Goal: Task Accomplishment & Management: Manage account settings

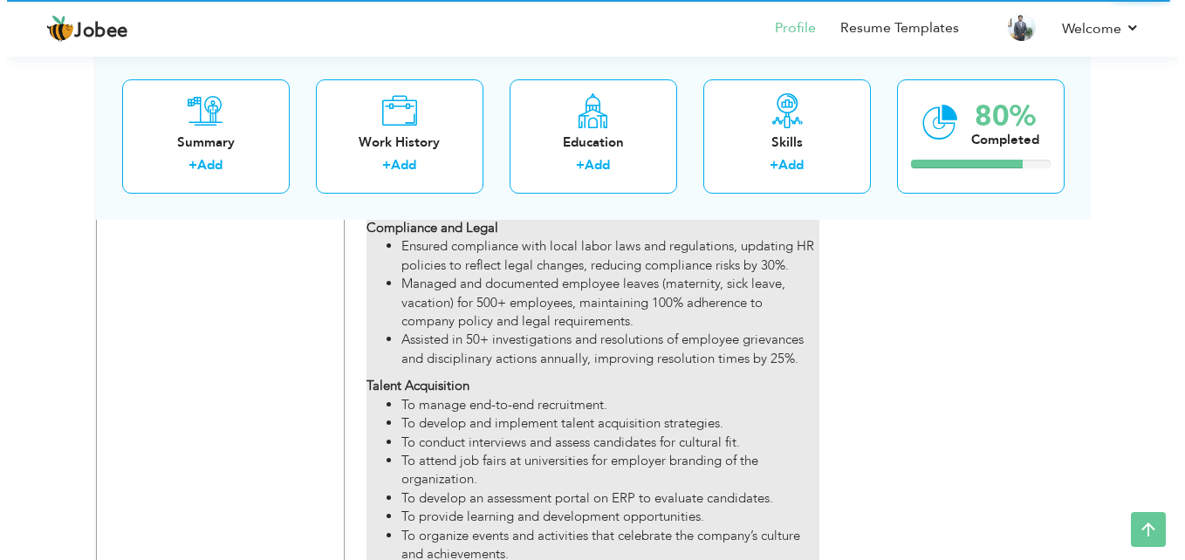
scroll to position [2593, 0]
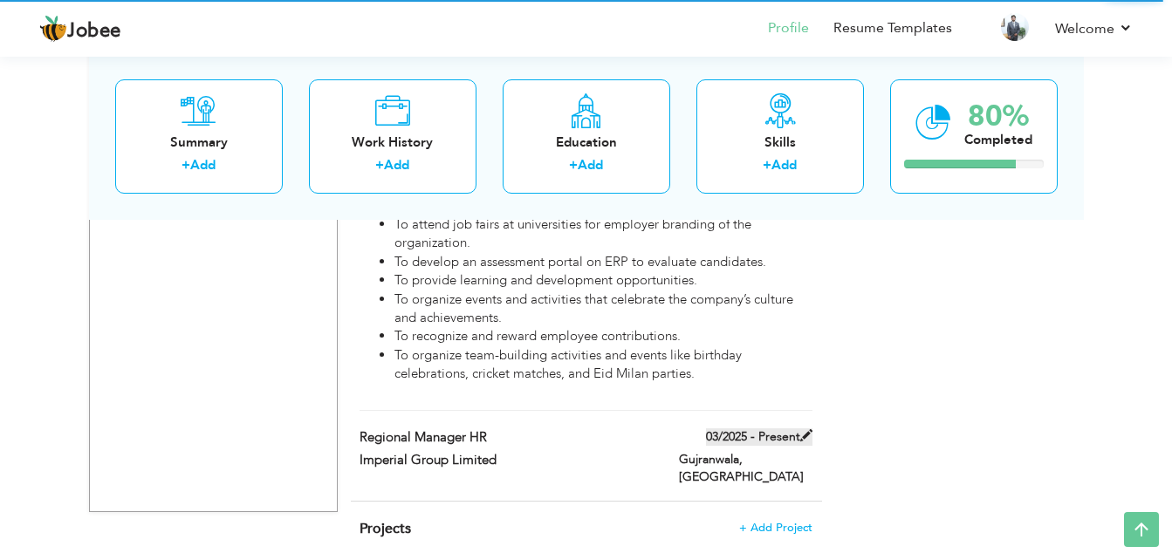
click at [805, 429] on span at bounding box center [806, 435] width 12 height 12
type input "Regional Manager HR"
type input "Imperial Group Limited"
type input "03/2025"
type input "[GEOGRAPHIC_DATA]"
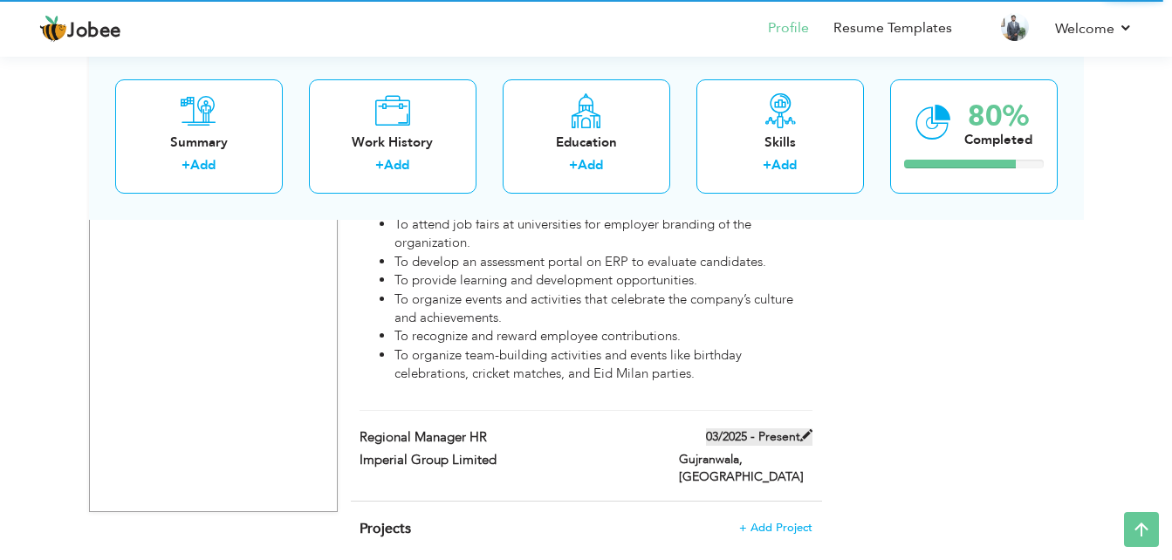
type input "Gujranwala"
checkbox input "true"
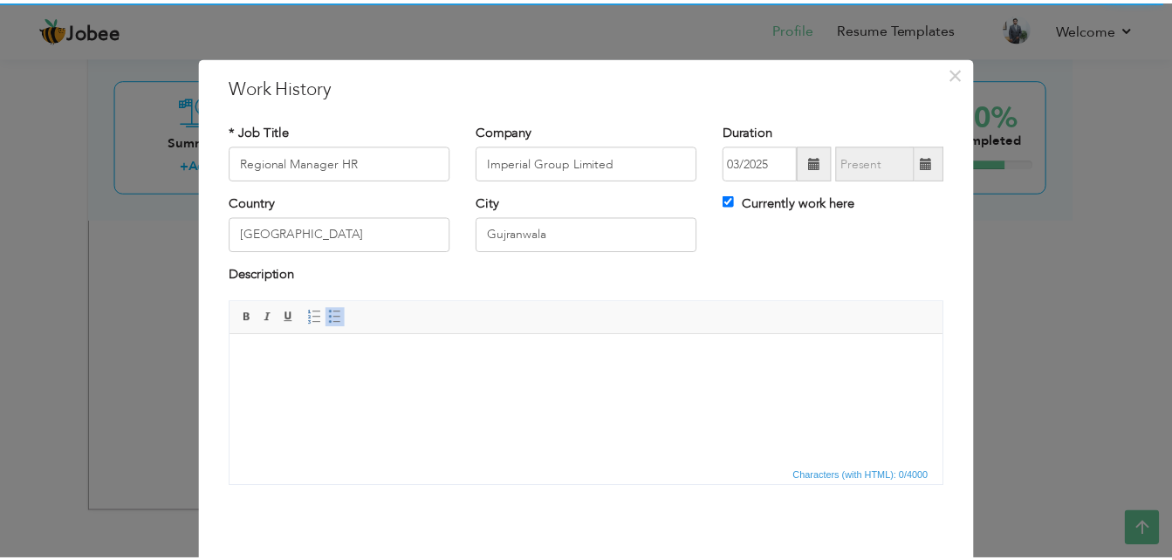
scroll to position [0, 0]
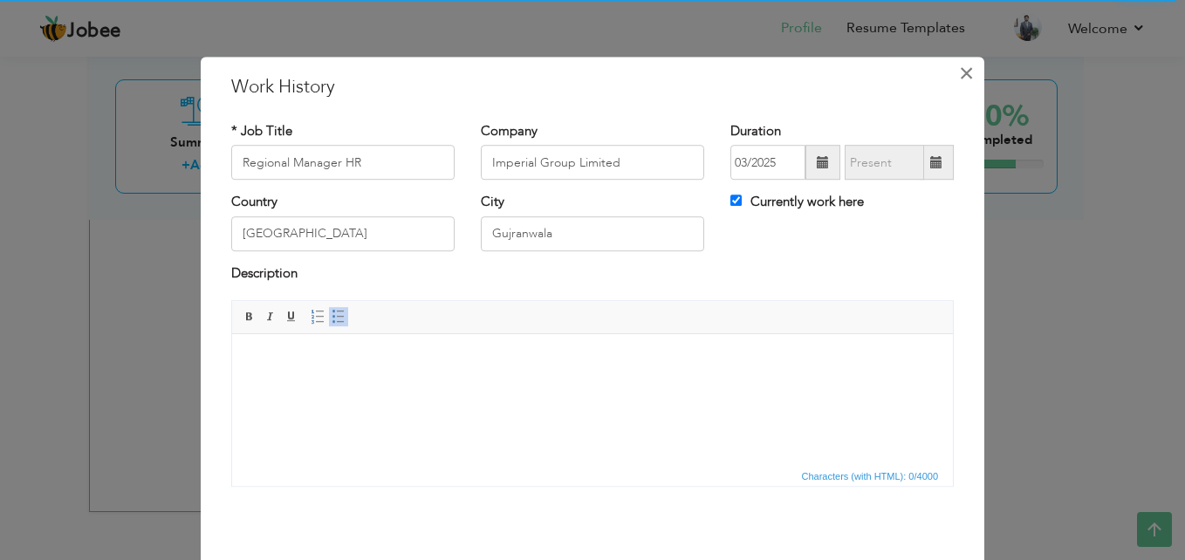
click at [961, 74] on span "×" at bounding box center [966, 73] width 15 height 31
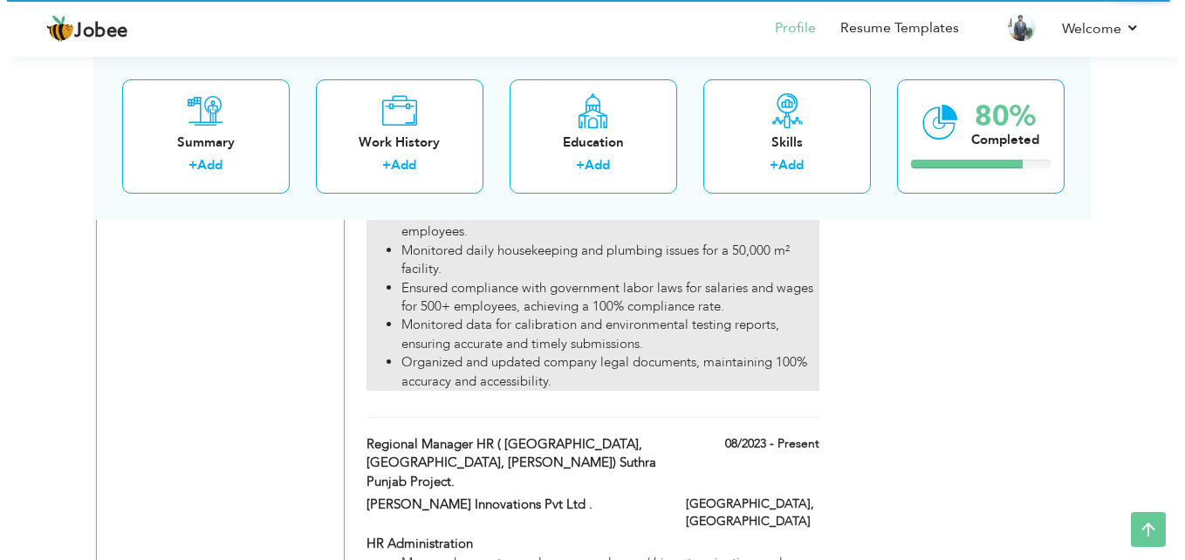
scroll to position [1633, 0]
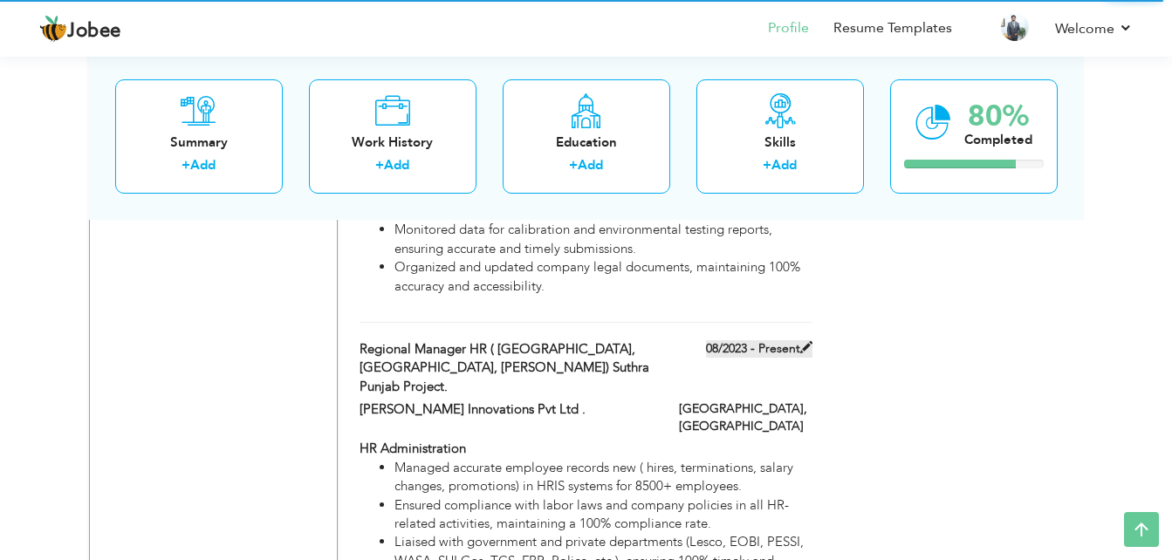
click at [808, 341] on span at bounding box center [806, 347] width 12 height 12
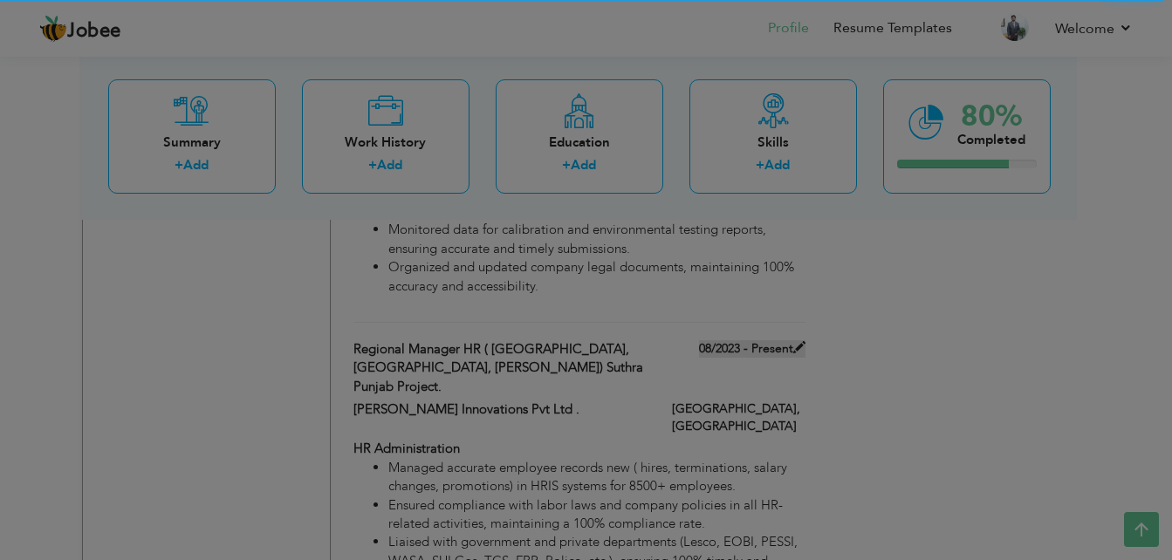
type input "Regional Manager HR ( [GEOGRAPHIC_DATA], [GEOGRAPHIC_DATA], [PERSON_NAME]) Suth…"
type input "[PERSON_NAME] Innovations Pvt Ltd ."
type input "08/2023"
type input "[GEOGRAPHIC_DATA]"
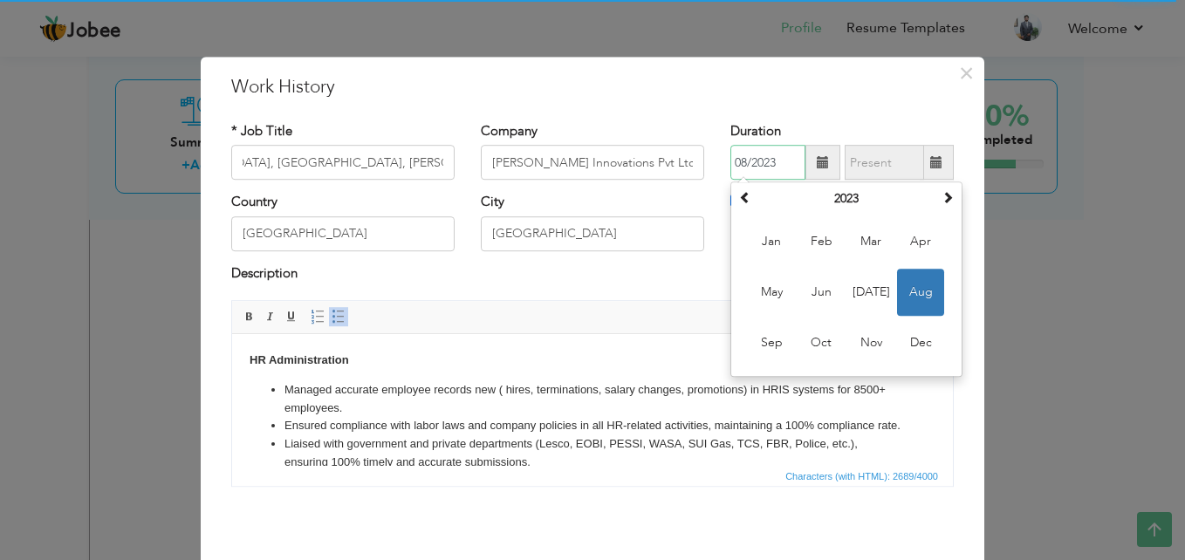
scroll to position [0, 0]
click at [788, 159] on input "08/2023" at bounding box center [767, 163] width 75 height 35
click at [942, 198] on span at bounding box center [948, 198] width 12 height 12
click at [924, 230] on span "Apr" at bounding box center [920, 242] width 47 height 47
type input "04/2024"
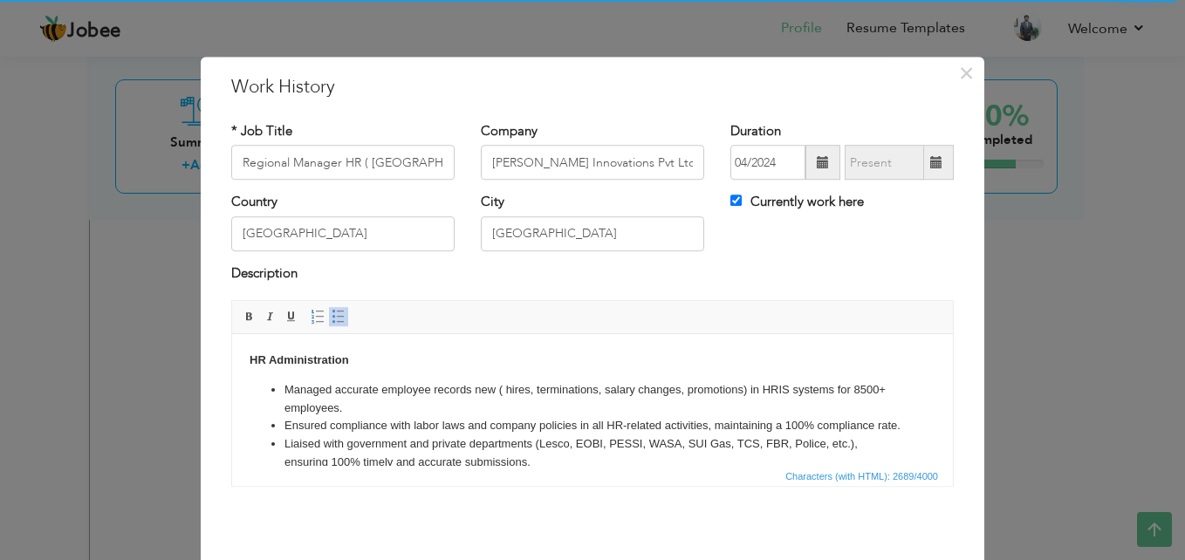
click at [939, 168] on span at bounding box center [937, 163] width 34 height 35
click at [937, 169] on span at bounding box center [937, 163] width 34 height 35
click at [930, 160] on span at bounding box center [936, 162] width 12 height 12
click at [731, 200] on input "Currently work here" at bounding box center [735, 200] width 11 height 11
checkbox input "false"
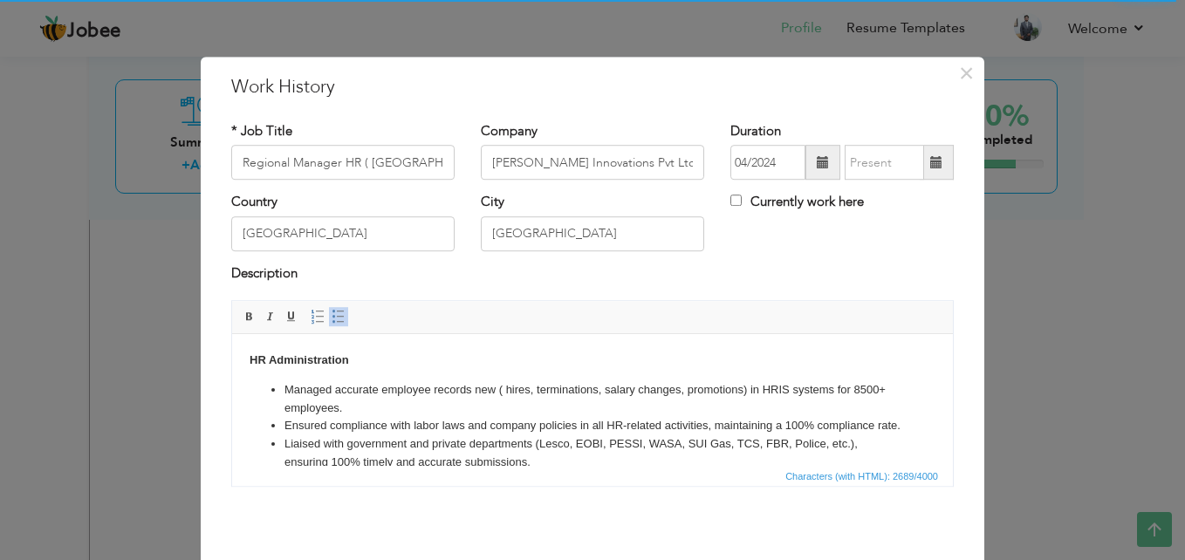
click at [930, 165] on span at bounding box center [936, 162] width 12 height 12
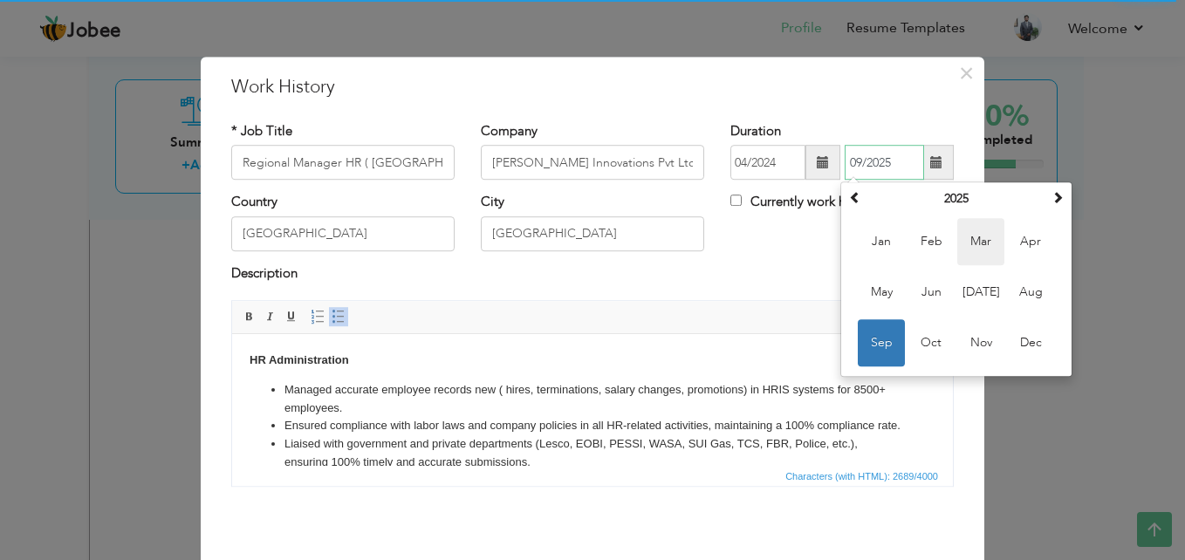
click at [986, 246] on span "Mar" at bounding box center [980, 242] width 47 height 47
type input "03/2025"
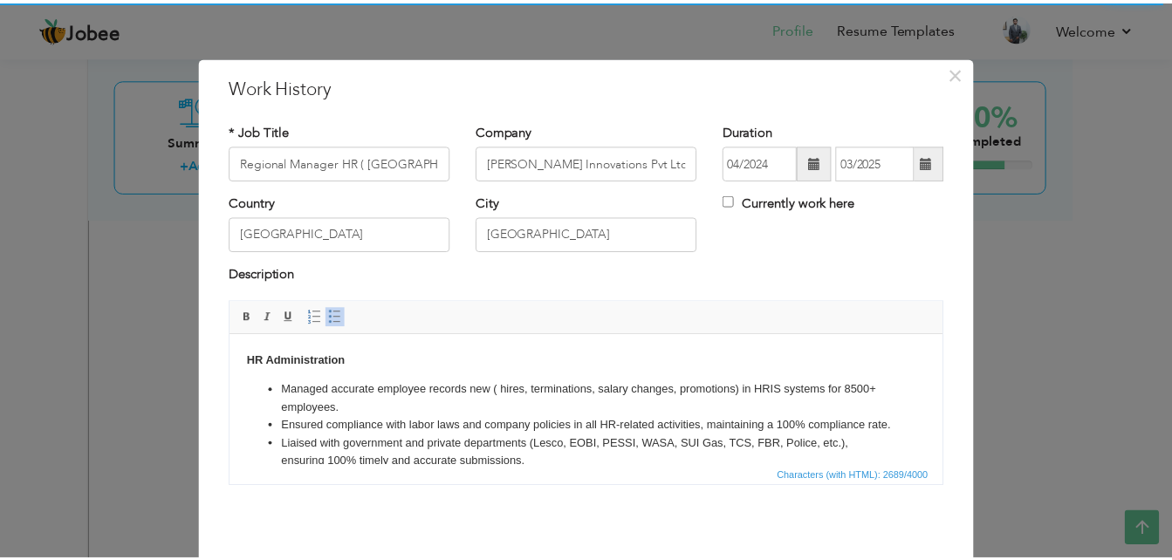
scroll to position [68, 0]
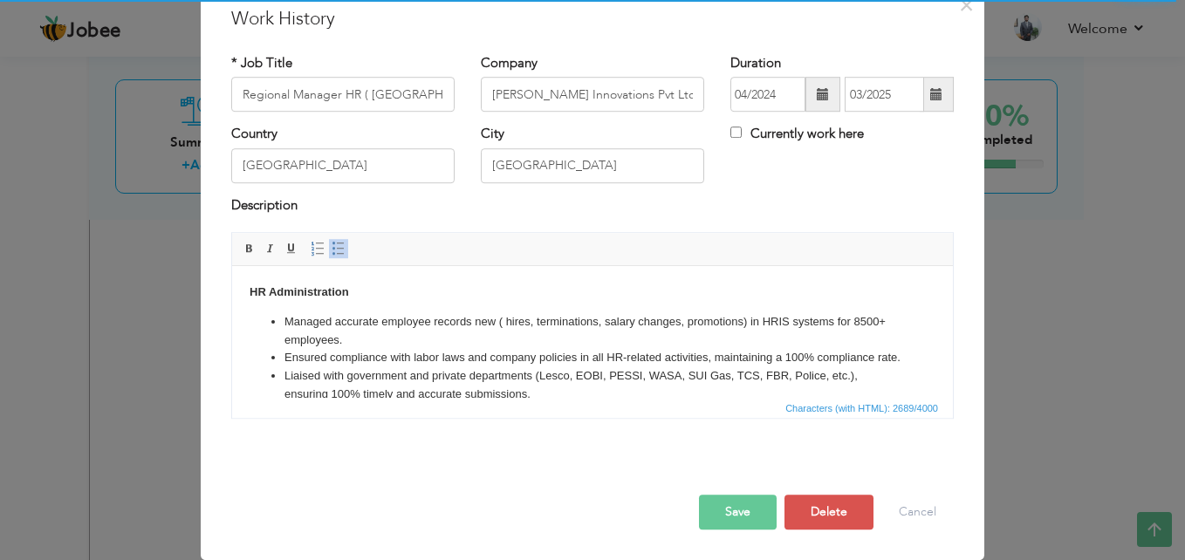
click at [736, 511] on button "Save" at bounding box center [738, 512] width 78 height 35
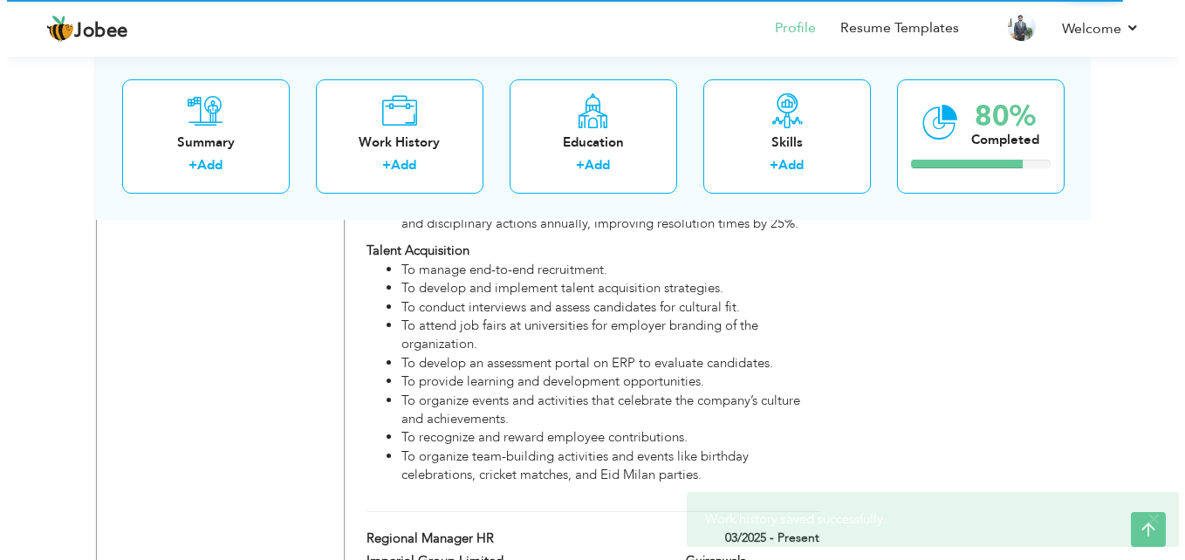
scroll to position [2593, 0]
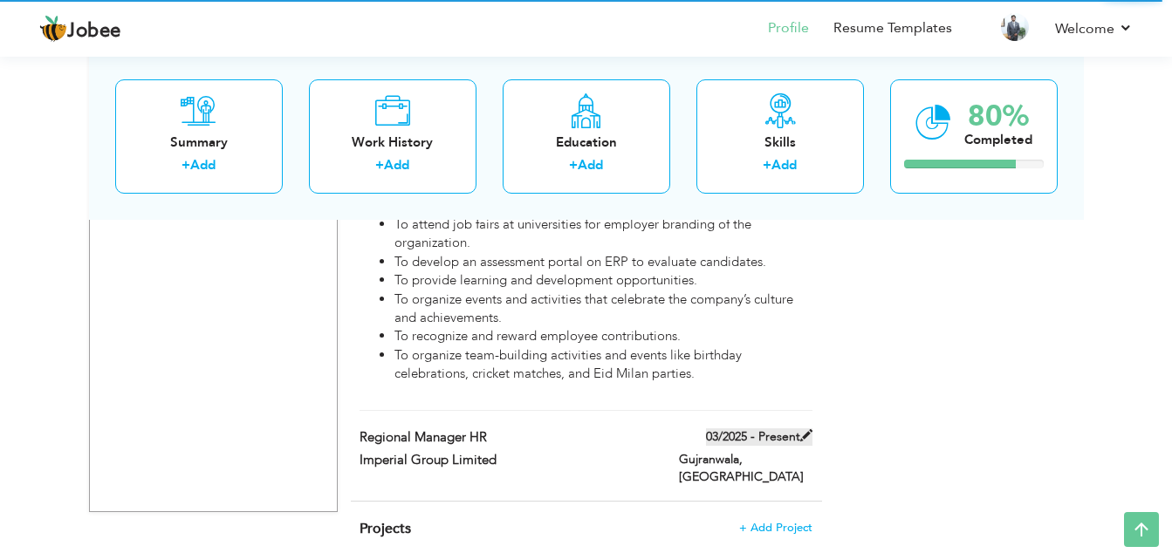
click at [801, 429] on span at bounding box center [806, 435] width 12 height 12
type input "Regional Manager HR"
type input "Imperial Group Limited"
type input "03/2025"
type input "Gujranwala"
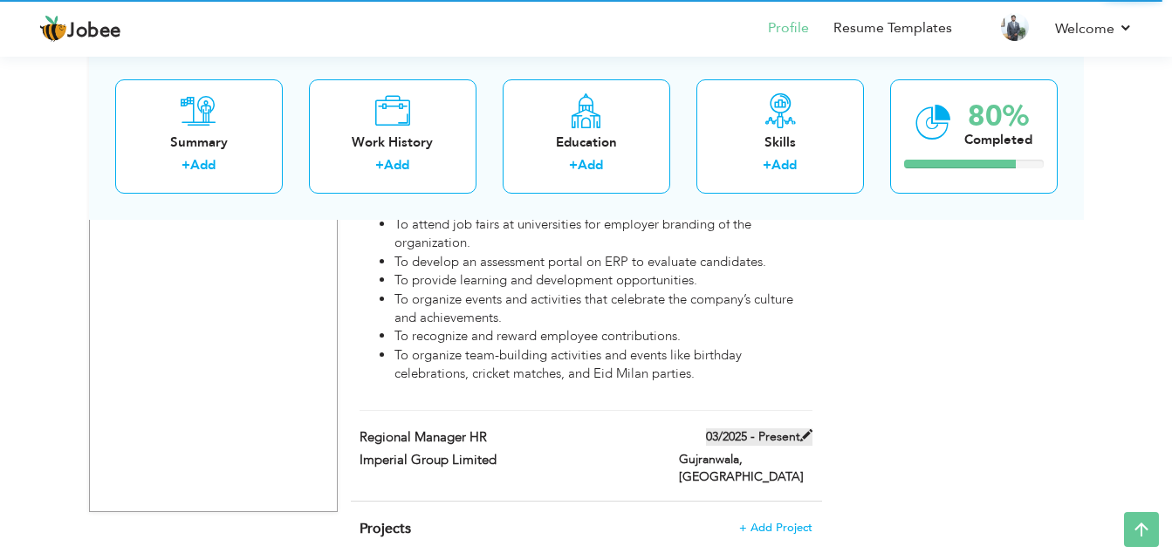
checkbox input "true"
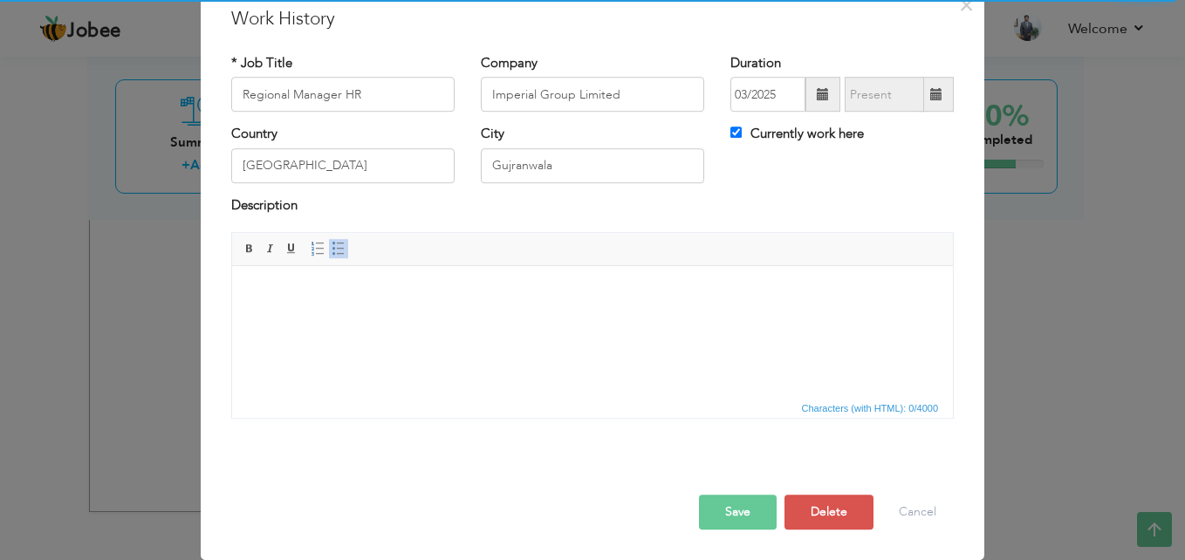
scroll to position [0, 0]
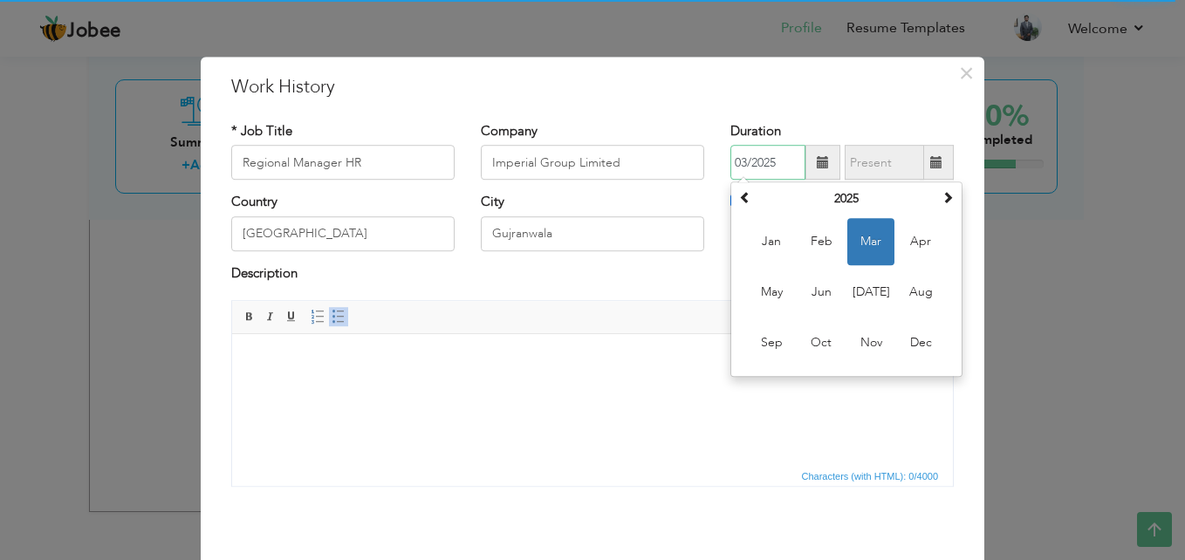
click at [740, 158] on input "03/2025" at bounding box center [767, 163] width 75 height 35
click at [917, 255] on span "Apr" at bounding box center [920, 242] width 47 height 47
type input "04/2025"
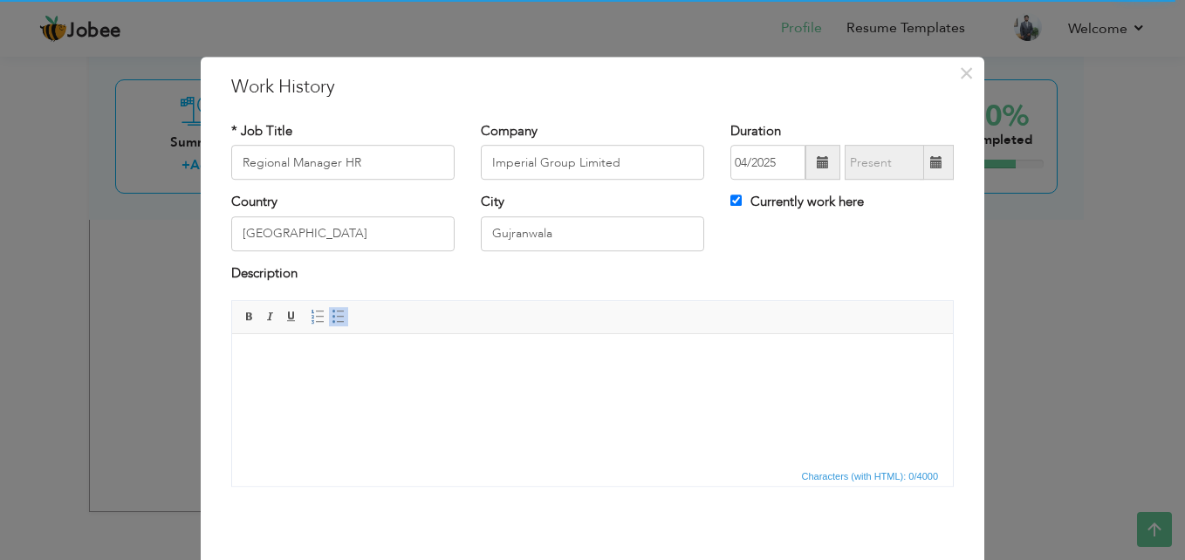
click at [466, 379] on html at bounding box center [592, 360] width 721 height 53
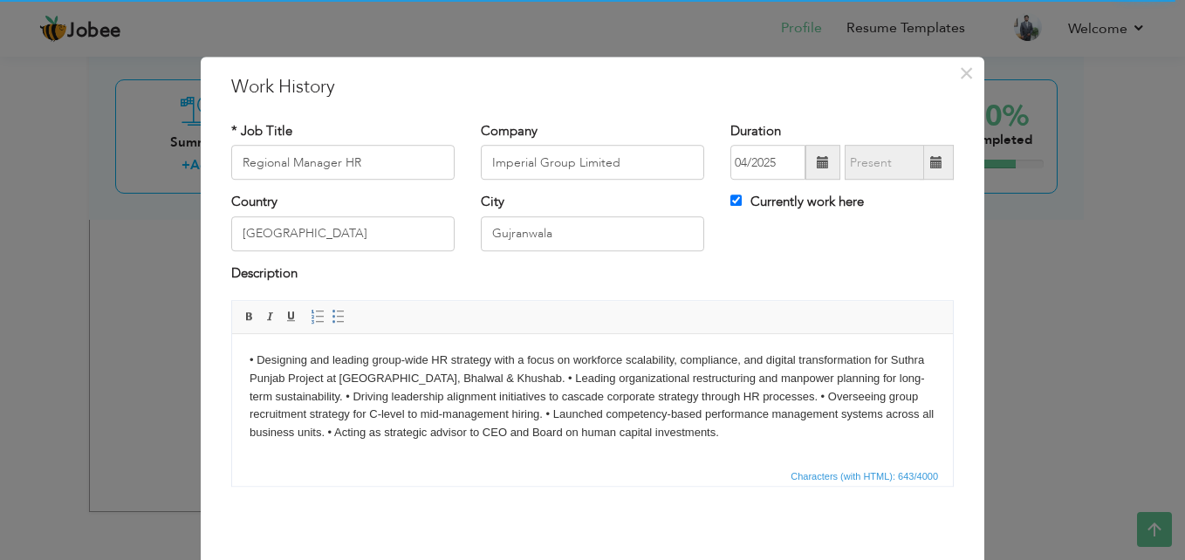
click at [497, 380] on body "• Designing and leading group-wide HR strategy with a focus on workforce scalab…" at bounding box center [593, 397] width 686 height 91
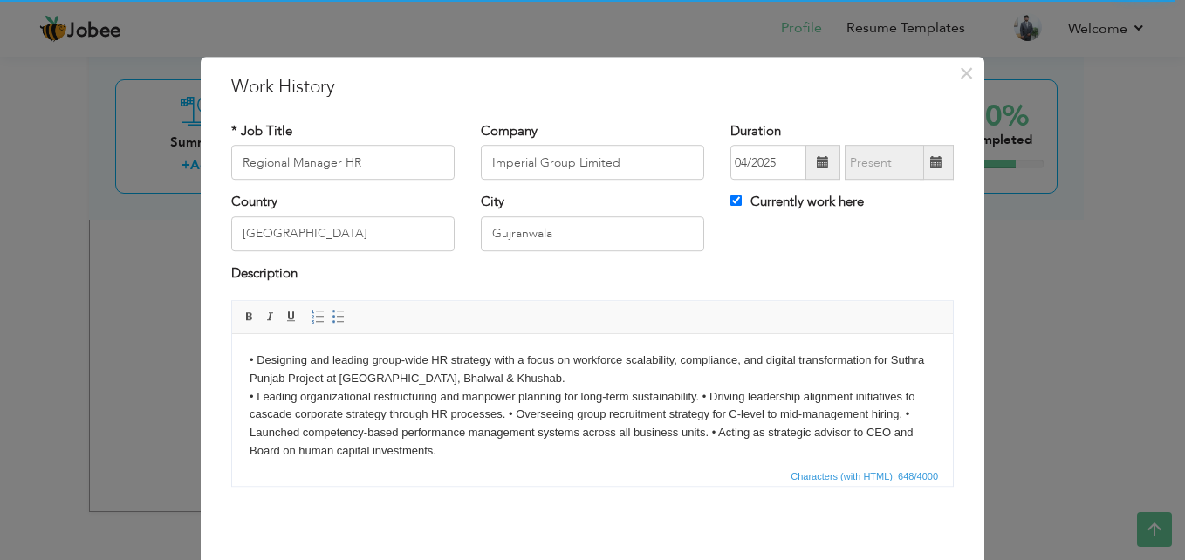
click at [698, 393] on body "• Designing and leading group-wide HR strategy with a focus on workforce scalab…" at bounding box center [593, 406] width 686 height 109
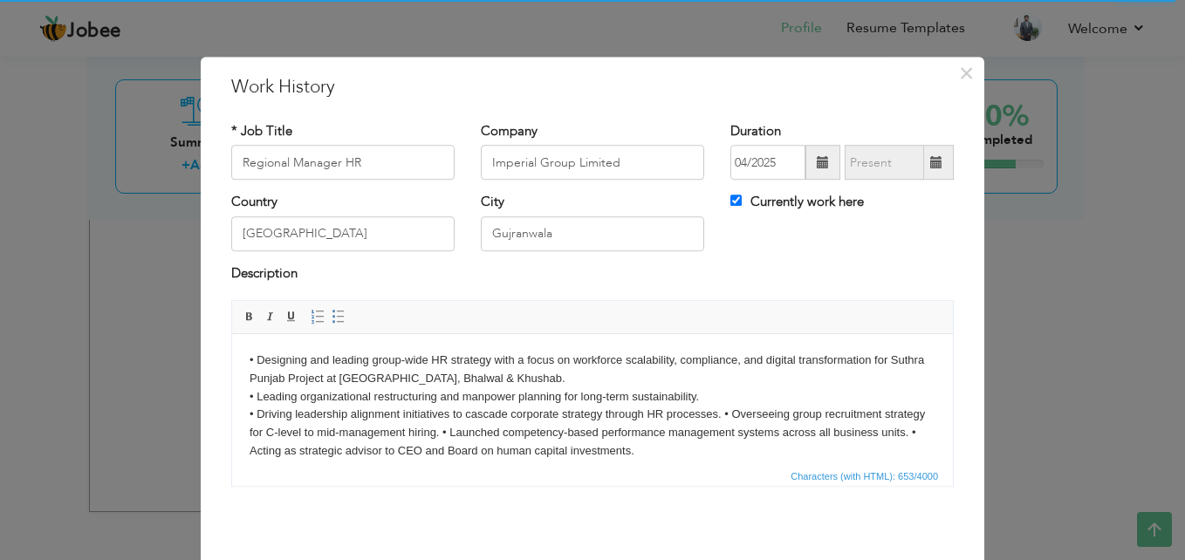
click at [726, 415] on body "• Designing and leading group-wide HR strategy with a focus on workforce scalab…" at bounding box center [593, 406] width 686 height 109
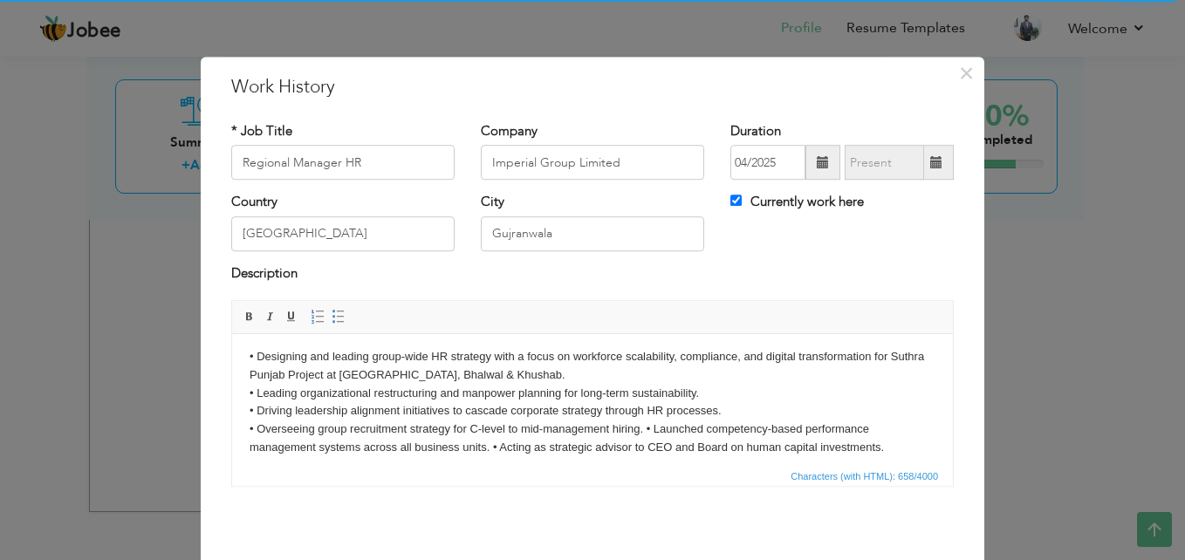
scroll to position [13, 0]
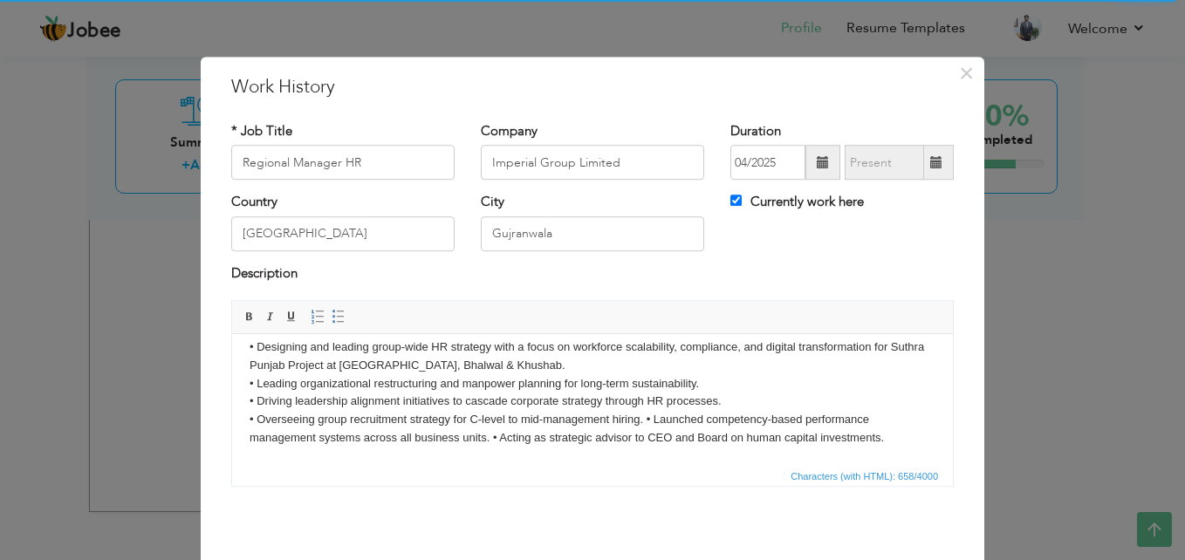
click at [642, 419] on body "• Designing and leading group-wide HR strategy with a focus on workforce scalab…" at bounding box center [593, 393] width 686 height 109
click at [719, 437] on body "• Designing and leading group-wide HR strategy with a focus on workforce scalab…" at bounding box center [593, 402] width 686 height 127
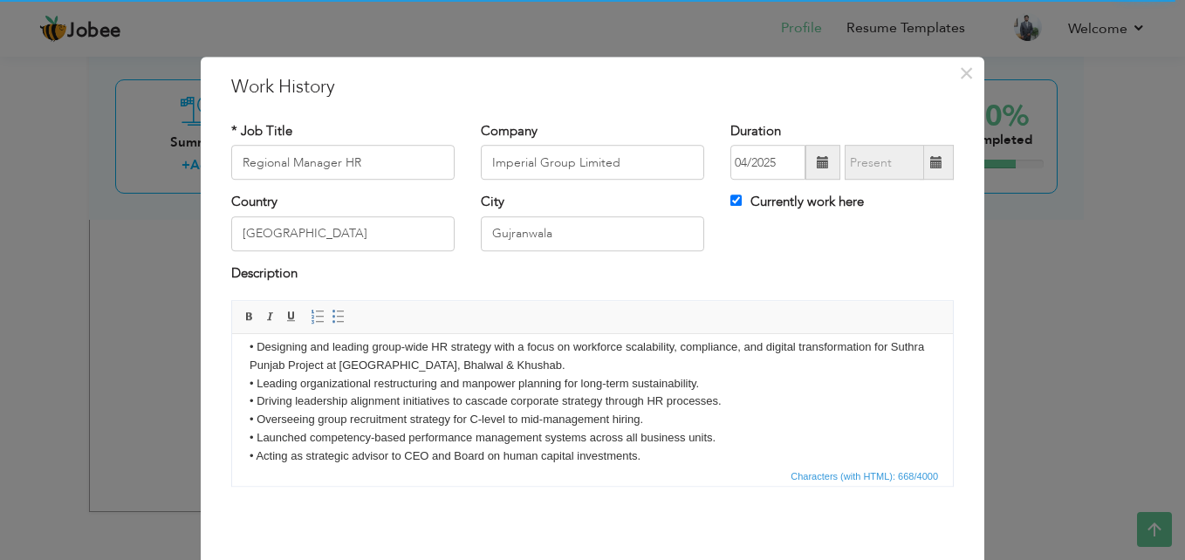
scroll to position [31, 0]
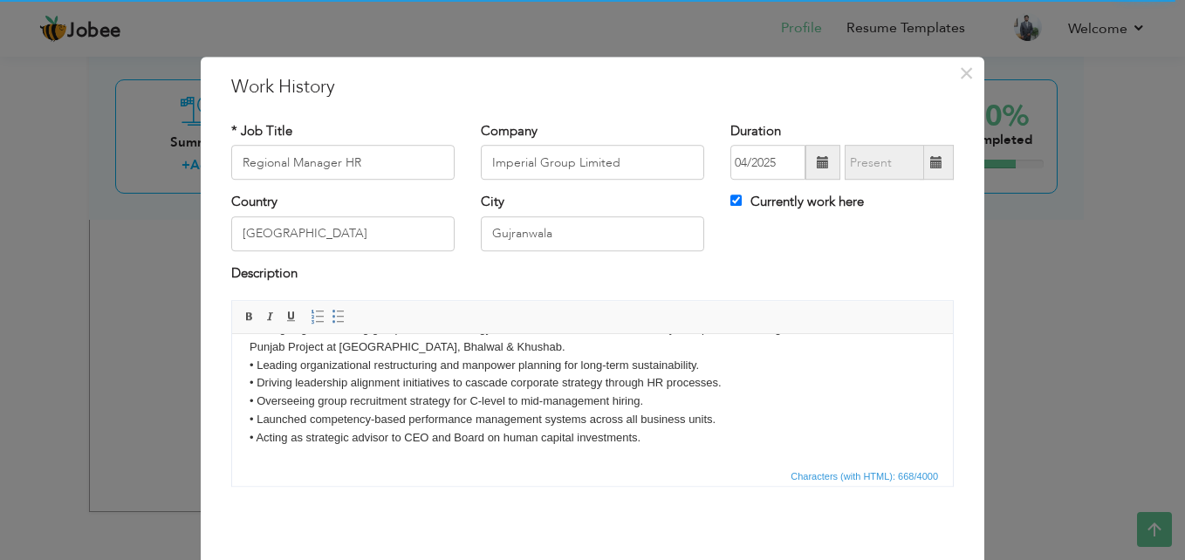
click at [655, 432] on body "• Designing and leading group-wide HR strategy with a focus on workforce scalab…" at bounding box center [593, 383] width 686 height 127
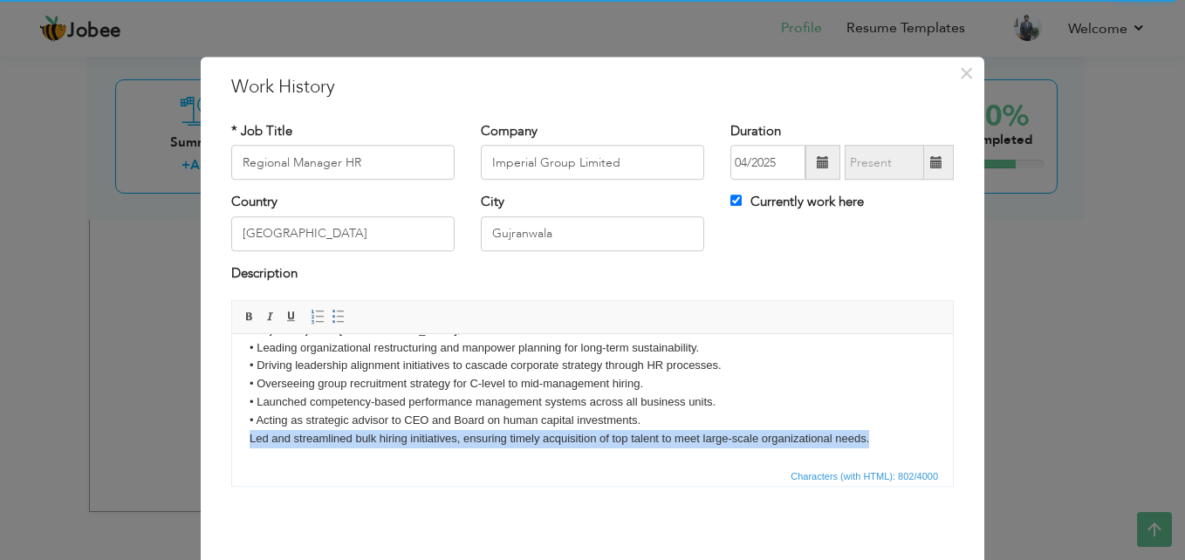
drag, startPoint x: 243, startPoint y: 461, endPoint x: 871, endPoint y: 444, distance: 627.7
click at [871, 444] on html "• Designing and leading group-wide HR strategy with a focus on workforce scalab…" at bounding box center [592, 375] width 721 height 180
click at [332, 321] on span at bounding box center [339, 317] width 14 height 14
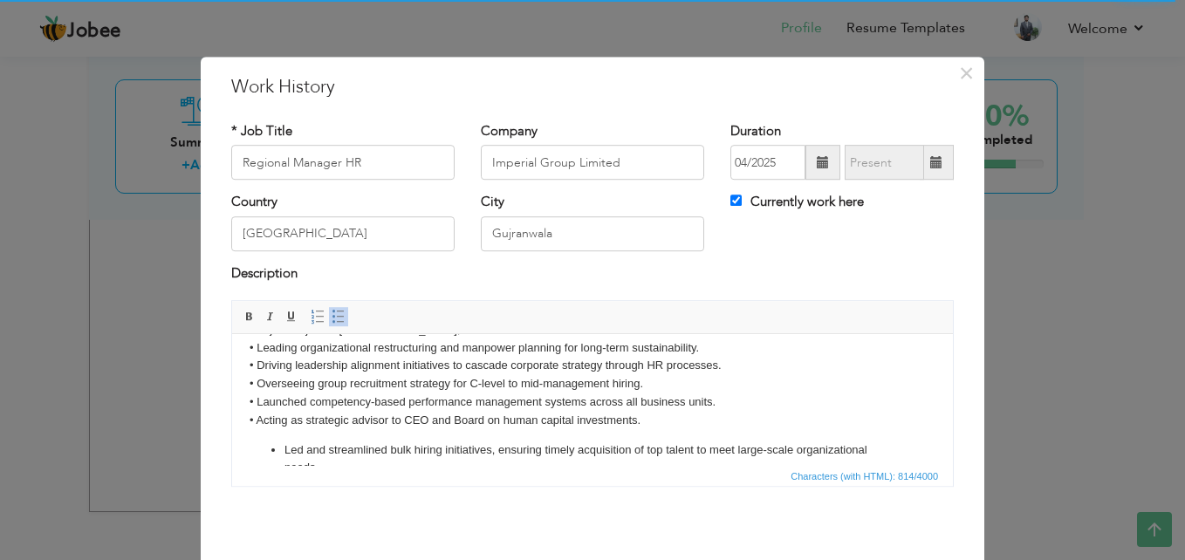
click at [262, 460] on ul "Led and streamlined bulk hiring initiatives, ensuring timely acquisition of top…" at bounding box center [593, 460] width 686 height 37
click at [262, 457] on ul "Led and streamlined bulk hiring initiatives, ensuring timely acquisition of top…" at bounding box center [593, 460] width 686 height 37
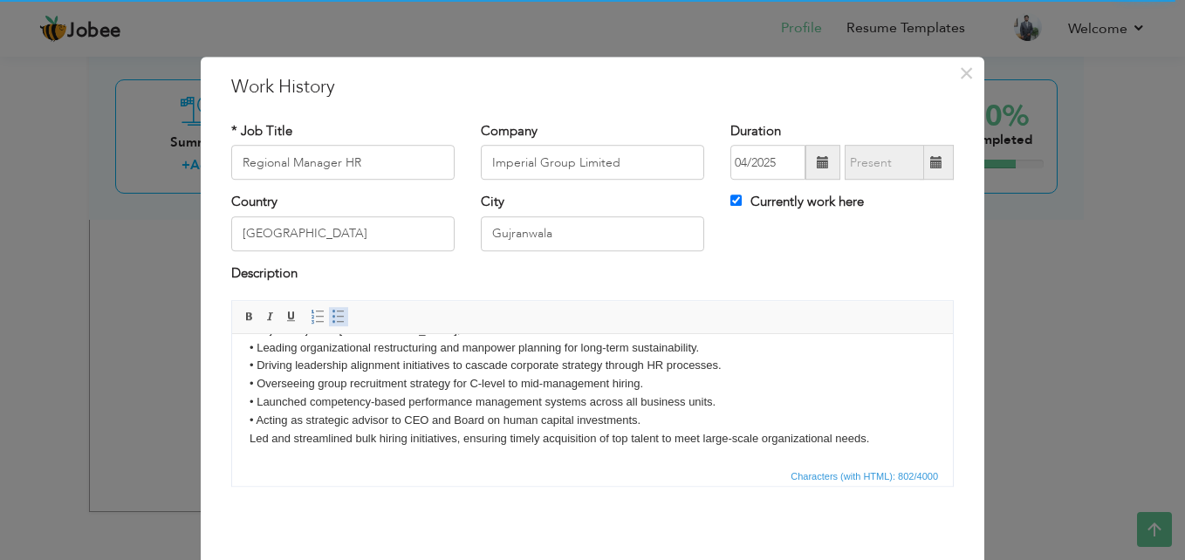
click at [332, 318] on span at bounding box center [339, 317] width 14 height 14
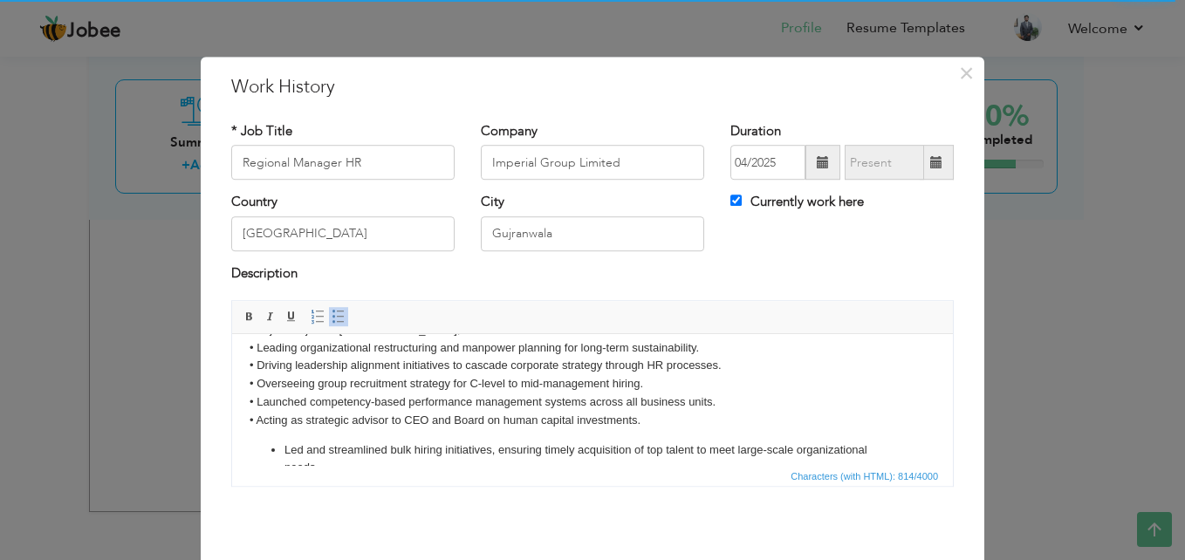
click at [261, 453] on ul "​​​​​​​ Led and streamlined bulk hiring initiatives, ensuring timely acquisitio…" at bounding box center [593, 460] width 686 height 37
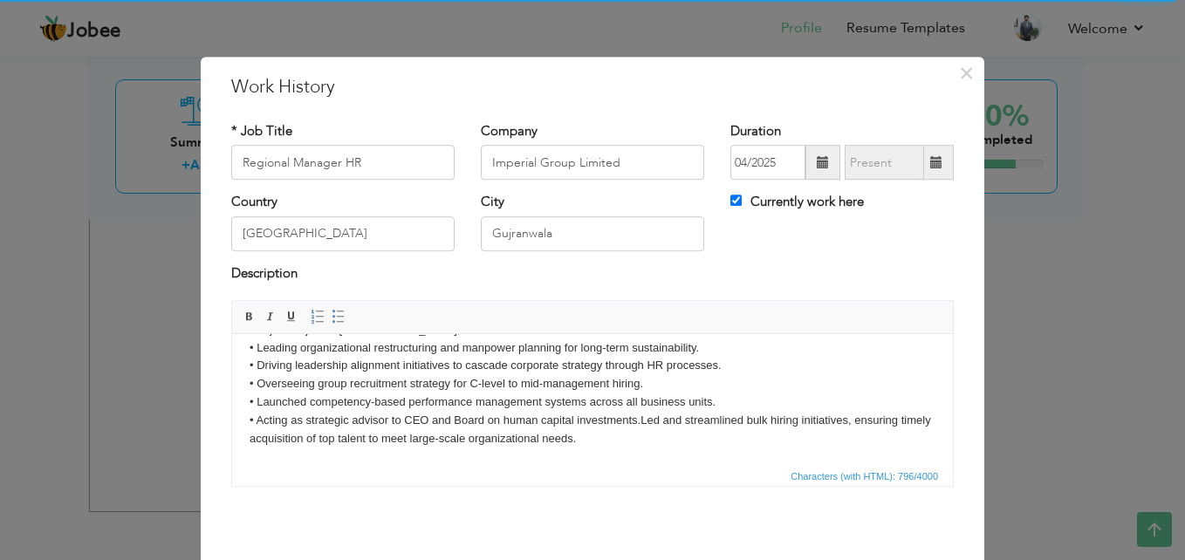
scroll to position [3, 0]
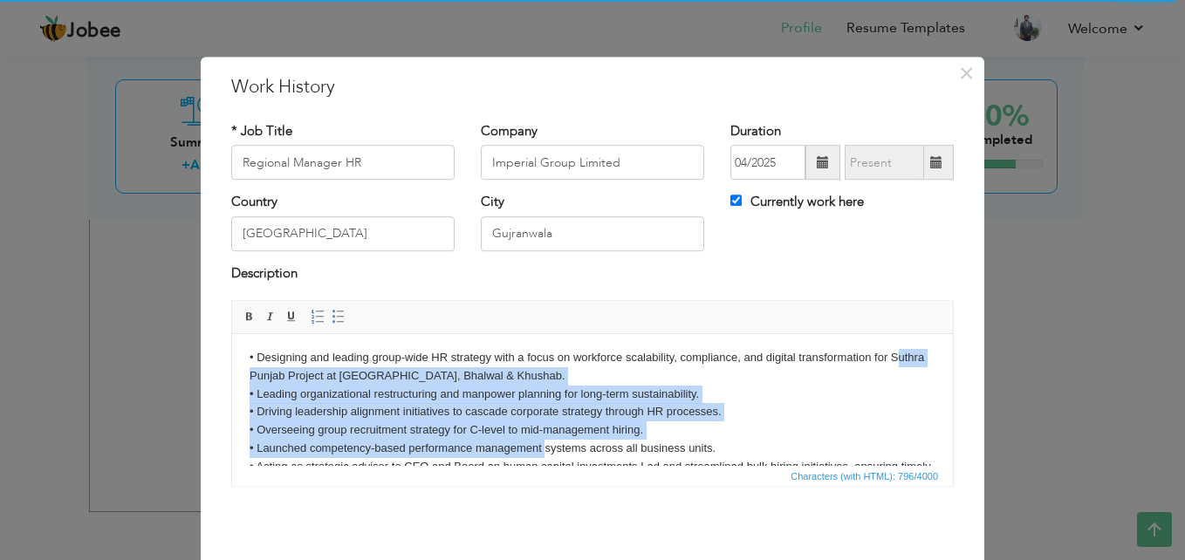
drag, startPoint x: 271, startPoint y: 341, endPoint x: 501, endPoint y: 428, distance: 245.2
click at [532, 435] on body "• Designing and leading group-wide HR strategy with a focus on workforce scalab…" at bounding box center [593, 421] width 686 height 145
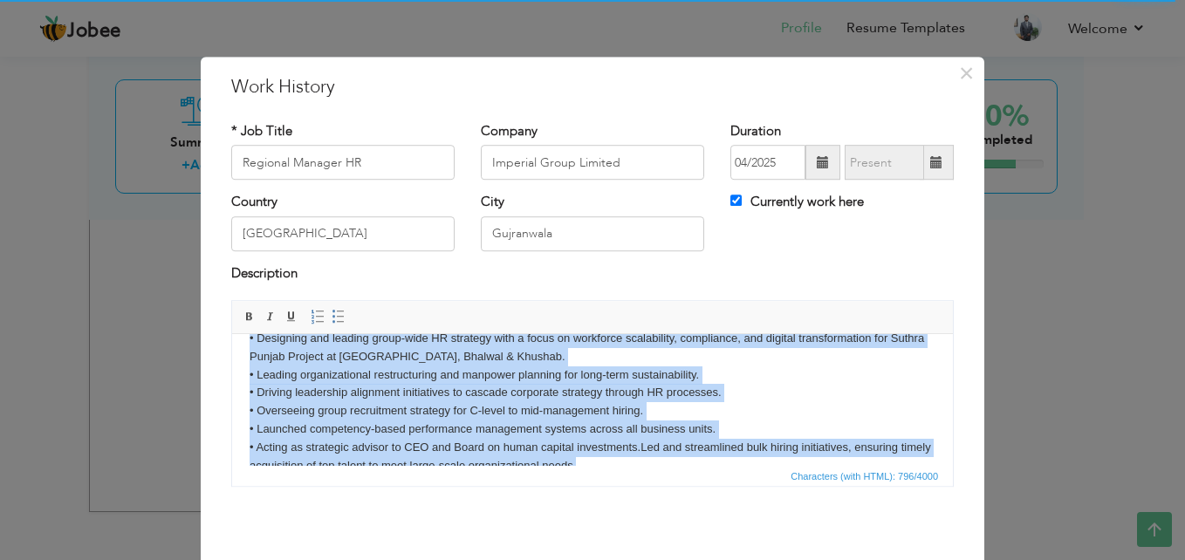
scroll to position [49, 0]
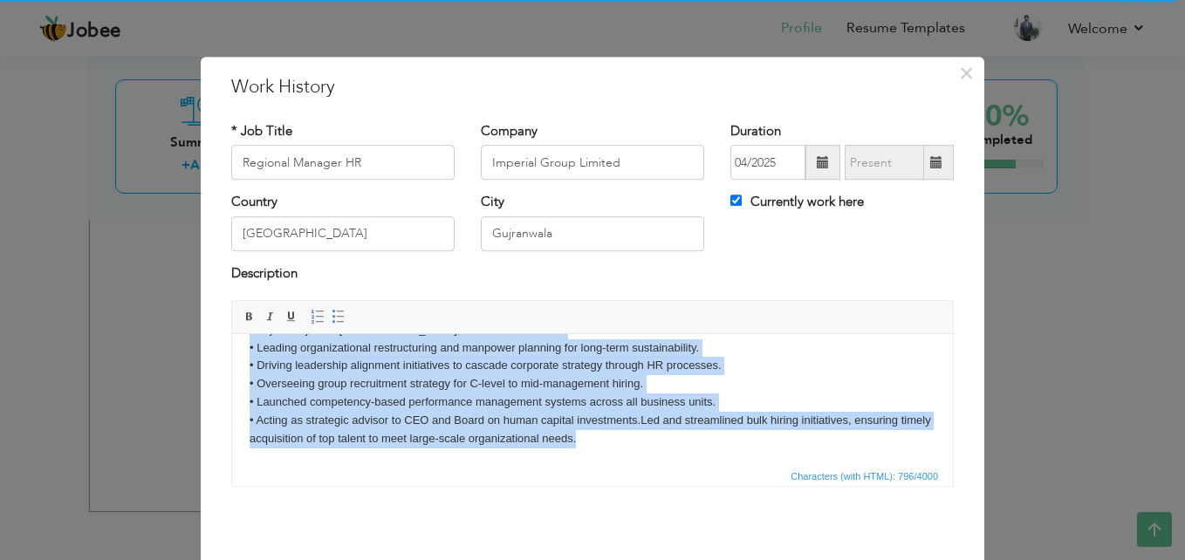
drag, startPoint x: 271, startPoint y: 359, endPoint x: 632, endPoint y: 456, distance: 373.4
click at [634, 456] on html "• Designing and leading group-wide HR strategy with a focus on workforce scalab…" at bounding box center [592, 375] width 721 height 180
click at [332, 315] on span at bounding box center [339, 317] width 14 height 14
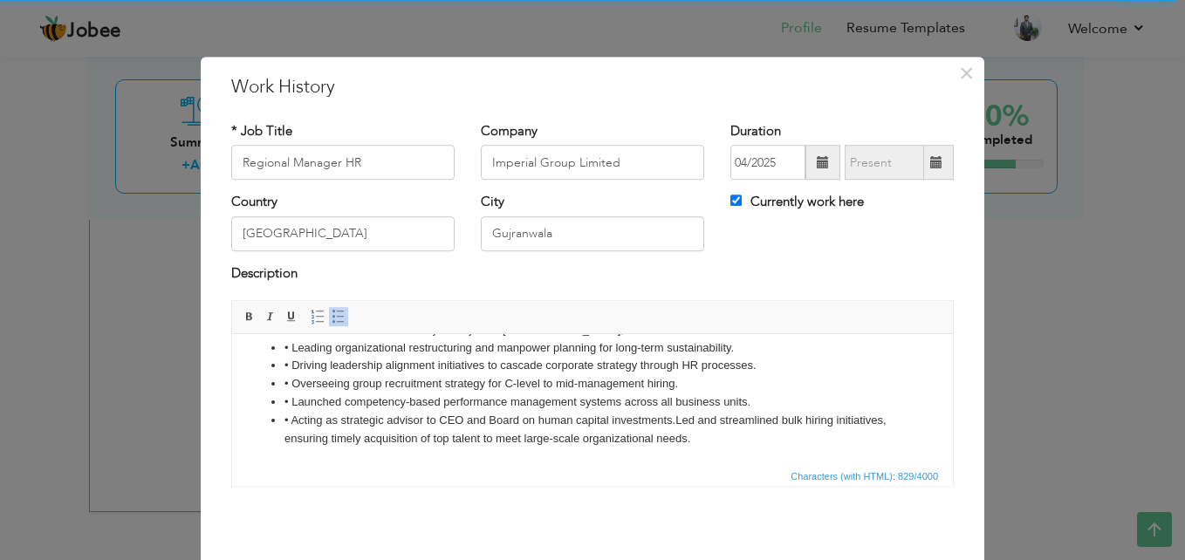
click at [677, 425] on li "• Acting as strategic advisor to CEO and Board on human capital investments. ​​…" at bounding box center [592, 430] width 616 height 37
click at [381, 463] on li "Led and streamlined bulk hiring initiatives, ensuring timely acquisition of top…" at bounding box center [592, 448] width 616 height 37
click at [288, 426] on li "• Acting as strategic advisor to CEO and Board on human capital investments. ​​…" at bounding box center [592, 421] width 616 height 18
click at [289, 395] on li "• Launched competency-based performance management systems across all business …" at bounding box center [592, 403] width 616 height 18
click at [291, 386] on li "• Overseeing group recruitment strategy for C-level to mid-management hiring." at bounding box center [592, 384] width 616 height 18
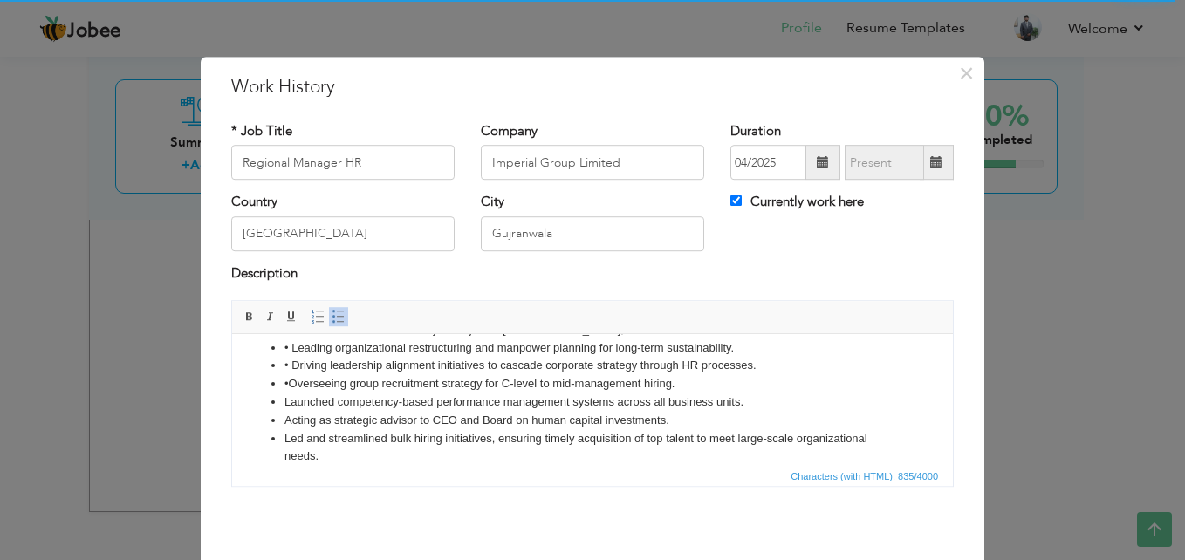
click at [291, 362] on li "• Driving leadership alignment initiatives to cascade corporate strategy throug…" at bounding box center [592, 366] width 616 height 18
click at [287, 384] on li "• Overseeing group recruitment strategy for C-level to mid-management hiring." at bounding box center [592, 384] width 616 height 18
click at [290, 345] on li "• Leading organizational restructuring and manpower planning for long-term sust…" at bounding box center [592, 348] width 616 height 18
click at [288, 403] on li "Launched competency-based performance management systems across all business un…" at bounding box center [592, 403] width 616 height 18
click at [288, 427] on li "Acting as strategic advisor to CEO and Board on human capital investments." at bounding box center [592, 421] width 616 height 18
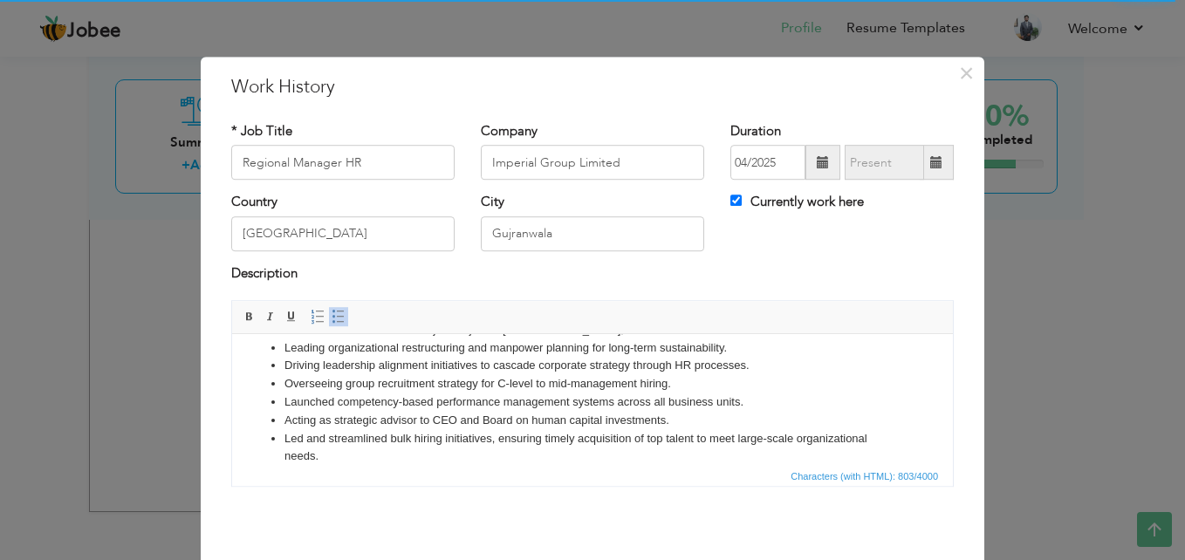
click at [324, 456] on li "Led and streamlined bulk hiring initiatives, ensuring timely acquisition of top…" at bounding box center [592, 448] width 616 height 37
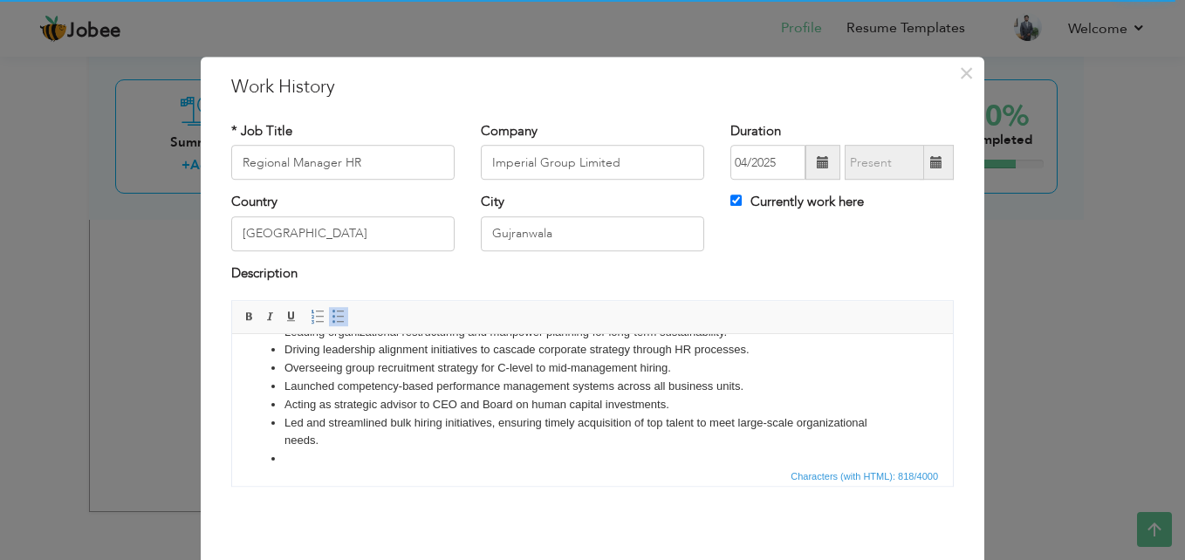
click at [330, 443] on li "Led and streamlined bulk hiring initiatives, ensuring timely acquisition of top…" at bounding box center [592, 433] width 616 height 37
click at [438, 400] on li "Acting as strategic advisor to CEO and Board on human capital investments." at bounding box center [592, 405] width 616 height 18
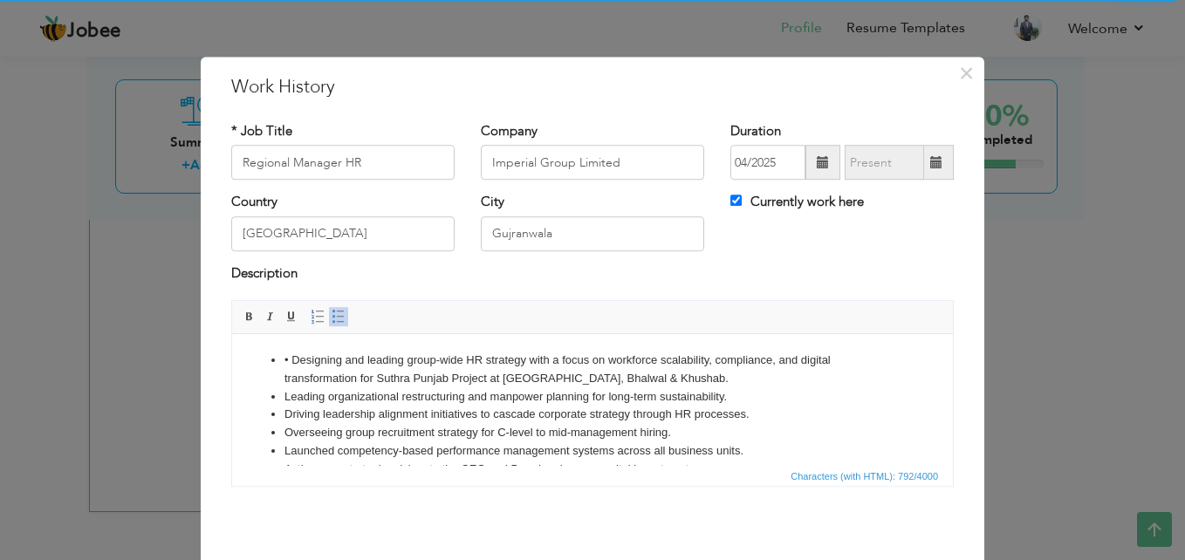
scroll to position [67, 0]
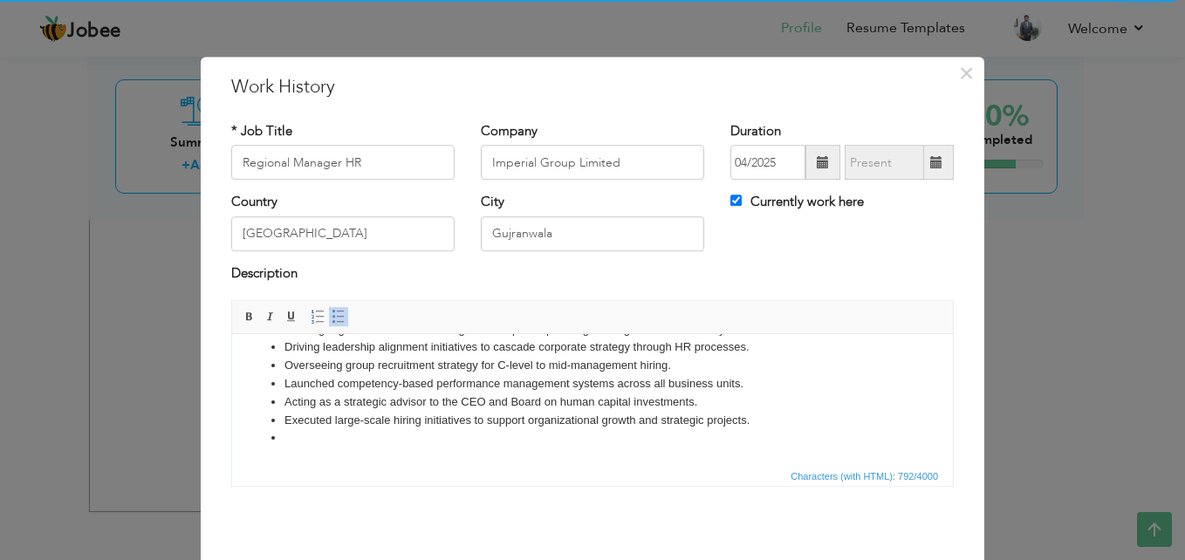
click at [760, 414] on li "Executed large-scale hiring initiatives to support organizational growth and st…" at bounding box center [592, 421] width 616 height 18
click at [294, 432] on li at bounding box center [592, 438] width 616 height 18
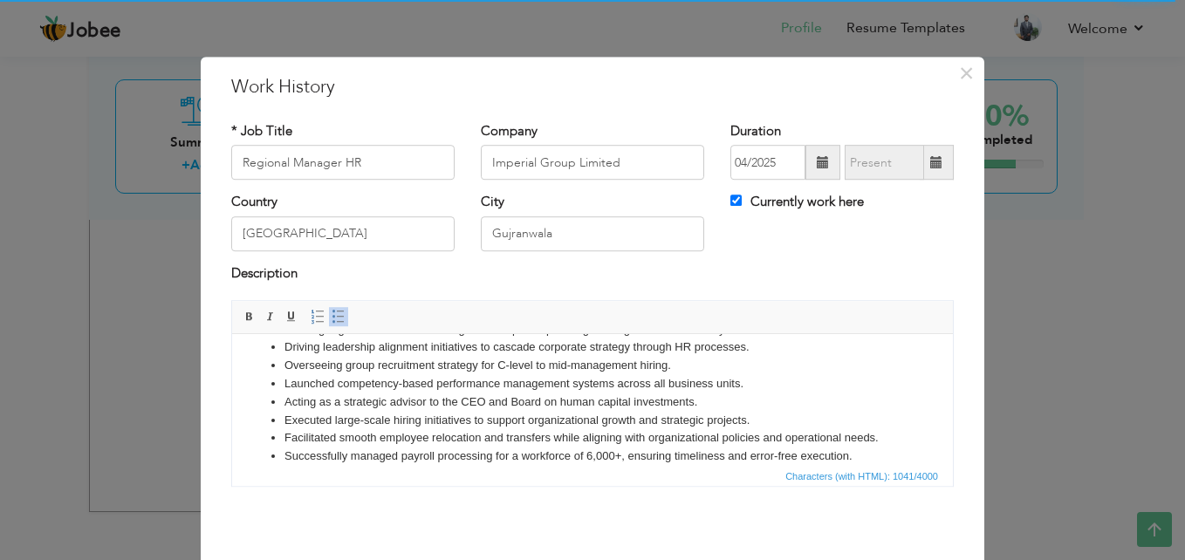
scroll to position [83, 0]
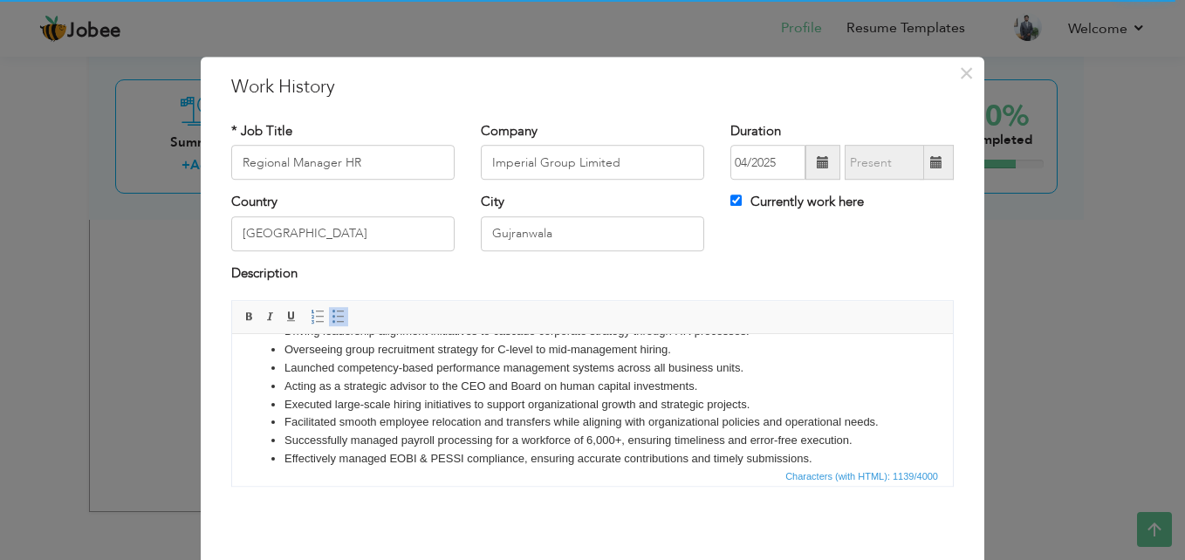
click at [497, 429] on li "Facilitated smooth employee relocation and transfers while aligning with organi…" at bounding box center [592, 423] width 616 height 18
click at [366, 167] on input "Regional Manager HR" at bounding box center [342, 163] width 223 height 35
click at [356, 157] on input "Regional Manager HR (Gujranwala , city+ saddar,Wazirabad,Sirai Alamgeer)" at bounding box center [342, 163] width 223 height 35
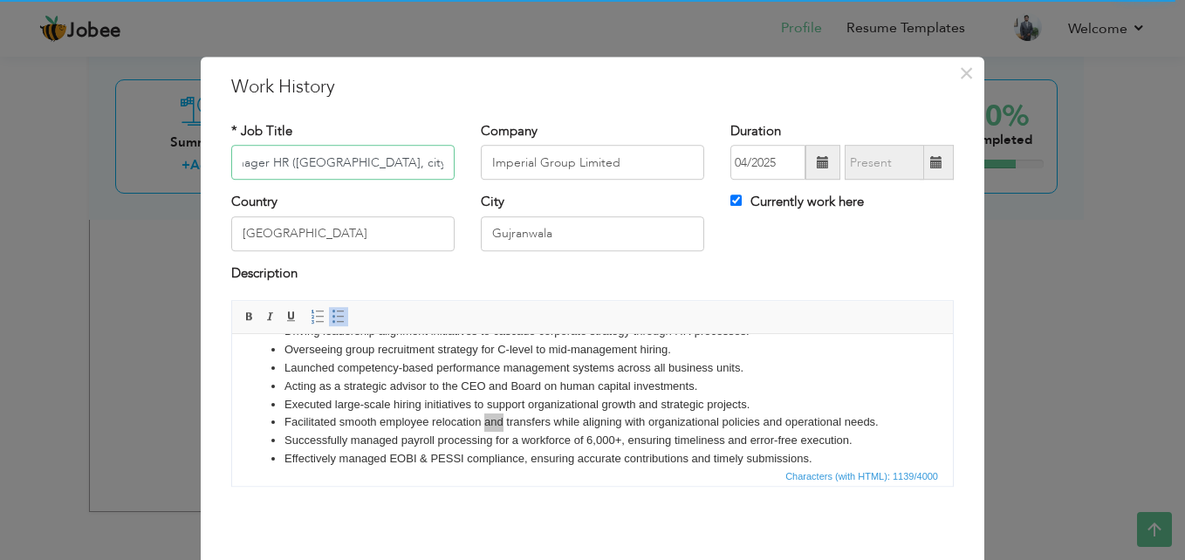
scroll to position [0, 124]
click at [369, 165] on input "Regional Manager HR (Gujranwala, city+ Saddar, Wazirabad, Sirai Alamgeer)" at bounding box center [342, 163] width 223 height 35
click at [332, 164] on input "Regional Manager HR (Gujranwala, (city+ Saddar), Wazirabad, Sirai Alamgeer)" at bounding box center [342, 163] width 223 height 35
click at [578, 235] on input "Gujranwala" at bounding box center [592, 233] width 223 height 35
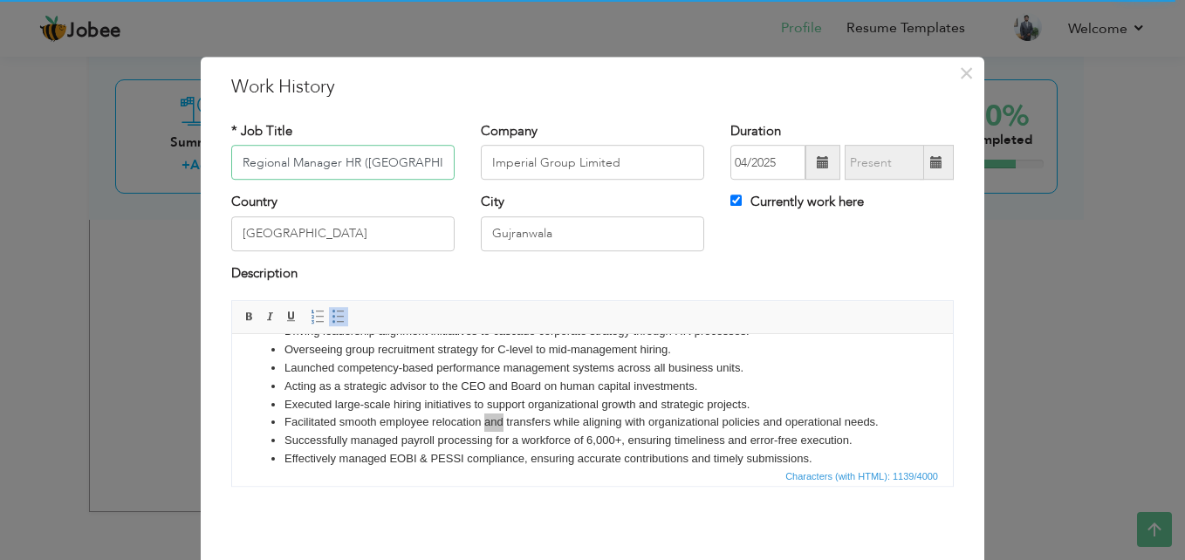
click at [426, 161] on input "Regional Manager HR (Gujranwala, (city & Saddar), Wazirabad, Sirai Alamgeer)" at bounding box center [342, 163] width 223 height 35
click at [441, 167] on input "Regional Manager HR (Gujranwala, (city & Saddar), Wazirabad, Sirai Alamgeer)" at bounding box center [342, 163] width 223 height 35
type input "Regional Manager HR ([GEOGRAPHIC_DATA], [GEOGRAPHIC_DATA], [GEOGRAPHIC_DATA])"
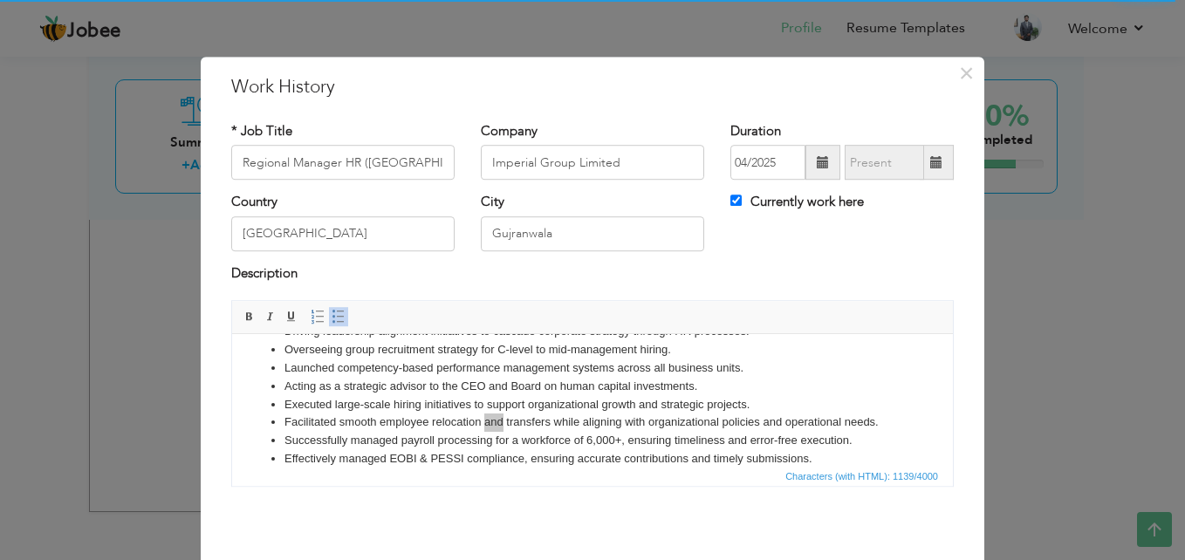
click at [441, 203] on div "Country Pakistan" at bounding box center [342, 223] width 223 height 58
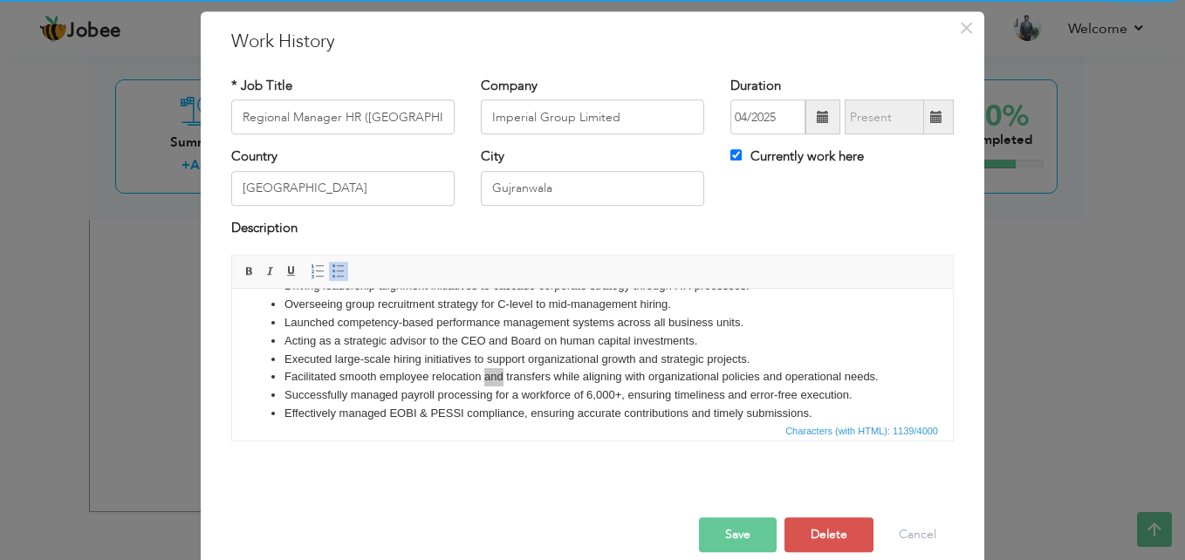
scroll to position [68, 0]
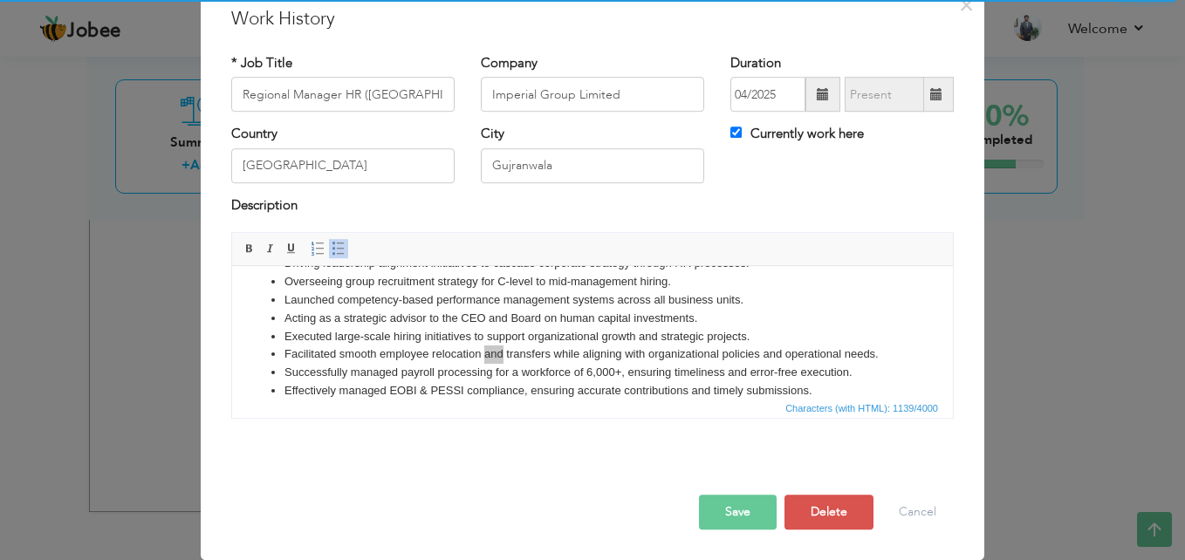
click at [747, 515] on button "Save" at bounding box center [738, 512] width 78 height 35
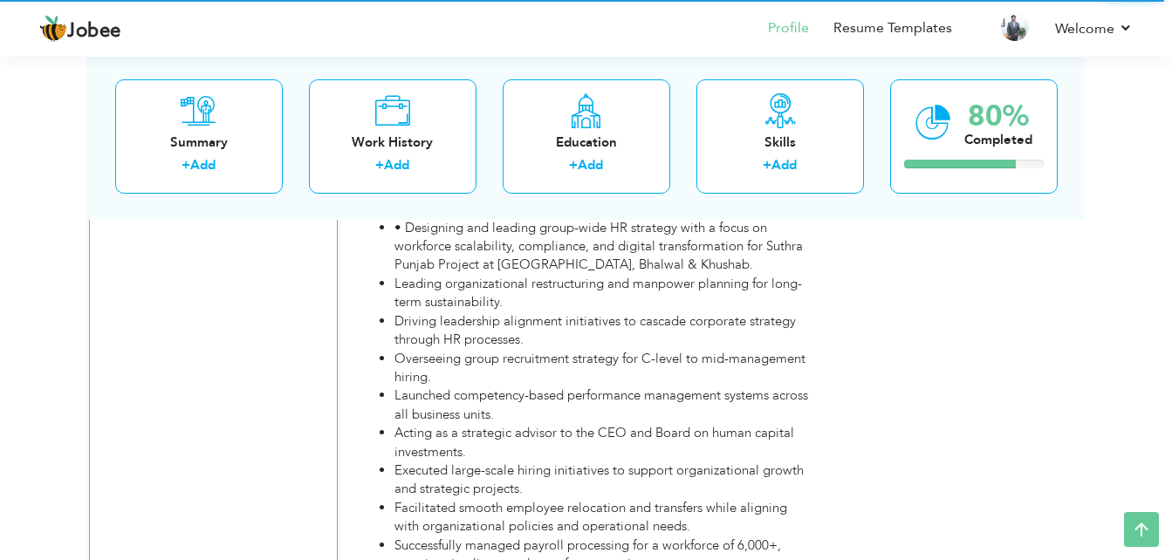
scroll to position [3012, 0]
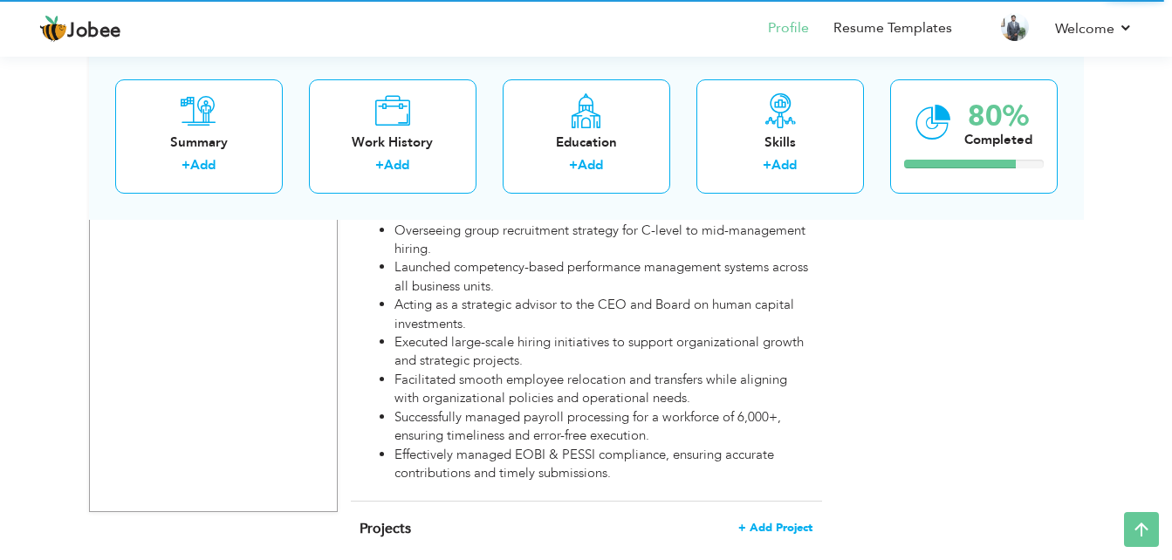
click at [779, 522] on span "+ Add Project" at bounding box center [775, 528] width 74 height 12
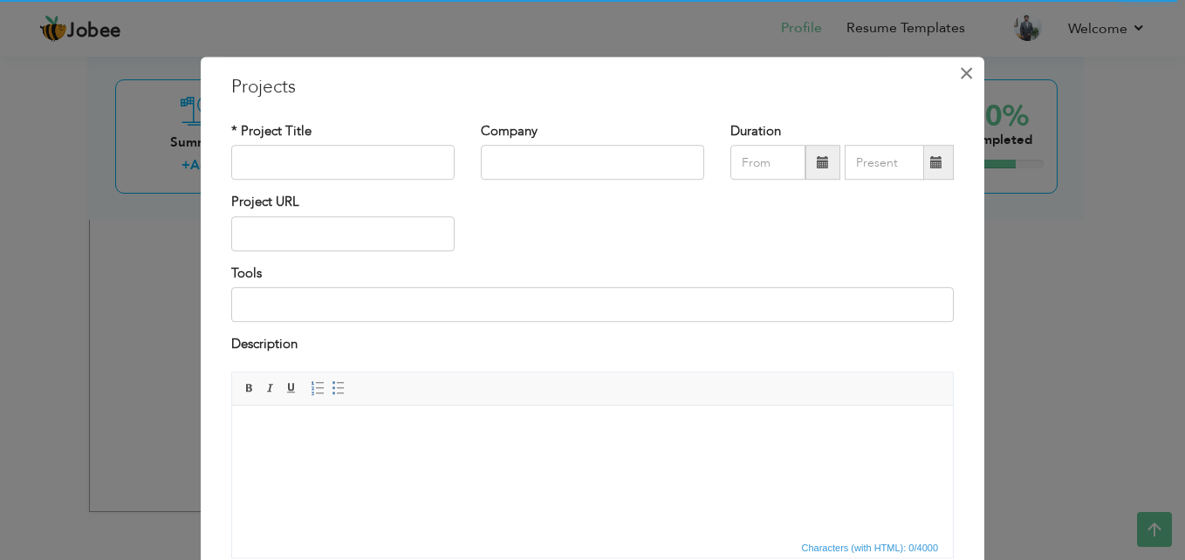
click at [959, 67] on span "×" at bounding box center [966, 73] width 15 height 31
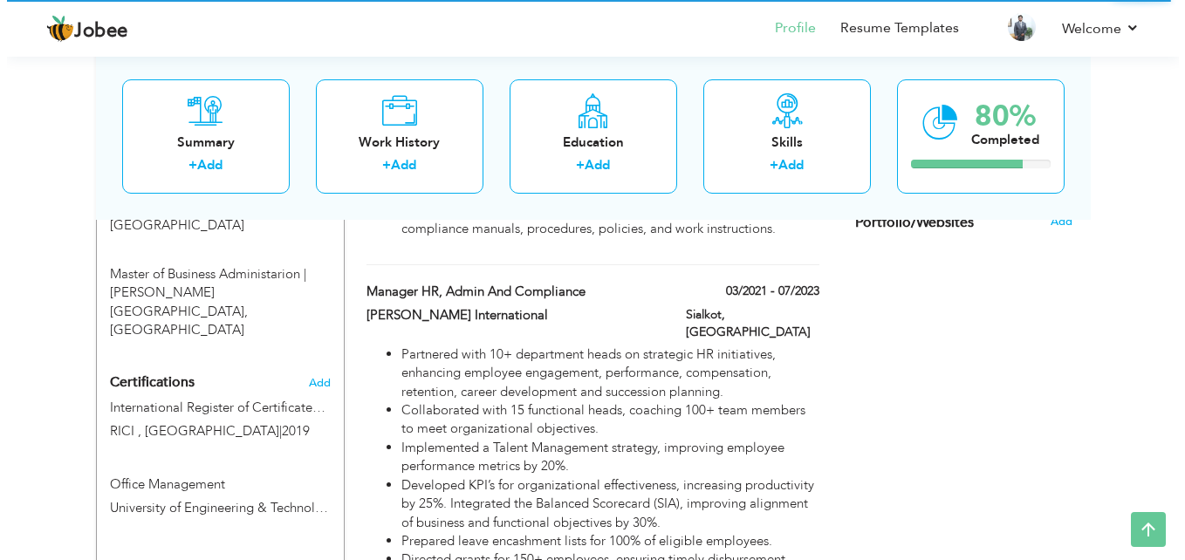
scroll to position [917, 0]
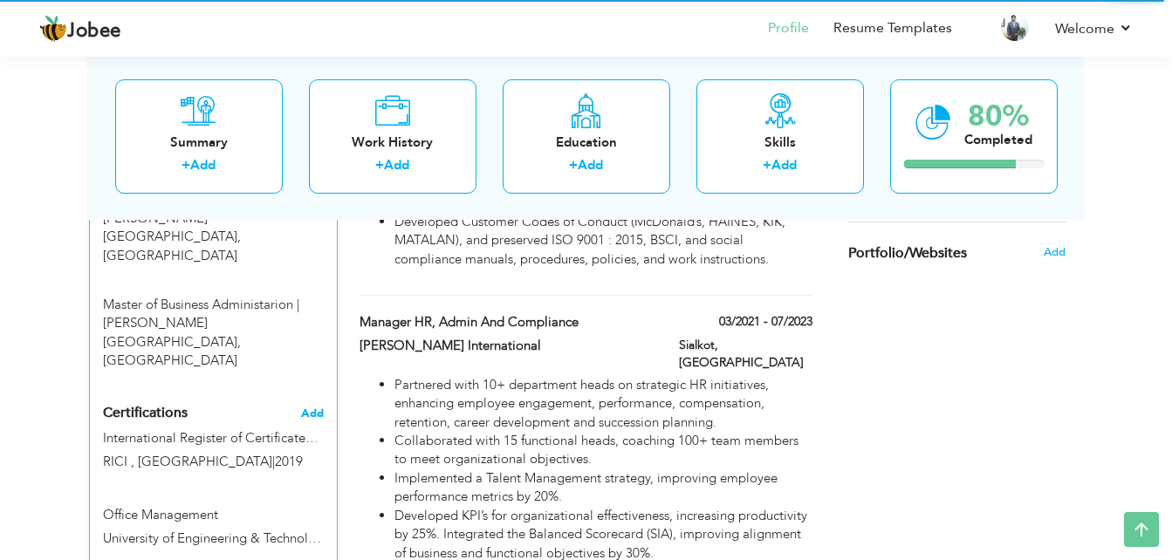
click at [310, 408] on span "Add" at bounding box center [312, 414] width 23 height 12
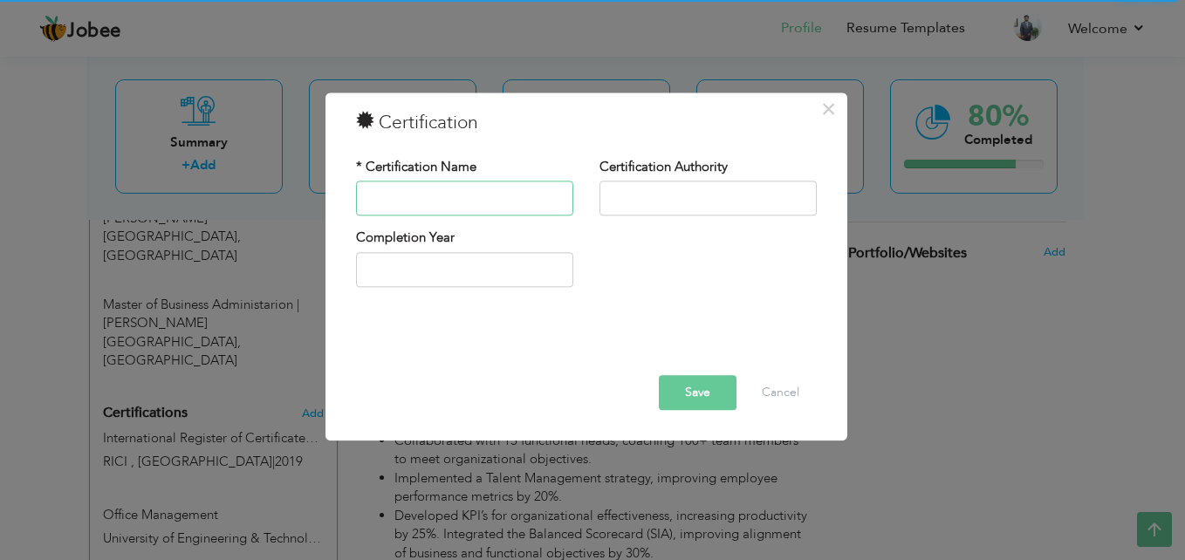
paste input "INTERNATIONAL REGISTER OF CERTIFICATED AUDITORS APPROVED LEAD AUDITOR ISO 9001 …"
type input "INTERNATIONAL REGISTER OF CERTIFICATED AUDITORS APPROVED LEAD AUDITOR ISO 9001:…"
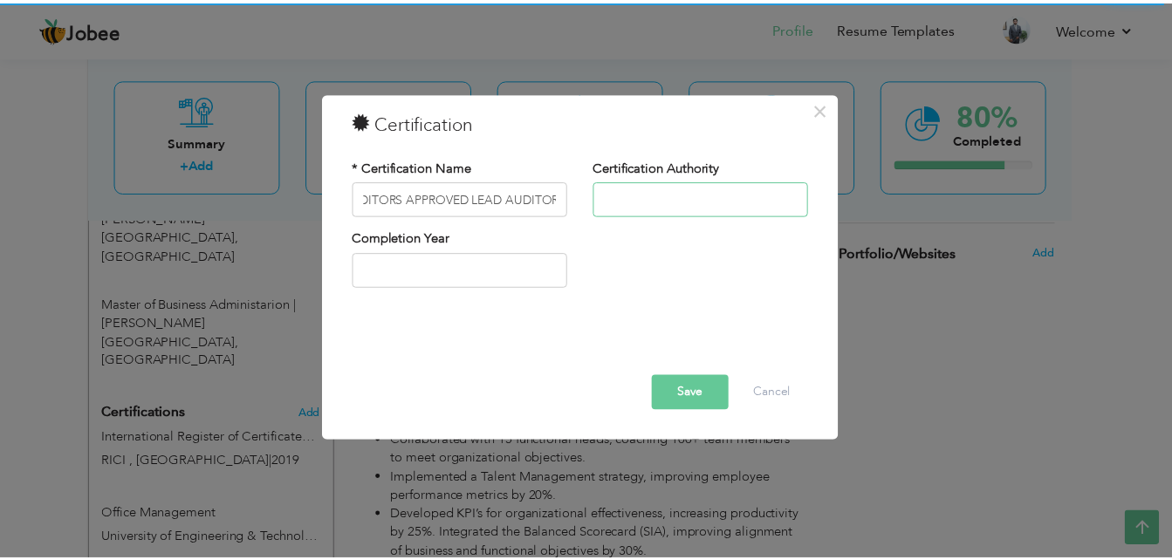
scroll to position [0, 0]
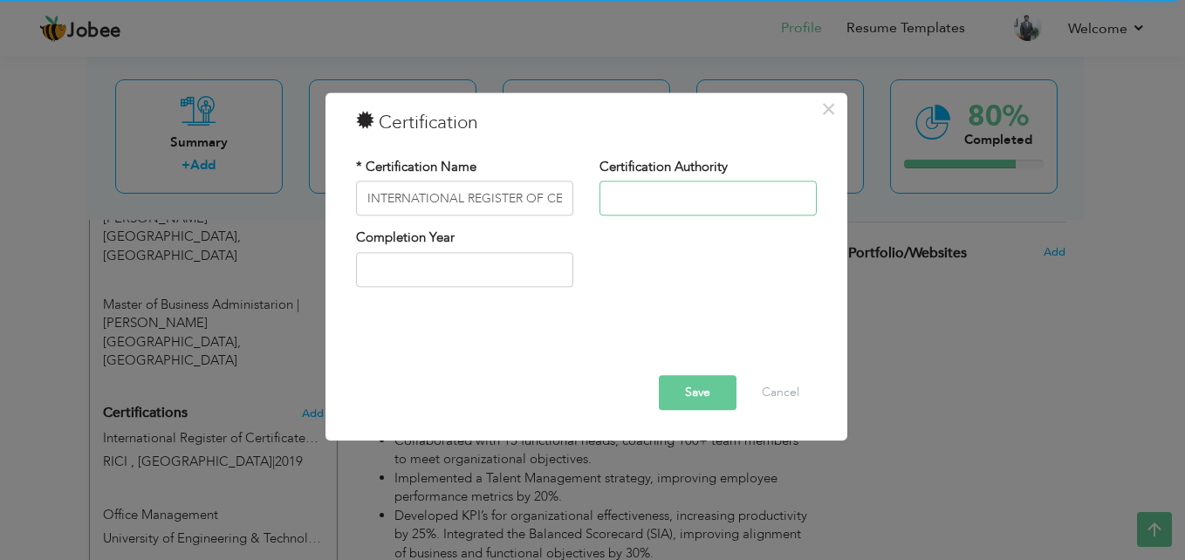
click at [632, 203] on input "text" at bounding box center [708, 199] width 217 height 35
type input "RICI , [GEOGRAPHIC_DATA]"
click at [718, 391] on button "Save" at bounding box center [698, 393] width 78 height 35
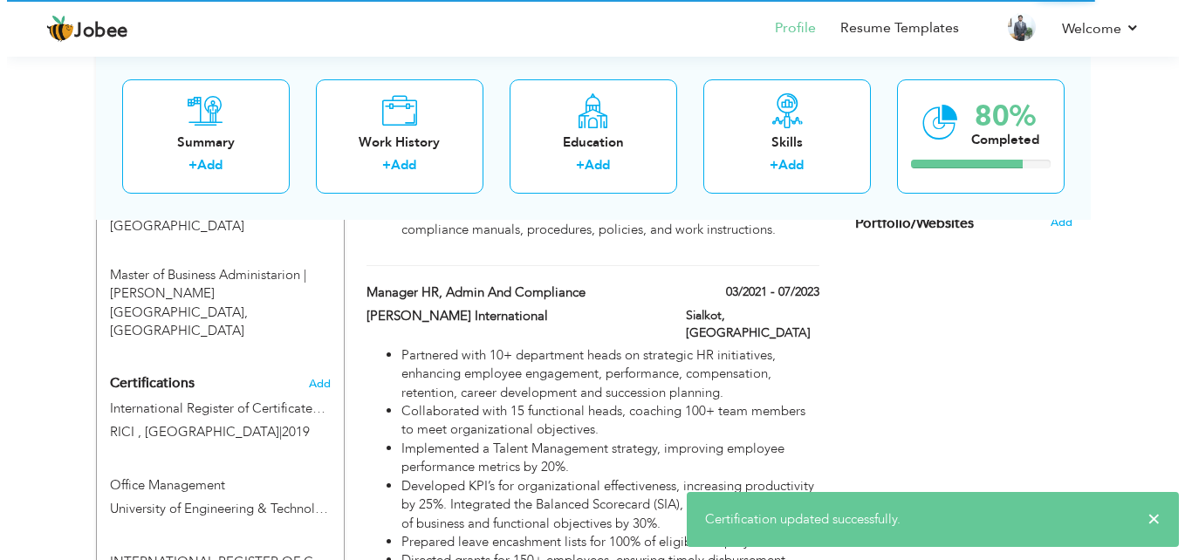
scroll to position [917, 0]
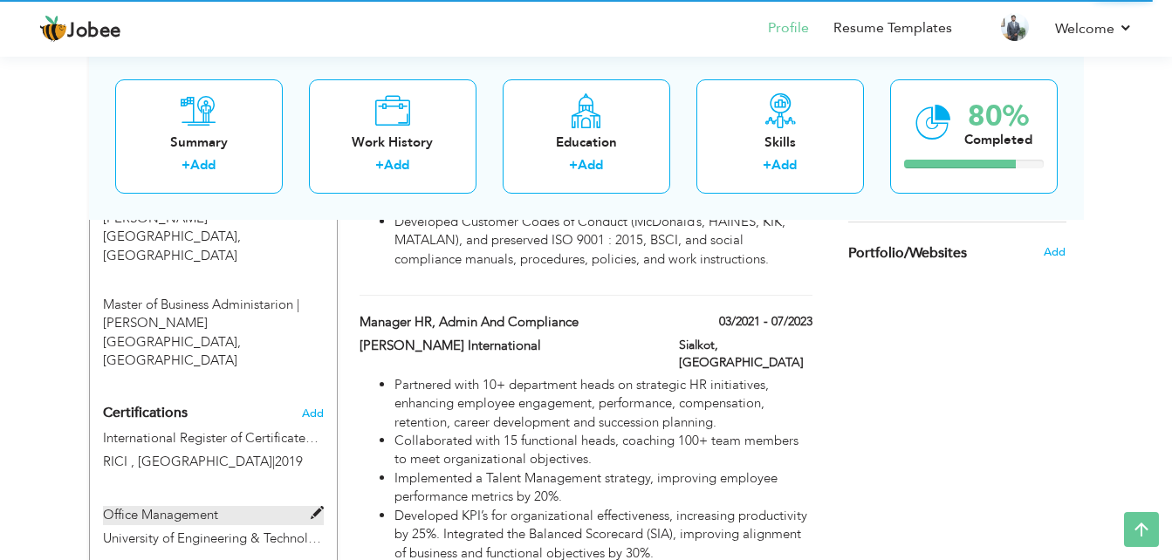
click at [312, 507] on span at bounding box center [317, 513] width 13 height 13
type input "Office Management"
type input "University of Engineering & Technology, Lahore"
type input "2011"
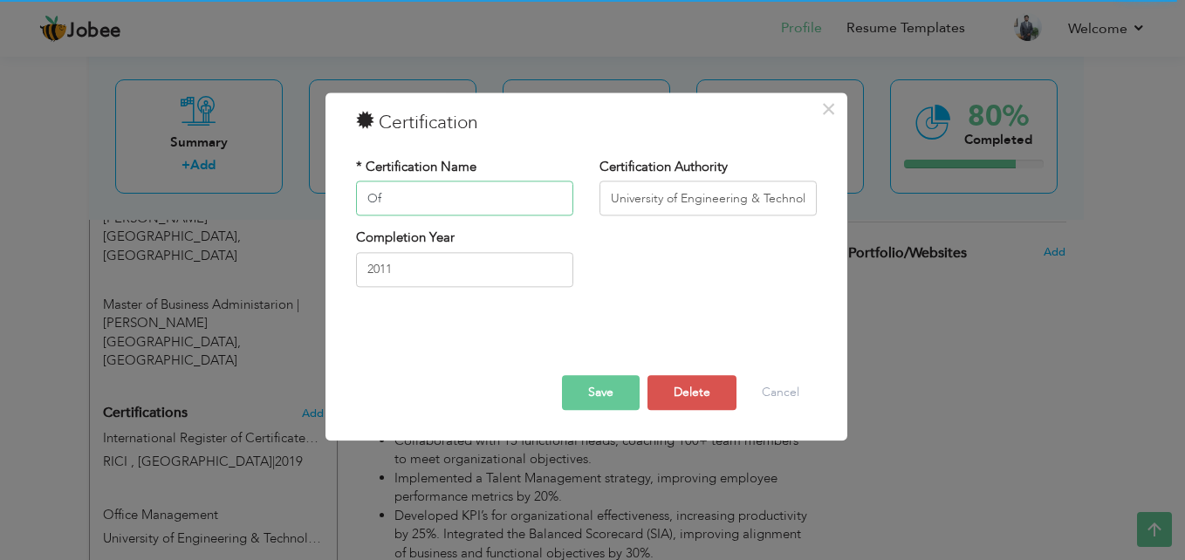
type input "O"
paste input "INTERNATIONAL ORGANIZATION FOR STANDARDIZATION 13485 FOR MEDICAL DEVICES"
type input "INTERNATIONAL ORGANIZATION FOR STANDARDIZATION 13485 FOR MEDICAL DEVICES"
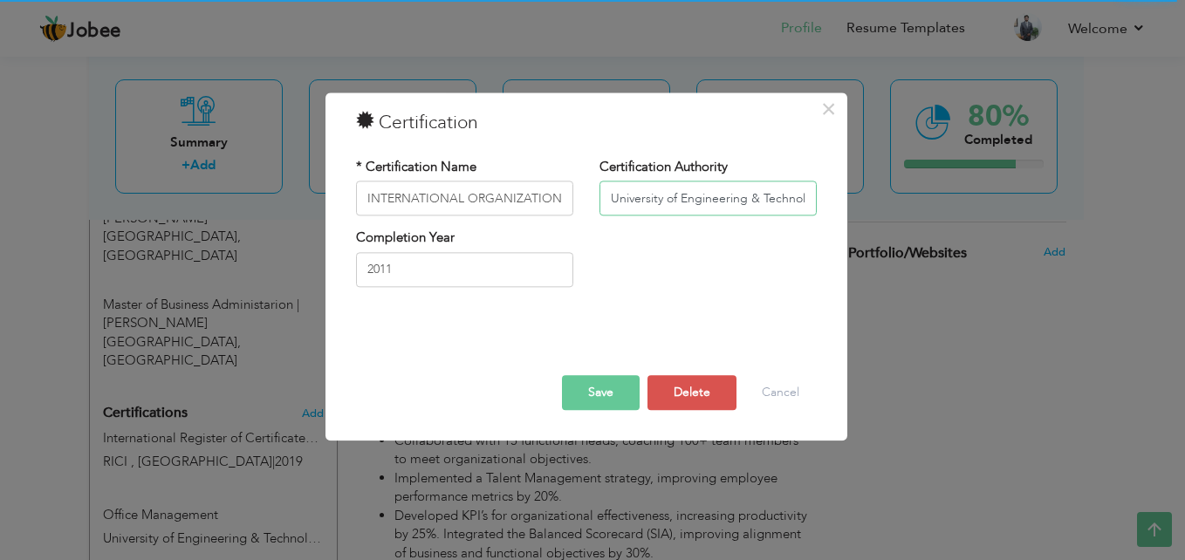
drag, startPoint x: 807, startPoint y: 205, endPoint x: 582, endPoint y: 204, distance: 225.1
click at [591, 204] on div "Certification Authority University of Engineering & Technology, Lahore" at bounding box center [707, 193] width 243 height 71
type input "gy, Lahore"
drag, startPoint x: 708, startPoint y: 194, endPoint x: 540, endPoint y: 199, distance: 167.6
click at [540, 199] on div "* Certification Name INTERNATIONAL ORGANIZATION FOR STANDARDIZATION 13485 FOR M…" at bounding box center [586, 193] width 487 height 71
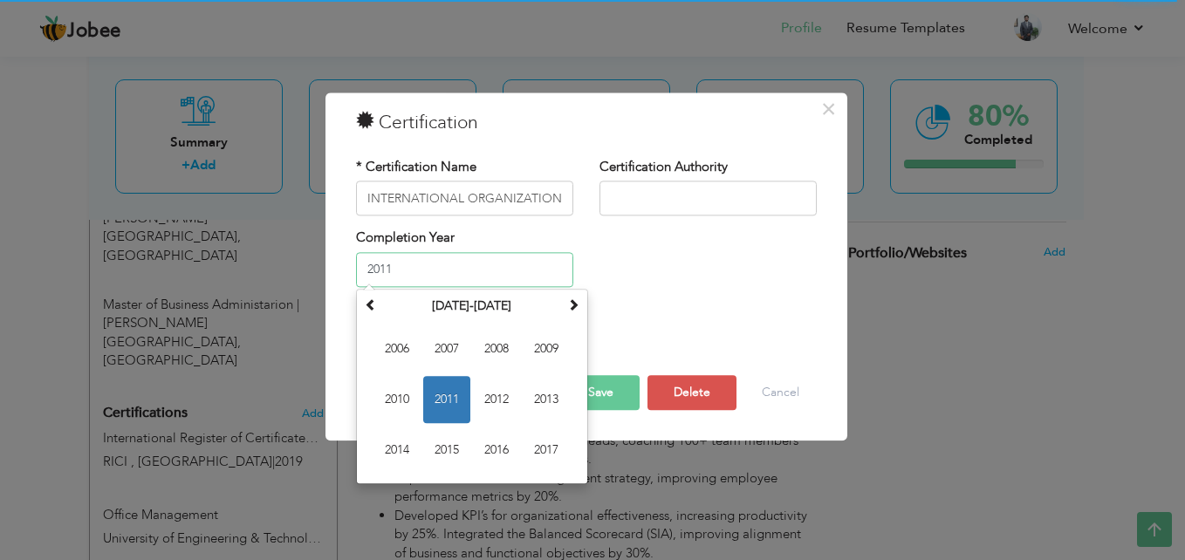
drag, startPoint x: 412, startPoint y: 272, endPoint x: 202, endPoint y: 264, distance: 210.5
click at [202, 265] on div "× Certification * Certification Name INTERNATIONAL ORGANIZATION FOR STANDARDIZA…" at bounding box center [592, 280] width 1185 height 560
click at [631, 200] on input "text" at bounding box center [708, 199] width 217 height 35
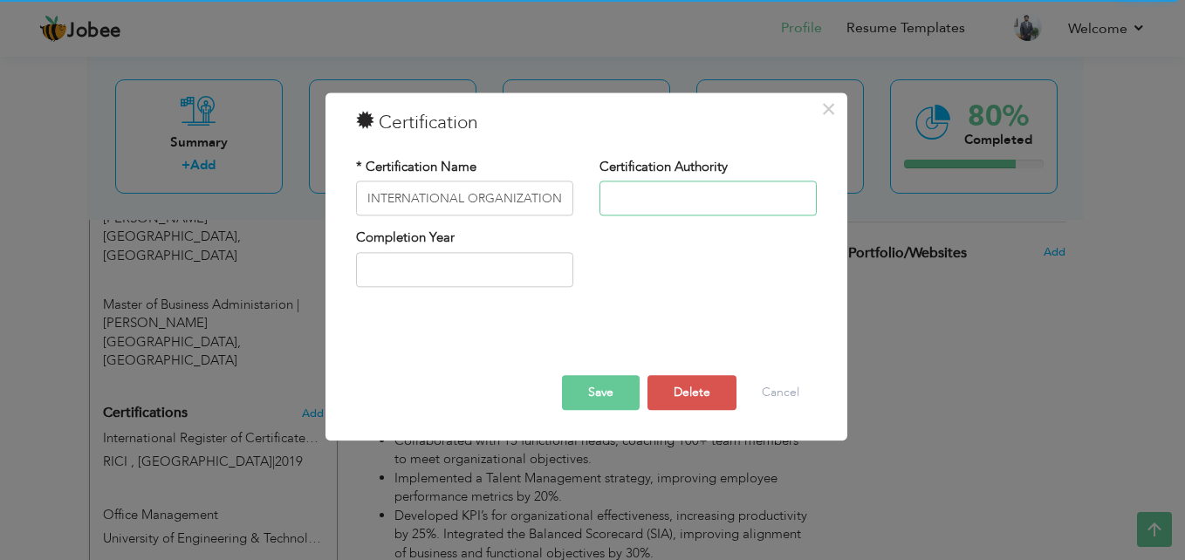
paste input "Société Générale de Surveillance, [GEOGRAPHIC_DATA]"
type input "Société Générale de Surveillance, [GEOGRAPHIC_DATA]"
click at [598, 395] on button "Save" at bounding box center [601, 393] width 78 height 35
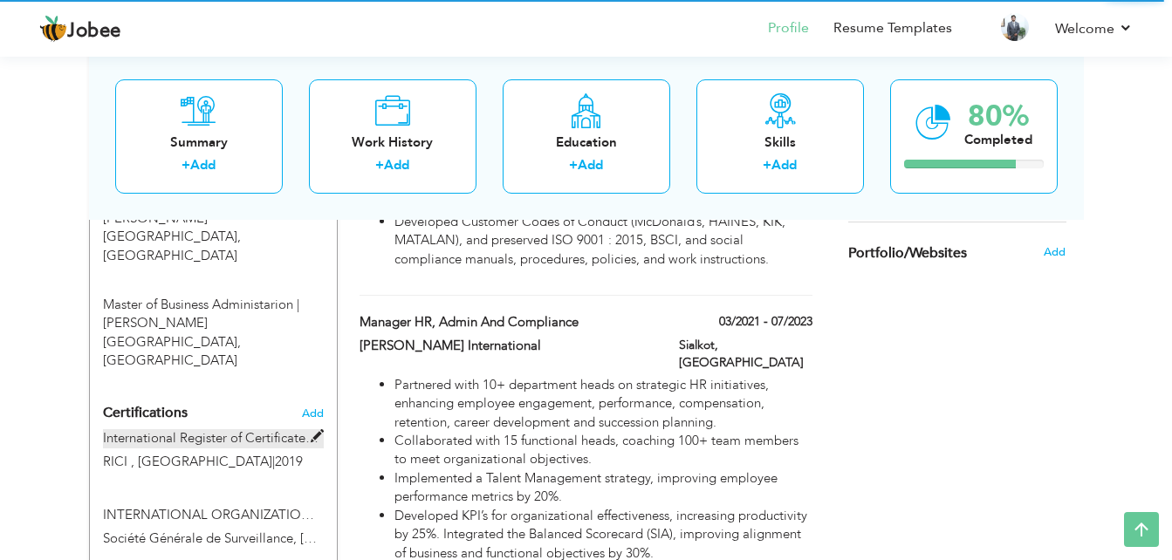
click at [311, 430] on span at bounding box center [317, 436] width 13 height 13
type input "International Register of Certificated Auditors Approved Lead Auditor ISO 9001:…"
type input "RICI , [GEOGRAPHIC_DATA]"
type input "2019"
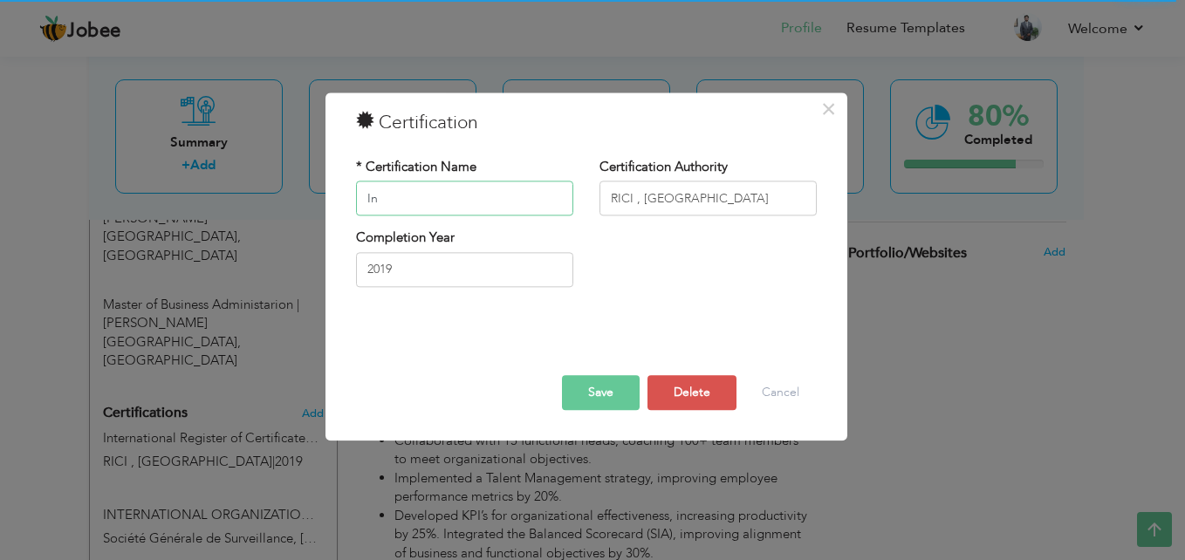
type input "I"
paste input "FIRE AND SAFETY COURSE"
type input "FIRE AND SAFETY COURSE"
drag, startPoint x: 627, startPoint y: 321, endPoint x: 581, endPoint y: 321, distance: 46.3
click at [583, 323] on div "× Certification * Certification Name FIRE AND SAFETY COURSE Certification Autho…" at bounding box center [586, 267] width 522 height 348
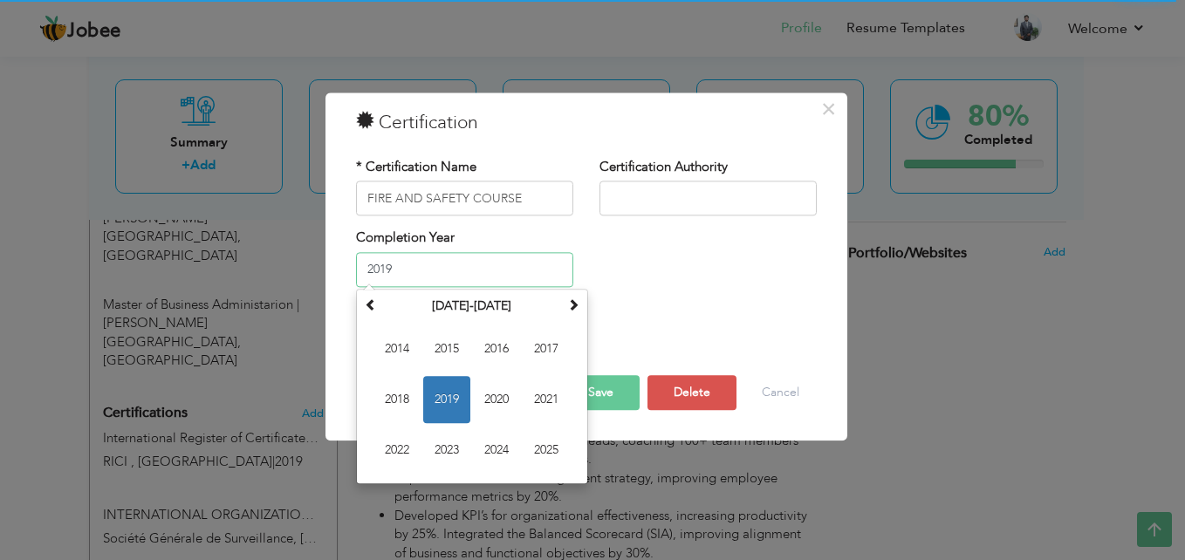
drag, startPoint x: 428, startPoint y: 264, endPoint x: 336, endPoint y: 282, distance: 94.1
click at [336, 282] on div "× Certification * Certification Name FIRE AND SAFETY COURSE Certification Autho…" at bounding box center [586, 267] width 522 height 348
click at [674, 202] on input "text" at bounding box center [708, 199] width 217 height 35
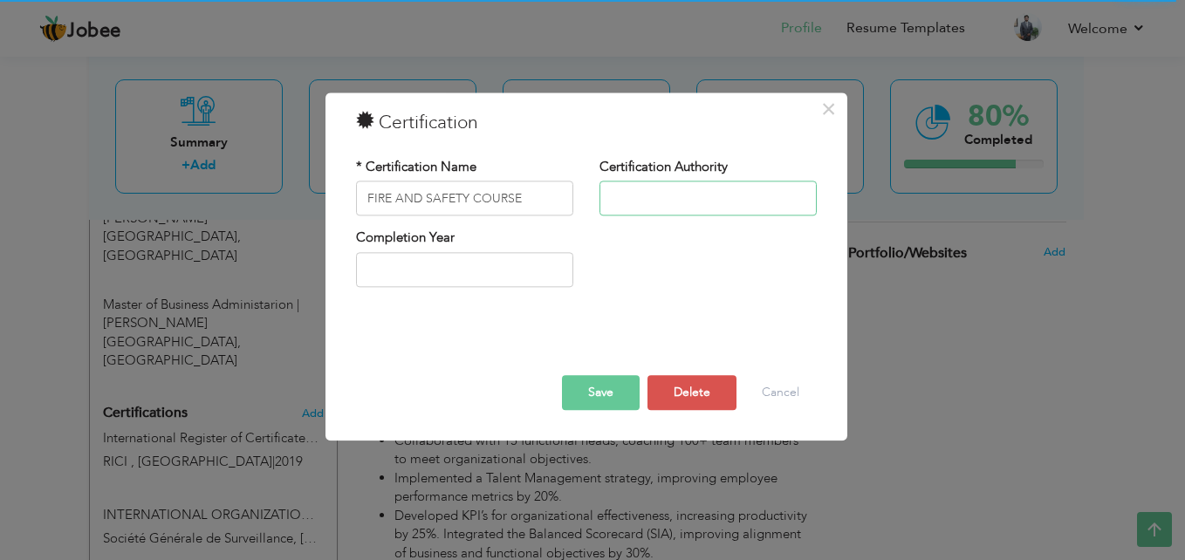
paste input "WRAP and According Global Compliance, [GEOGRAPHIC_DATA]"
type input "WRAP and According Global Compliance, [GEOGRAPHIC_DATA]"
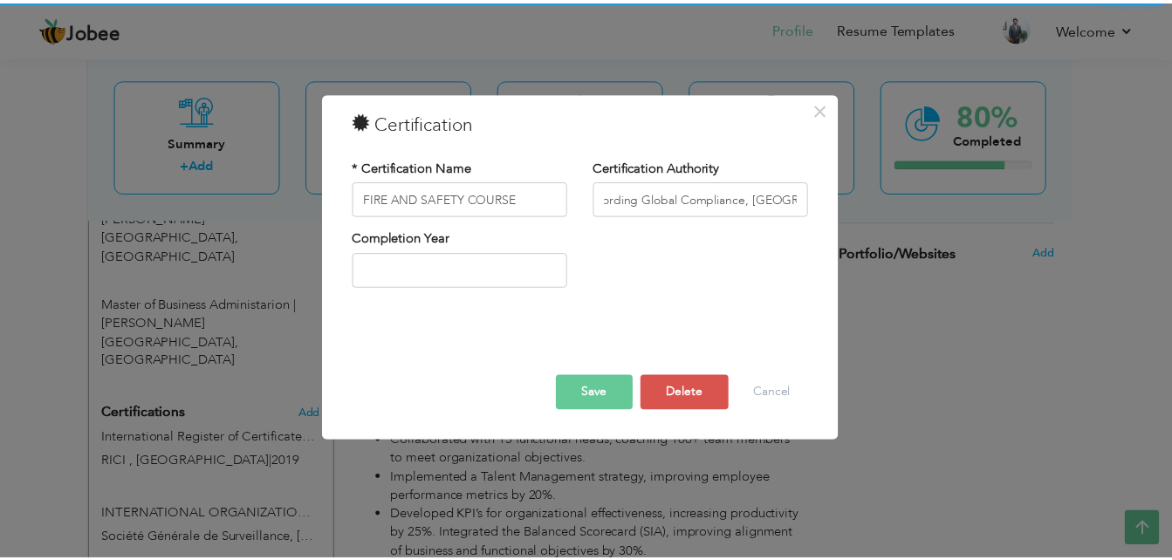
scroll to position [0, 0]
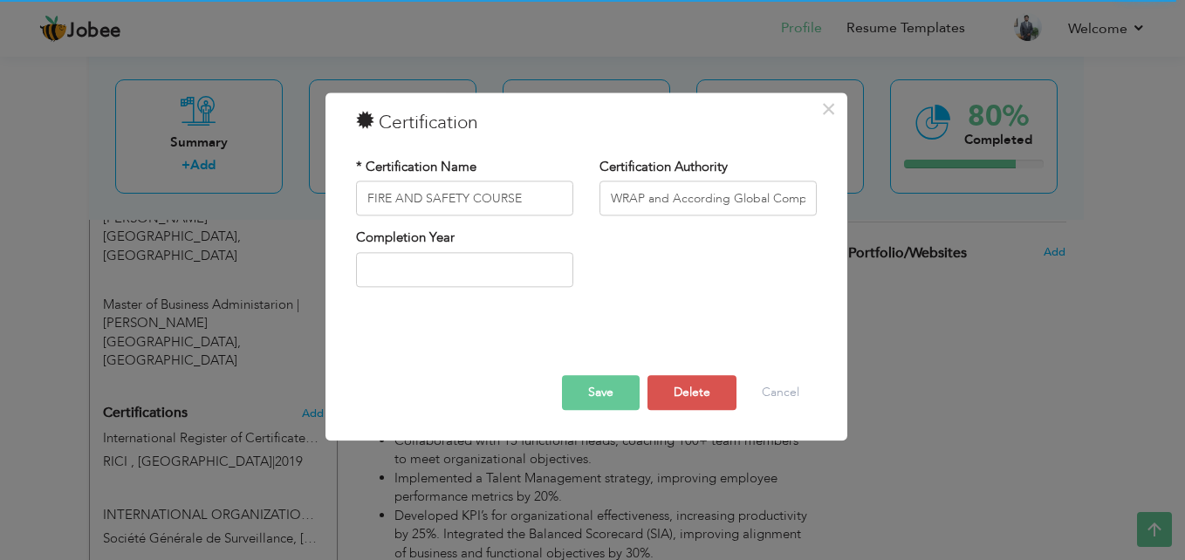
click at [597, 402] on button "Save" at bounding box center [601, 393] width 78 height 35
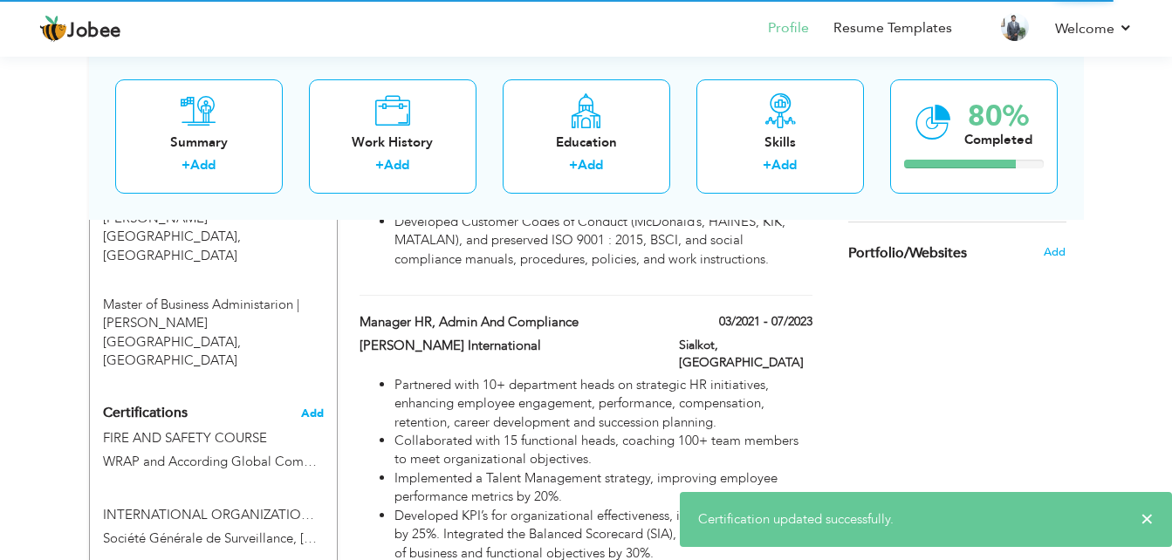
click at [316, 408] on span "Add" at bounding box center [312, 414] width 23 height 12
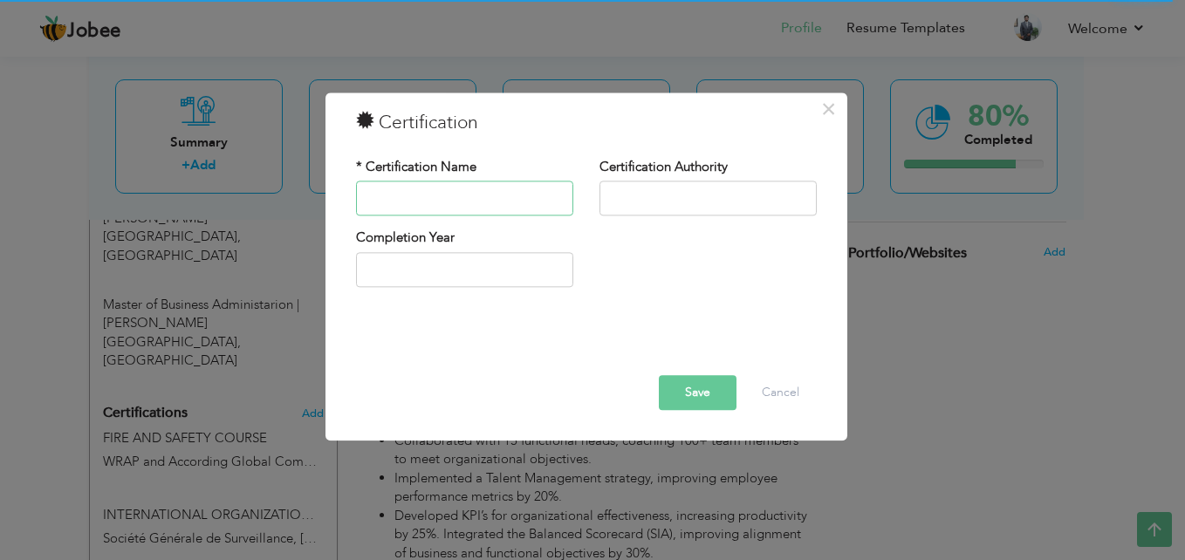
paste input "FIRST AID / FIRE SAFETY"
type input "FIRST AID / FIRE SAFETY"
drag, startPoint x: 612, startPoint y: 203, endPoint x: 619, endPoint y: 174, distance: 30.5
click at [612, 203] on input "text" at bounding box center [708, 199] width 217 height 35
paste input "ETY RESCUE 1122, Pakistan"
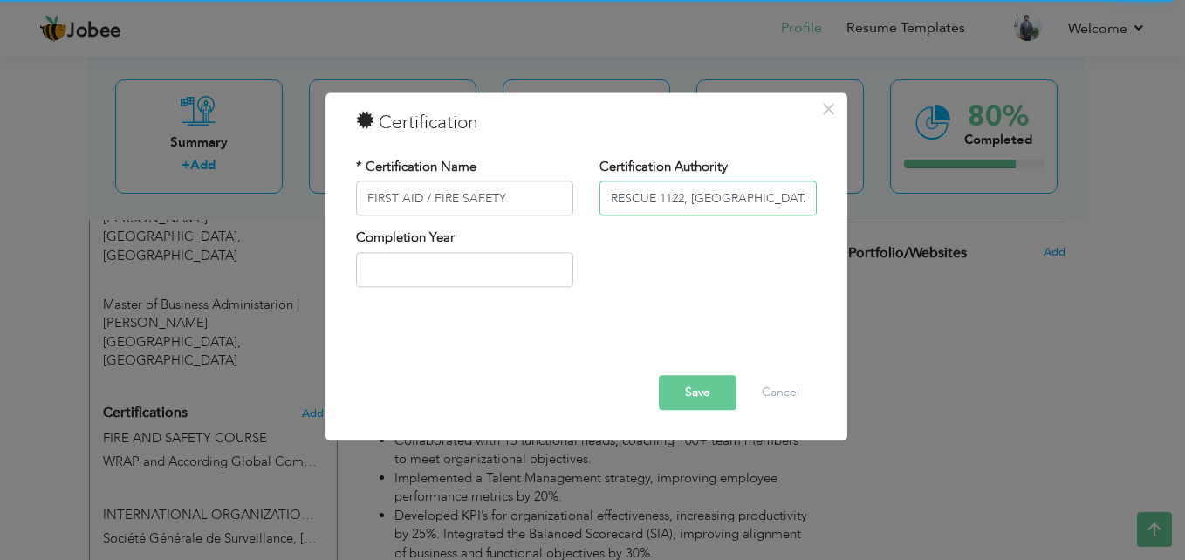
type input "RESCUE 1122, [GEOGRAPHIC_DATA]"
click at [684, 394] on button "Save" at bounding box center [698, 393] width 78 height 35
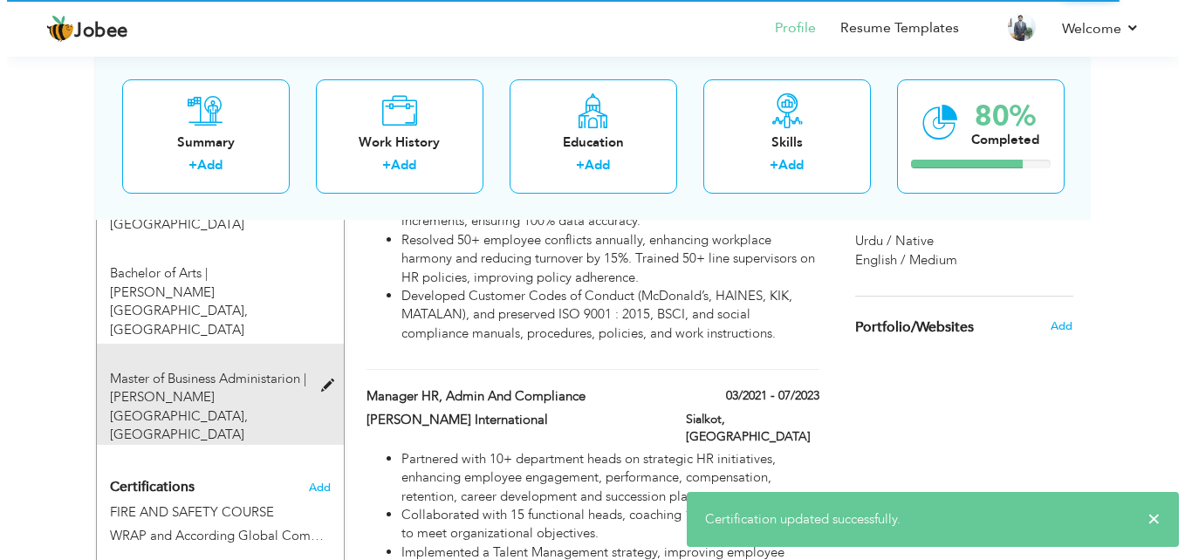
scroll to position [830, 0]
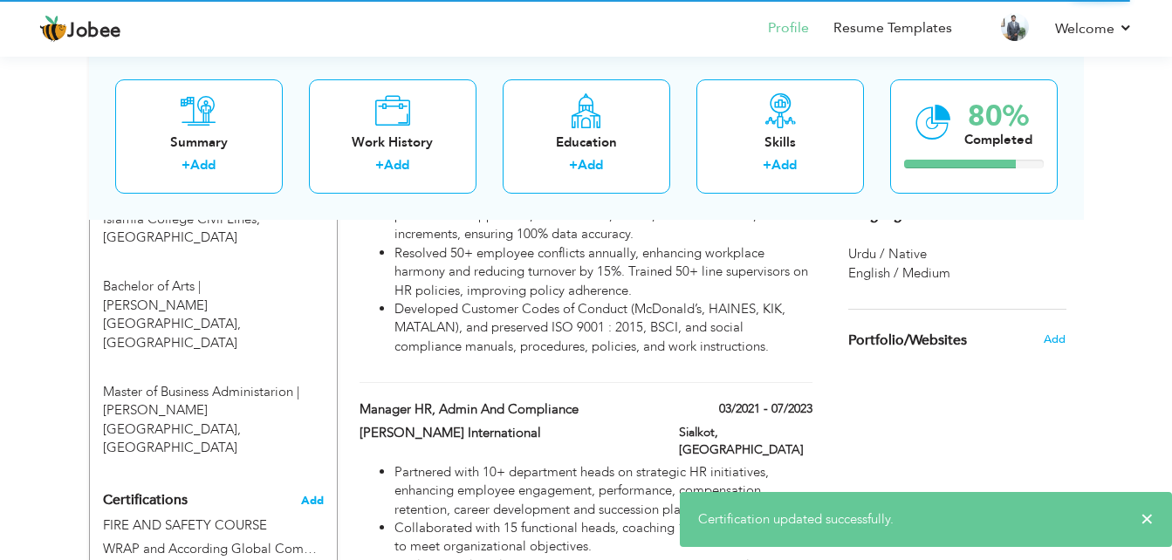
click at [306, 495] on span "Add" at bounding box center [312, 501] width 23 height 12
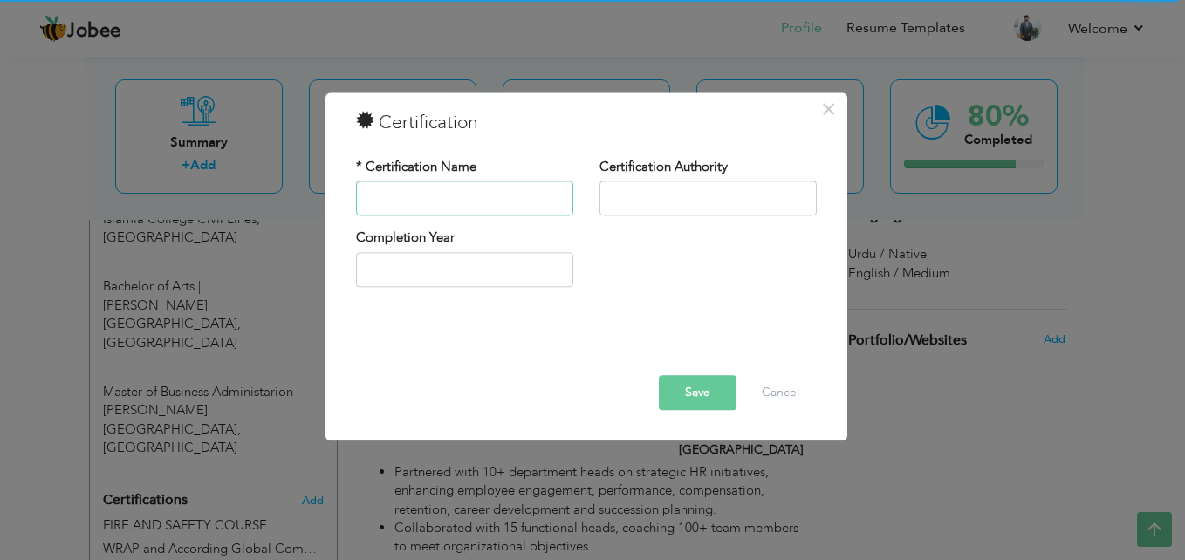
paste input "WELDING SAFETY"
type input "WELDING SAFETY"
click at [643, 196] on input "text" at bounding box center [708, 199] width 217 height 35
paste input "Higher Education Commission, [GEOGRAPHIC_DATA]"
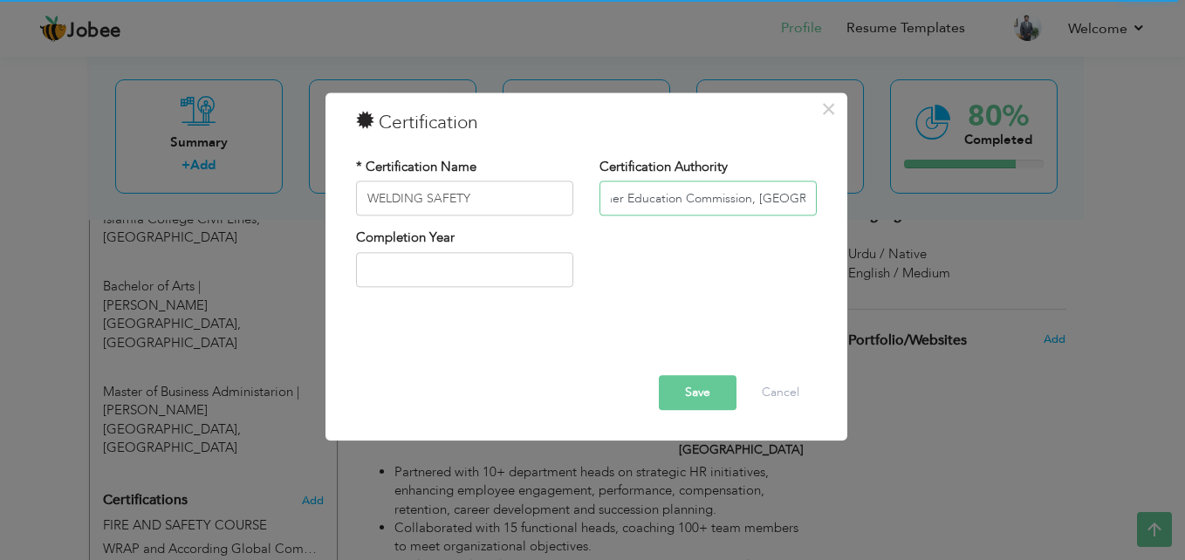
type input "Higher Education Commission, [GEOGRAPHIC_DATA]"
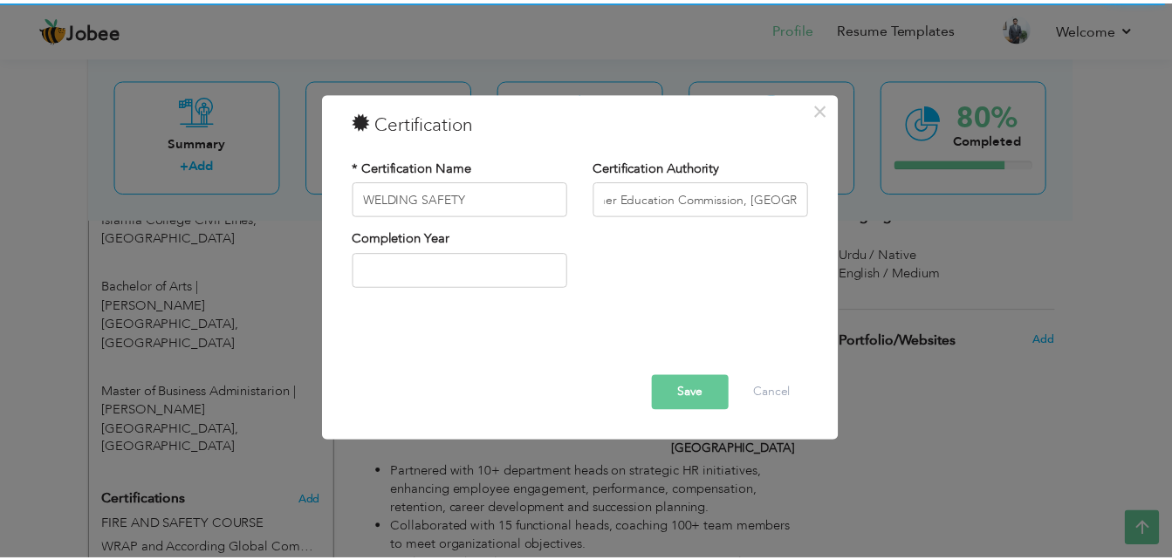
scroll to position [0, 0]
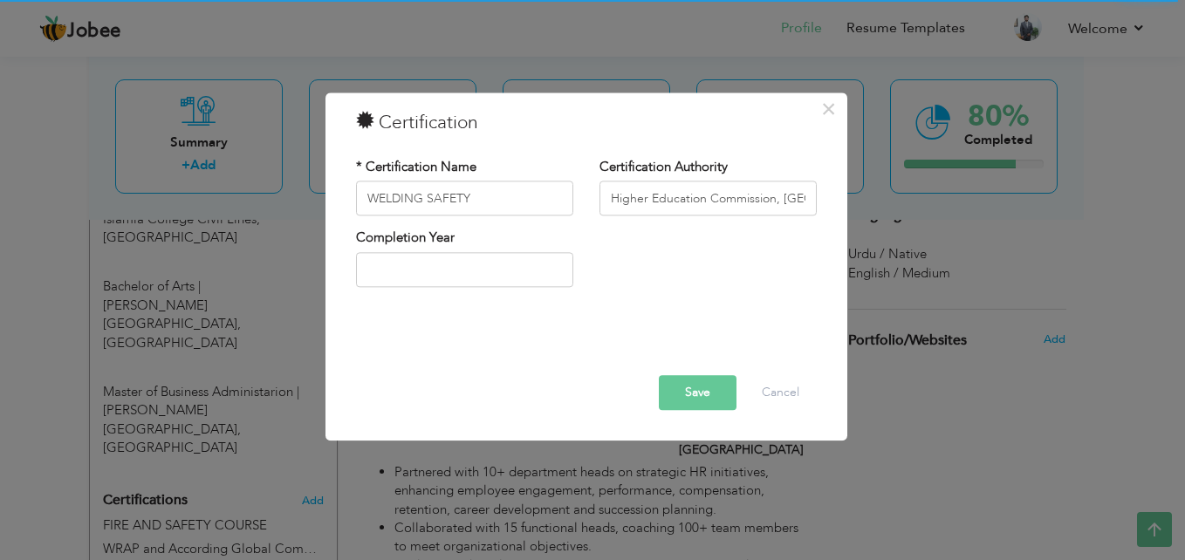
click at [707, 401] on button "Save" at bounding box center [698, 393] width 78 height 35
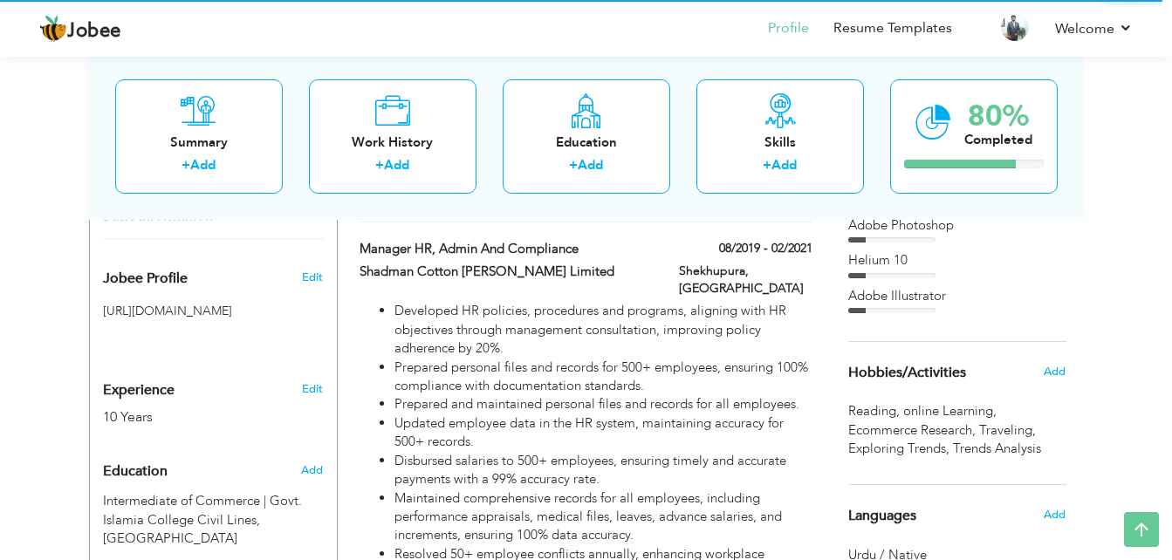
scroll to position [568, 0]
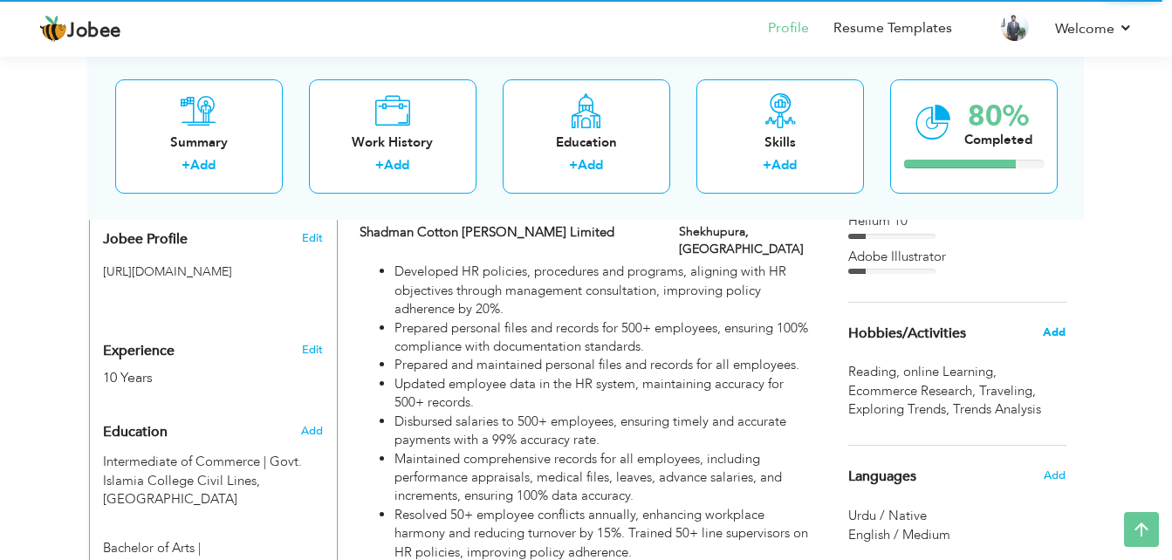
click at [1058, 328] on span "Add" at bounding box center [1054, 333] width 23 height 16
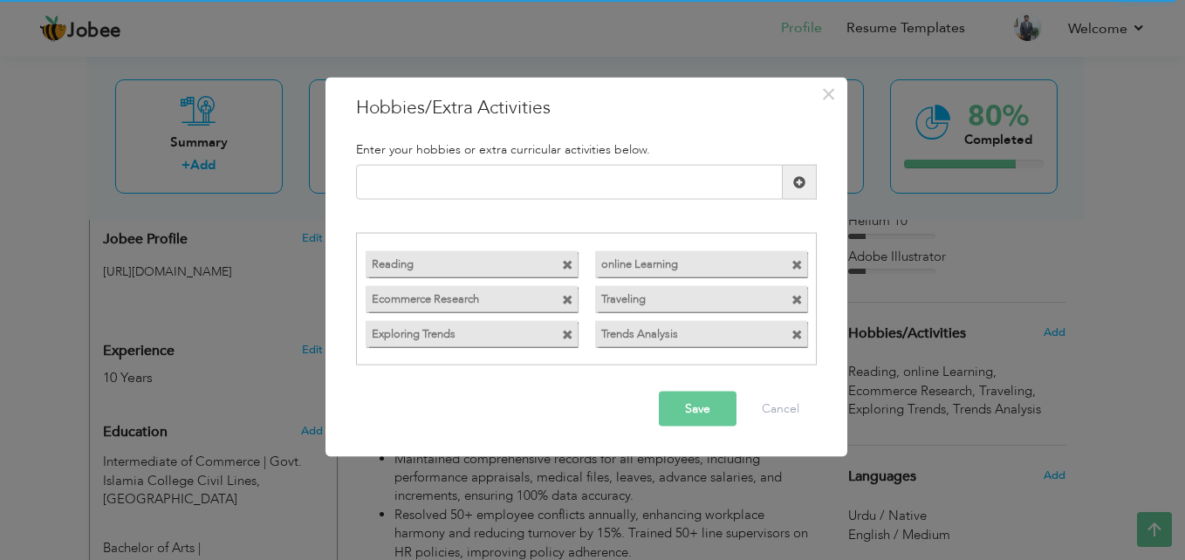
click at [569, 265] on span at bounding box center [567, 264] width 11 height 11
click at [566, 297] on span at bounding box center [567, 299] width 11 height 11
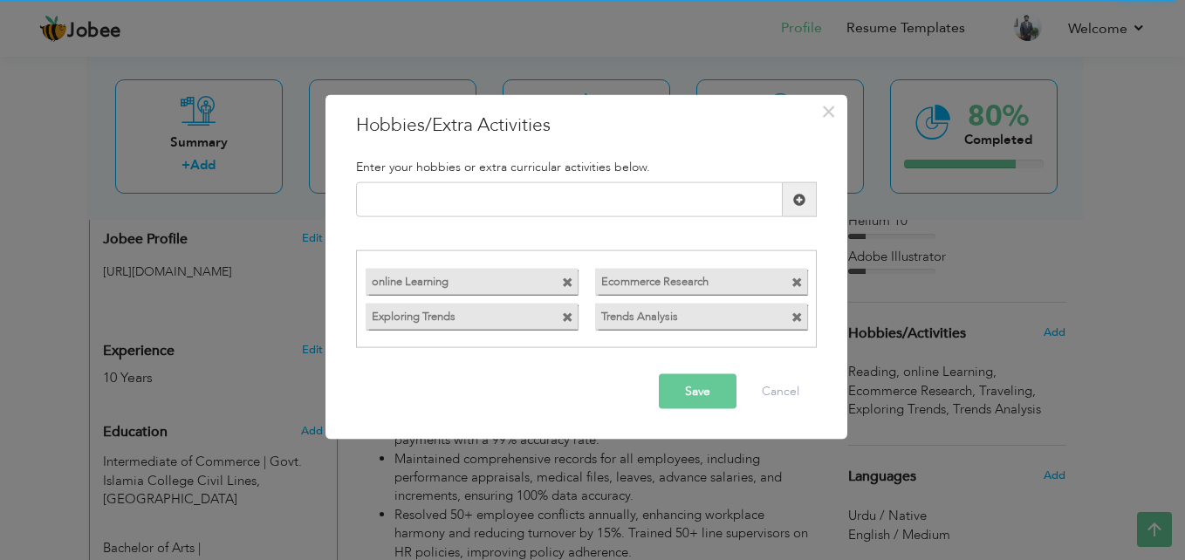
click at [566, 297] on div "online Learning" at bounding box center [472, 281] width 230 height 35
click at [563, 284] on span at bounding box center [567, 282] width 11 height 11
click at [572, 322] on span at bounding box center [567, 317] width 11 height 11
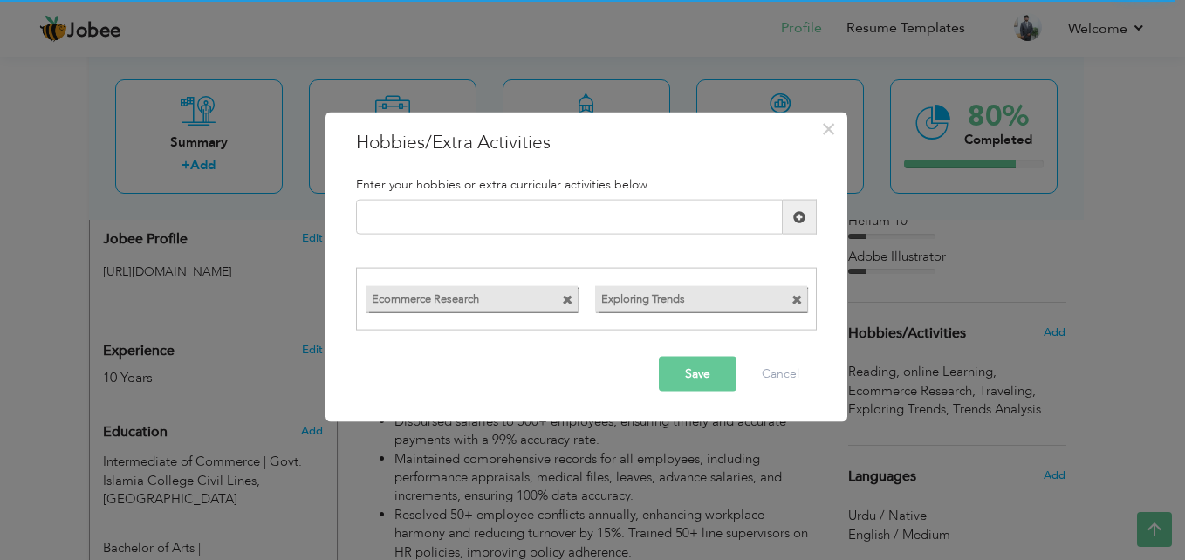
click at [568, 300] on span at bounding box center [567, 299] width 11 height 11
click at [566, 300] on span at bounding box center [567, 299] width 11 height 11
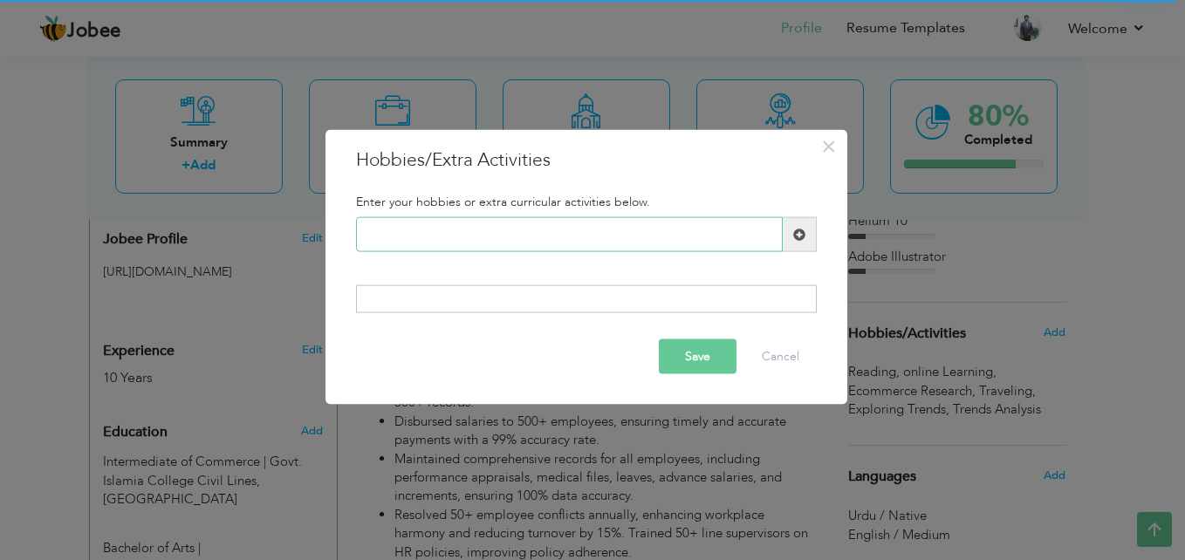
click at [527, 241] on input "text" at bounding box center [569, 234] width 427 height 35
type input "r"
type input "R"
paste input "Researching Future of Wor"
type input "R"
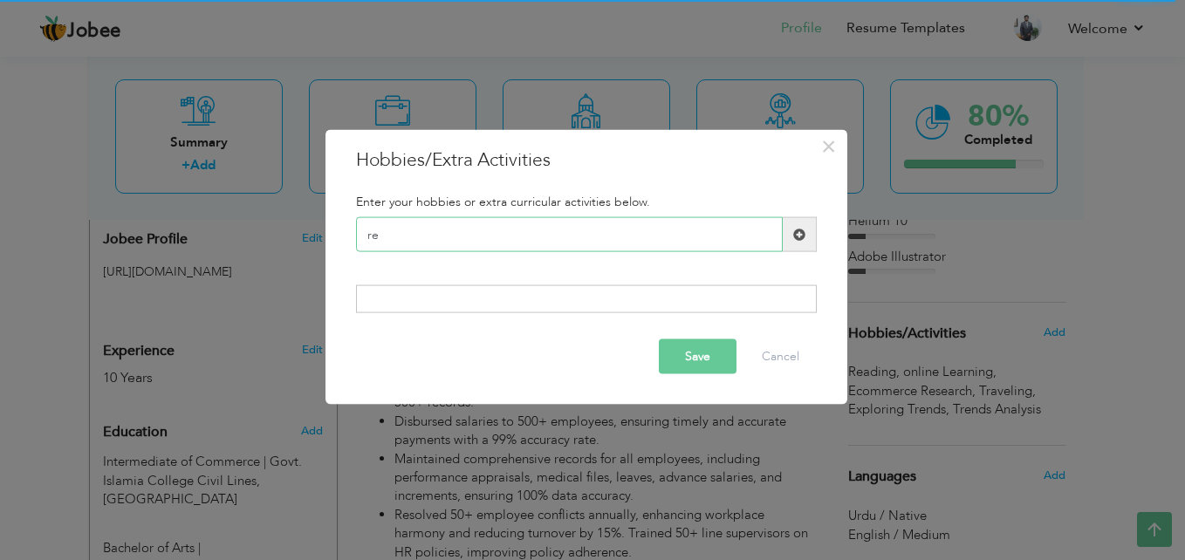
type input "r"
paste input "Public Speaking & Network"
type input "P"
type input "Reading update Research"
click at [702, 364] on button "Save" at bounding box center [698, 356] width 78 height 35
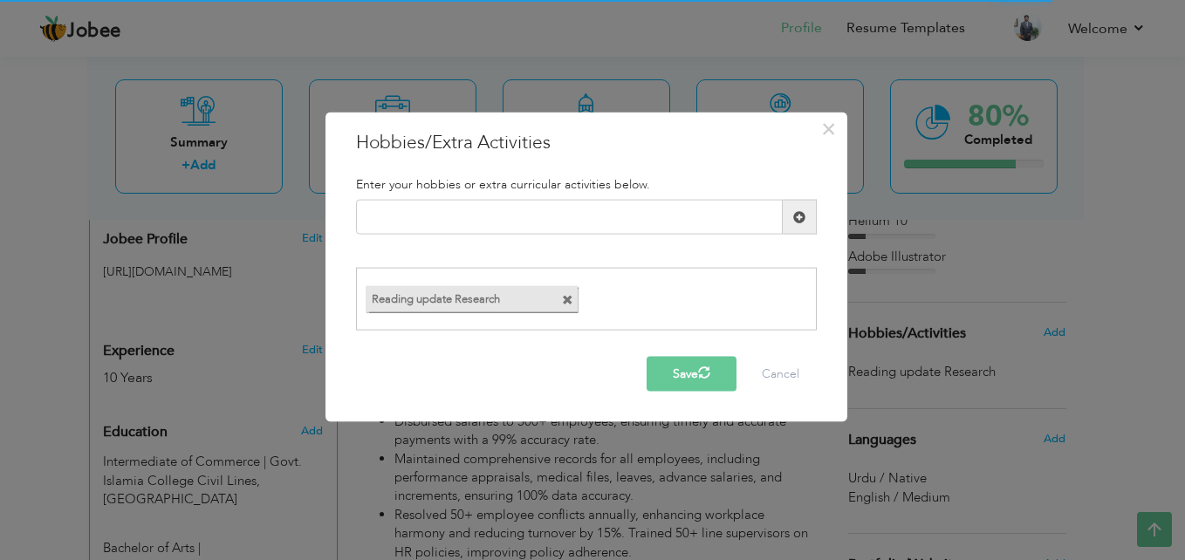
drag, startPoint x: 538, startPoint y: 198, endPoint x: 535, endPoint y: 210, distance: 12.5
click at [538, 201] on div "Enter your hobbies or extra curricular activities below. Duplicate entry Readin…" at bounding box center [586, 254] width 487 height 179
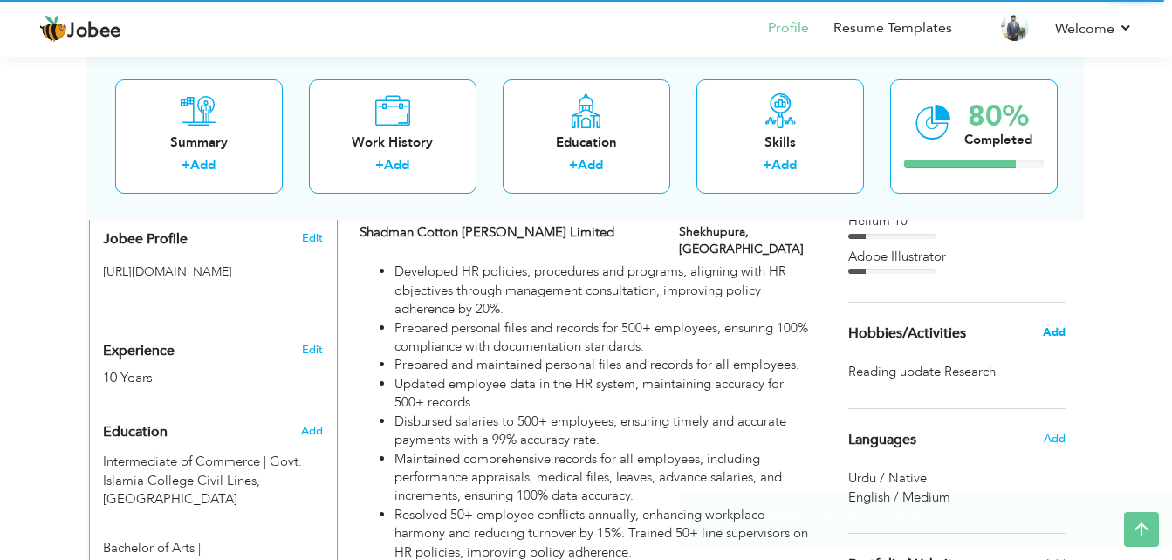
click at [1059, 330] on span "Add" at bounding box center [1054, 333] width 23 height 16
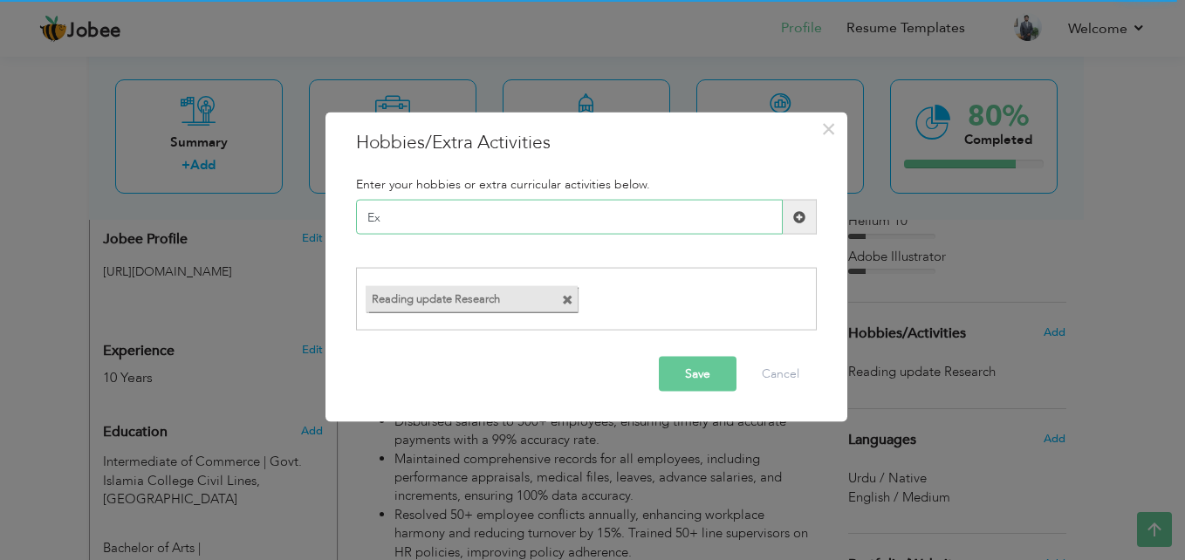
type input "E"
paste input "Internet Surfing and Brow"
type input "Internet Browsing"
click at [800, 223] on span at bounding box center [799, 216] width 12 height 12
click at [665, 221] on input "text" at bounding box center [569, 217] width 427 height 35
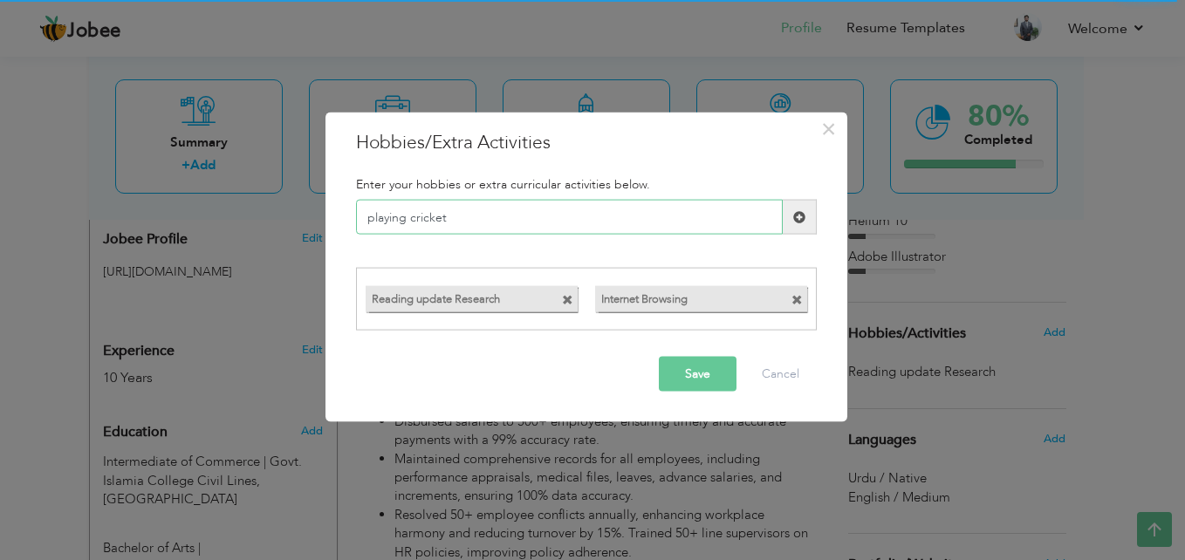
type input "playing cricket"
click at [795, 210] on span at bounding box center [799, 216] width 12 height 12
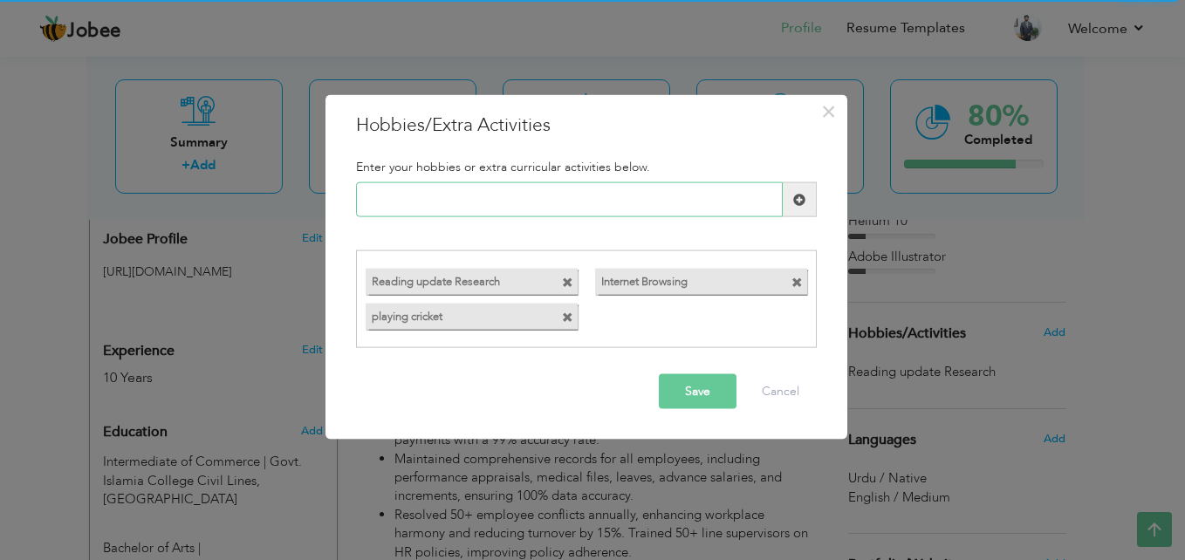
click at [577, 202] on input "text" at bounding box center [569, 199] width 427 height 35
type input "Travelling"
click at [794, 190] on span at bounding box center [800, 199] width 34 height 35
click at [617, 195] on input "text" at bounding box center [569, 199] width 427 height 35
type input "E"
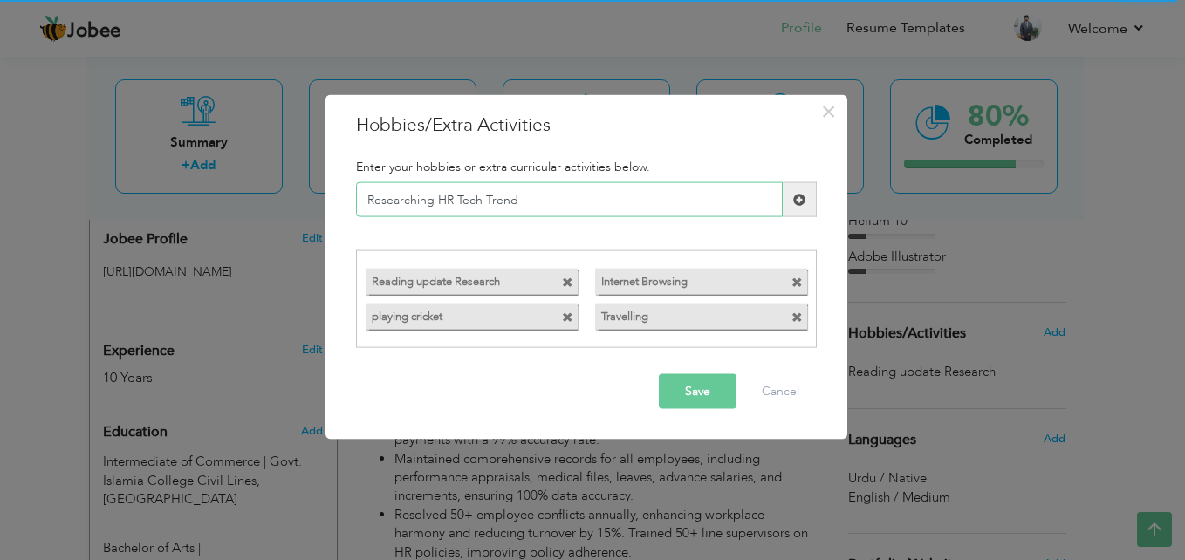
click at [480, 203] on input "Researching HR Tech Trend" at bounding box center [569, 199] width 427 height 35
click at [504, 196] on input "Researching HR Te Trend" at bounding box center [569, 199] width 427 height 35
type input "Researching HR Trends"
click at [682, 387] on button "Save" at bounding box center [698, 390] width 78 height 35
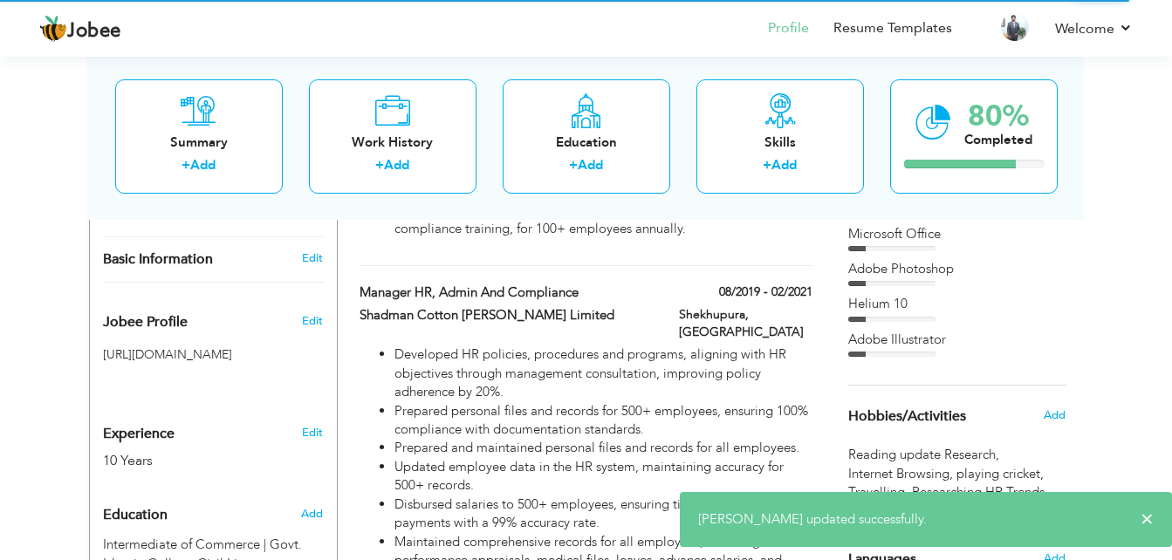
scroll to position [394, 0]
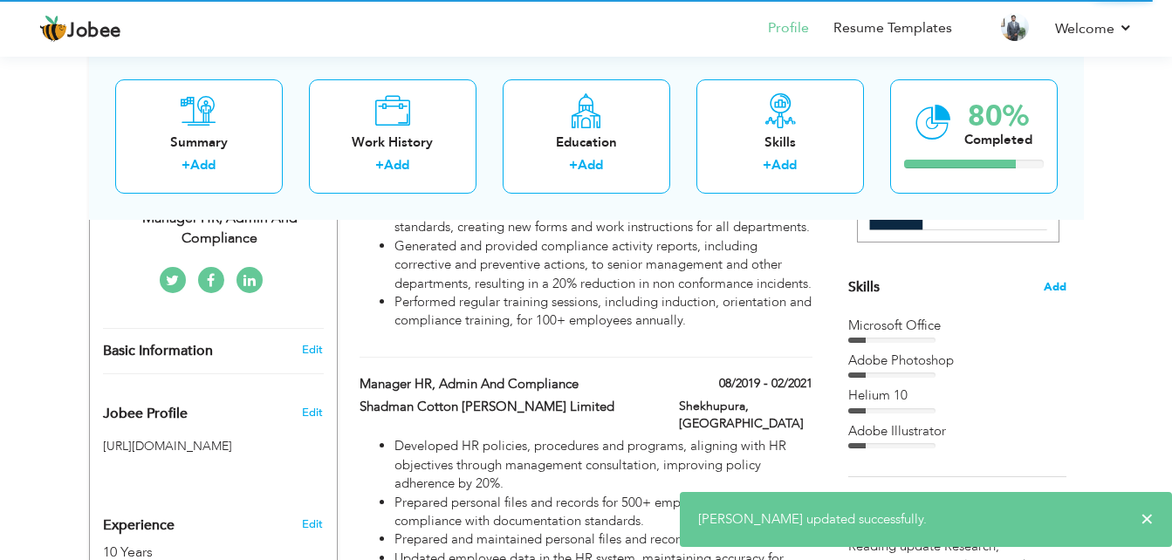
click at [1052, 289] on span "Add" at bounding box center [1055, 287] width 23 height 17
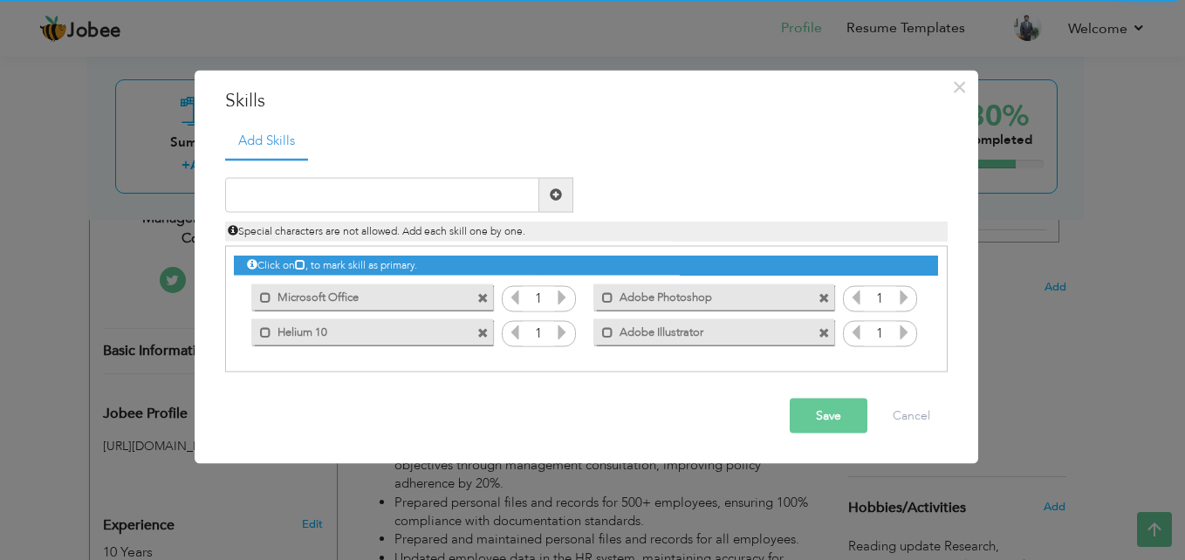
click at [486, 331] on span at bounding box center [482, 333] width 11 height 11
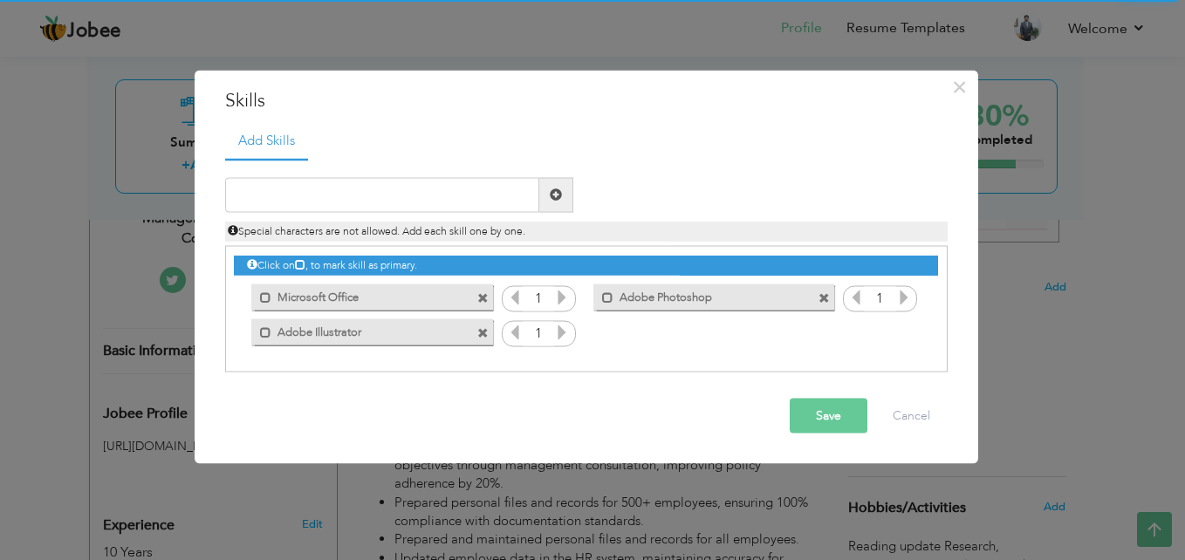
click at [827, 298] on span at bounding box center [824, 298] width 11 height 11
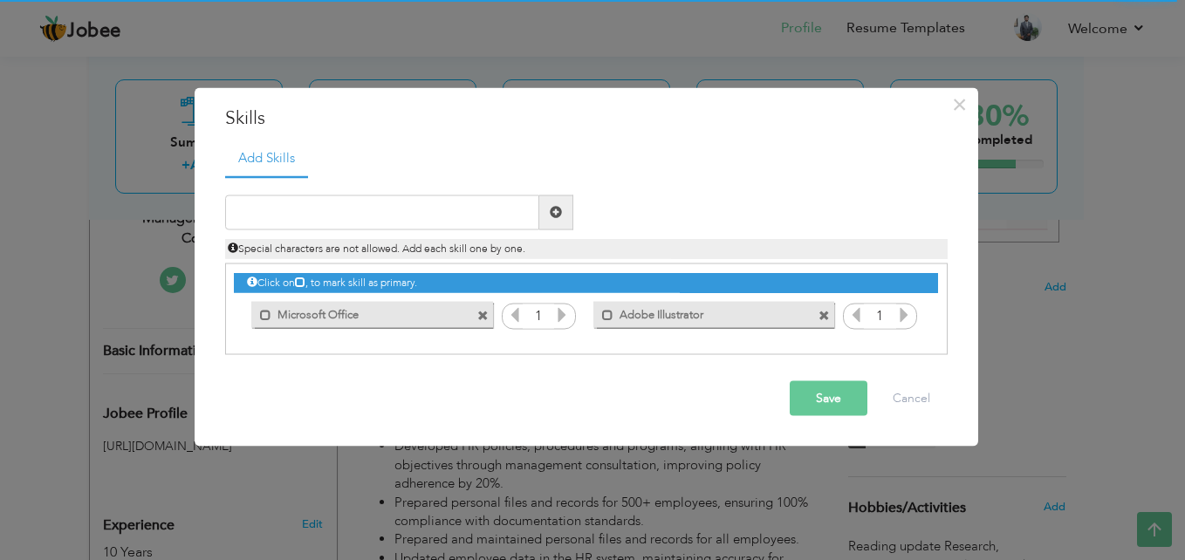
click at [822, 311] on span at bounding box center [824, 316] width 11 height 11
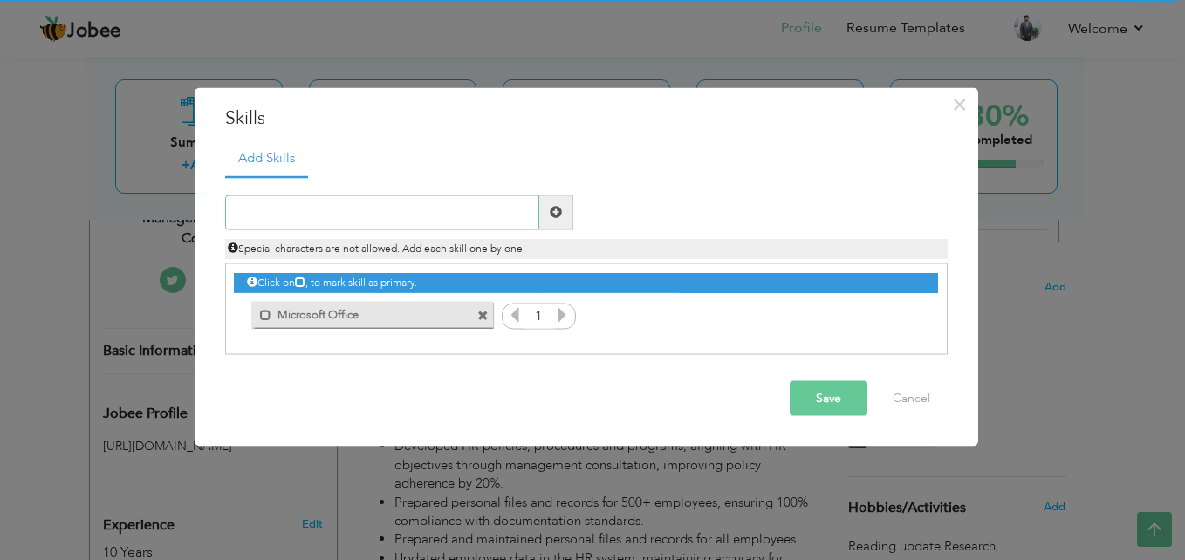
click at [524, 216] on input "text" at bounding box center [382, 212] width 314 height 35
type input "m"
type input "Microsoft Word"
click at [565, 210] on span at bounding box center [556, 212] width 34 height 35
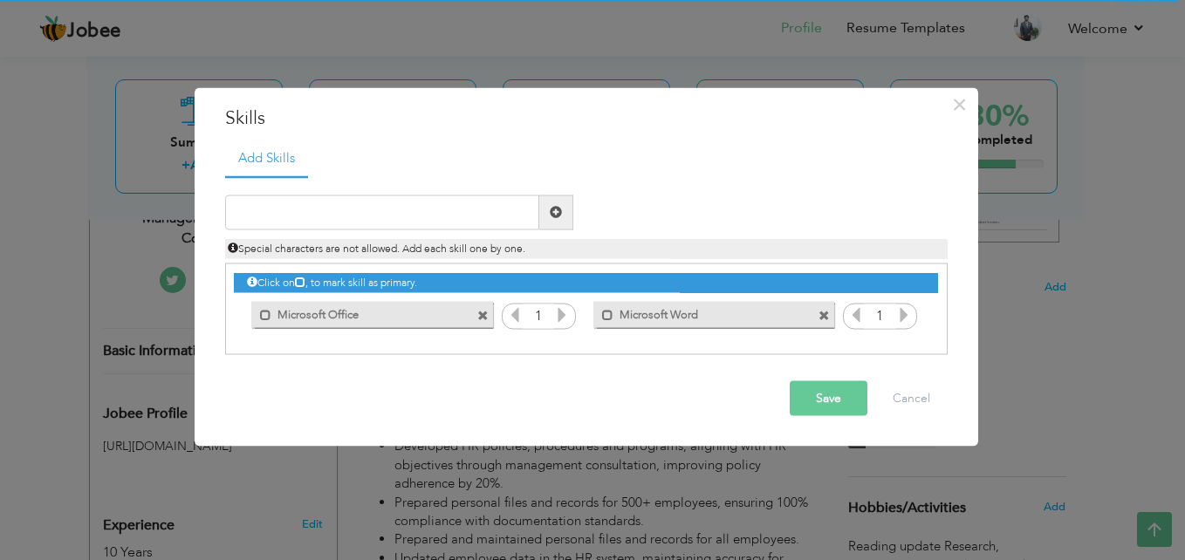
click at [481, 315] on span at bounding box center [482, 316] width 11 height 11
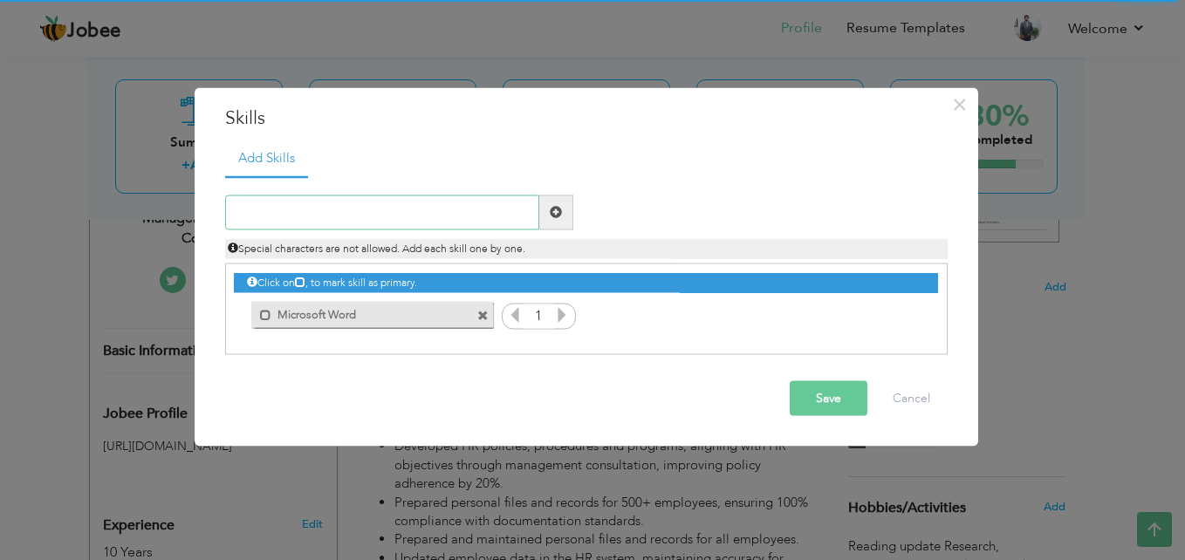
click at [387, 204] on input "text" at bounding box center [382, 212] width 314 height 35
type input "Microsoft Excel"
click at [566, 208] on span at bounding box center [556, 212] width 34 height 35
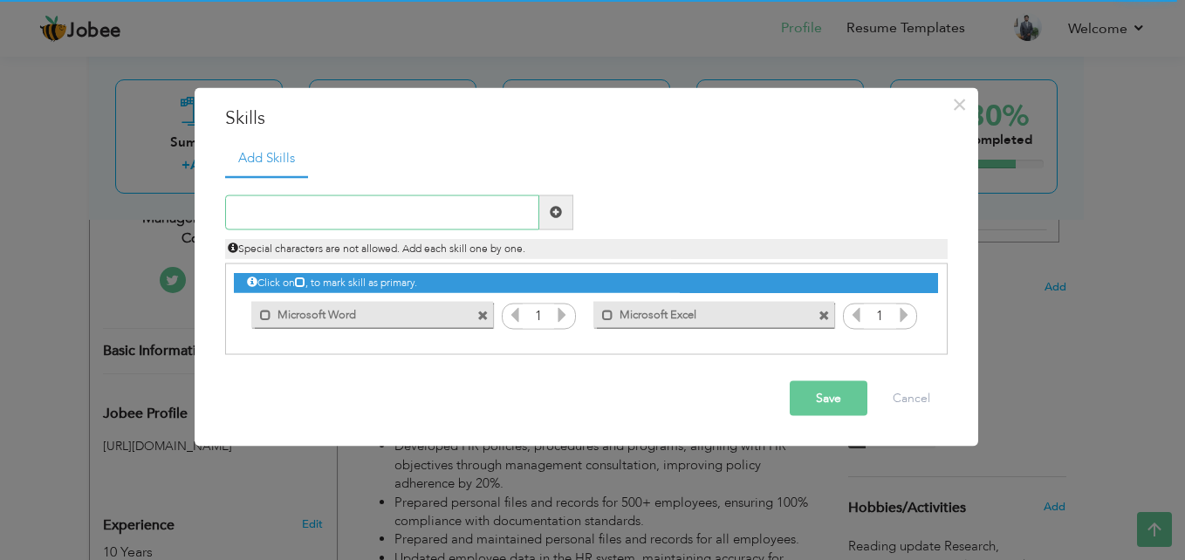
click at [436, 213] on input "text" at bounding box center [382, 212] width 314 height 35
type input "Microsoft Powerpoint"
click at [544, 216] on span at bounding box center [556, 212] width 34 height 35
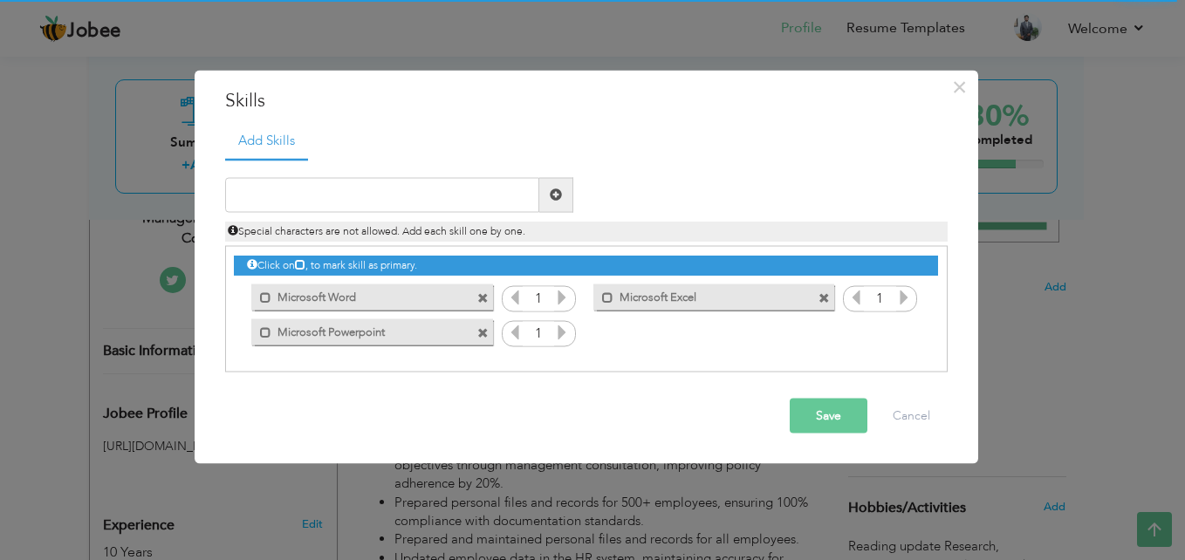
click at [833, 417] on button "Save" at bounding box center [829, 415] width 78 height 35
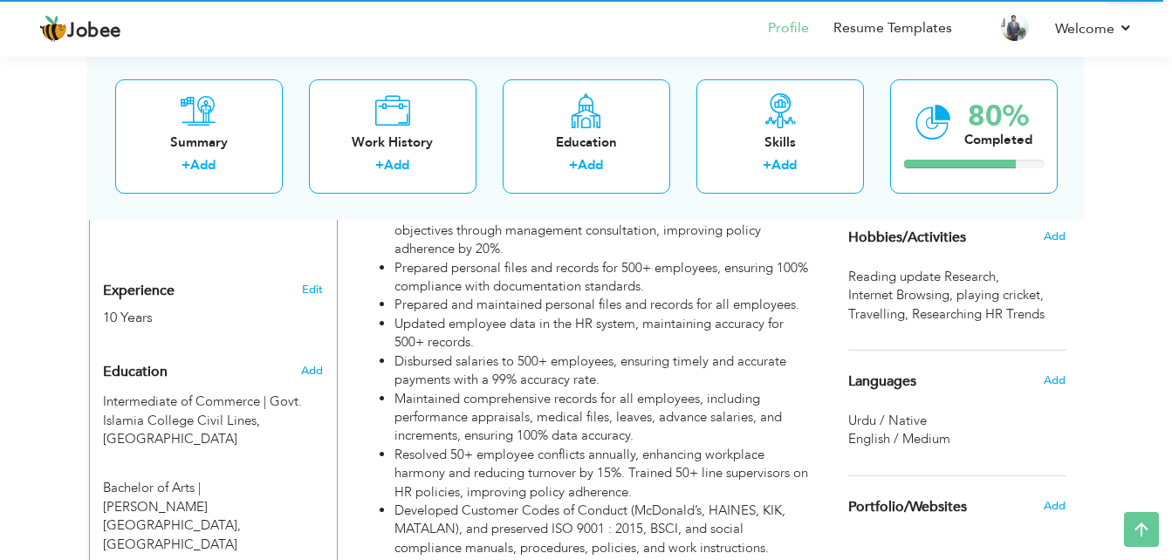
scroll to position [655, 0]
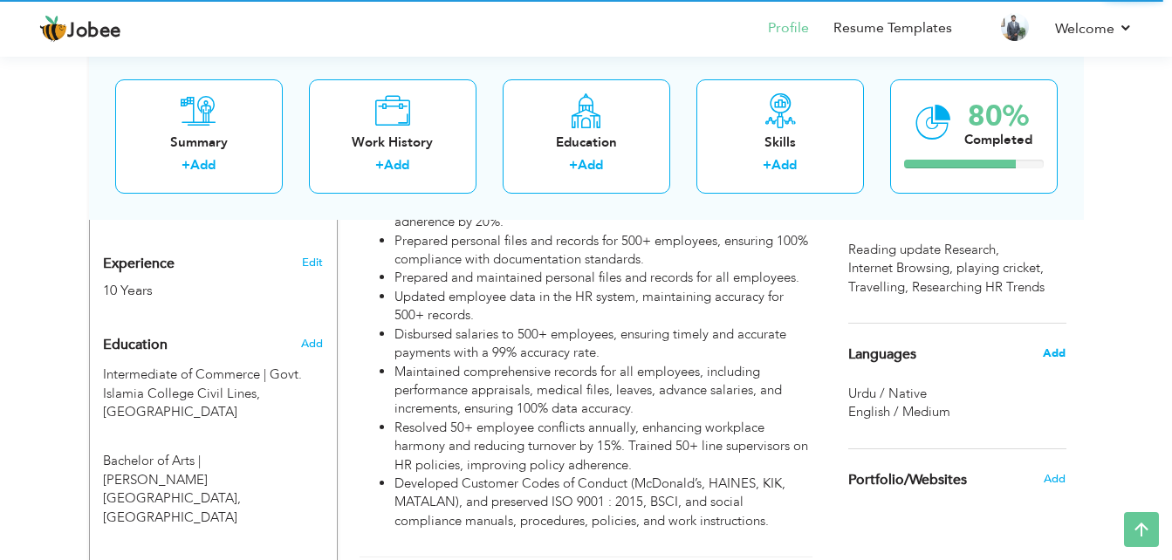
click at [1049, 353] on span "Add" at bounding box center [1054, 354] width 23 height 16
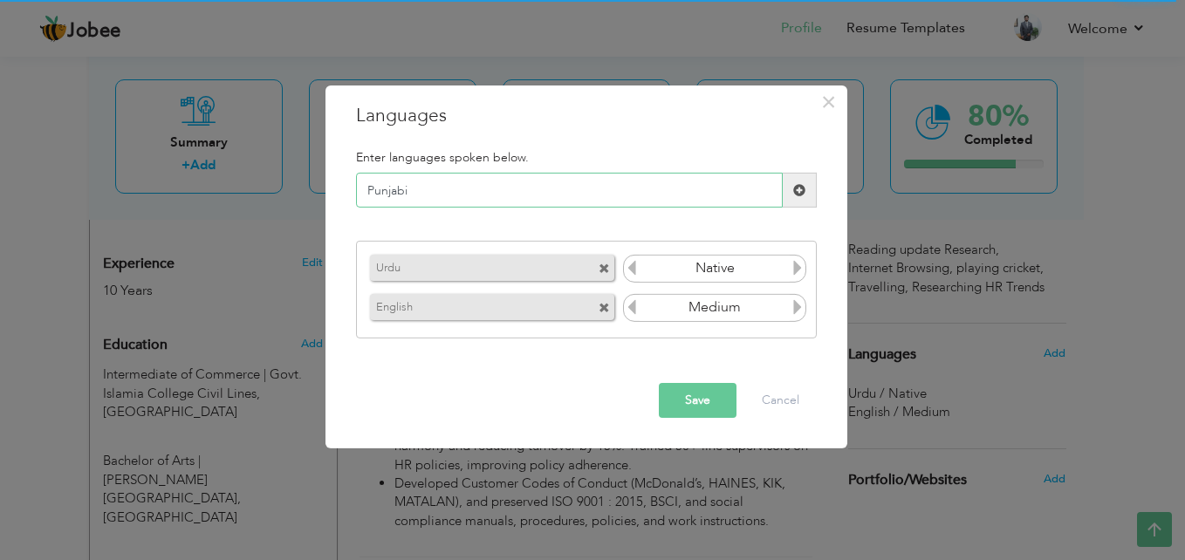
type input "Punjabi"
click at [808, 184] on span at bounding box center [800, 190] width 34 height 35
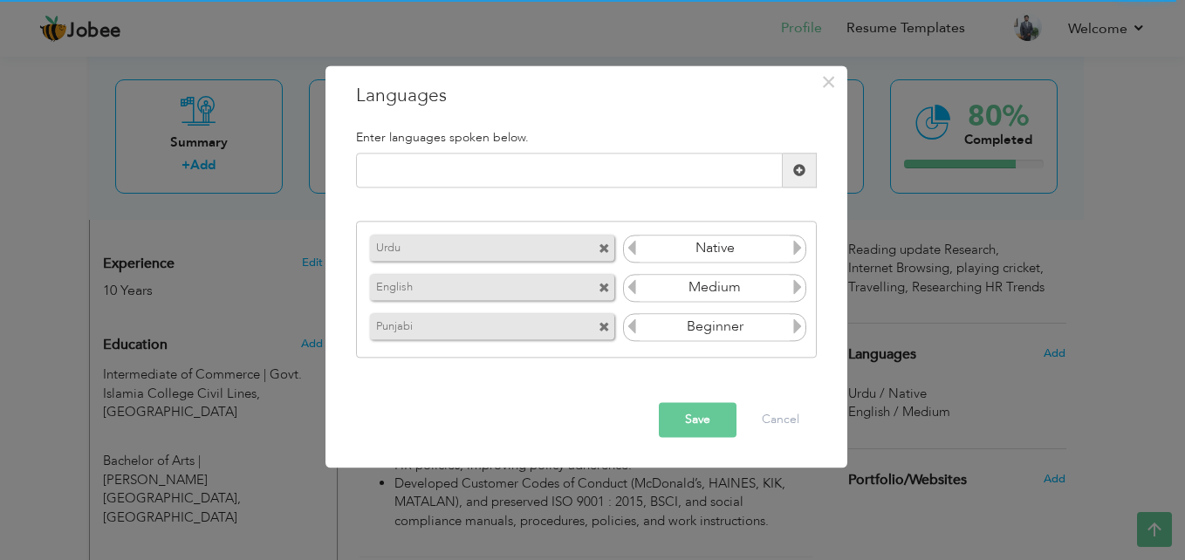
click at [800, 325] on icon at bounding box center [798, 327] width 16 height 16
click at [632, 332] on icon at bounding box center [632, 327] width 16 height 16
click at [791, 323] on icon at bounding box center [798, 327] width 16 height 16
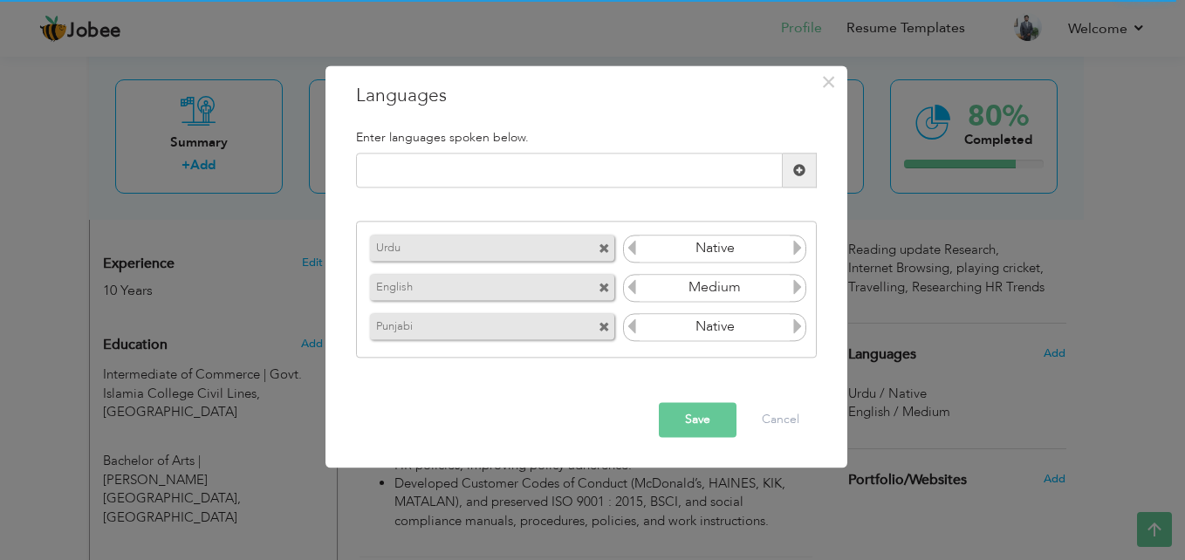
click at [791, 323] on icon at bounding box center [798, 327] width 16 height 16
click at [796, 289] on icon at bounding box center [798, 287] width 16 height 16
click at [627, 291] on icon at bounding box center [632, 287] width 16 height 16
click at [769, 179] on input "text" at bounding box center [569, 171] width 427 height 35
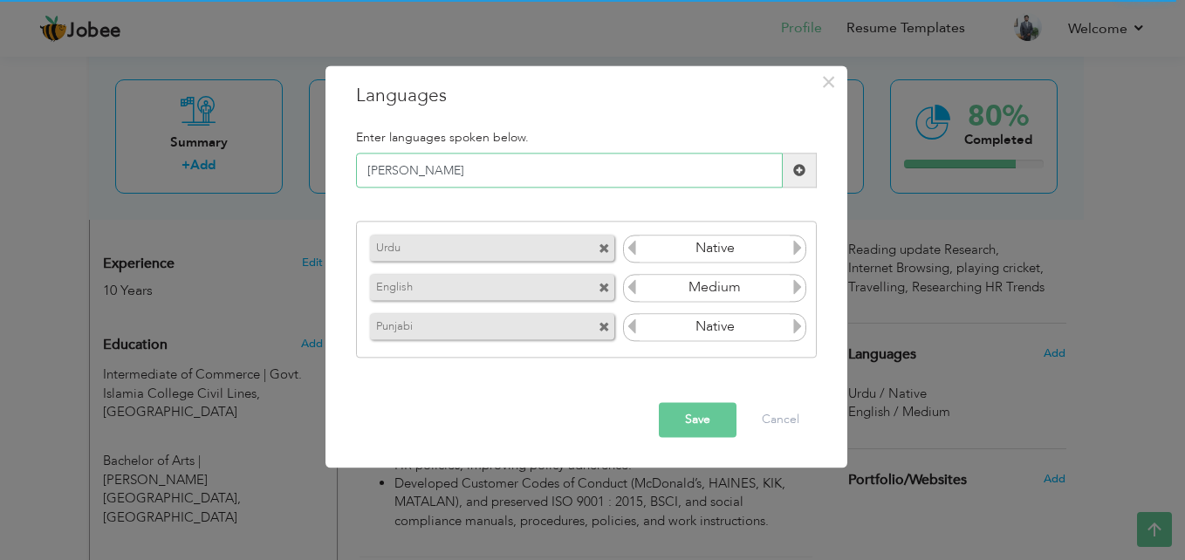
type input "[PERSON_NAME]"
click at [789, 171] on span at bounding box center [800, 171] width 34 height 35
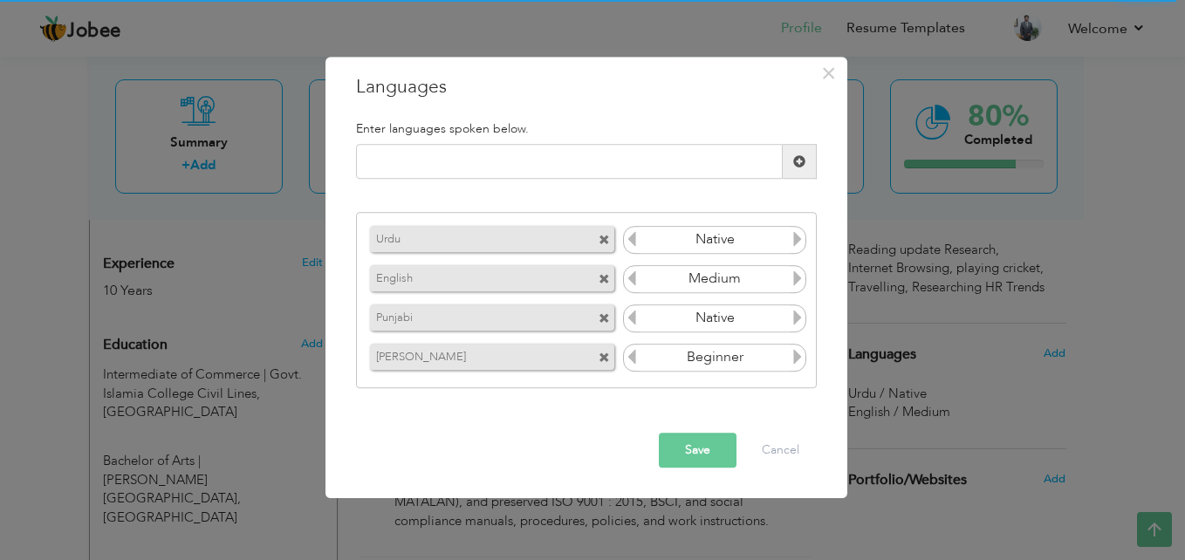
click at [793, 365] on icon at bounding box center [798, 357] width 16 height 16
click at [798, 280] on icon at bounding box center [798, 279] width 16 height 16
click at [634, 361] on icon at bounding box center [632, 357] width 16 height 16
click at [715, 454] on button "Save" at bounding box center [698, 450] width 78 height 35
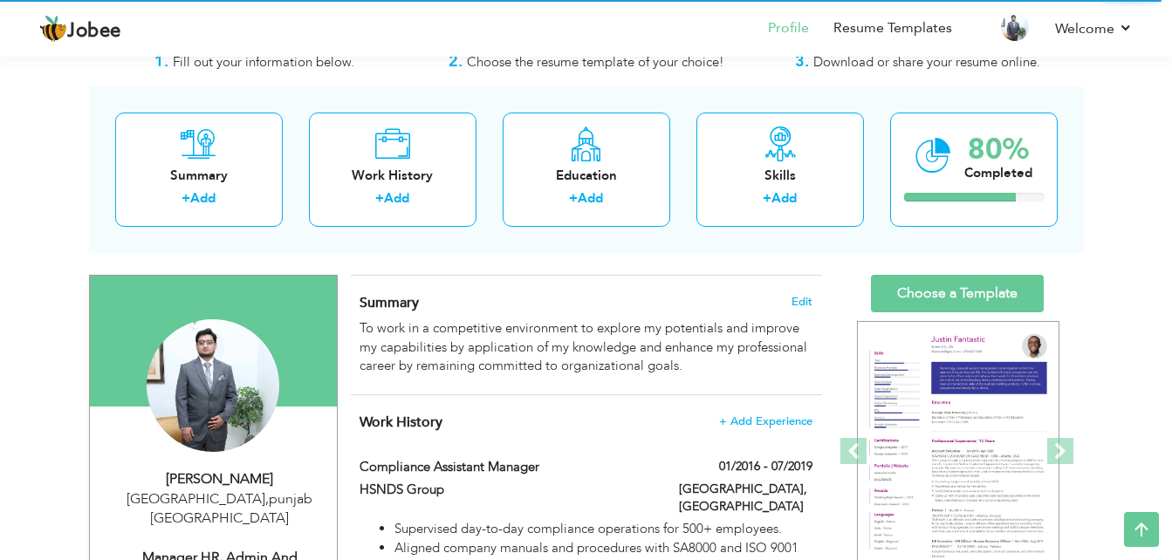
scroll to position [45, 0]
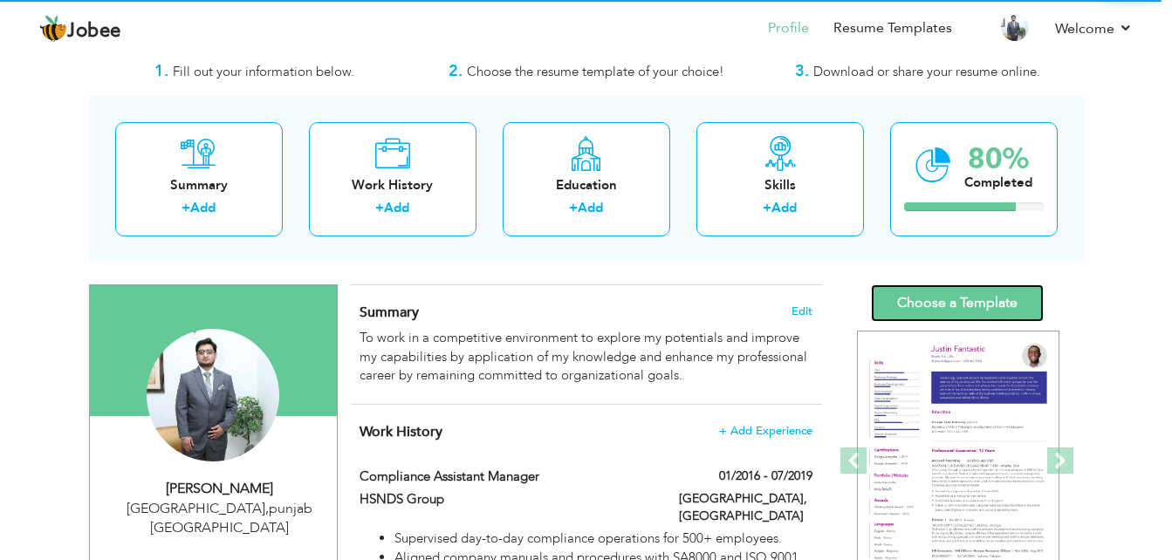
click at [978, 300] on link "Choose a Template" at bounding box center [957, 303] width 173 height 38
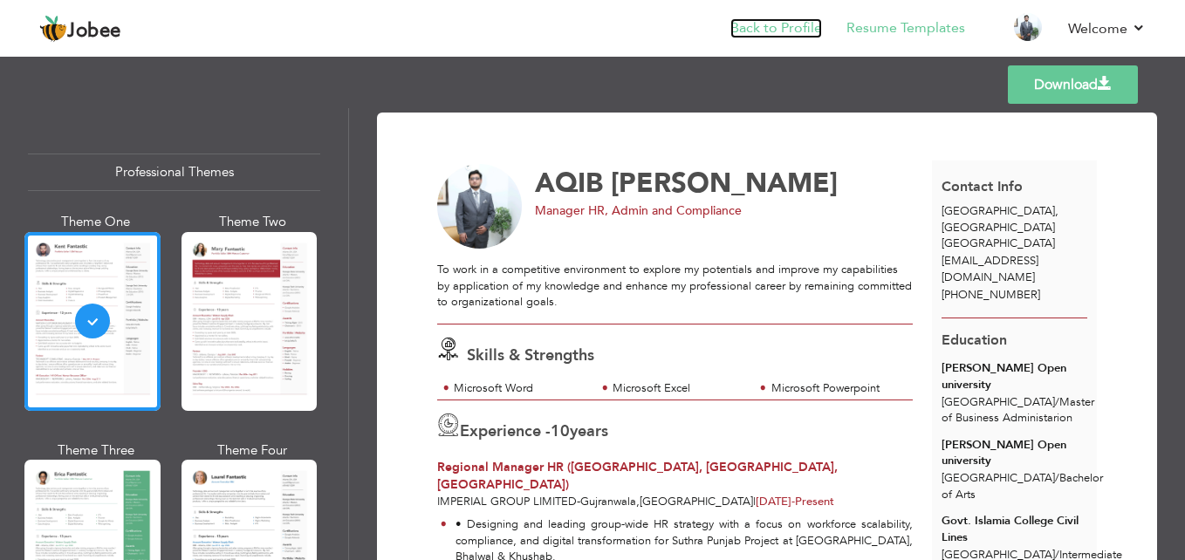
click at [778, 24] on link "Back to Profile" at bounding box center [776, 28] width 92 height 20
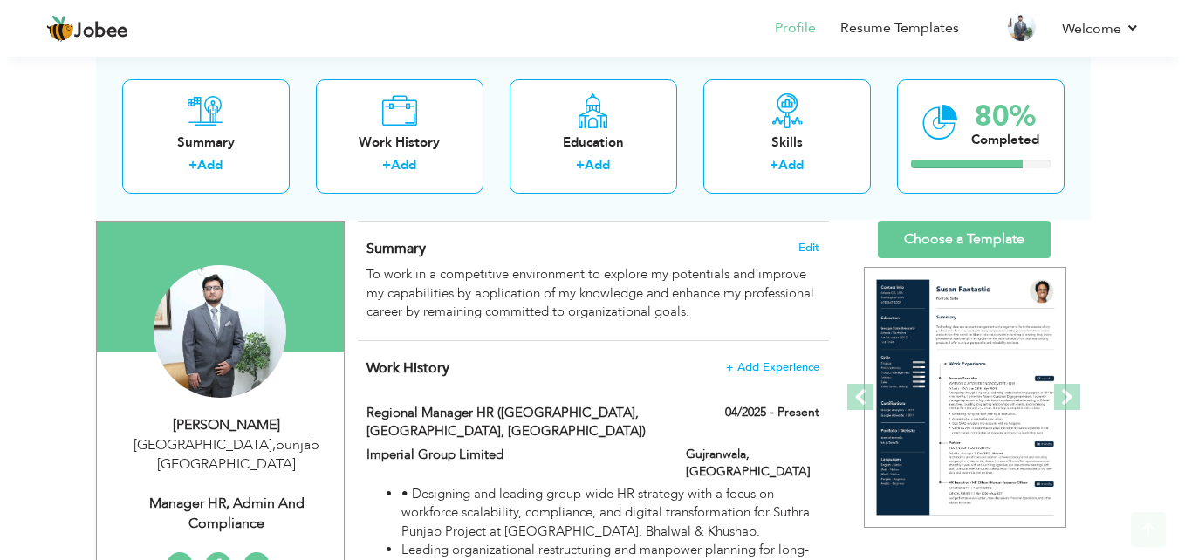
scroll to position [349, 0]
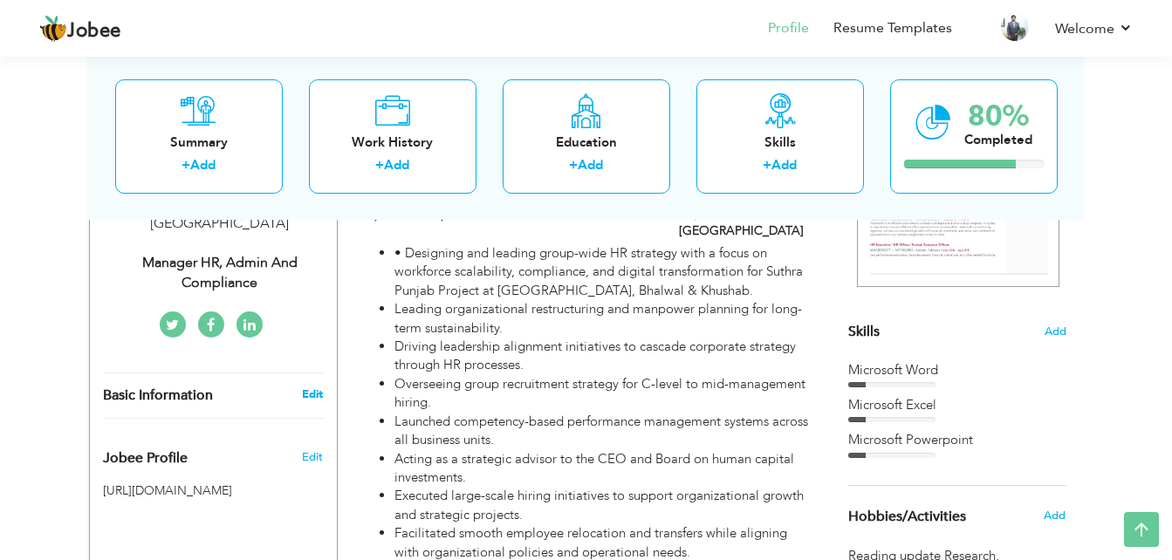
click at [317, 387] on link "Edit" at bounding box center [312, 395] width 21 height 16
type input "AQIB"
type input "[PERSON_NAME]"
type input "[PHONE_NUMBER]"
select select "number:166"
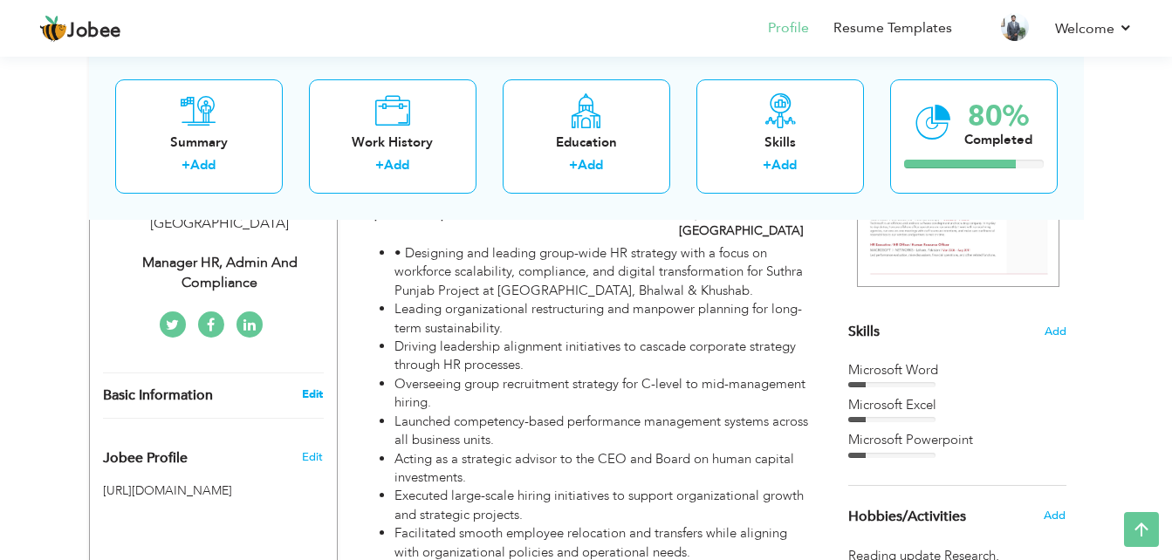
type input "[GEOGRAPHIC_DATA]"
select select "number:12"
type input "Manager HR, Admin and Compliance"
type input "https://linkedin.com/in/aqibwaheedqureshi"
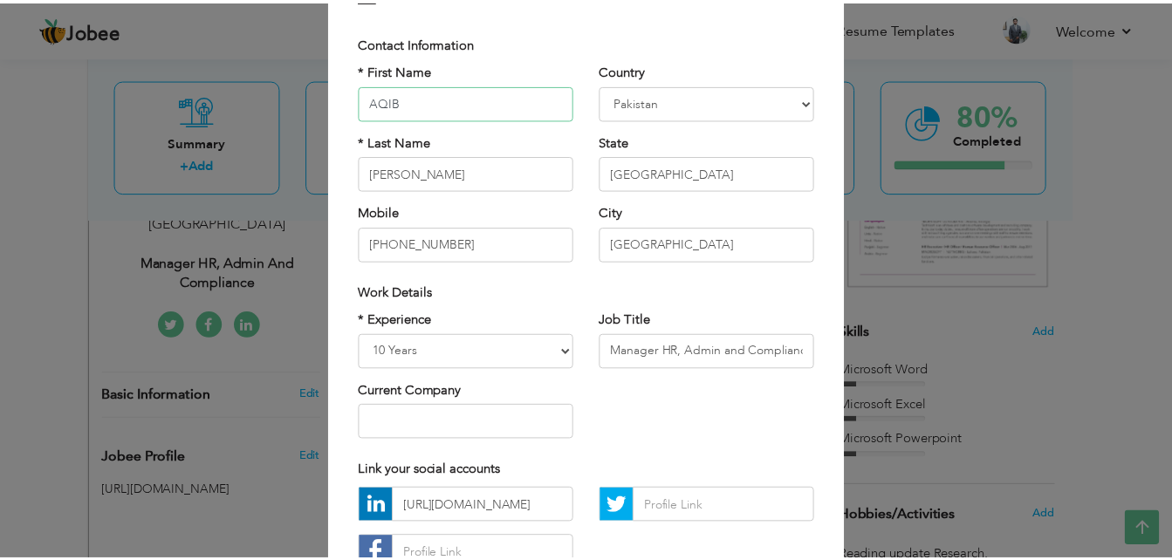
scroll to position [228, 0]
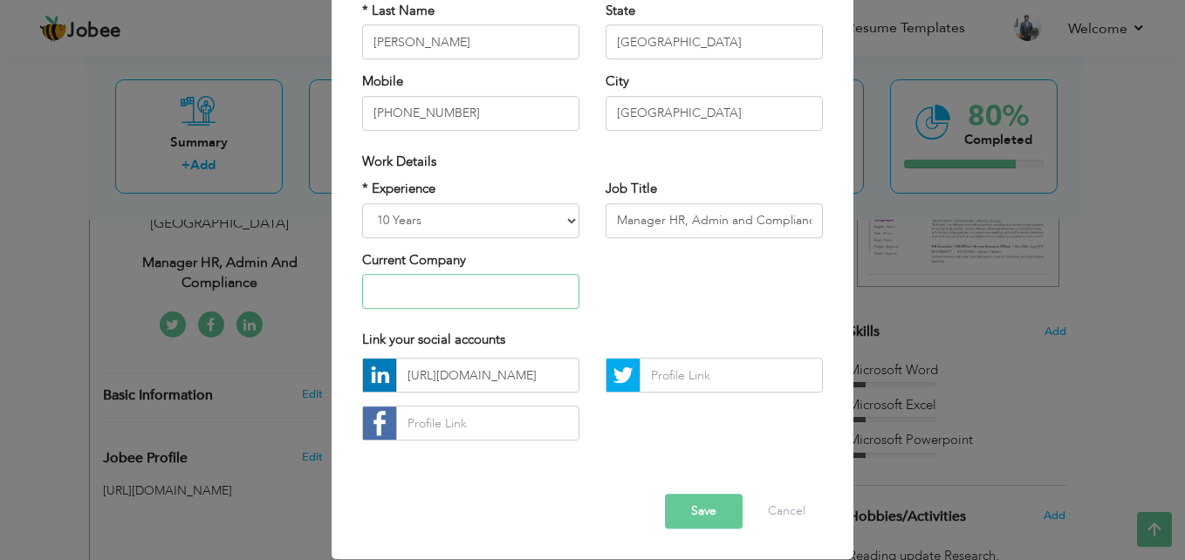
click at [529, 275] on input "text" at bounding box center [470, 291] width 217 height 35
type input "Imperial Group Limited"
click at [698, 503] on button "Save" at bounding box center [704, 512] width 78 height 35
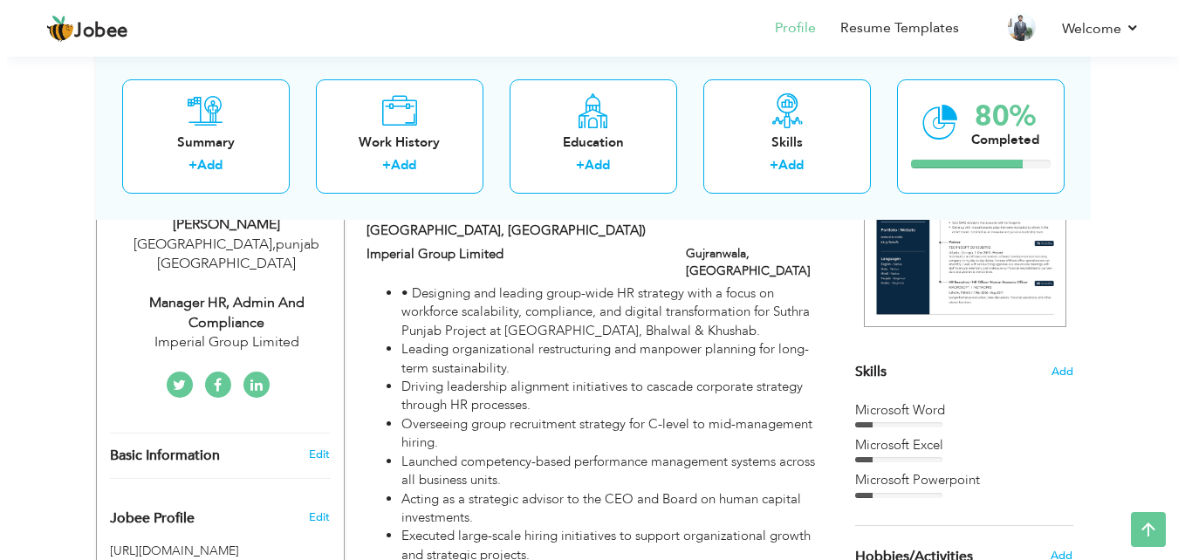
scroll to position [349, 0]
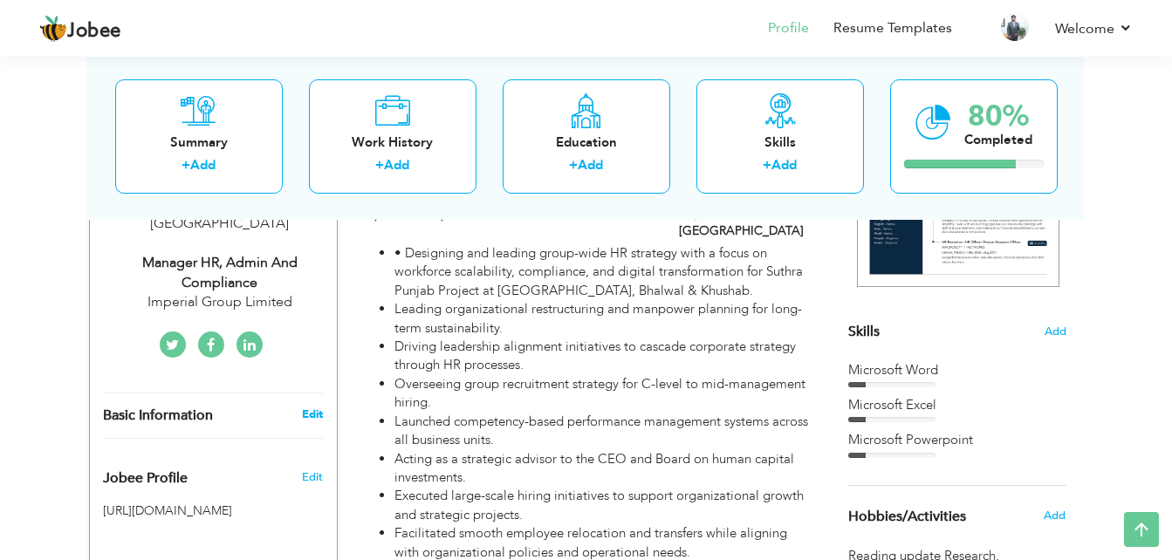
click at [314, 407] on link "Edit" at bounding box center [312, 415] width 21 height 16
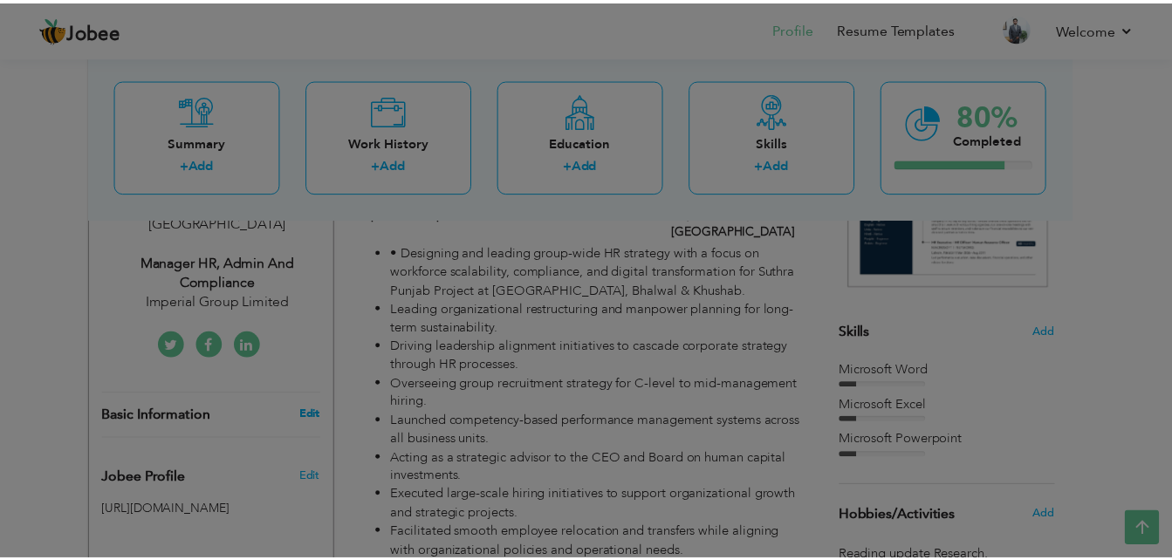
scroll to position [0, 0]
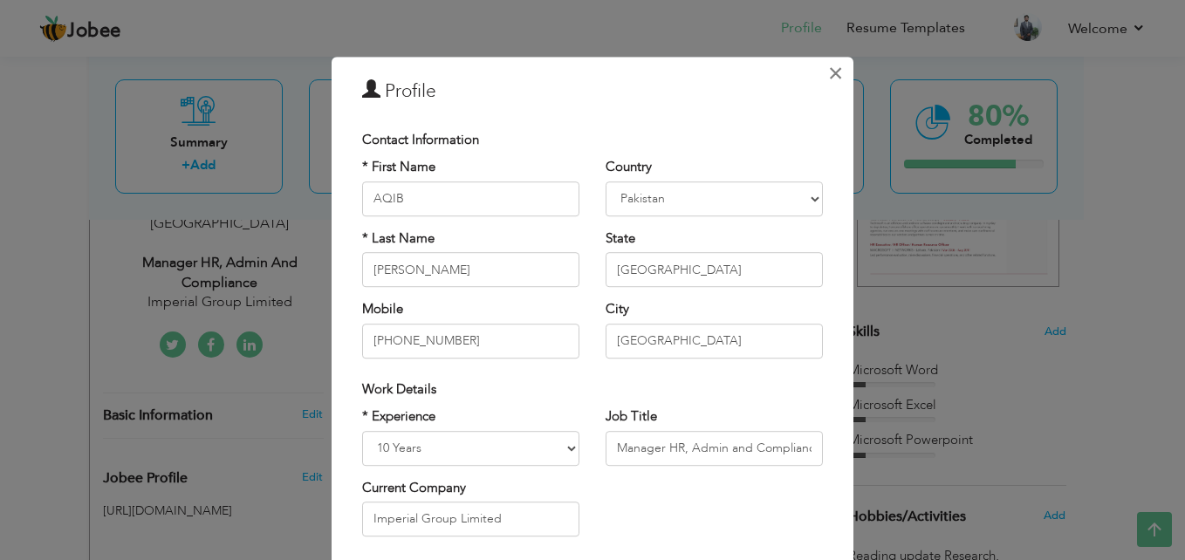
click at [837, 68] on button "×" at bounding box center [835, 73] width 28 height 28
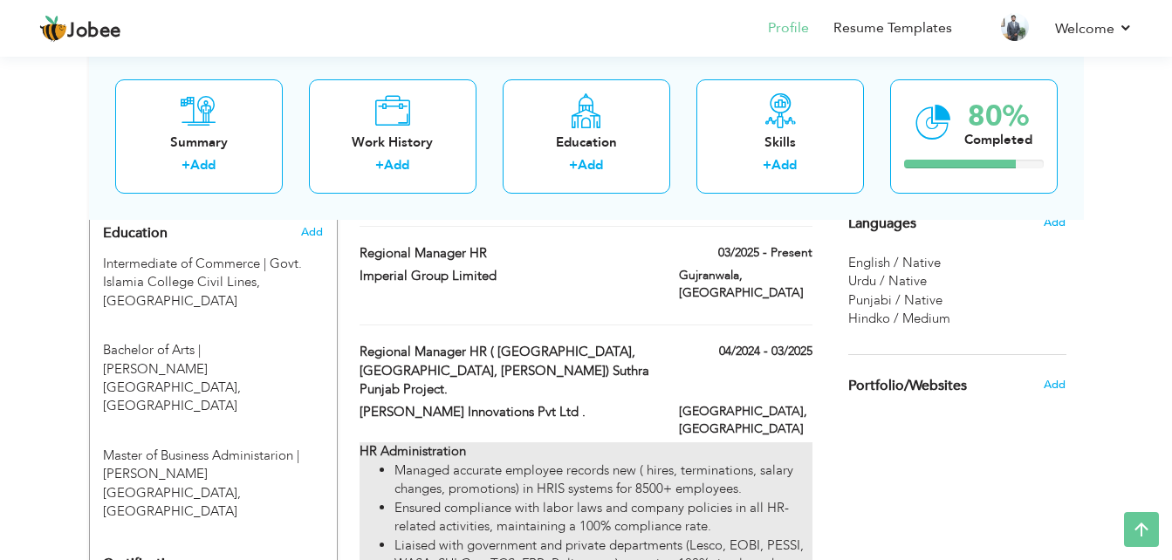
scroll to position [785, 0]
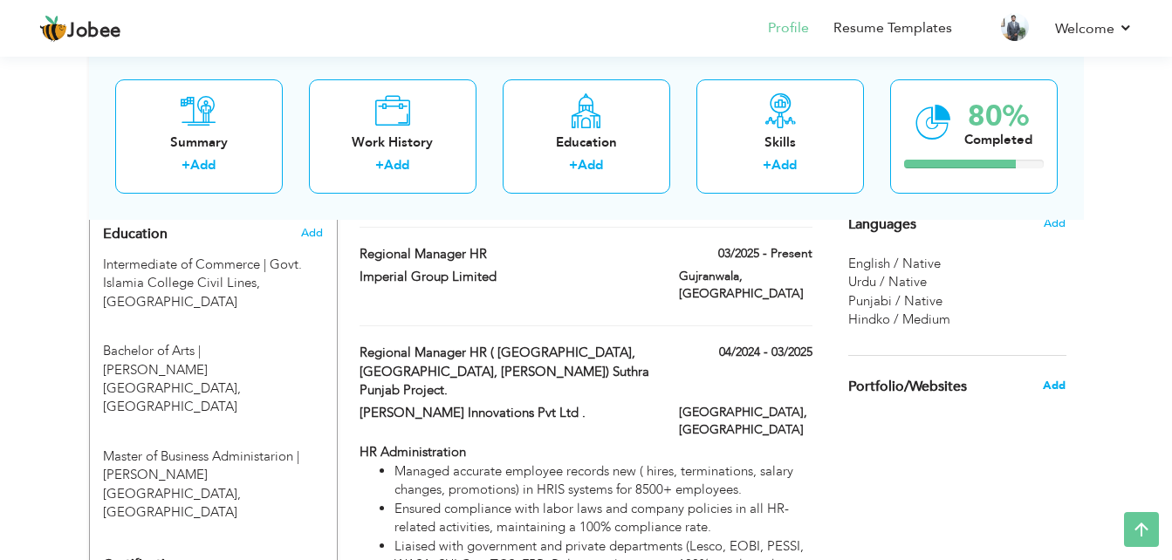
click at [1059, 388] on span "Add" at bounding box center [1054, 386] width 23 height 16
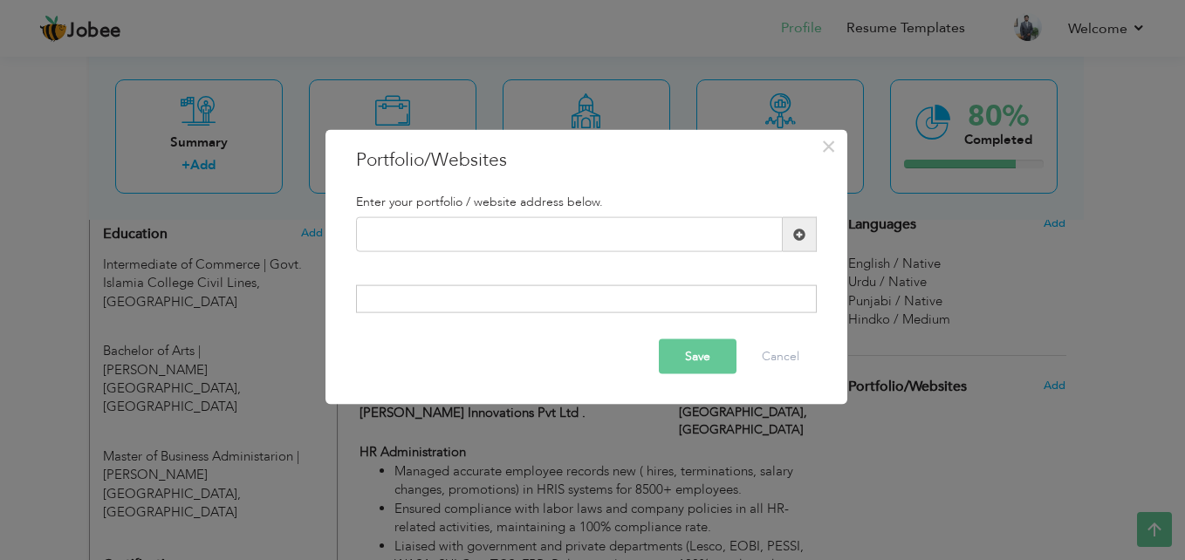
click at [496, 214] on div "Enter your portfolio / website address below." at bounding box center [586, 202] width 487 height 31
click at [488, 230] on input "text" at bounding box center [569, 234] width 427 height 35
click at [786, 346] on button "Cancel" at bounding box center [780, 356] width 72 height 35
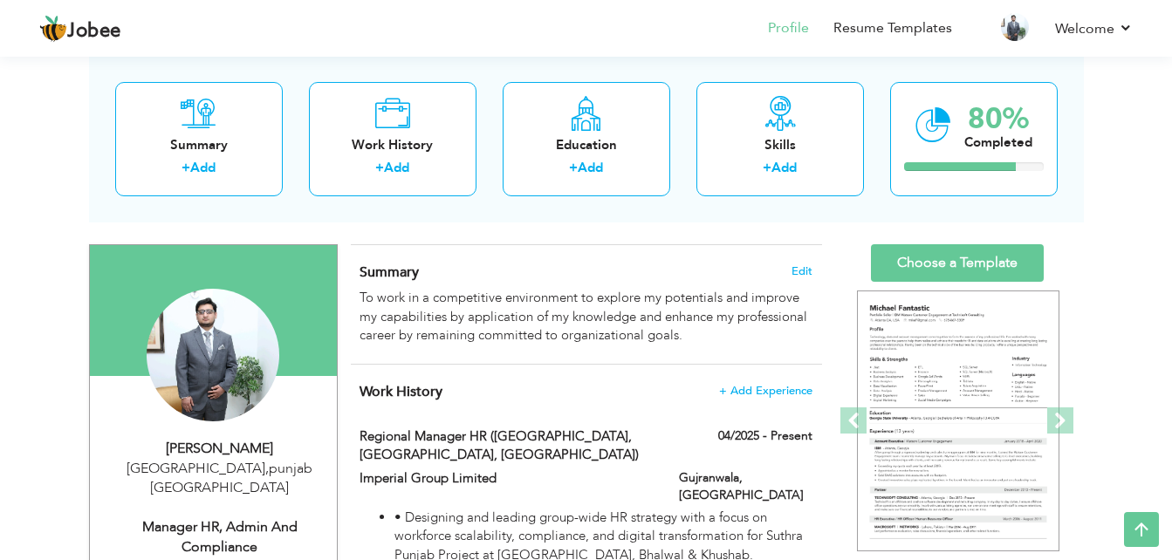
scroll to position [0, 0]
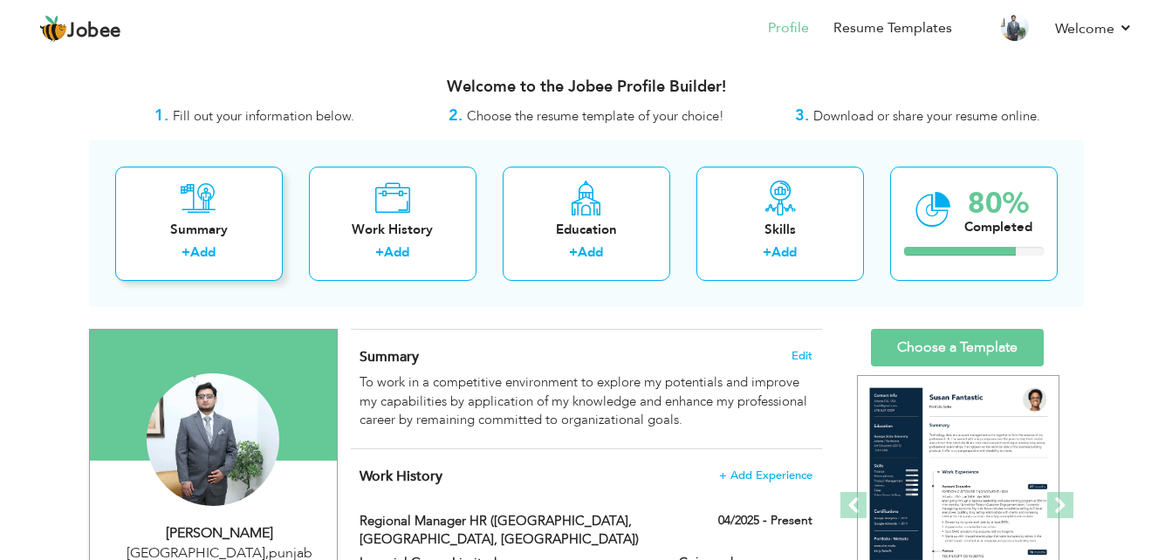
click at [211, 261] on link "Add" at bounding box center [202, 251] width 25 height 17
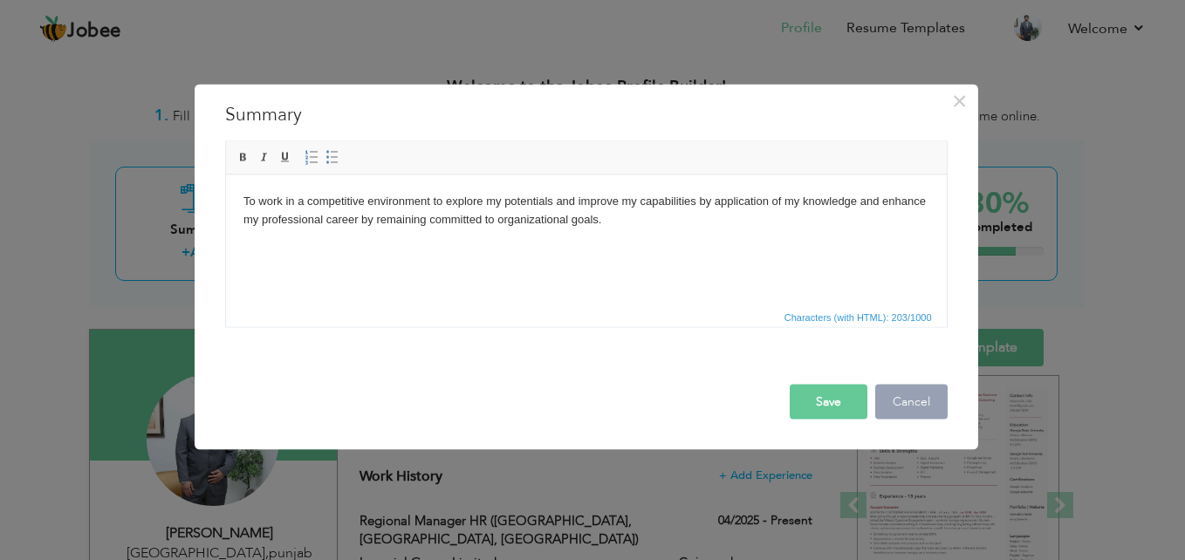
click at [918, 390] on button "Cancel" at bounding box center [911, 402] width 72 height 35
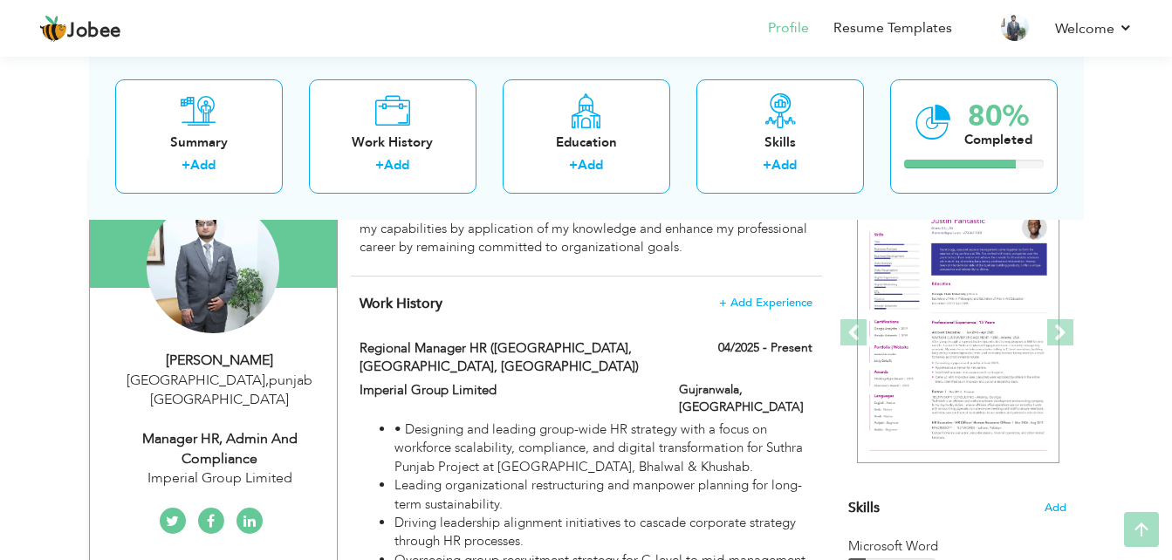
scroll to position [175, 0]
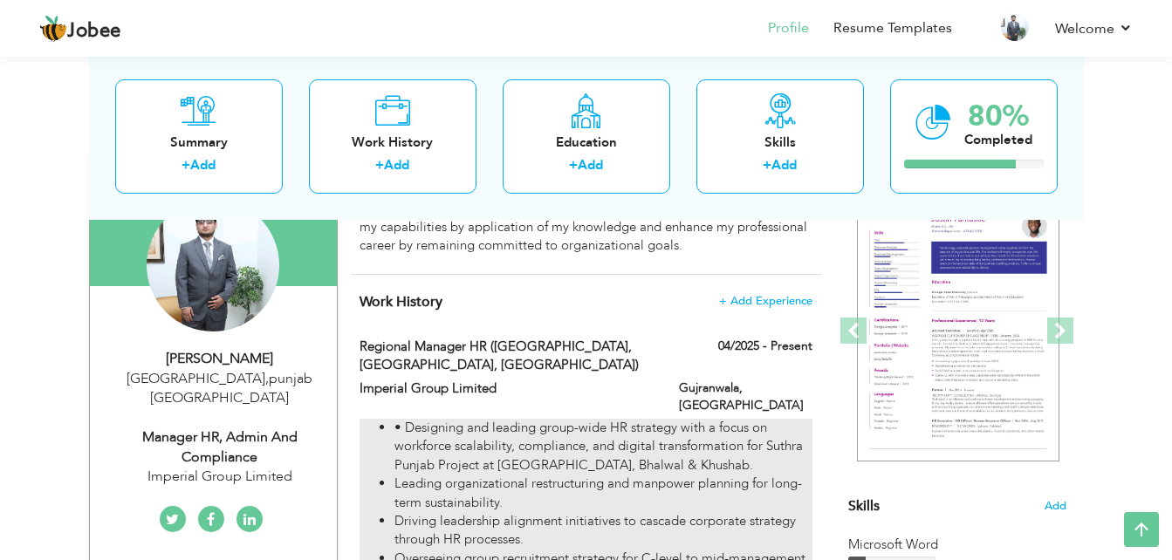
drag, startPoint x: 349, startPoint y: 320, endPoint x: 455, endPoint y: 422, distance: 146.9
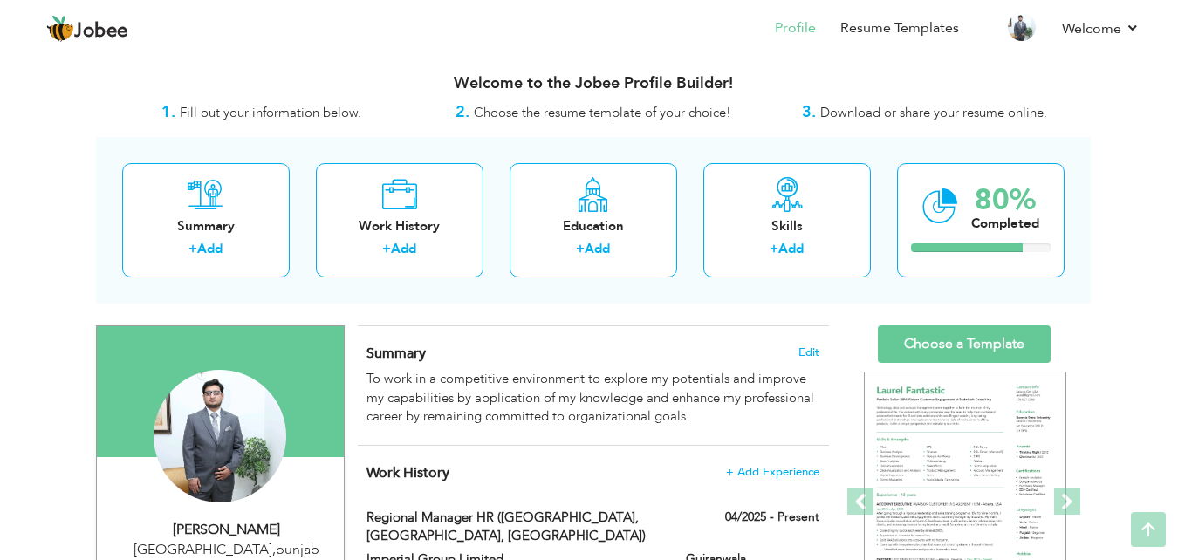
scroll to position [0, 0]
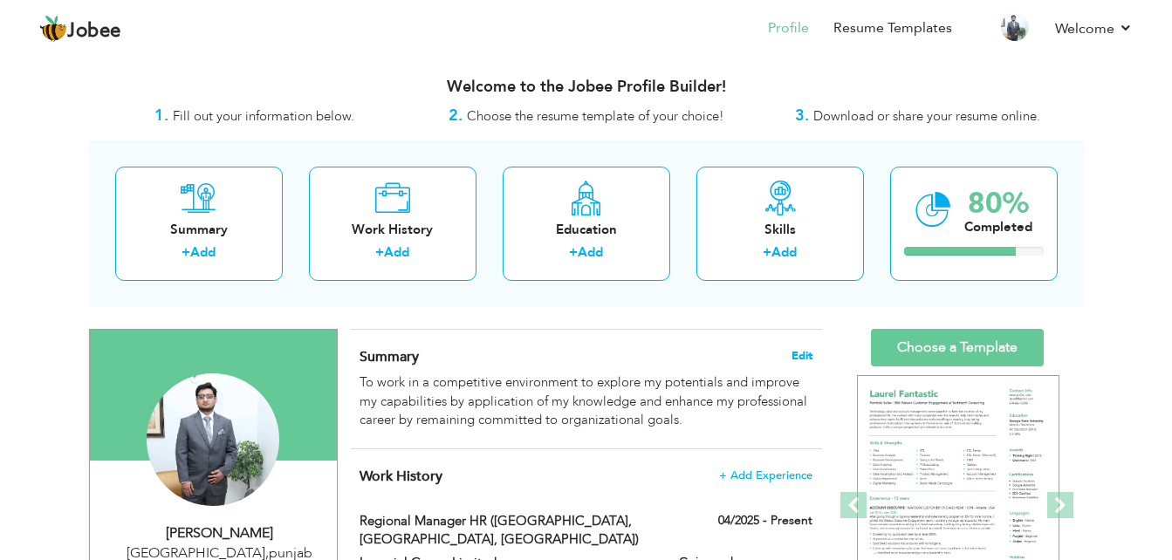
click at [807, 355] on span "Edit" at bounding box center [801, 356] width 21 height 12
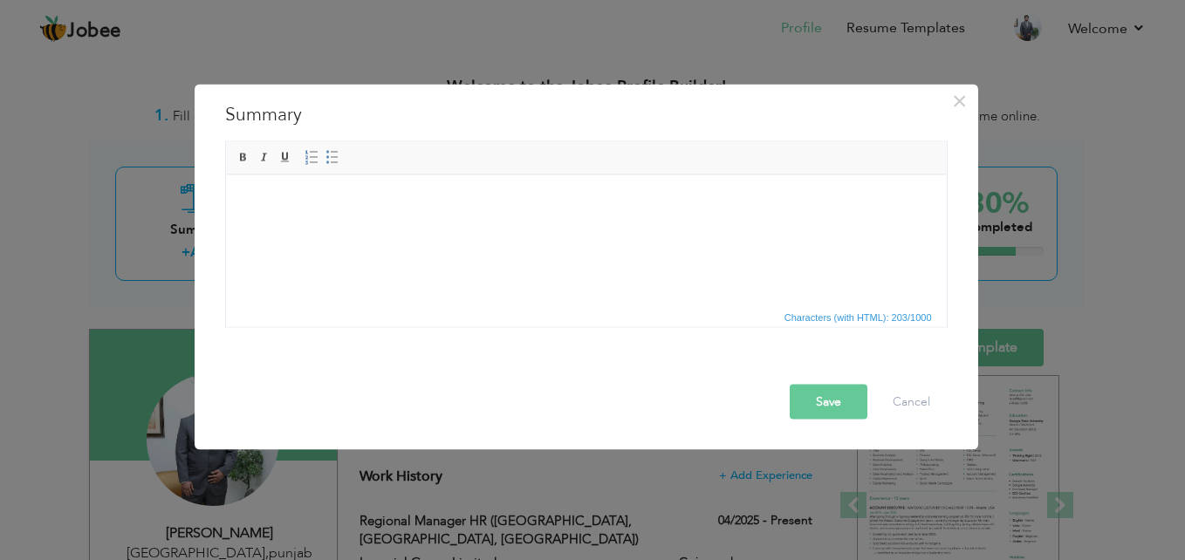
click at [511, 175] on html at bounding box center [585, 175] width 721 height 0
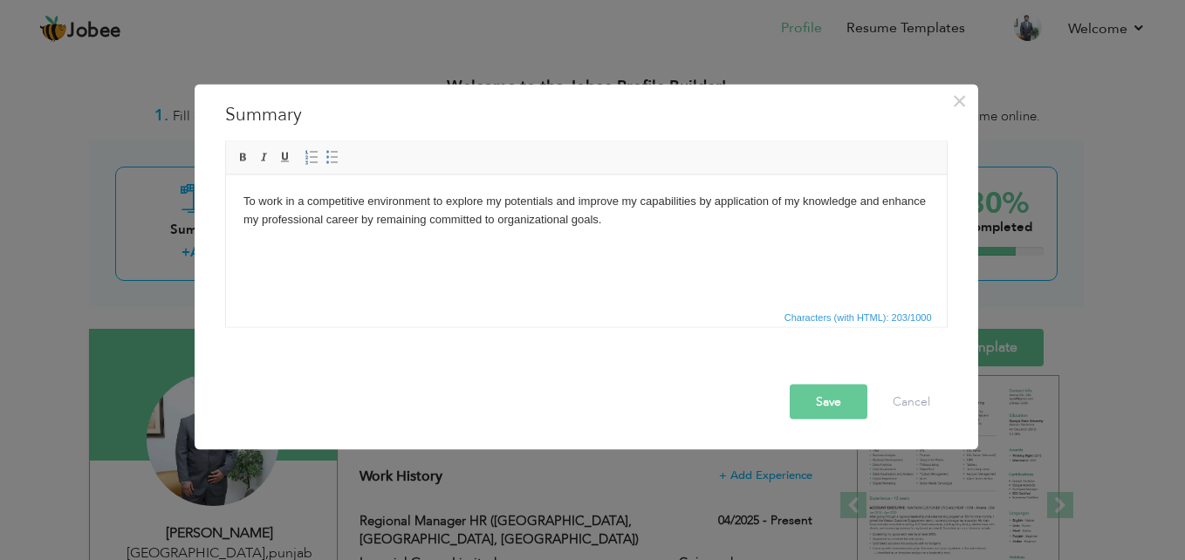
click at [511, 221] on body "To work in a competitive environment to explore my potentials and improve my ca…" at bounding box center [586, 210] width 686 height 37
drag, startPoint x: 637, startPoint y: 207, endPoint x: 296, endPoint y: 233, distance: 342.2
click at [292, 233] on html "To work in a competitive environment to explore my potentials and improve my ca…" at bounding box center [585, 211] width 721 height 72
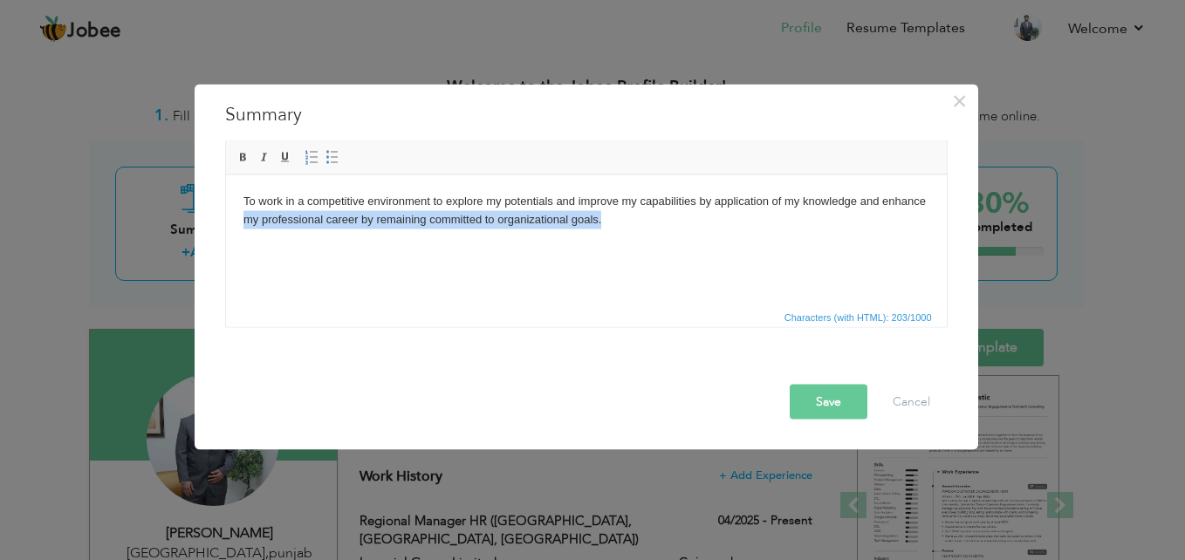
drag, startPoint x: 636, startPoint y: 237, endPoint x: 207, endPoint y: 209, distance: 430.3
click at [225, 209] on html "To work in a competitive environment to explore my potentials and improve my ca…" at bounding box center [585, 211] width 721 height 72
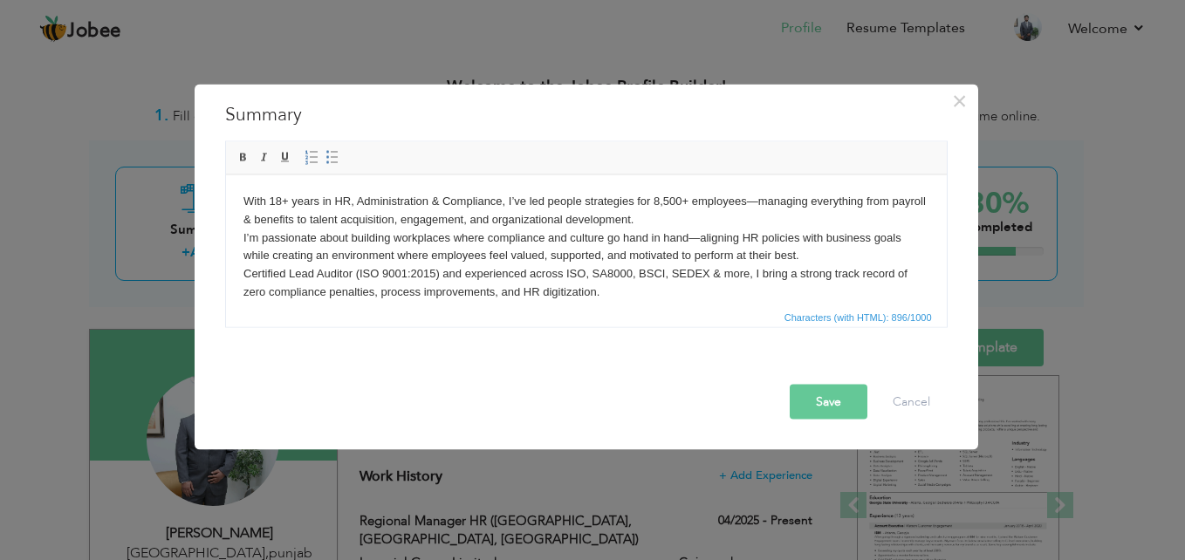
click at [281, 199] on body "With 18+ years in HR, Administration & Compliance, I’ve led people strategies f…" at bounding box center [586, 264] width 686 height 145
click at [828, 406] on button "Save" at bounding box center [829, 402] width 78 height 35
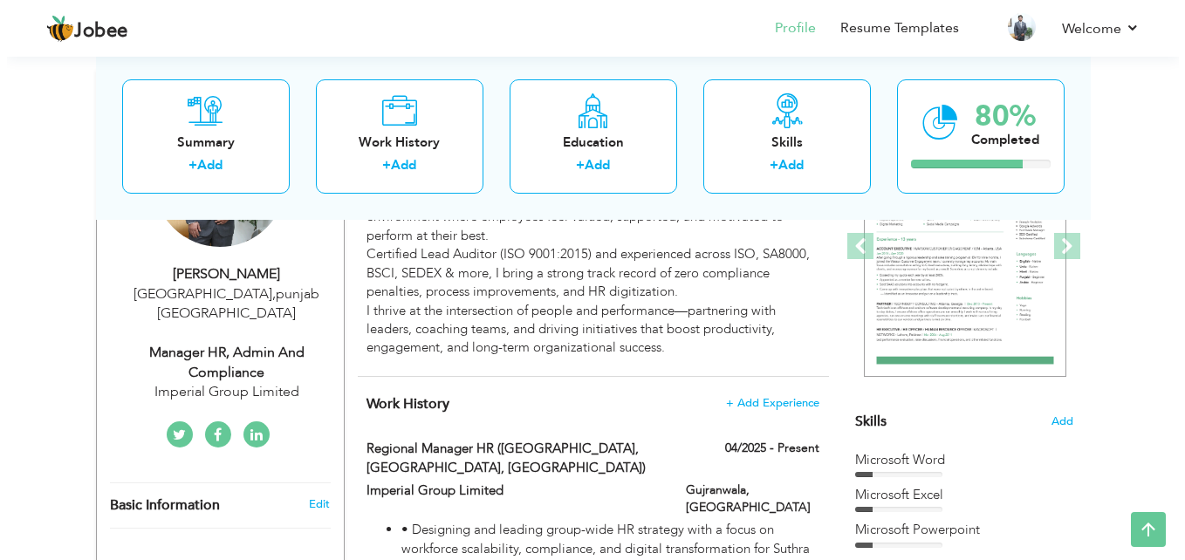
scroll to position [175, 0]
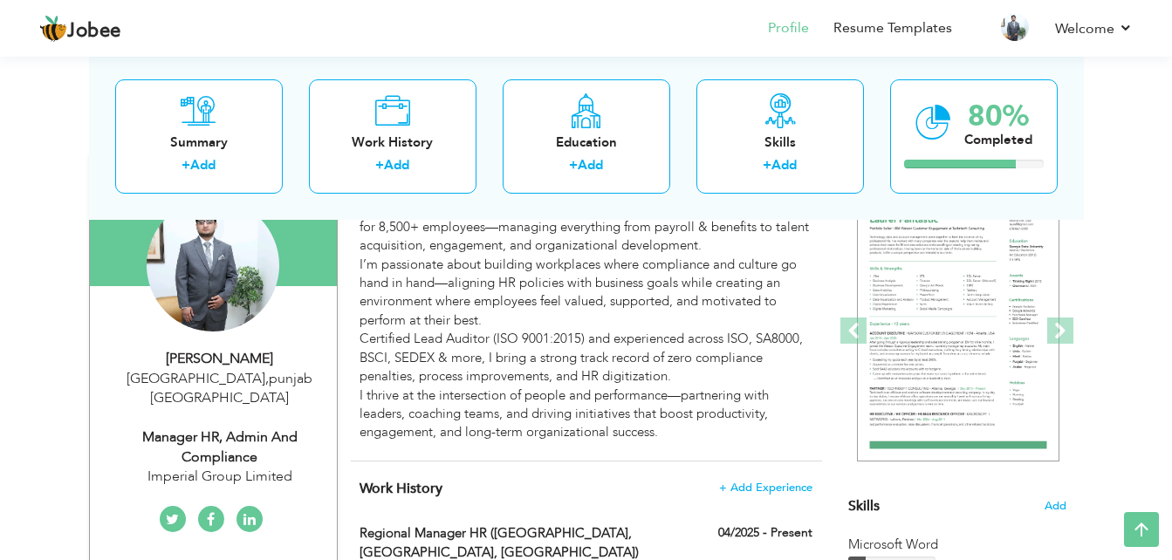
click at [296, 365] on div "[PERSON_NAME]" at bounding box center [220, 359] width 234 height 20
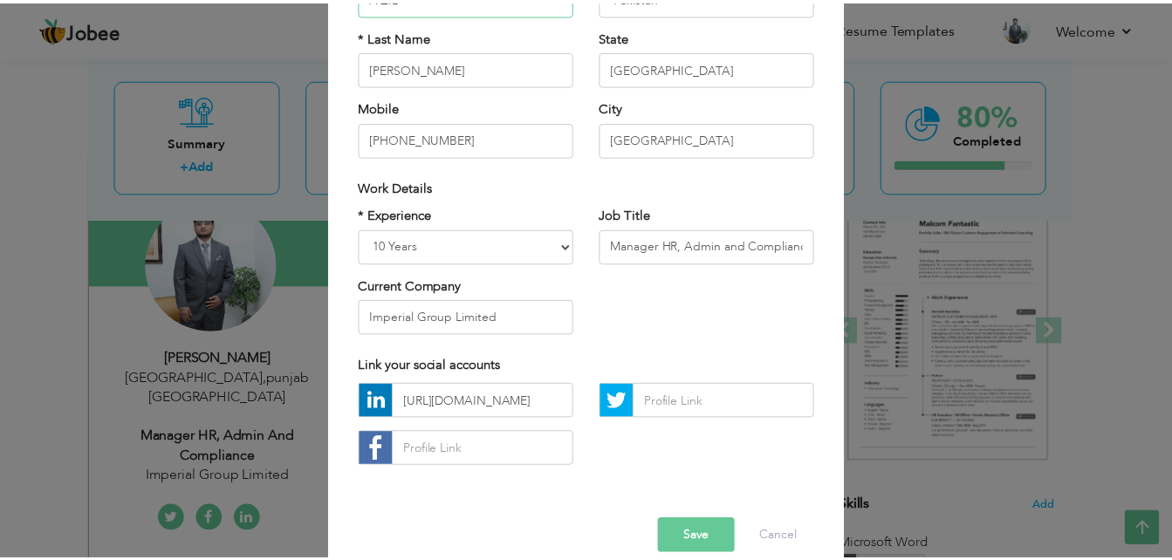
scroll to position [228, 0]
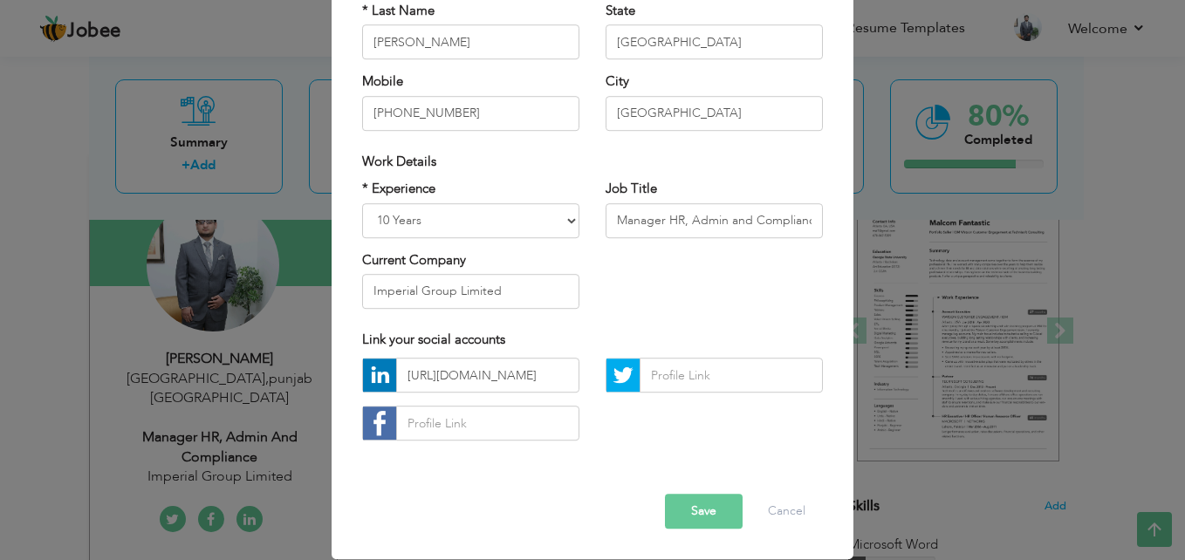
click at [722, 524] on button "Save" at bounding box center [704, 512] width 78 height 35
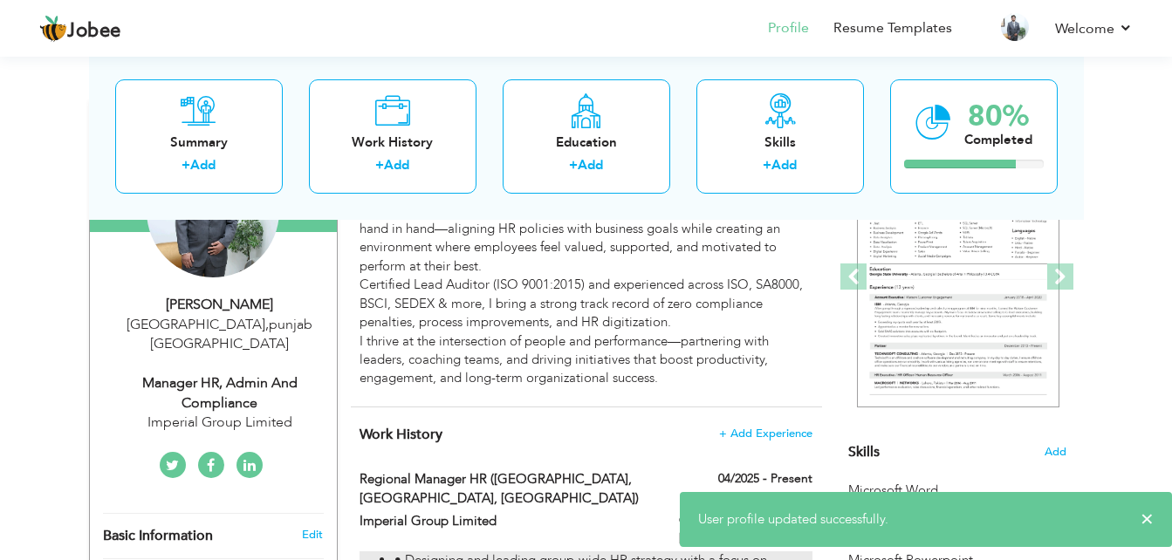
scroll to position [436, 0]
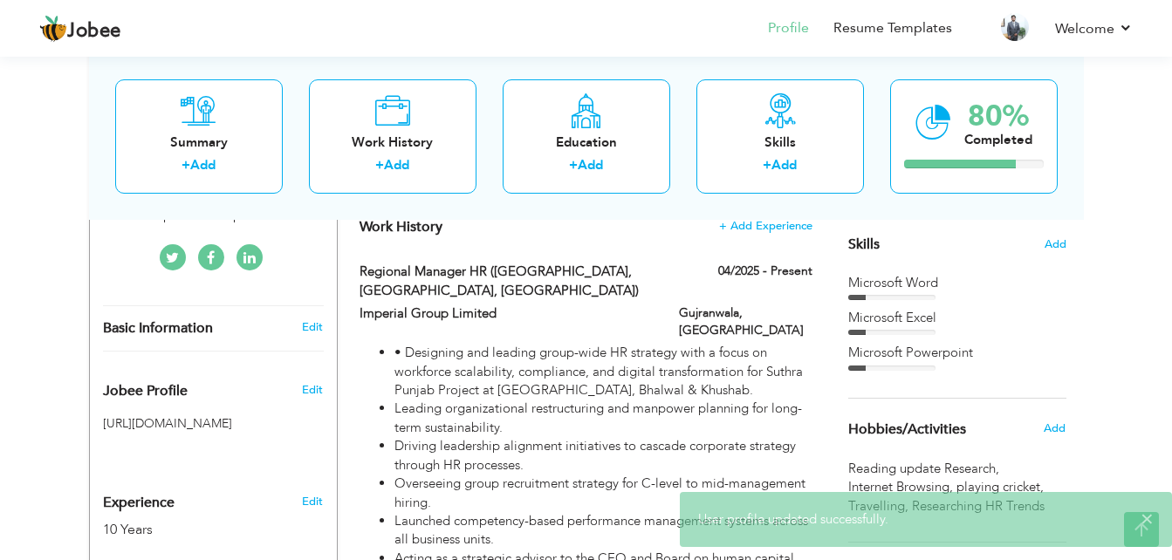
click at [309, 382] on h3 "Edit" at bounding box center [312, 390] width 21 height 16
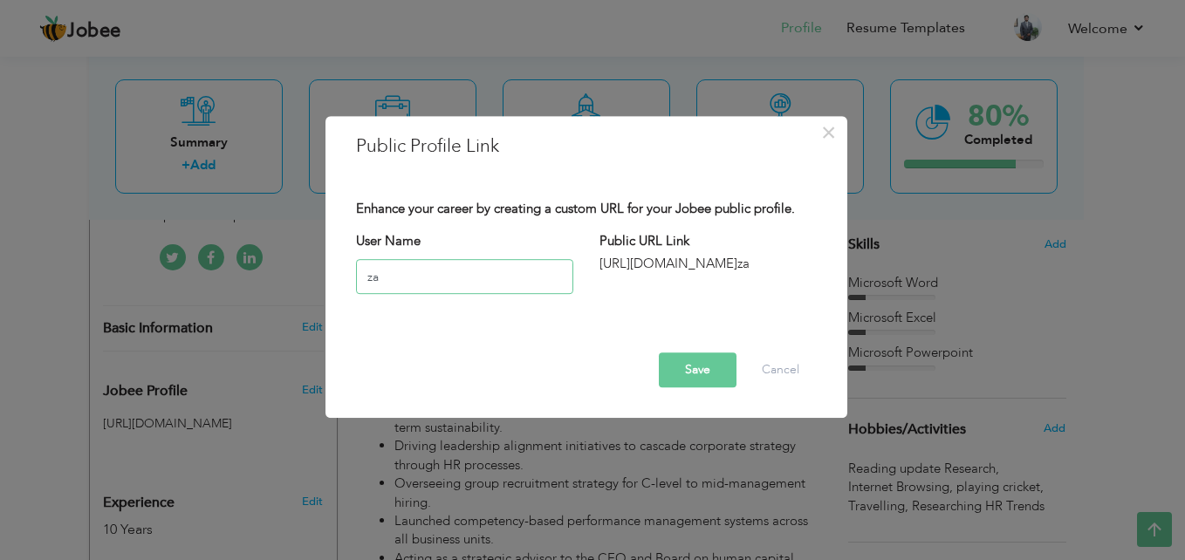
type input "z"
type input "AqibWaheedQureshi"
click at [709, 370] on button "Save" at bounding box center [698, 370] width 78 height 35
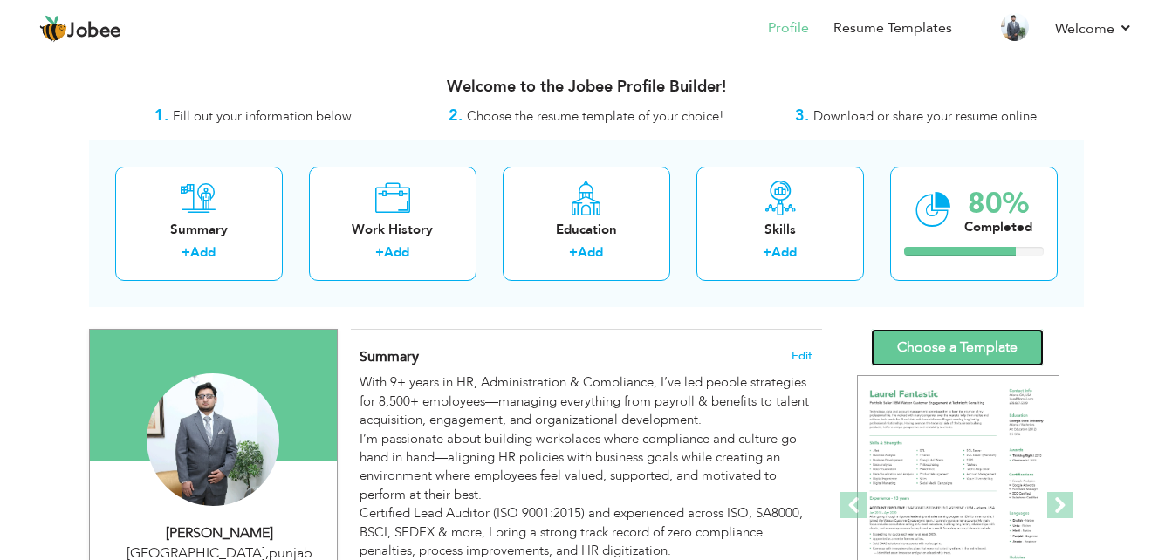
click at [942, 350] on link "Choose a Template" at bounding box center [957, 348] width 173 height 38
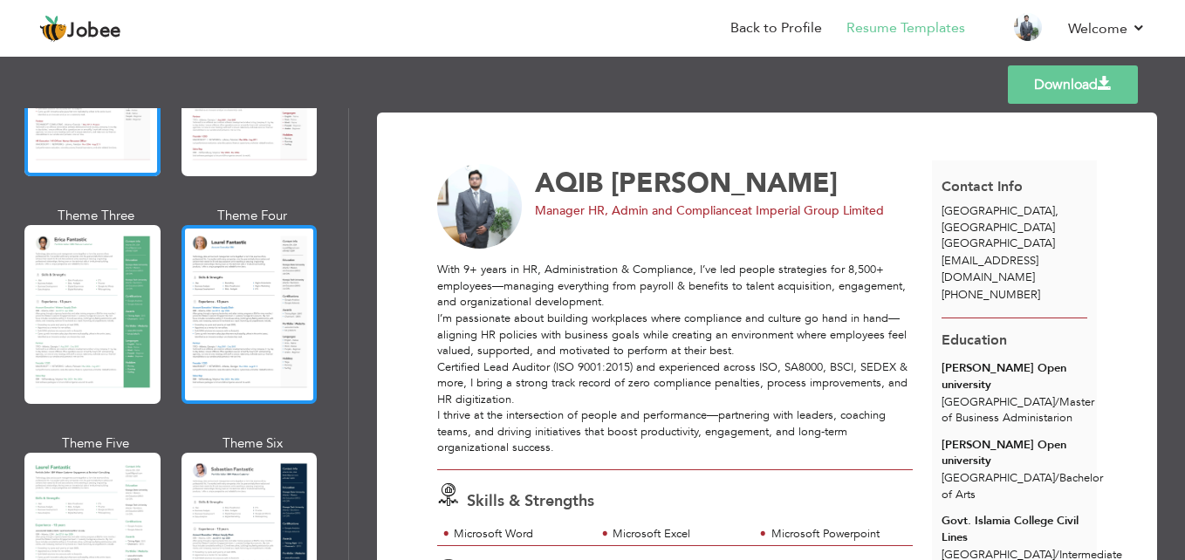
scroll to position [262, 0]
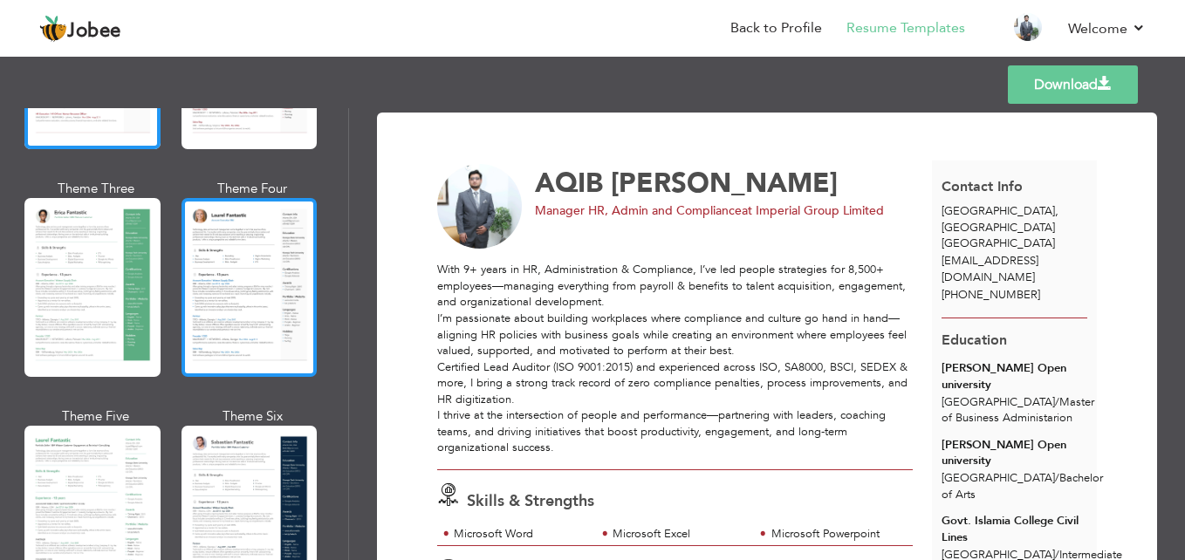
click at [242, 325] on div at bounding box center [250, 287] width 136 height 179
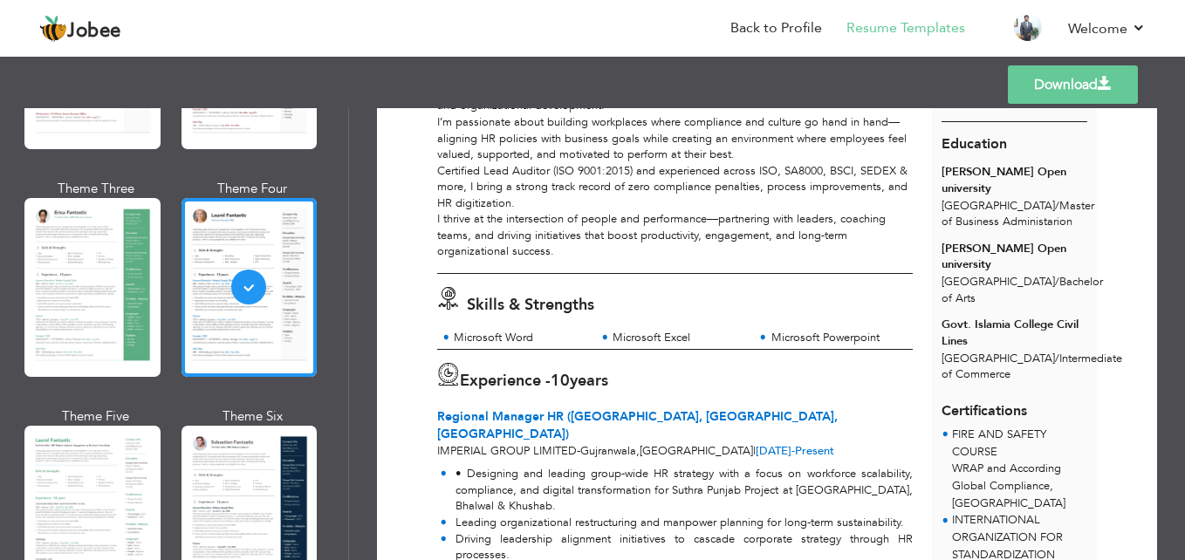
scroll to position [47, 0]
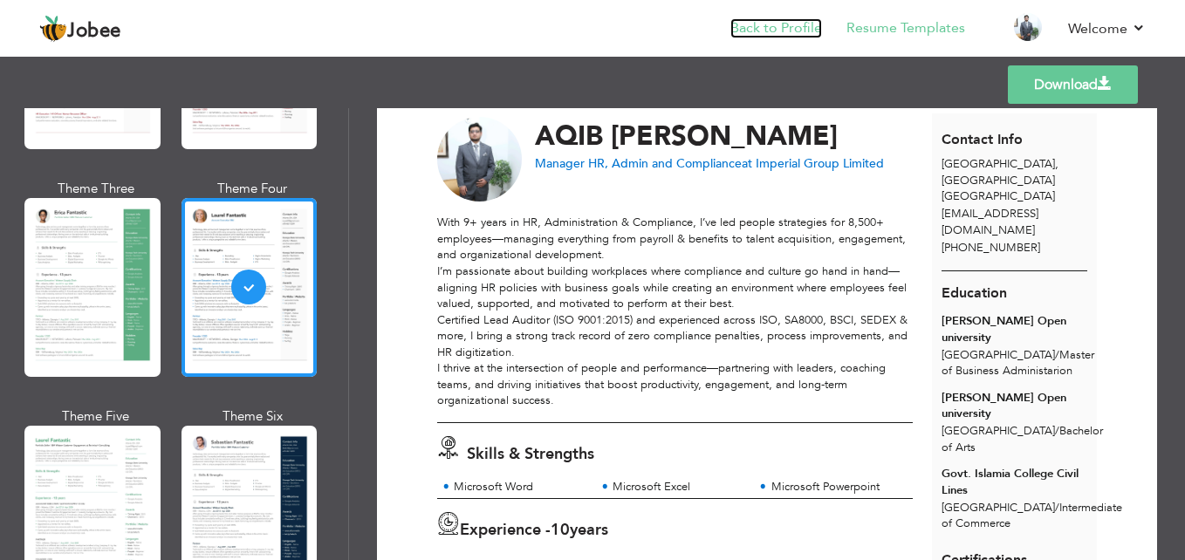
click at [797, 24] on link "Back to Profile" at bounding box center [776, 28] width 92 height 20
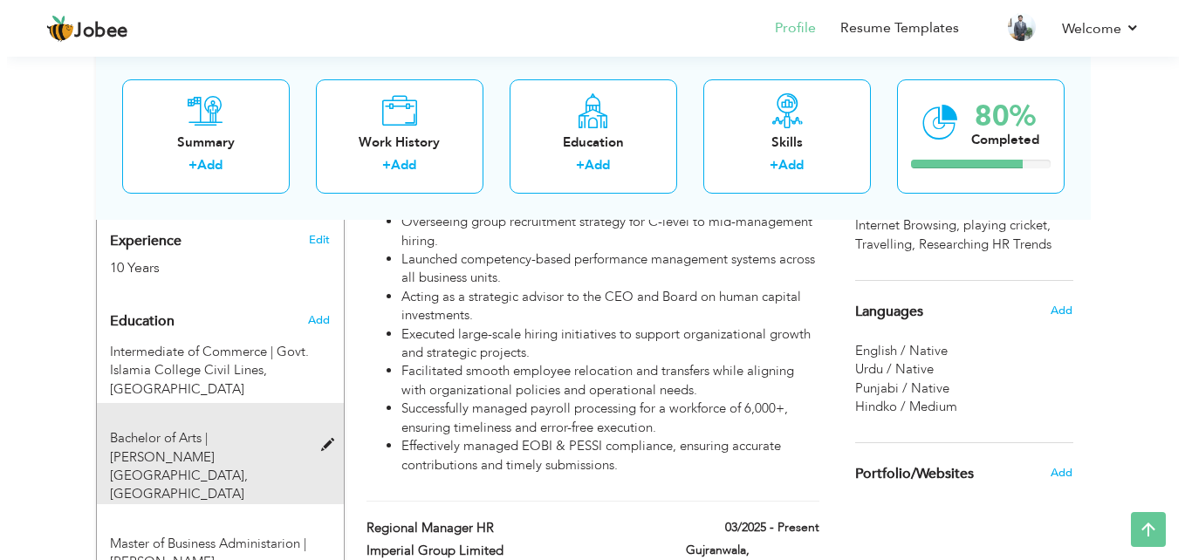
scroll to position [611, 0]
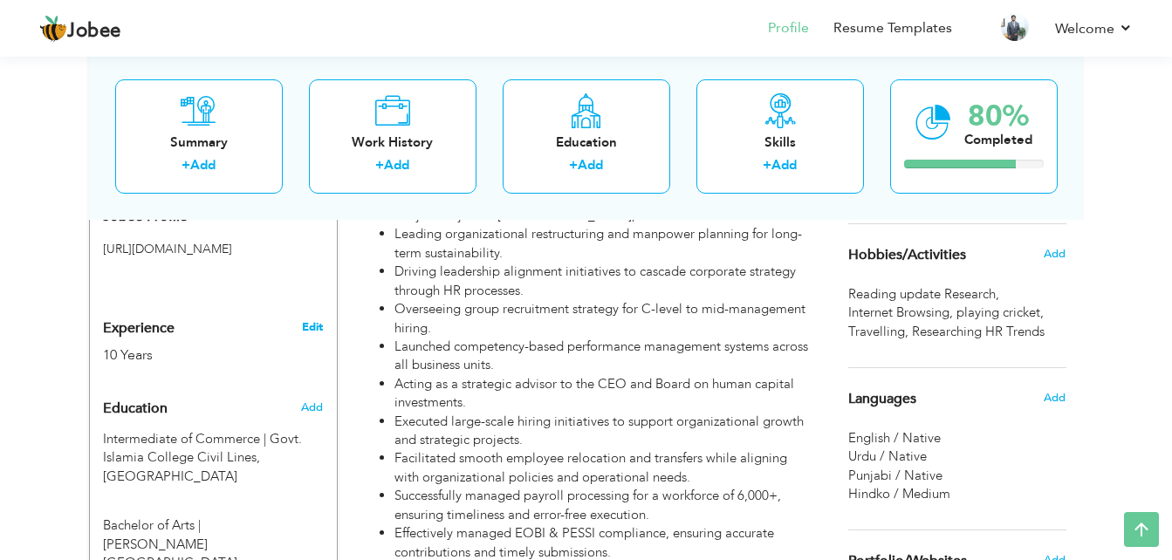
click at [315, 319] on link "Edit" at bounding box center [312, 327] width 21 height 16
type input "AQIB"
type input "[PERSON_NAME]"
type input "[PHONE_NUMBER]"
select select "number:166"
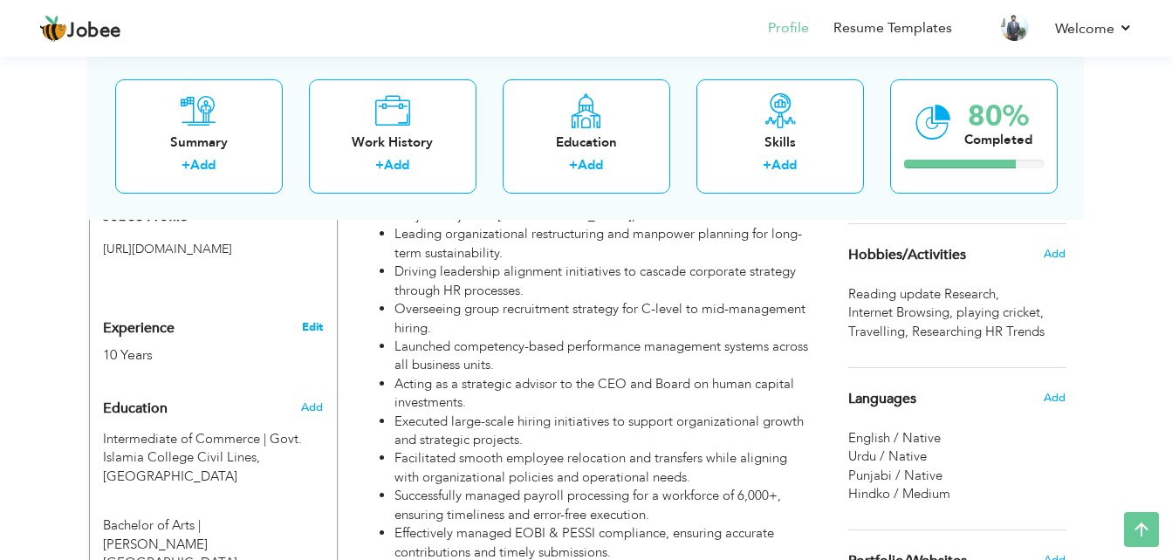
type input "[GEOGRAPHIC_DATA]"
select select "number:12"
type input "Imperial Group Limited"
type input "Manager HR, Admin and Compliance"
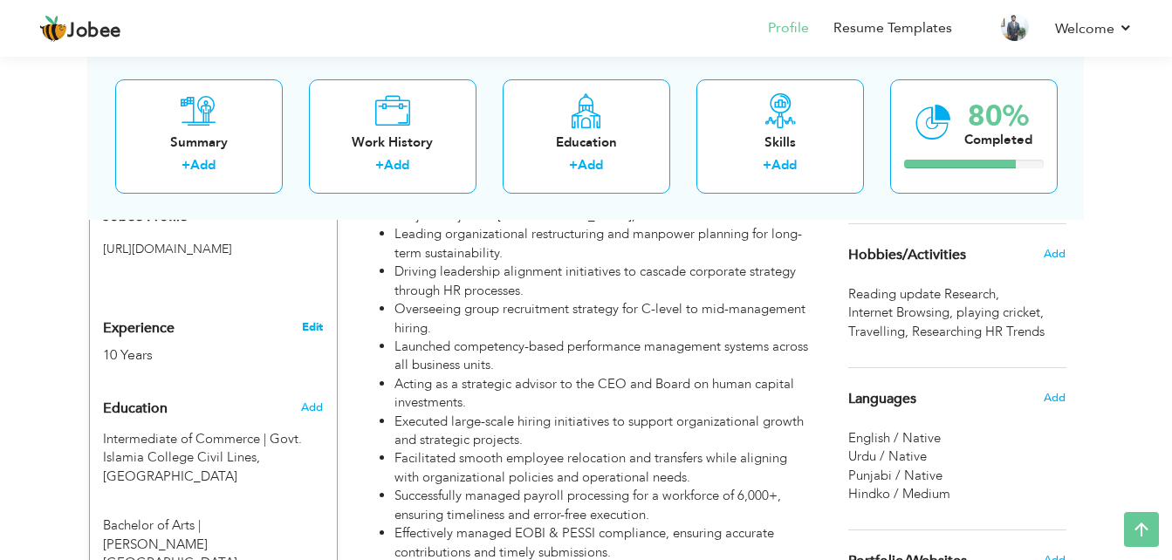
type input "[URL][DOMAIN_NAME]"
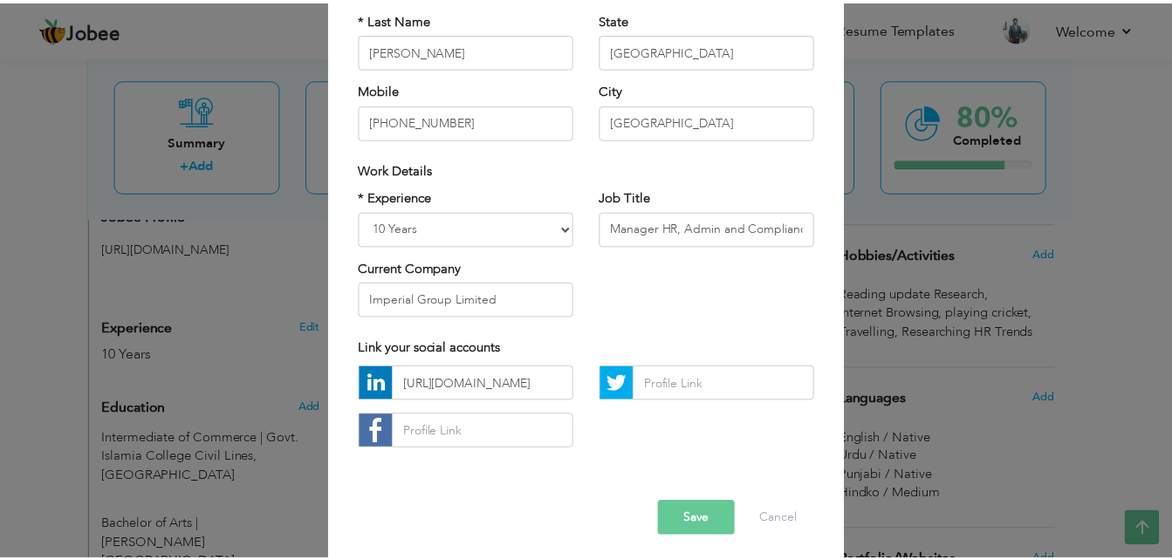
scroll to position [228, 0]
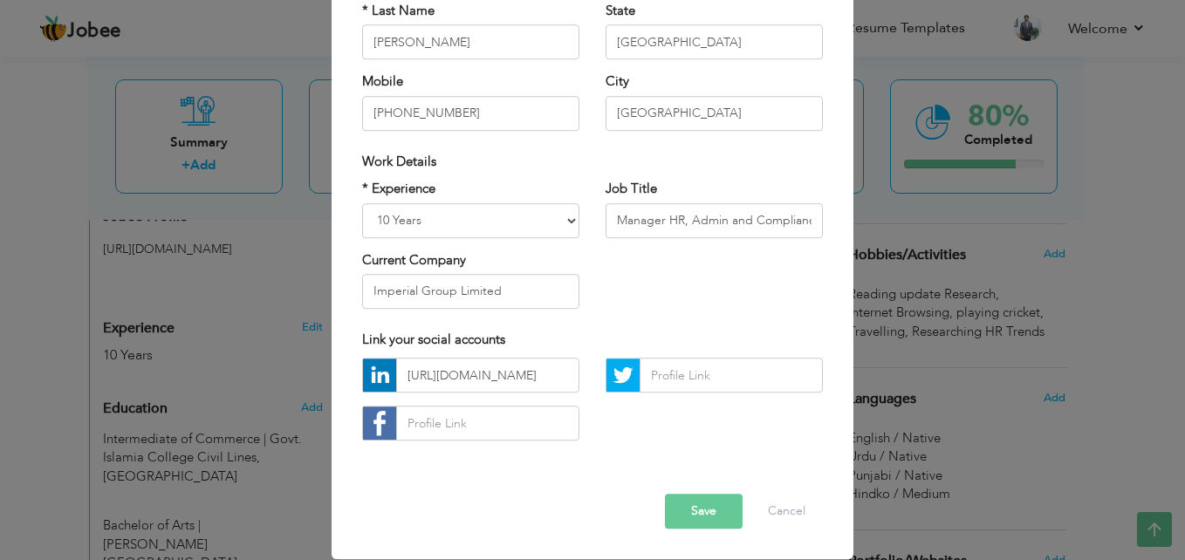
click at [684, 523] on button "Save" at bounding box center [704, 512] width 78 height 35
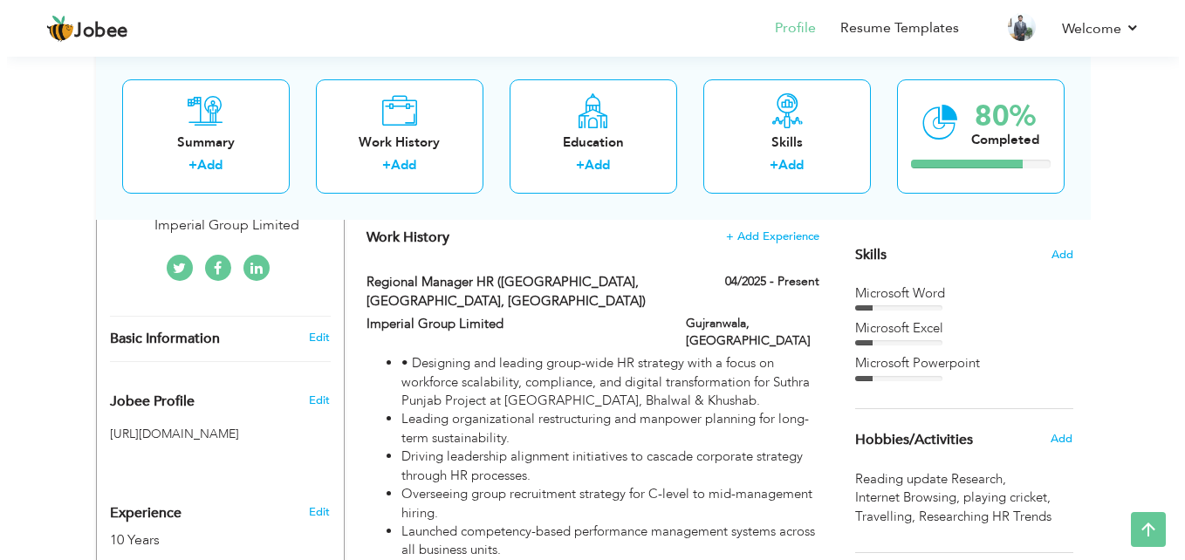
scroll to position [436, 0]
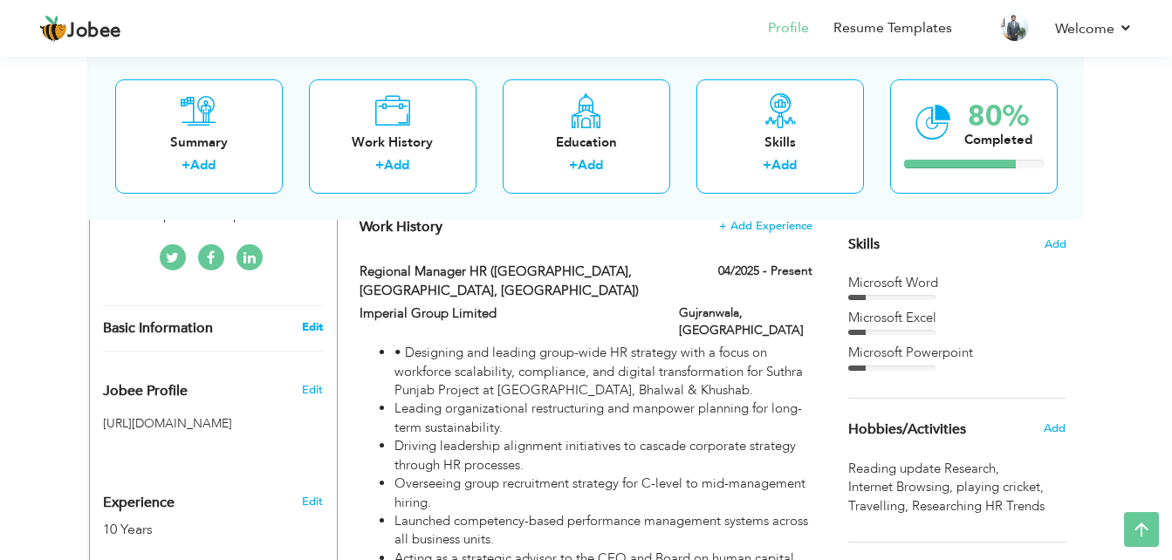
click at [318, 319] on link "Edit" at bounding box center [312, 327] width 21 height 16
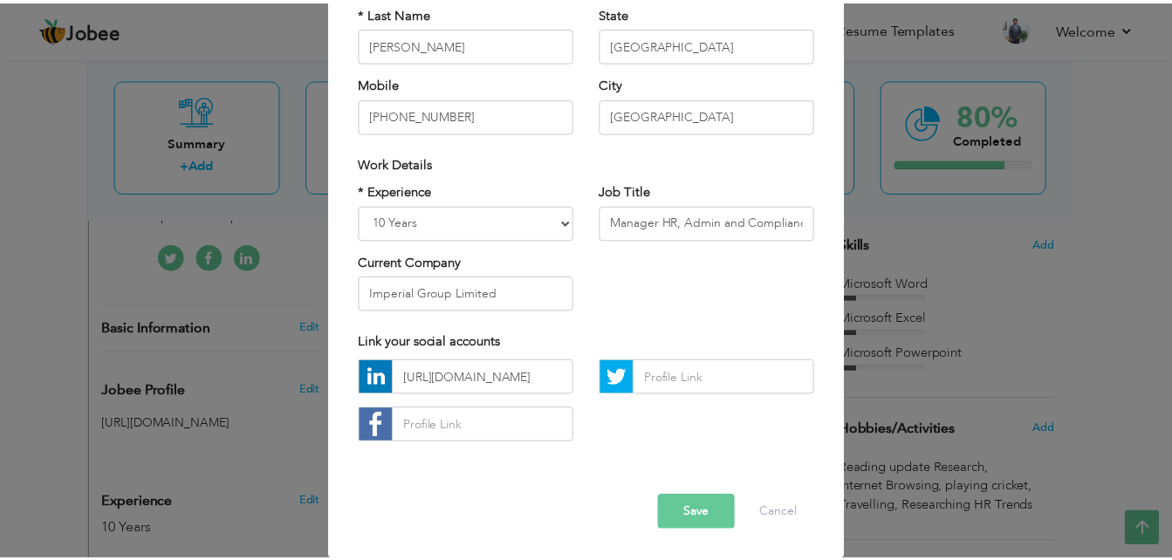
scroll to position [228, 0]
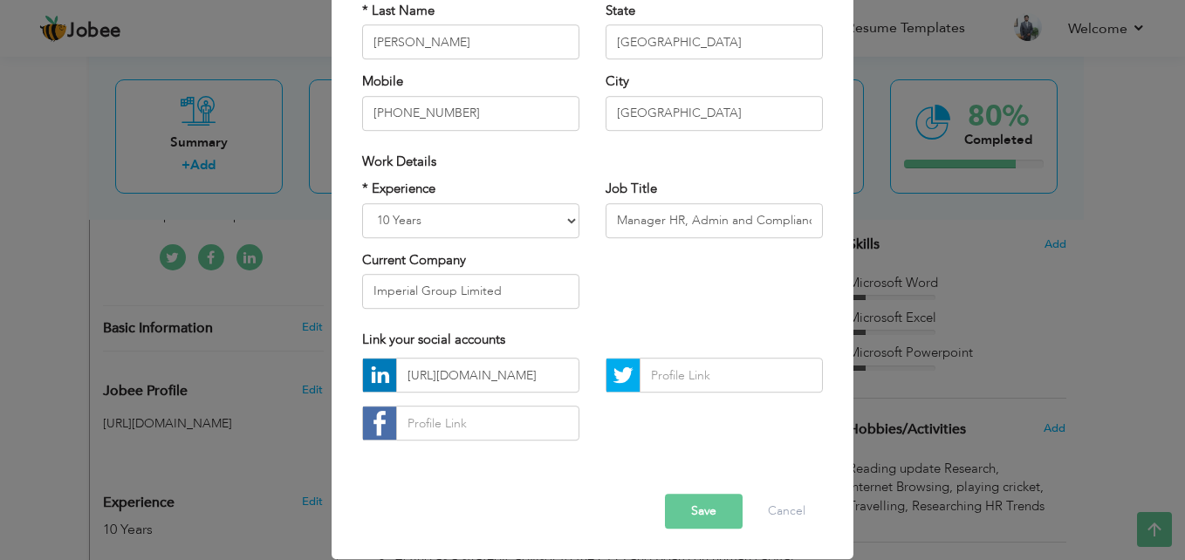
click at [722, 500] on button "Save" at bounding box center [704, 512] width 78 height 35
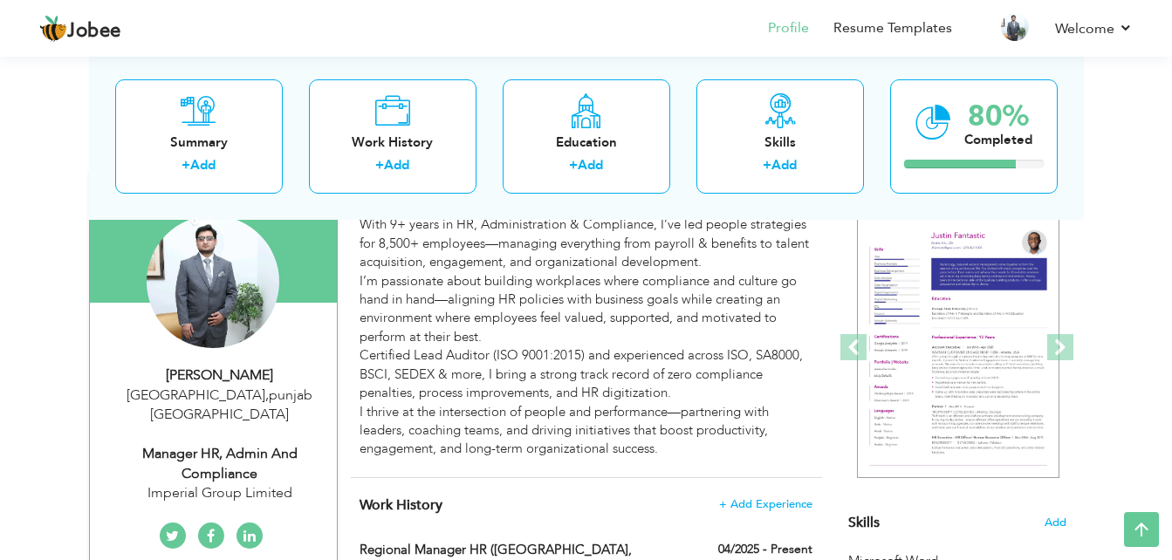
scroll to position [87, 0]
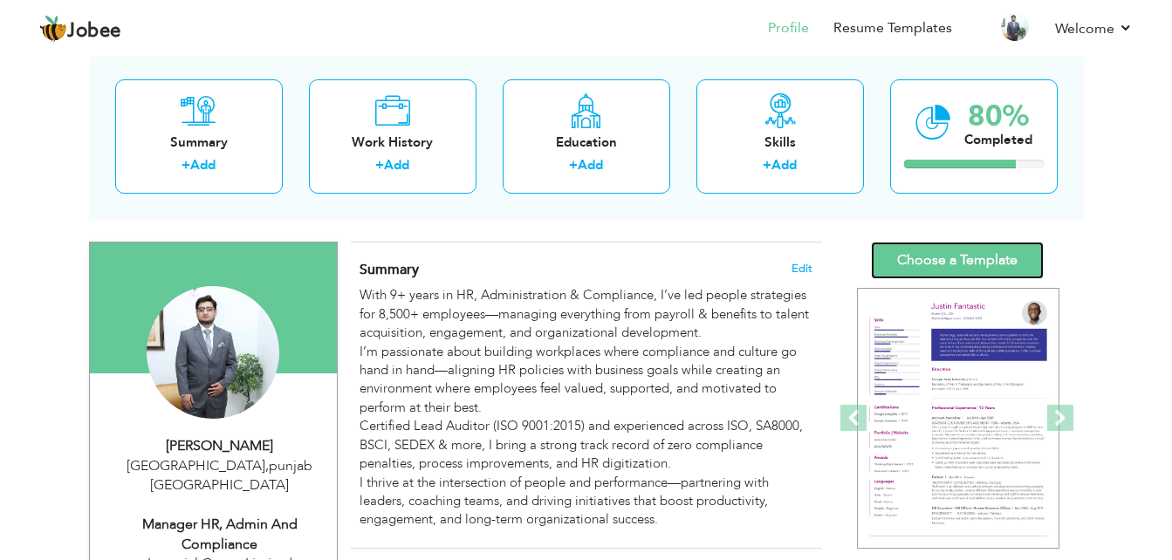
click at [956, 261] on link "Choose a Template" at bounding box center [957, 261] width 173 height 38
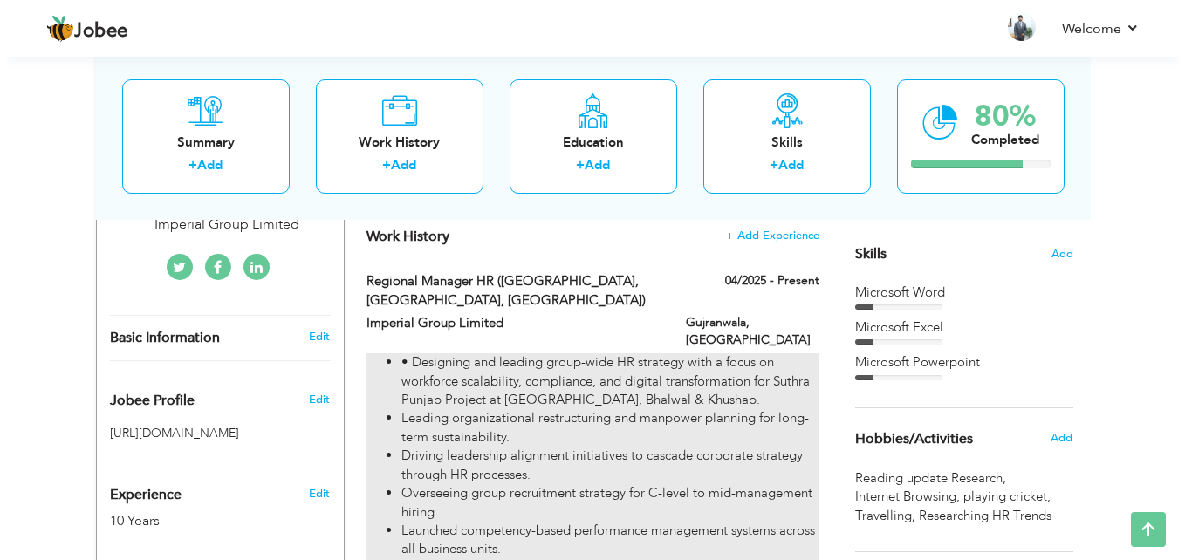
scroll to position [333, 0]
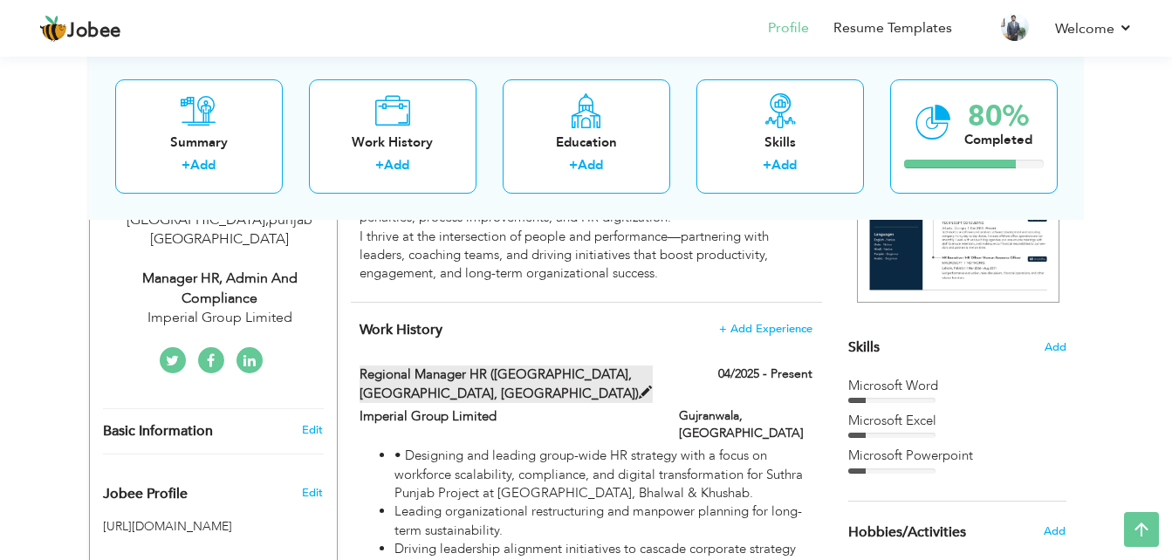
click at [639, 388] on span at bounding box center [645, 393] width 13 height 13
type input "Regional Manager HR ([GEOGRAPHIC_DATA], [GEOGRAPHIC_DATA], [GEOGRAPHIC_DATA])"
type input "Imperial Group Limited"
type input "04/2025"
type input "[GEOGRAPHIC_DATA]"
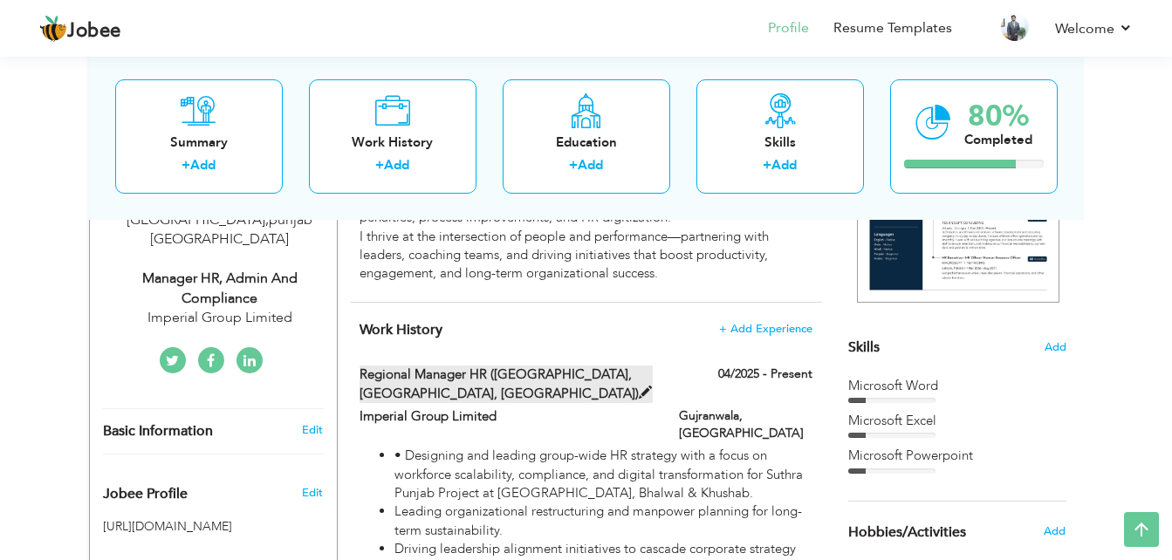
type input "Gujranwala"
checkbox input "true"
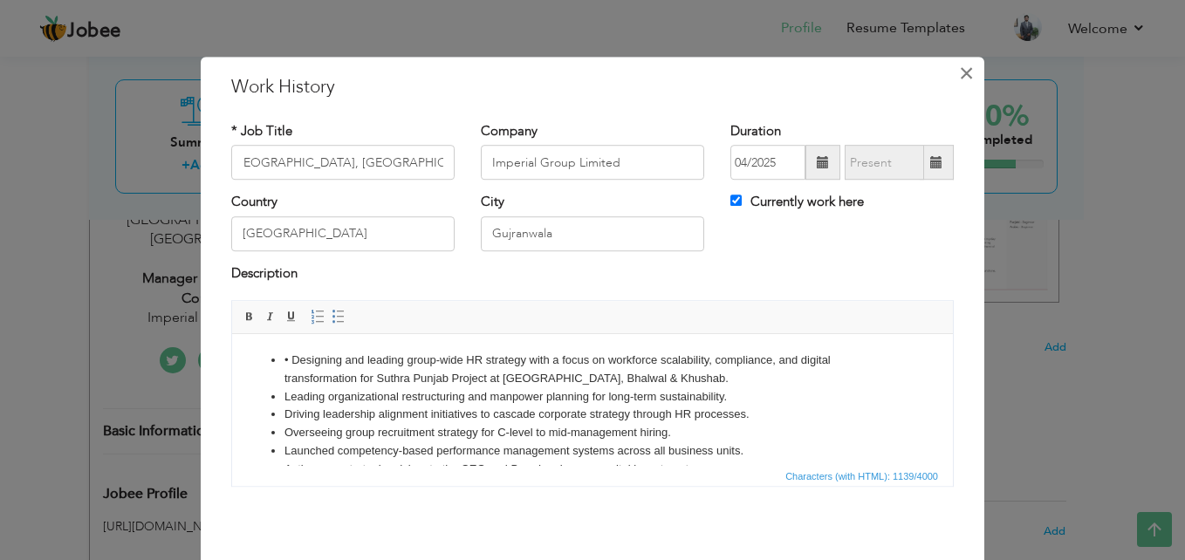
scroll to position [0, 0]
click at [959, 79] on span "×" at bounding box center [966, 73] width 15 height 31
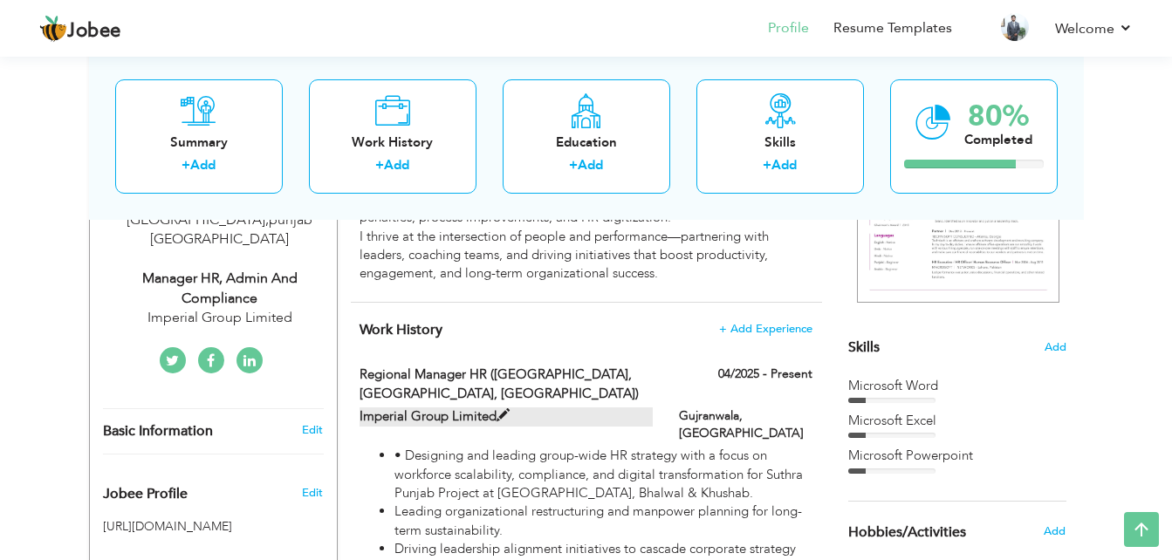
click at [497, 416] on span at bounding box center [503, 415] width 13 height 13
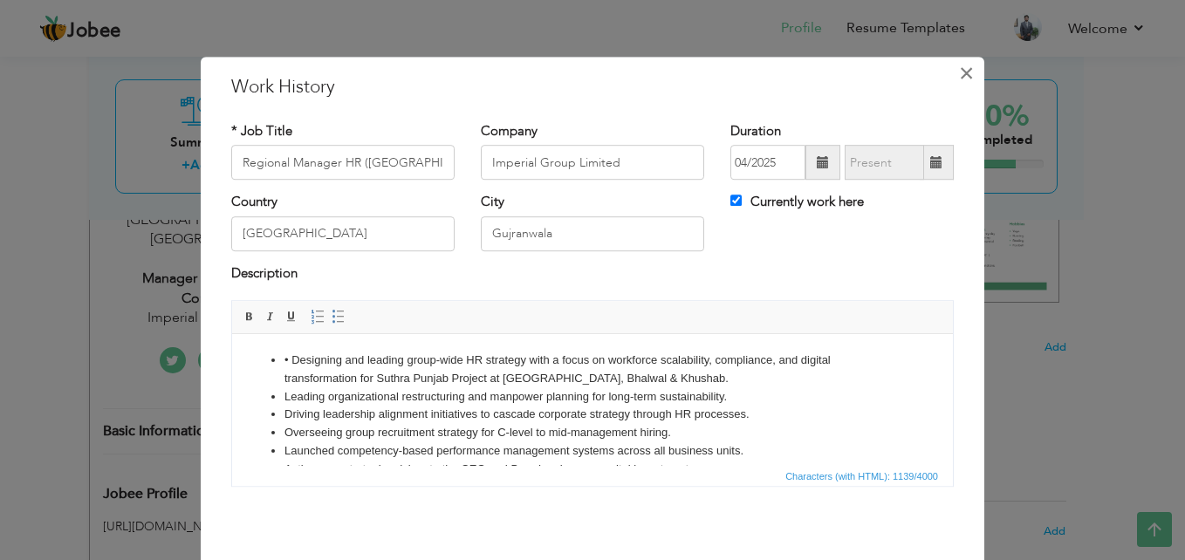
click at [959, 74] on span "×" at bounding box center [966, 73] width 15 height 31
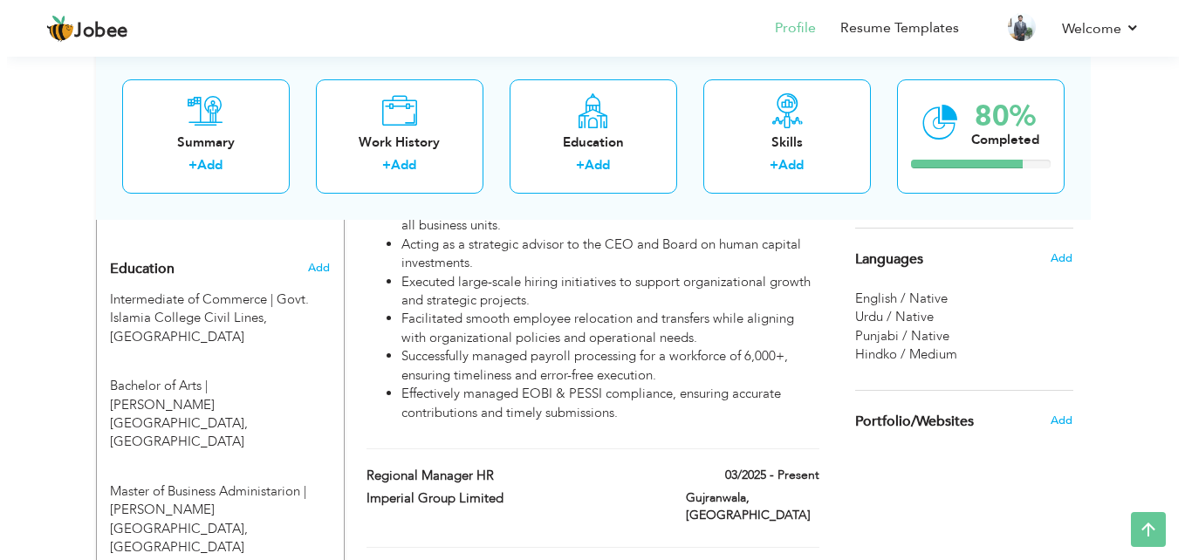
scroll to position [770, 0]
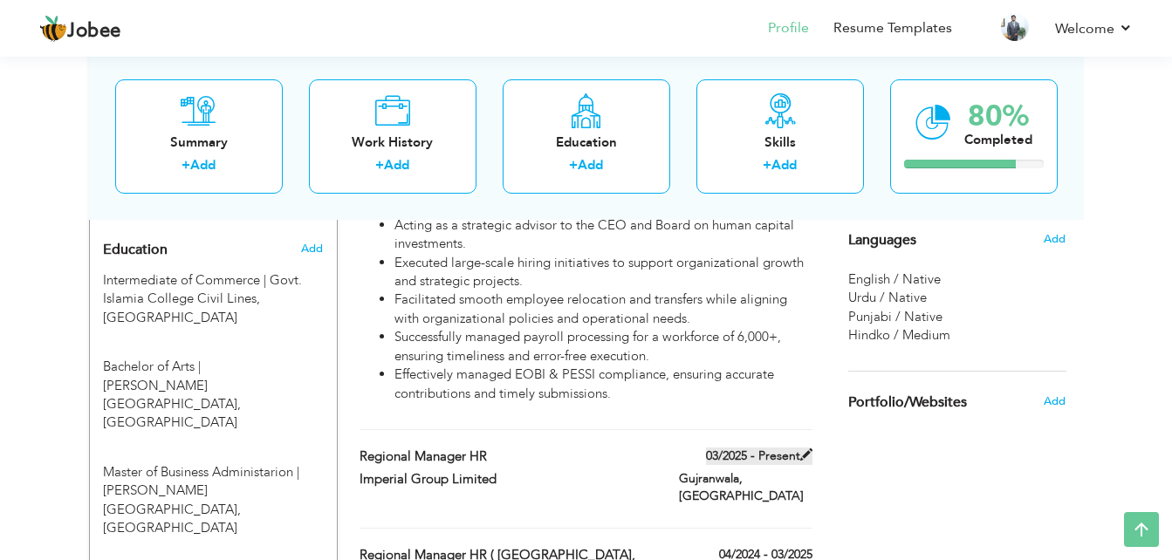
click at [800, 449] on span at bounding box center [806, 455] width 12 height 12
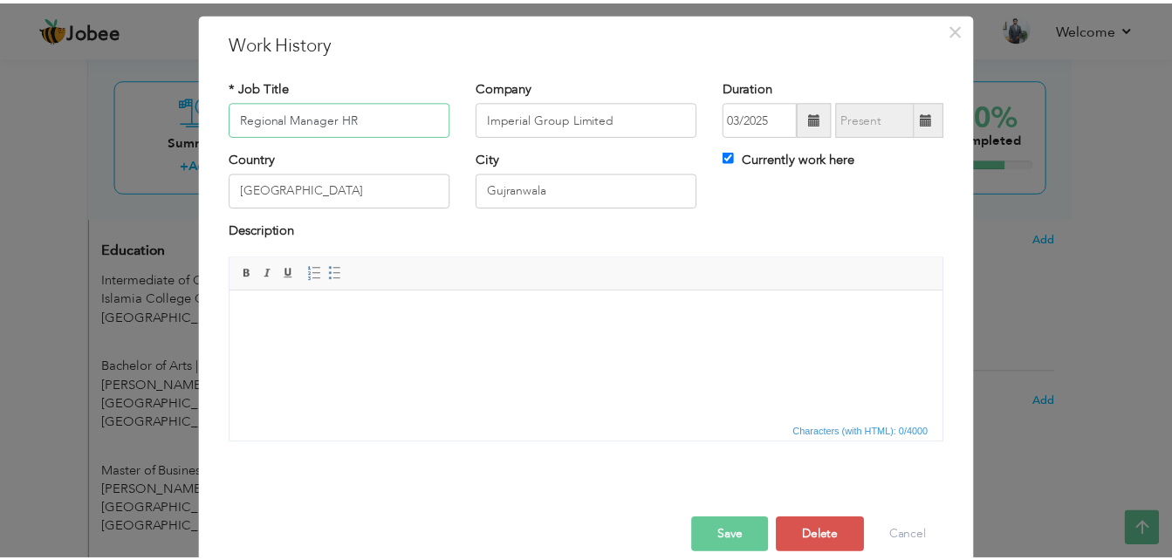
scroll to position [68, 0]
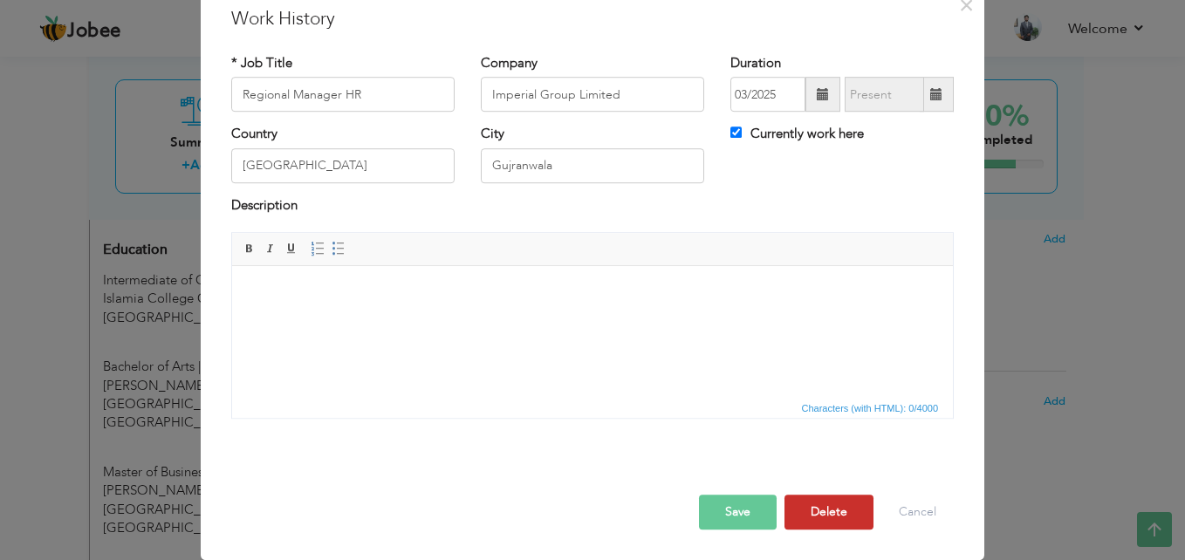
click at [833, 516] on button "Delete" at bounding box center [829, 512] width 89 height 35
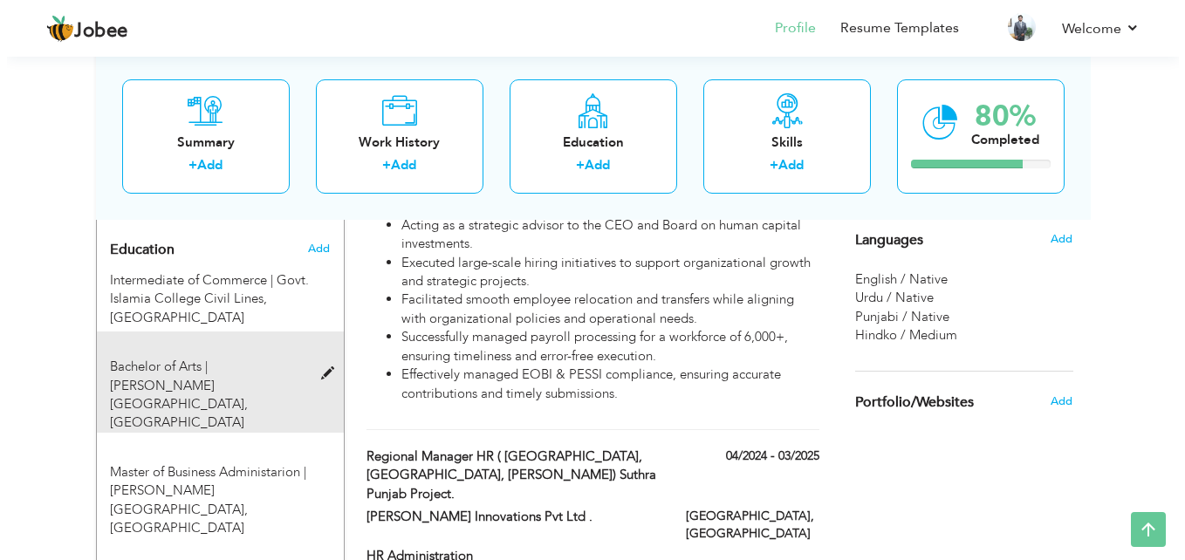
scroll to position [421, 0]
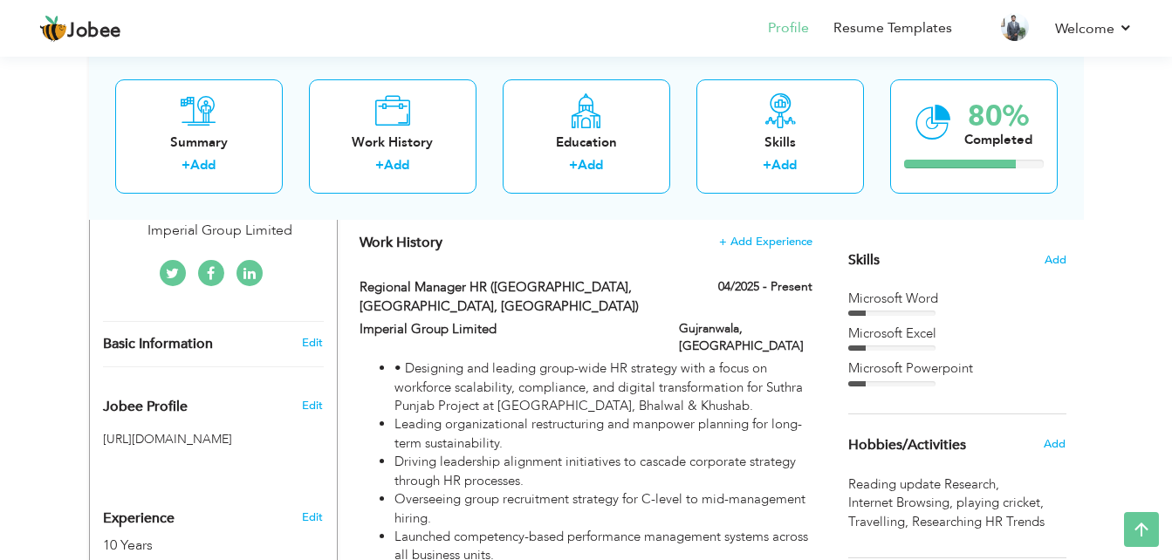
click at [315, 335] on h3 "Edit" at bounding box center [312, 343] width 21 height 16
select select "number:166"
select select "number:12"
type input "Imperial Group Limited"
type input "Manager HR, Admin and Compliance"
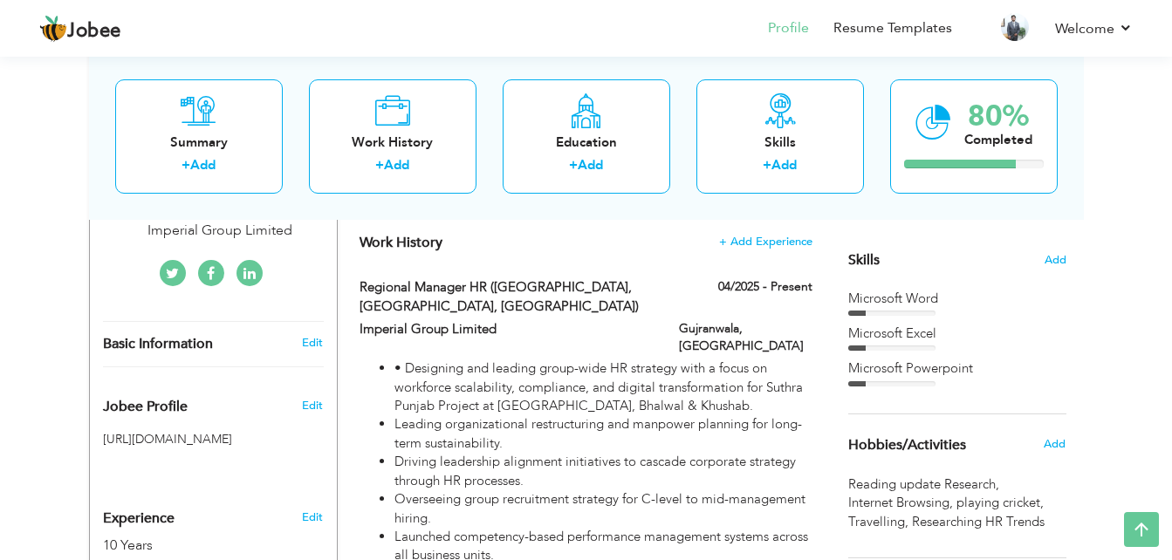
type input "https://linkedin.com/in/aqibwaheedqureshi"
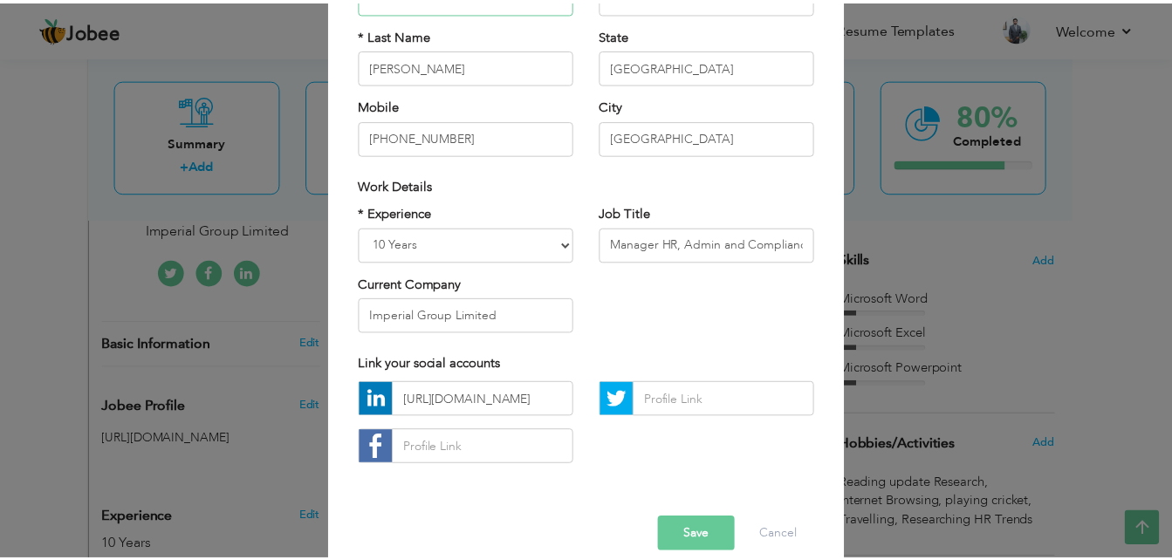
scroll to position [228, 0]
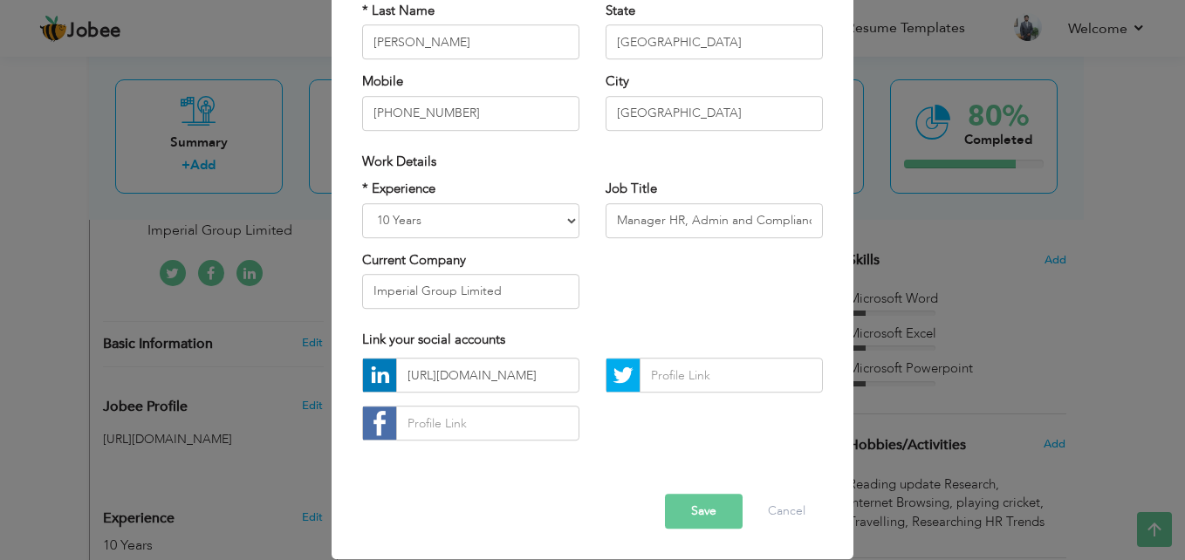
click at [686, 505] on button "Save" at bounding box center [704, 512] width 78 height 35
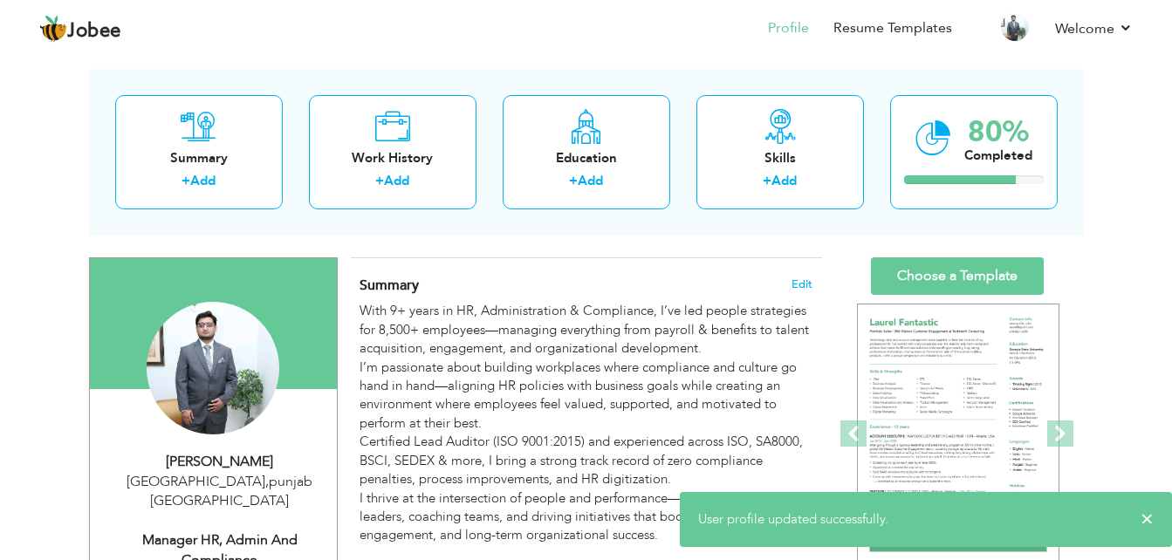
scroll to position [0, 0]
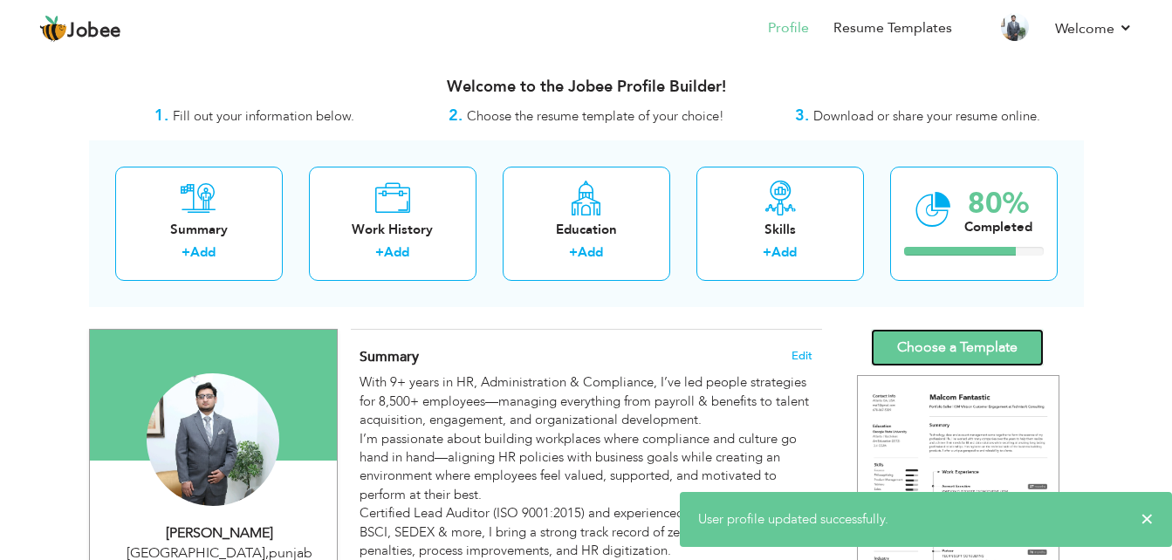
click at [941, 347] on link "Choose a Template" at bounding box center [957, 348] width 173 height 38
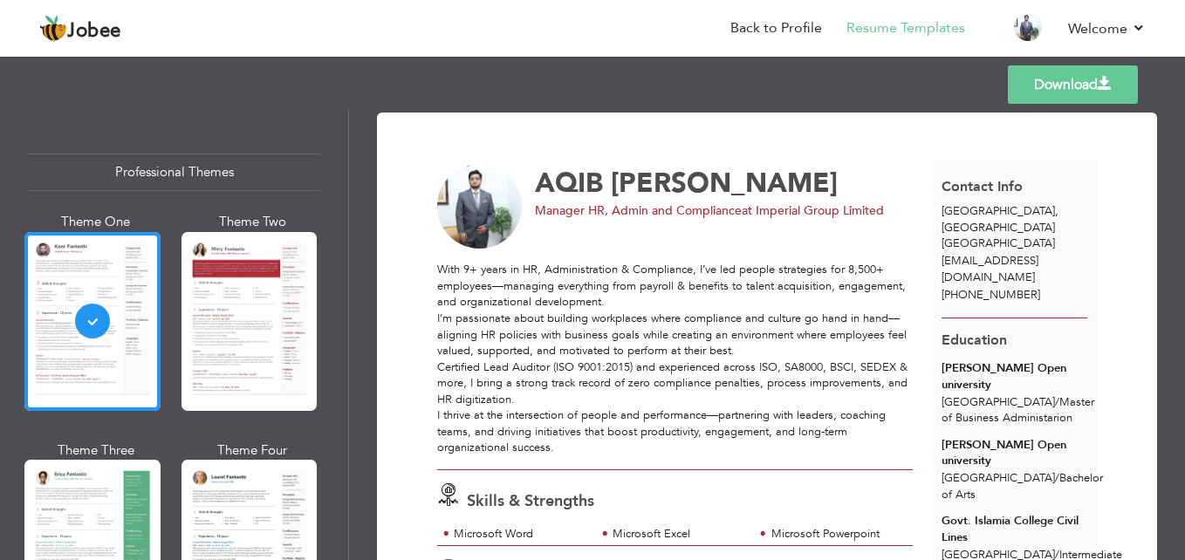
click at [229, 485] on div at bounding box center [250, 549] width 136 height 179
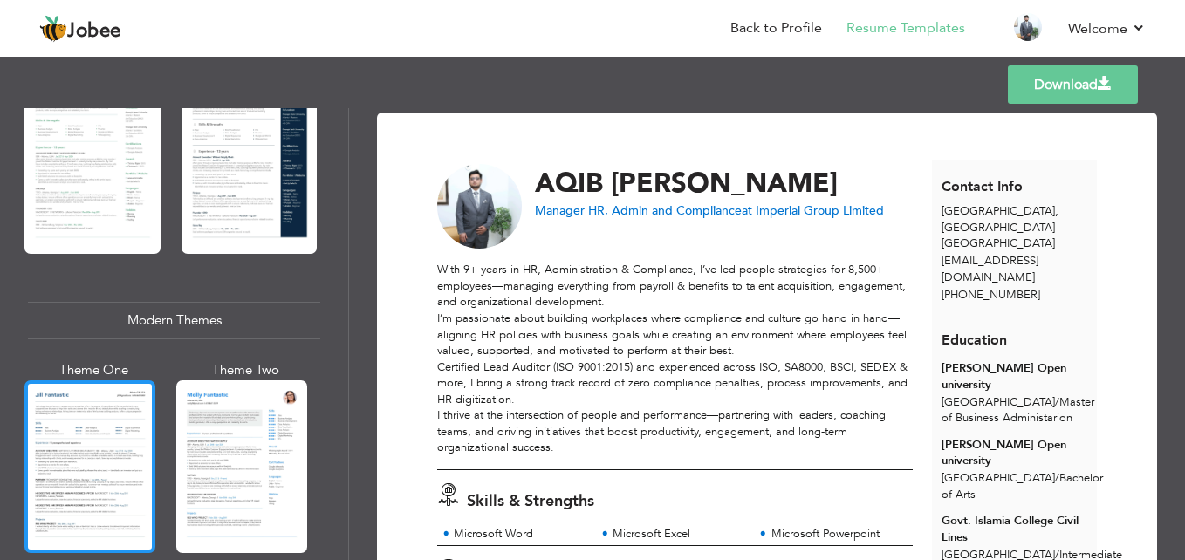
scroll to position [698, 0]
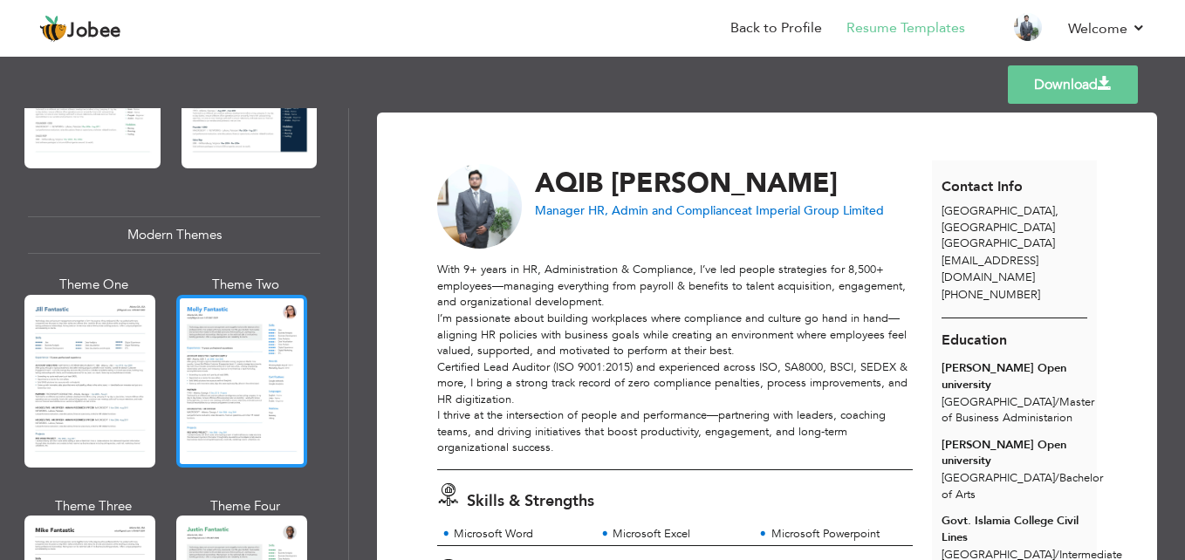
click at [232, 367] on div at bounding box center [241, 381] width 131 height 173
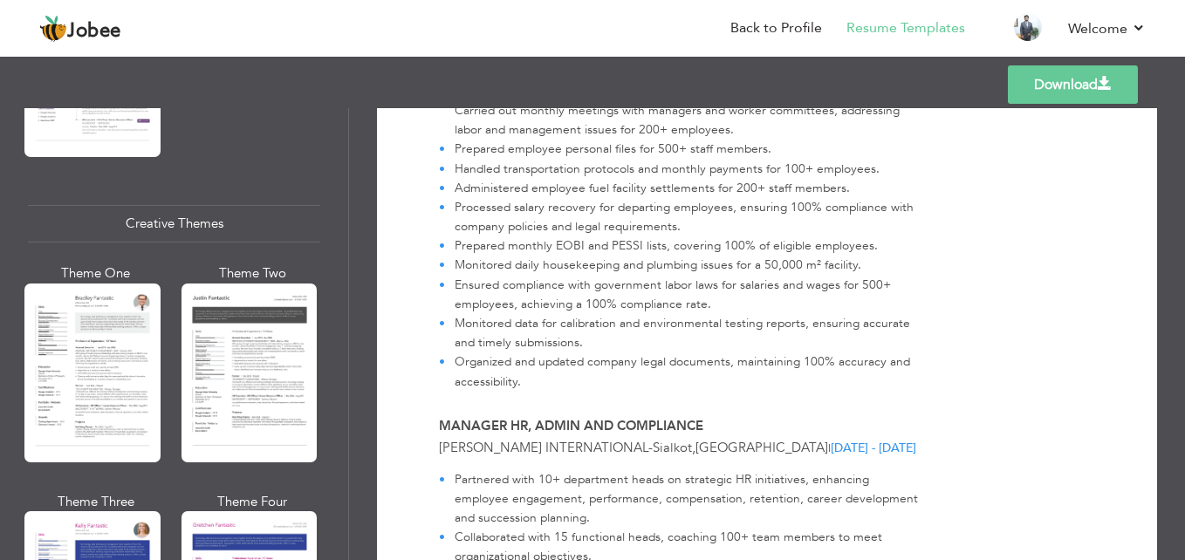
scroll to position [2007, 0]
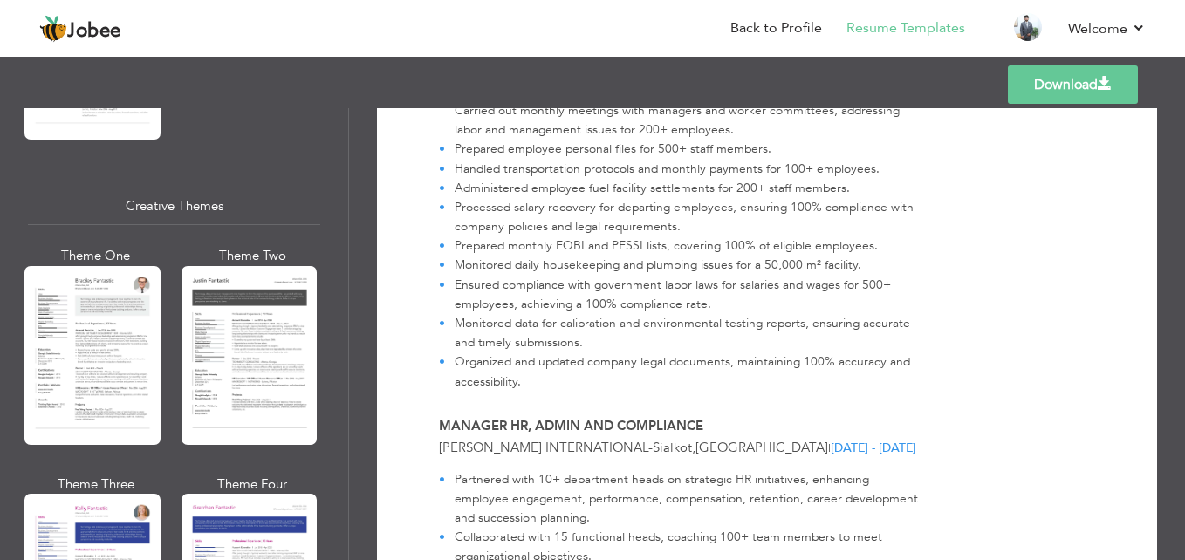
click at [79, 368] on div at bounding box center [92, 355] width 136 height 179
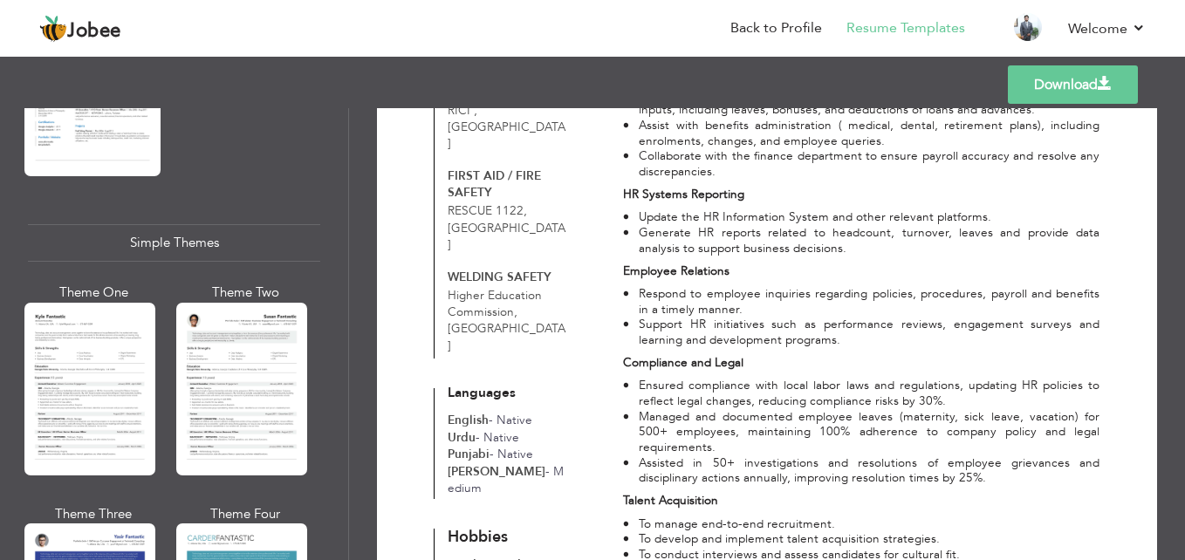
scroll to position [2967, 0]
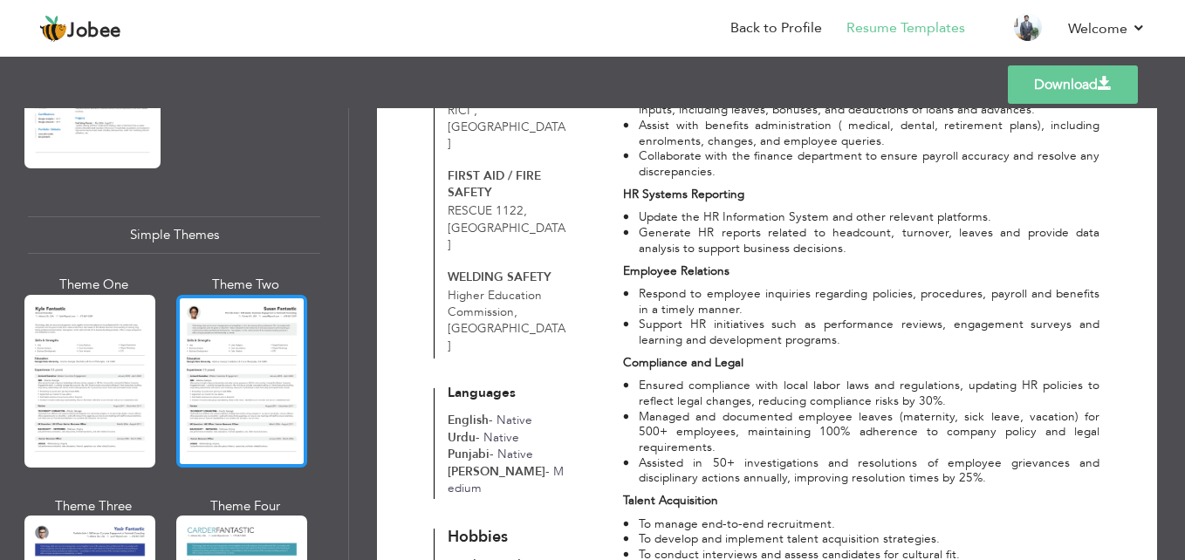
click at [271, 397] on div at bounding box center [241, 381] width 131 height 173
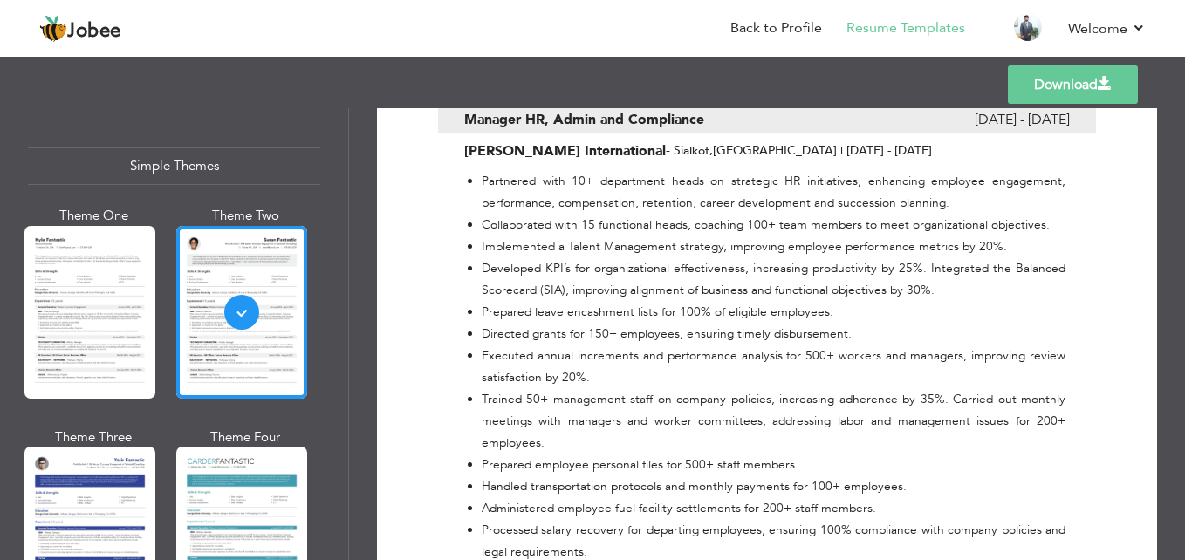
scroll to position [3106, 0]
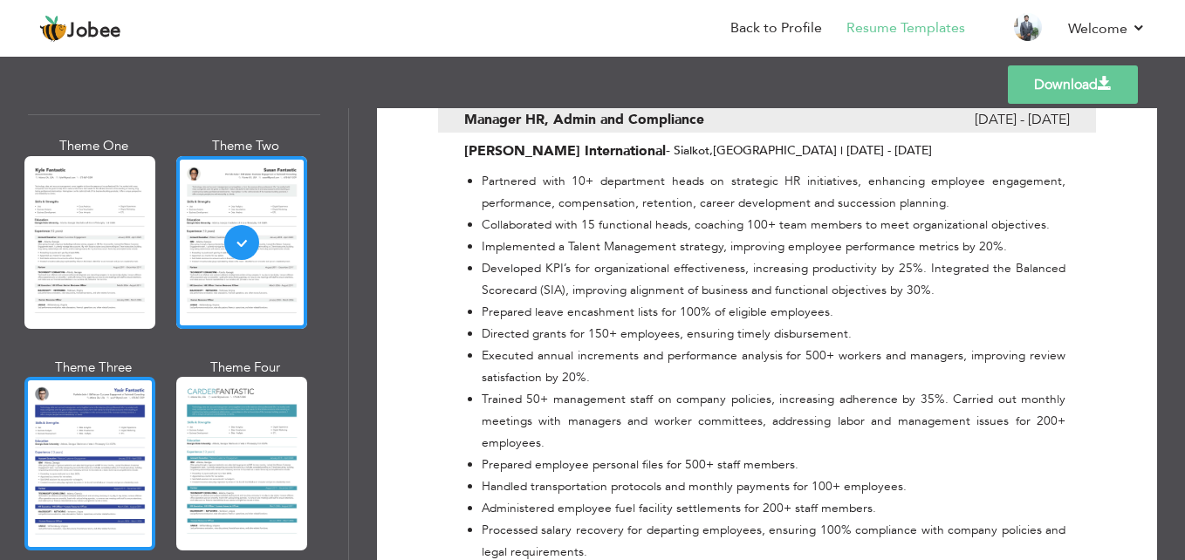
click at [115, 455] on div at bounding box center [89, 463] width 131 height 173
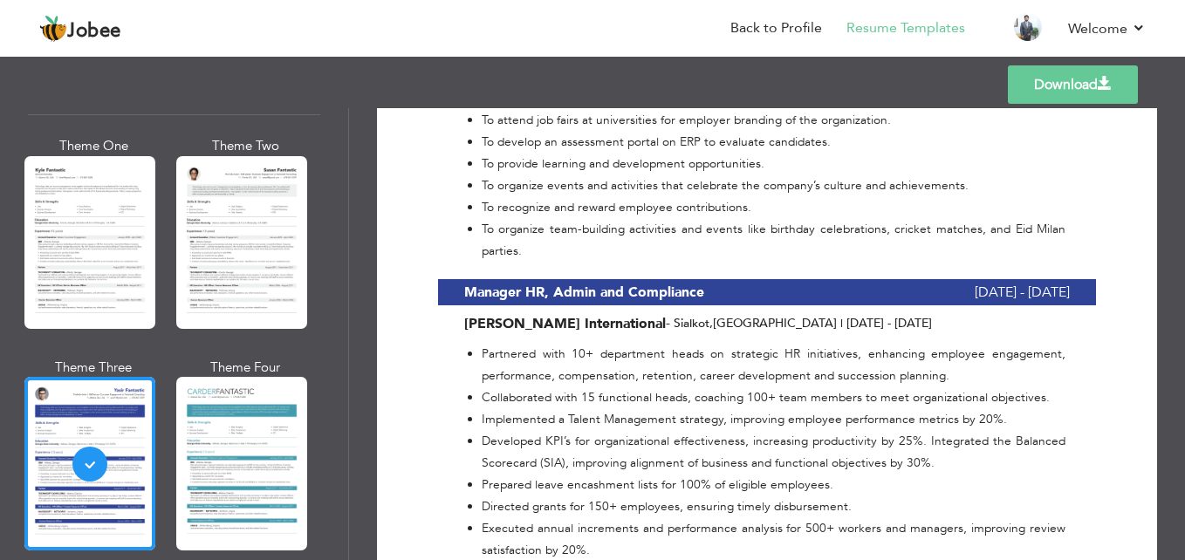
scroll to position [1920, 0]
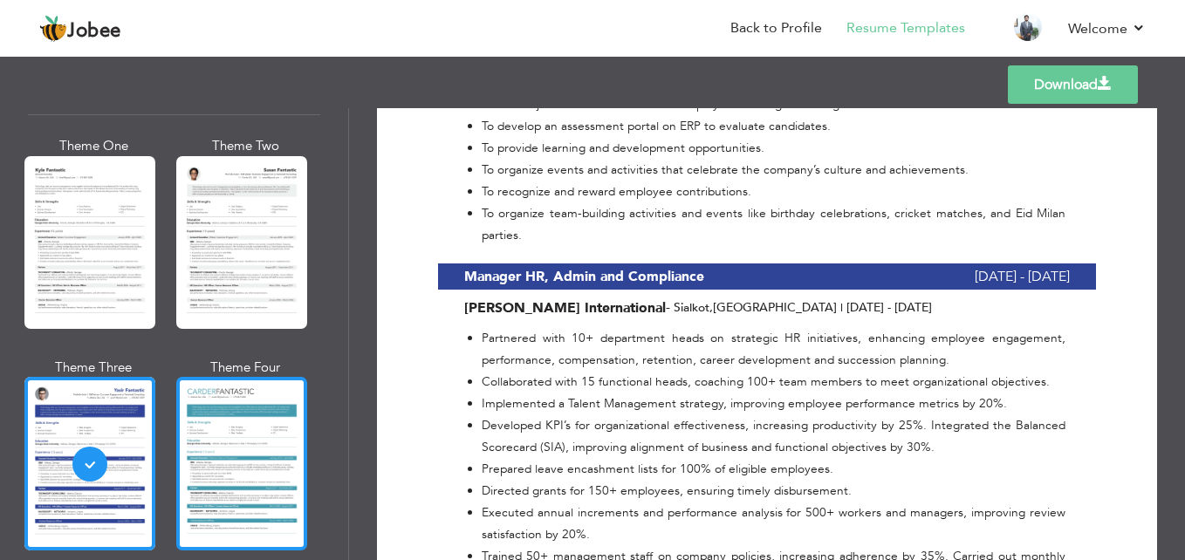
click at [275, 398] on div at bounding box center [241, 463] width 131 height 173
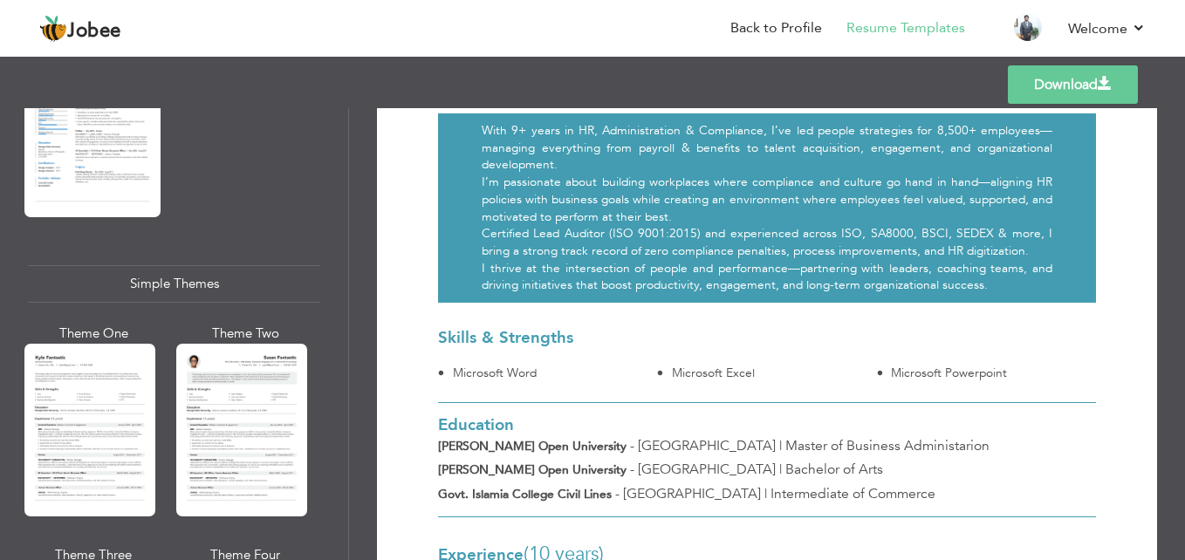
scroll to position [2844, 0]
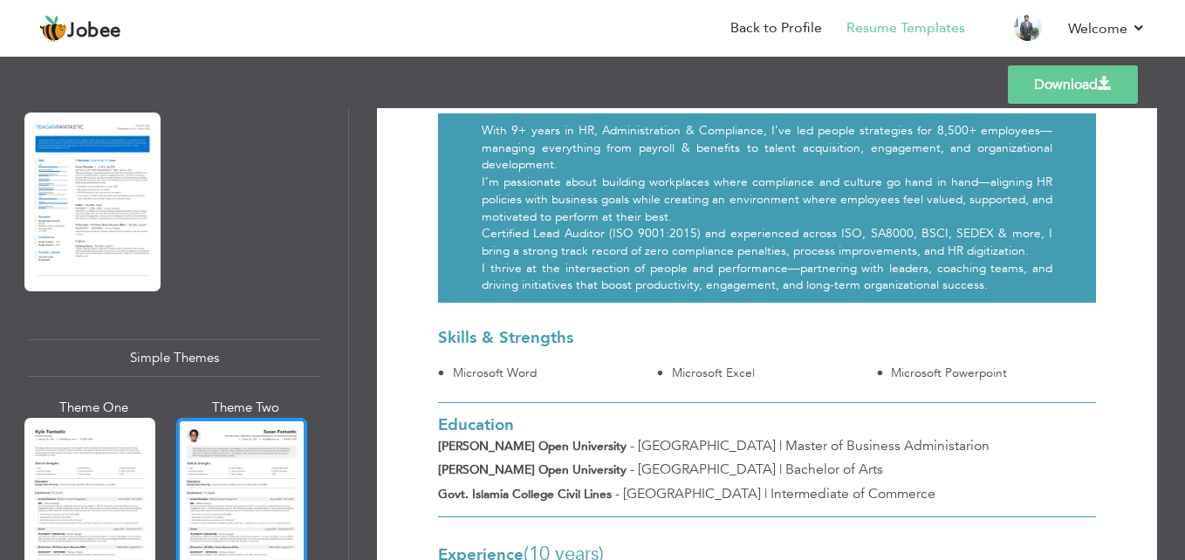
click at [284, 418] on div at bounding box center [241, 504] width 131 height 173
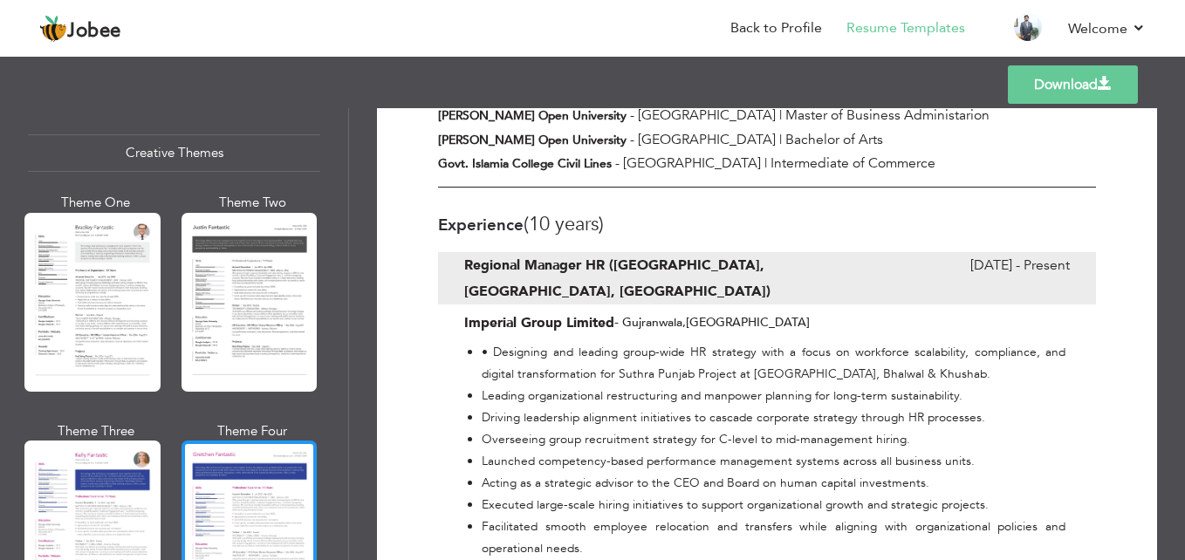
scroll to position [2059, 0]
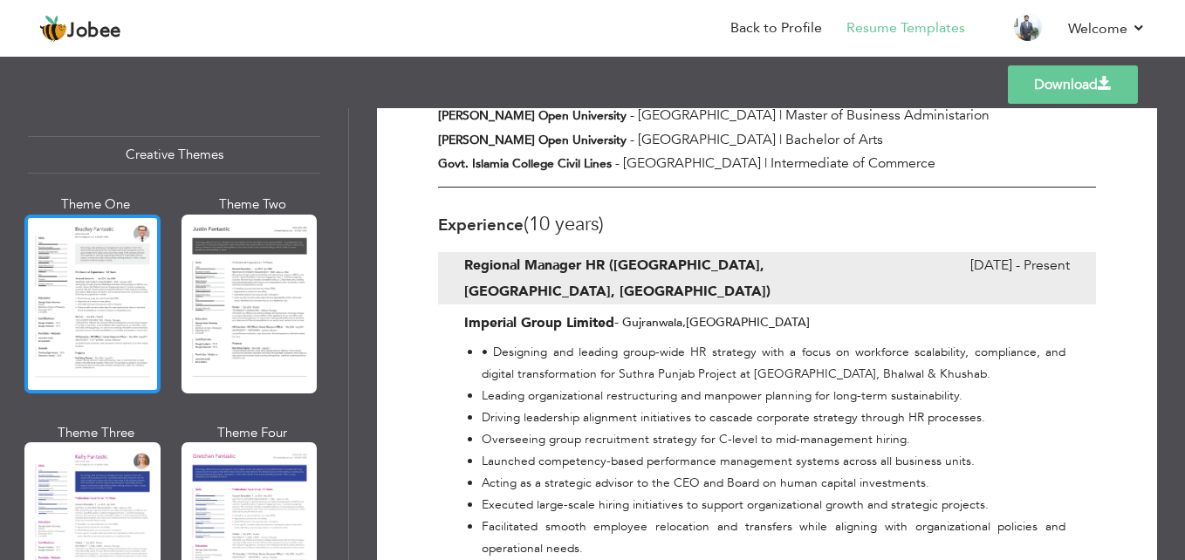
click at [139, 316] on div at bounding box center [92, 304] width 136 height 179
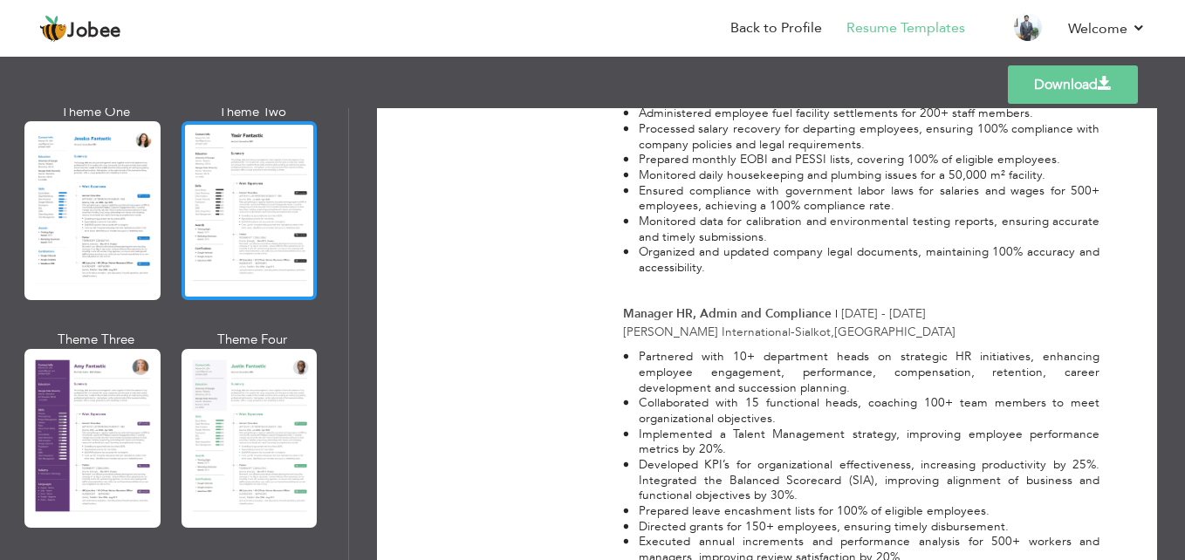
scroll to position [1535, 0]
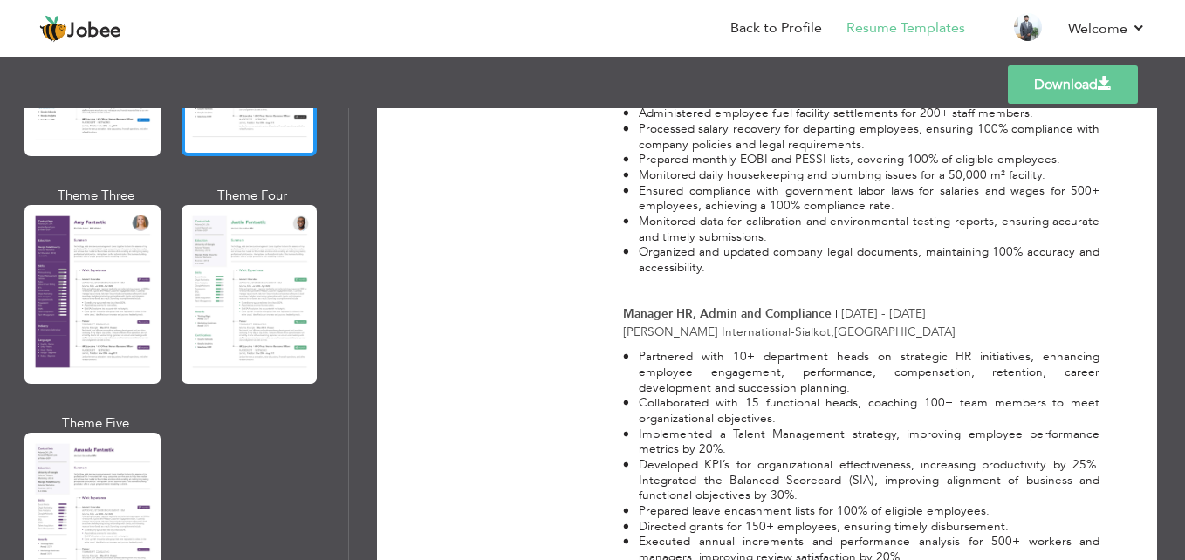
click at [290, 318] on div at bounding box center [250, 294] width 136 height 179
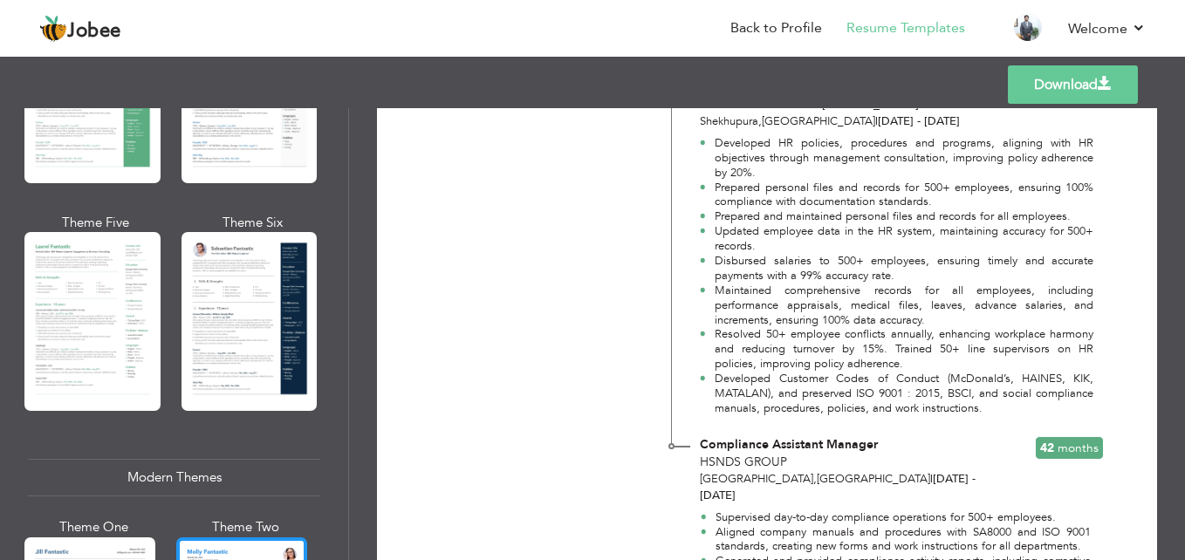
scroll to position [401, 0]
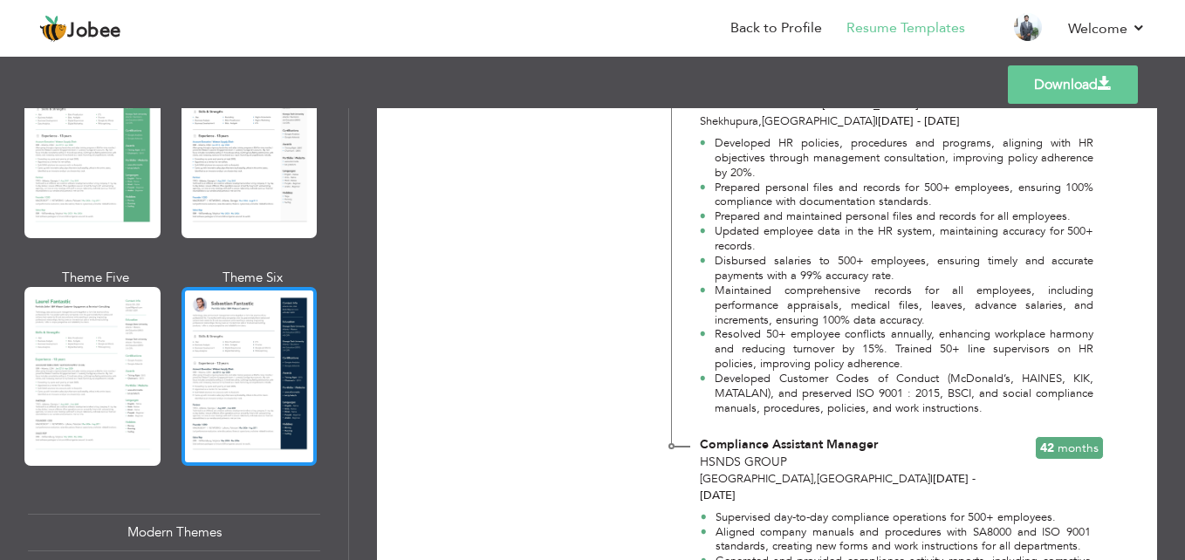
click at [257, 353] on div at bounding box center [250, 376] width 136 height 179
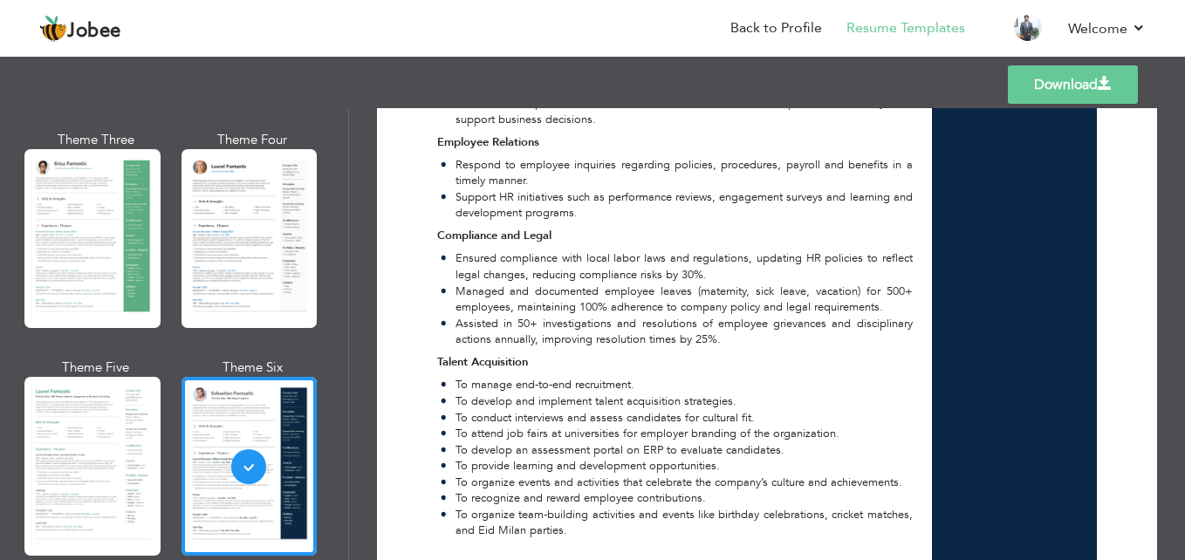
scroll to position [139, 0]
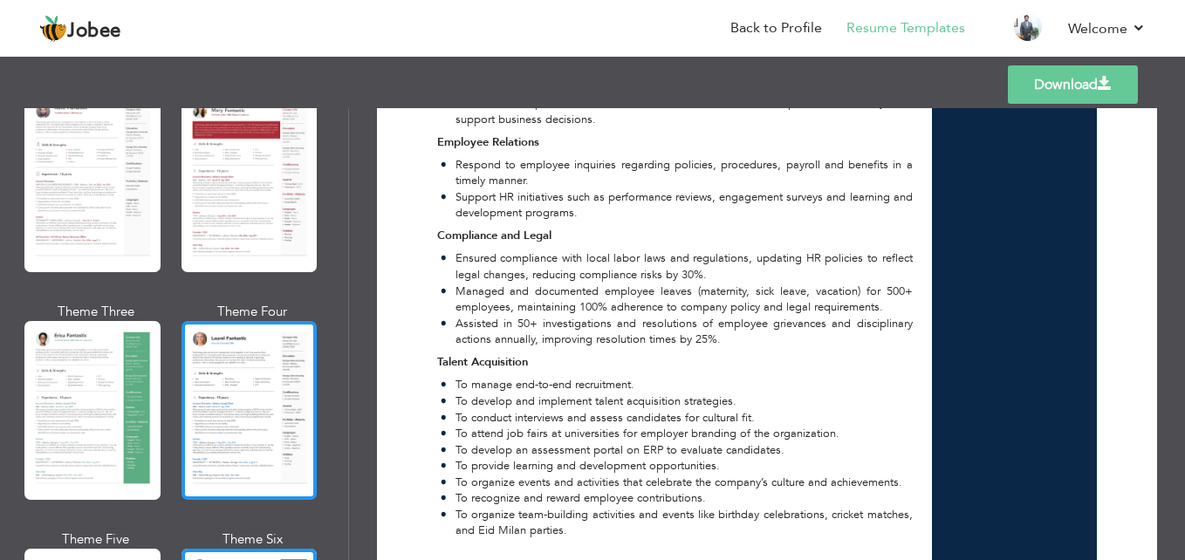
click at [199, 368] on div at bounding box center [250, 410] width 136 height 179
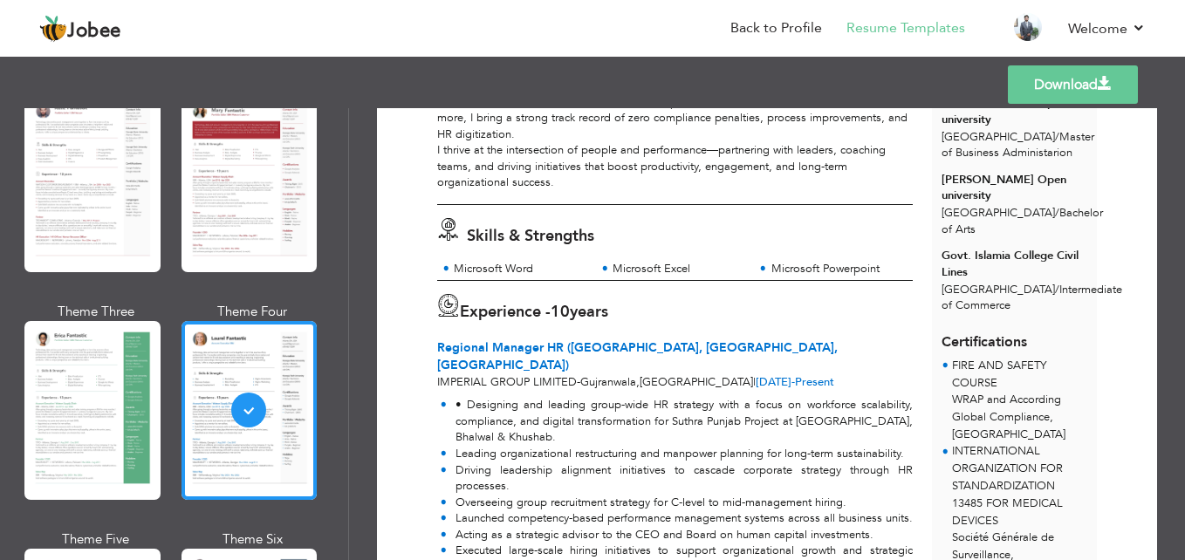
scroll to position [261, 0]
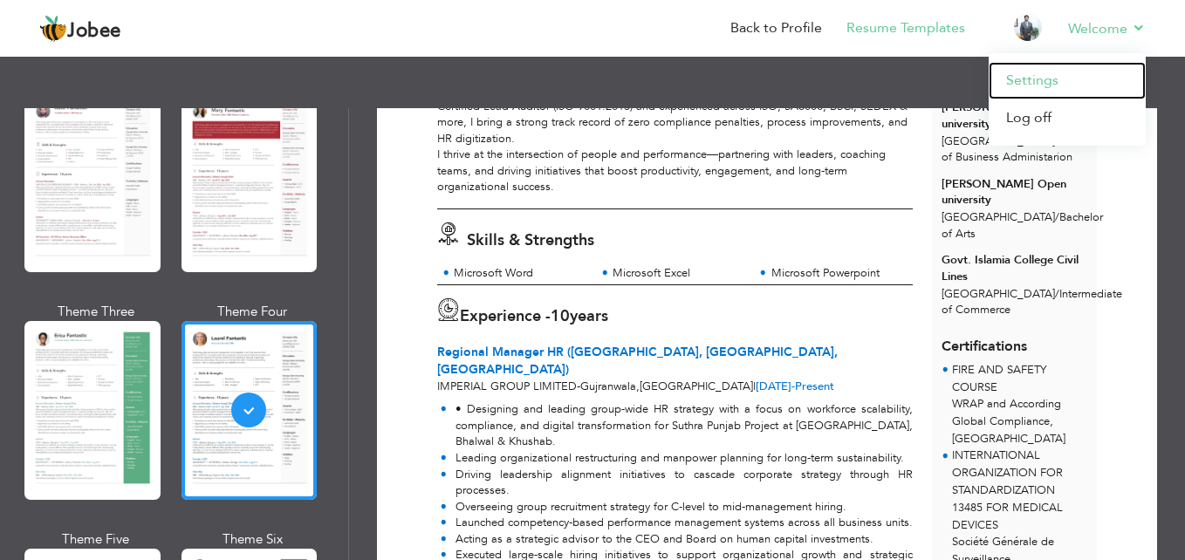
click at [1059, 72] on link "Settings" at bounding box center [1067, 81] width 157 height 38
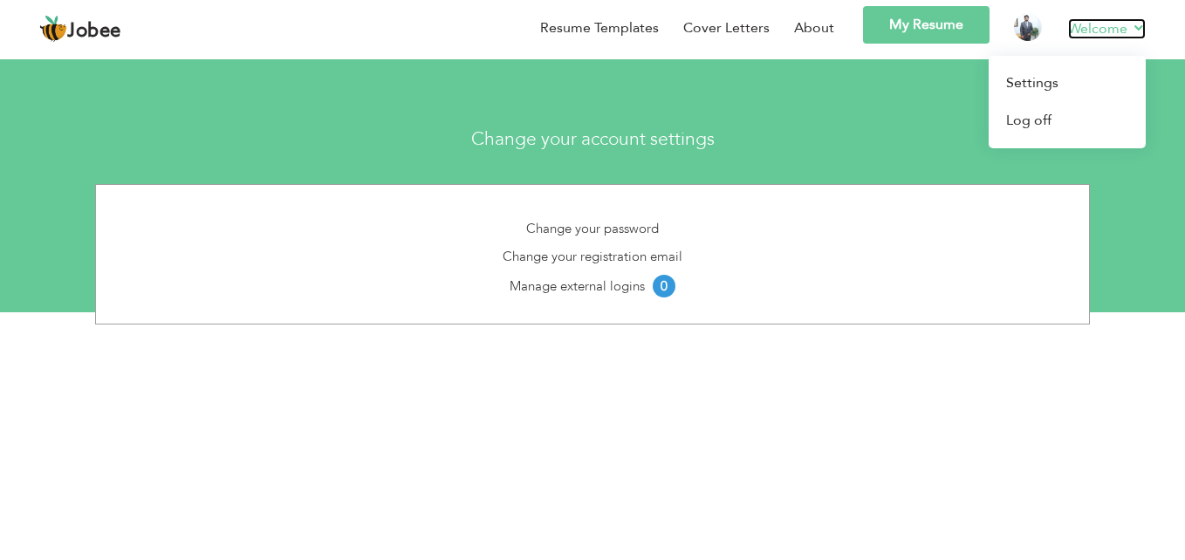
click at [1126, 24] on link "Welcome" at bounding box center [1107, 28] width 78 height 21
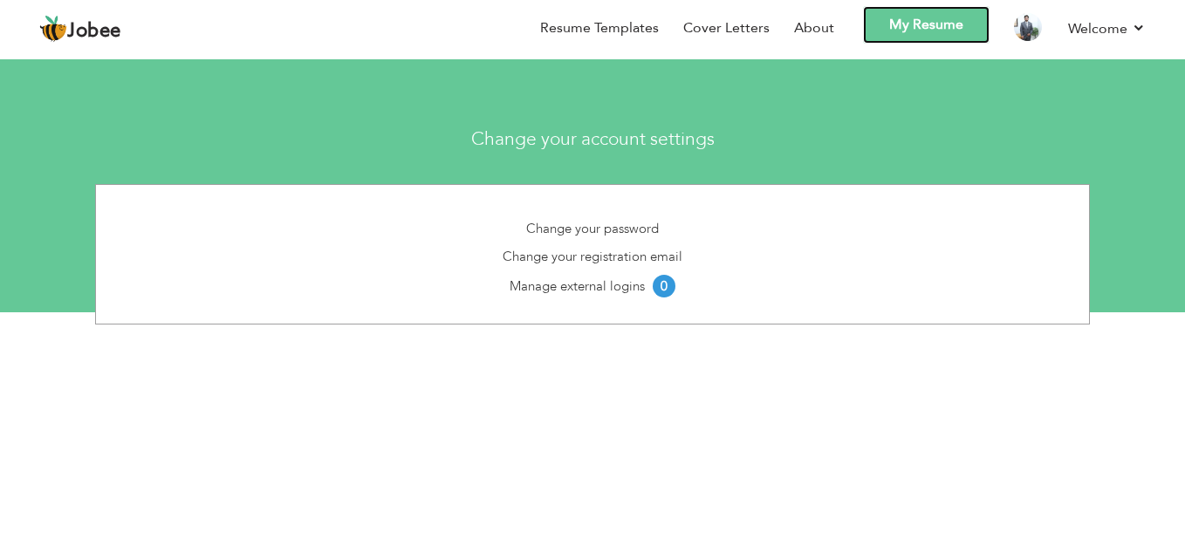
click at [943, 21] on link "My Resume" at bounding box center [926, 25] width 127 height 38
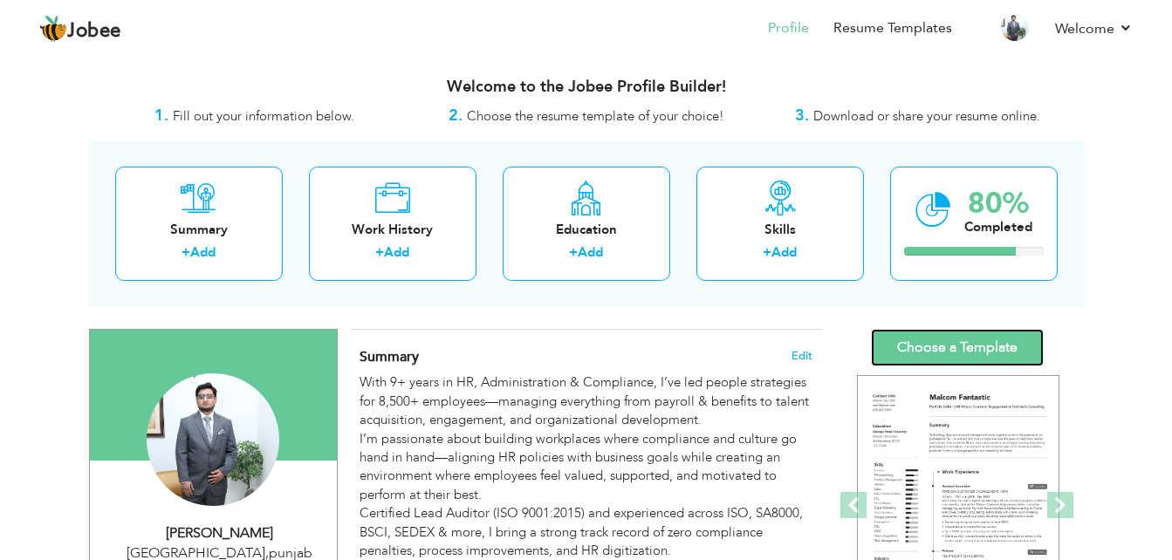
click at [1014, 339] on link "Choose a Template" at bounding box center [957, 348] width 173 height 38
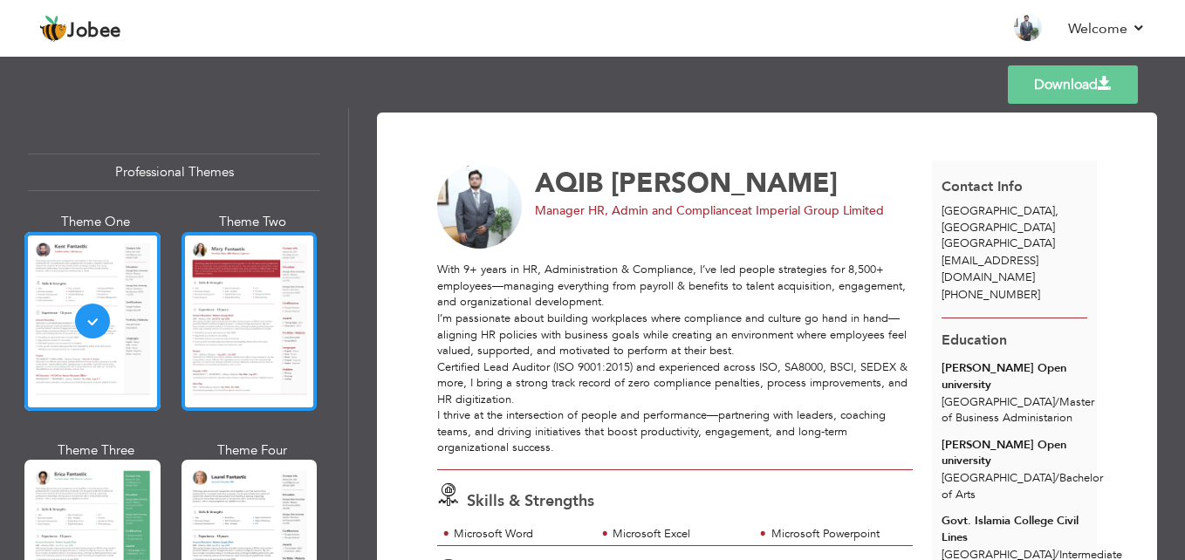
click at [220, 320] on div at bounding box center [250, 321] width 136 height 179
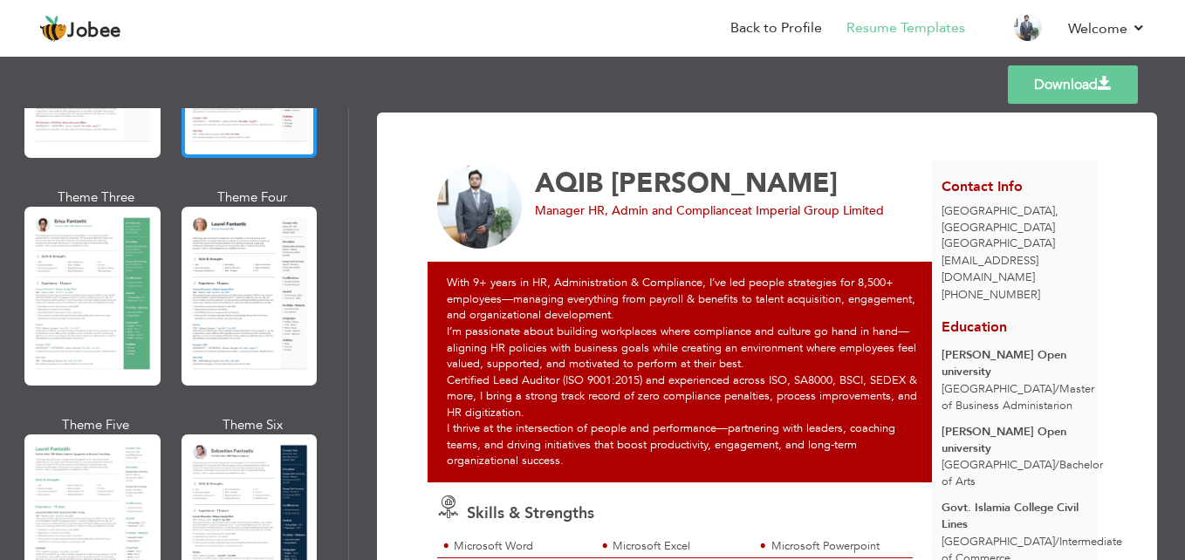
scroll to position [262, 0]
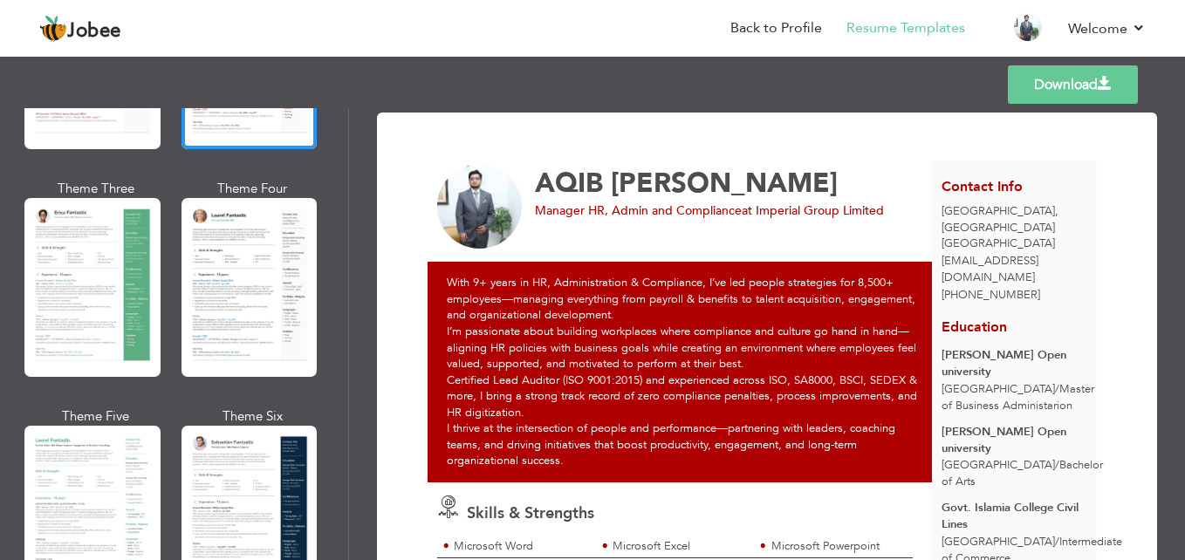
click at [134, 315] on div at bounding box center [92, 287] width 136 height 179
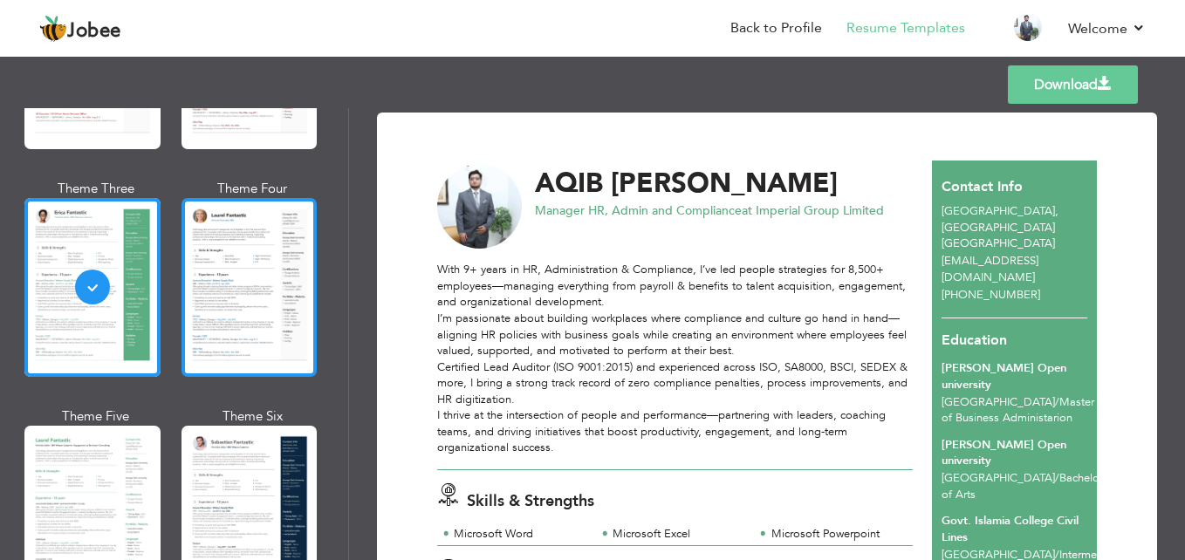
click at [211, 293] on div at bounding box center [250, 287] width 136 height 179
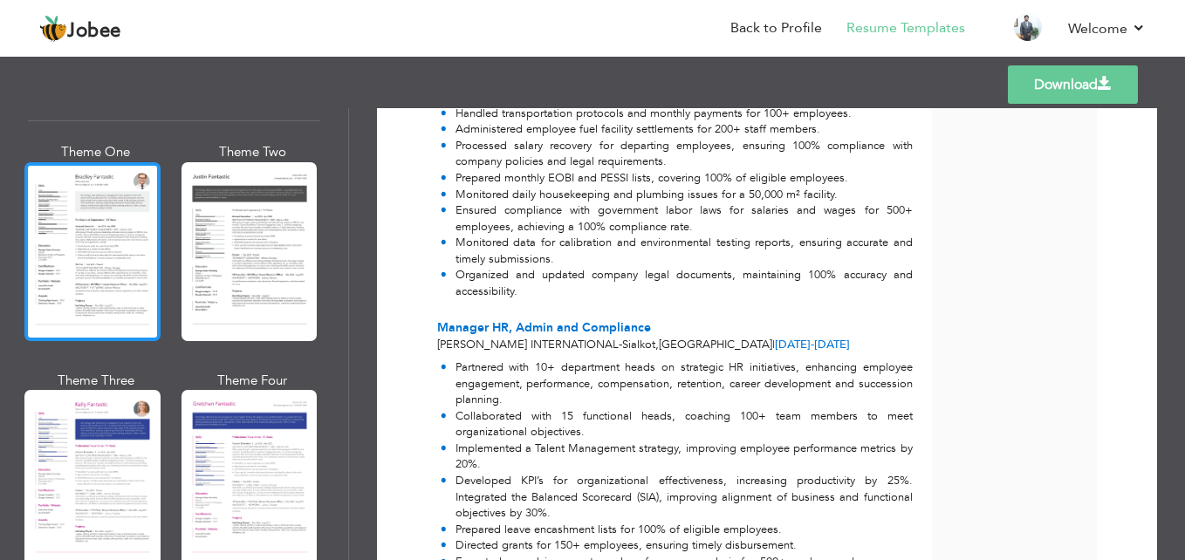
scroll to position [2007, 0]
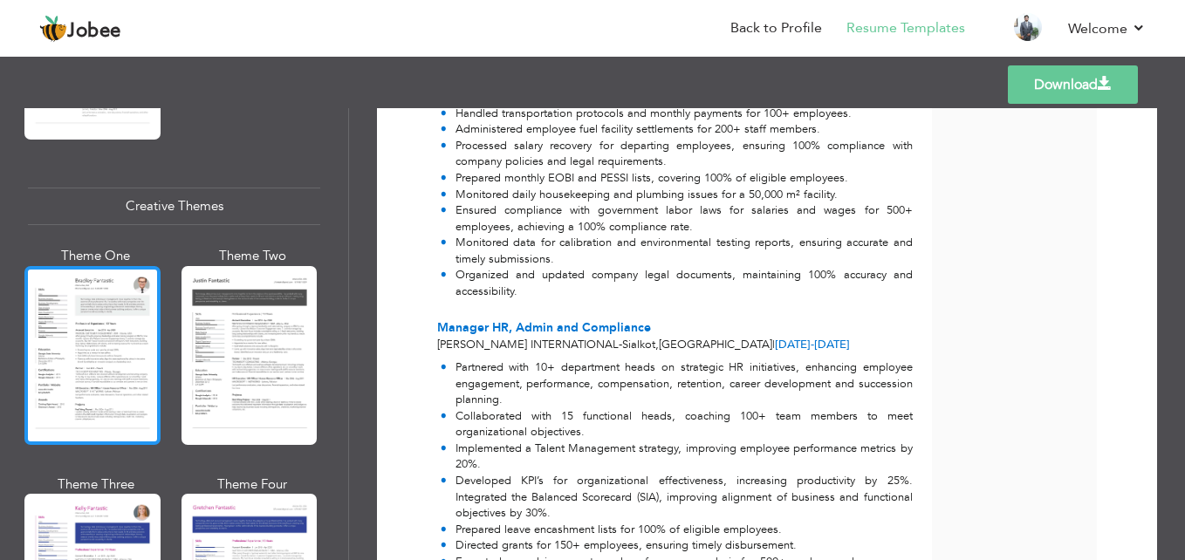
click at [118, 313] on div at bounding box center [92, 355] width 136 height 179
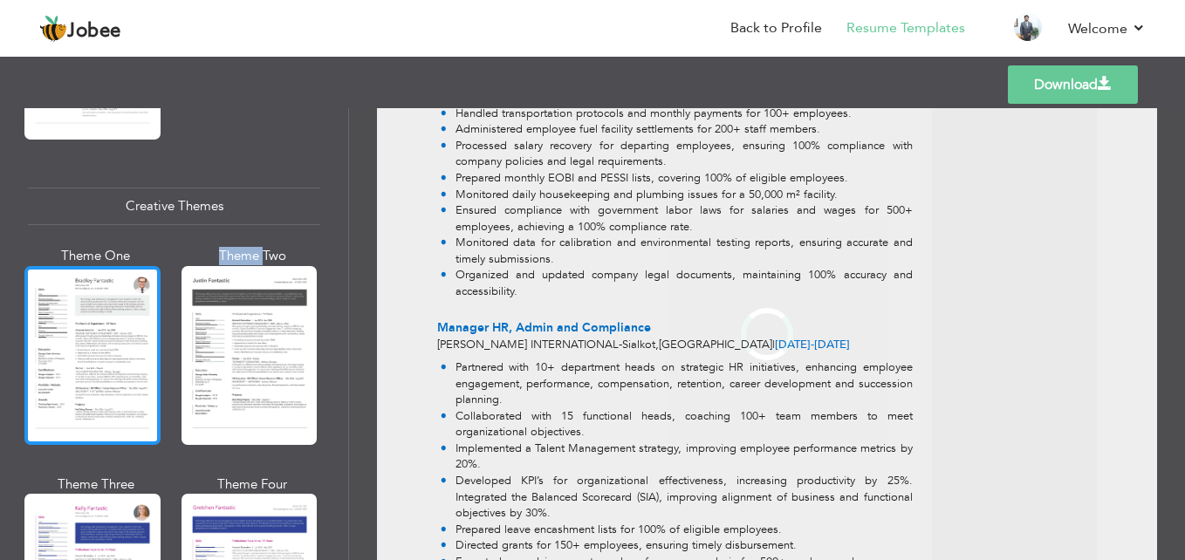
click at [118, 313] on div "Professional Themes Theme One Theme Two Theme Three Theme Four" at bounding box center [592, 334] width 1185 height 452
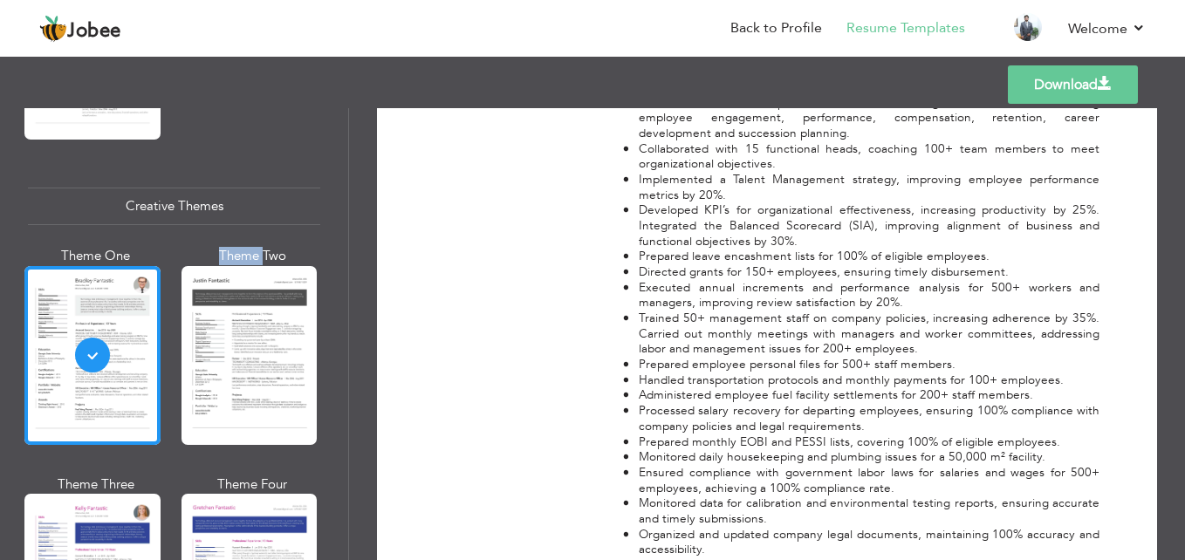
scroll to position [1745, 0]
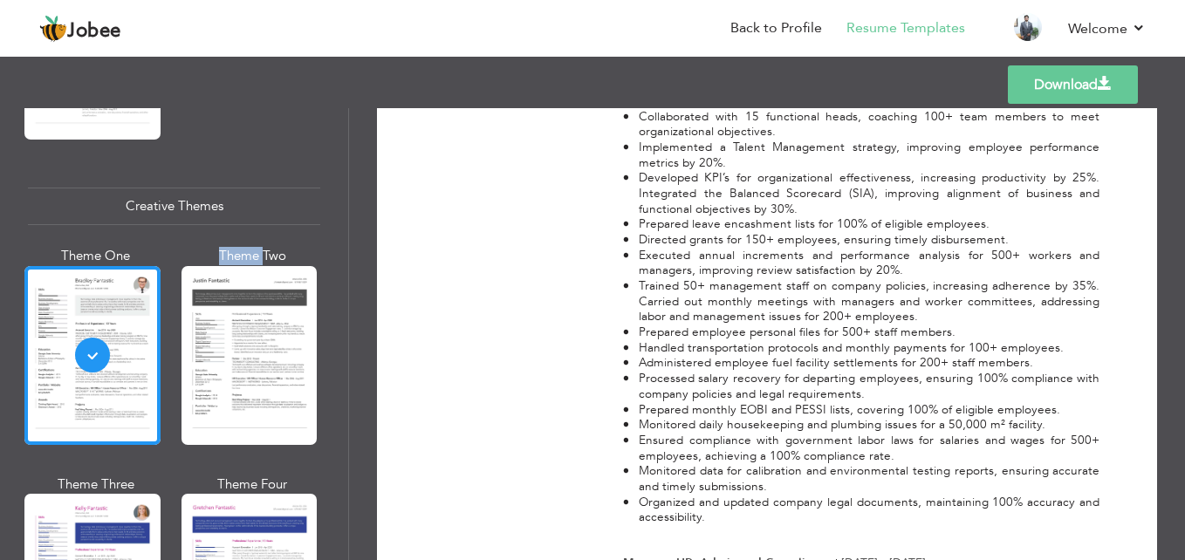
click at [264, 330] on div at bounding box center [250, 355] width 136 height 179
click at [263, 330] on div "Professional Themes Theme One Theme Two Theme Three Theme Four" at bounding box center [592, 334] width 1185 height 452
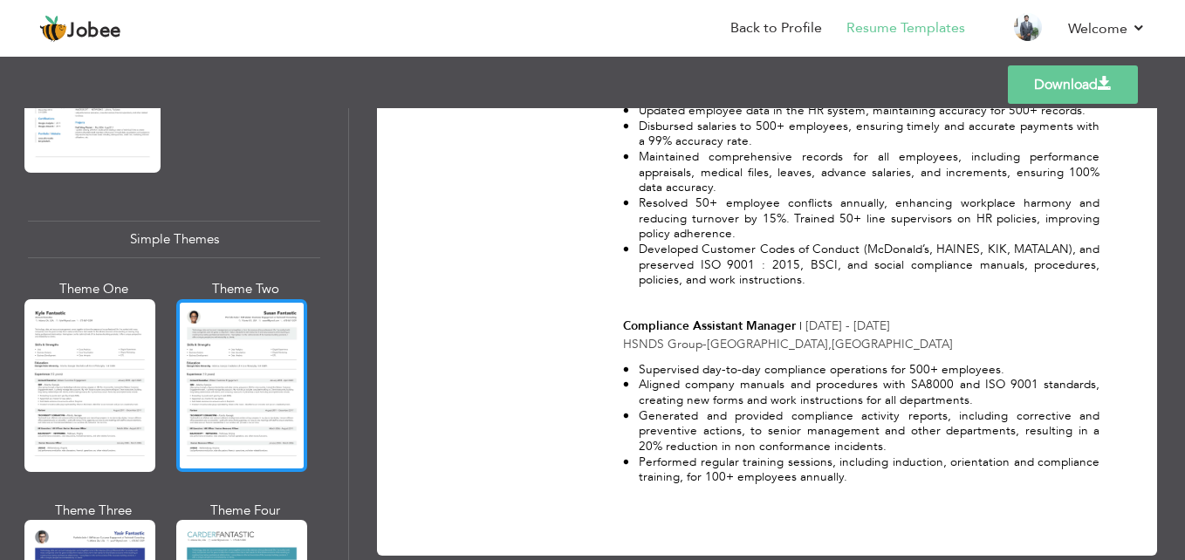
scroll to position [2967, 0]
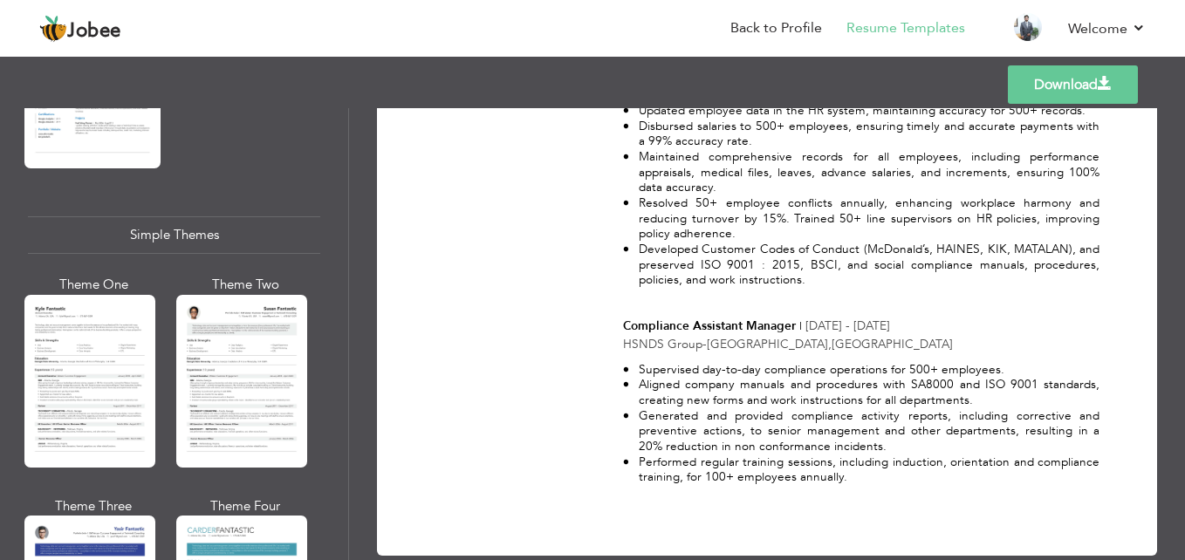
click at [120, 353] on div at bounding box center [89, 381] width 131 height 173
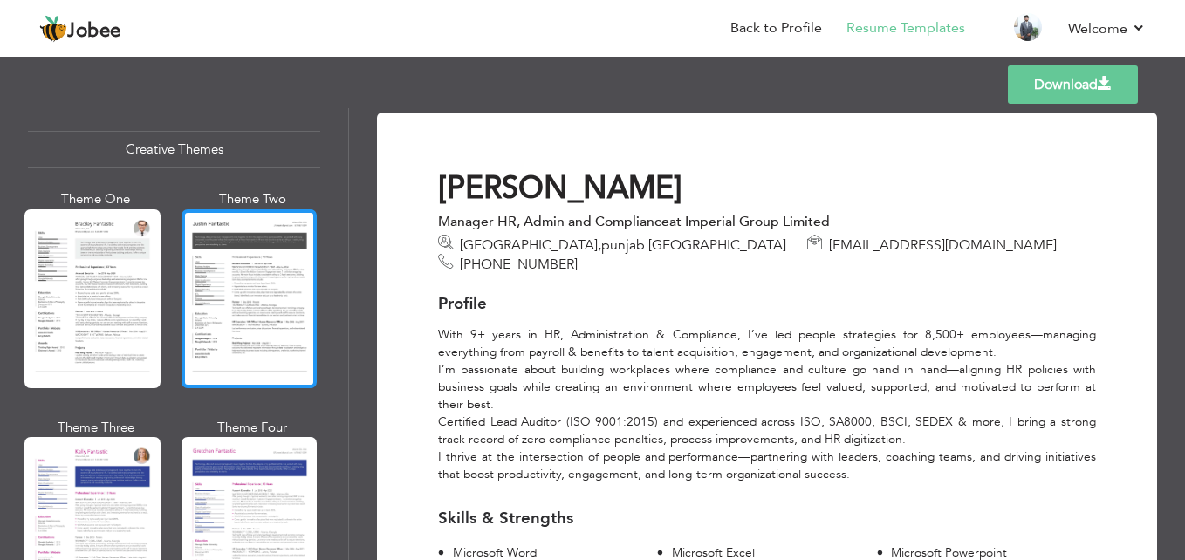
scroll to position [2059, 0]
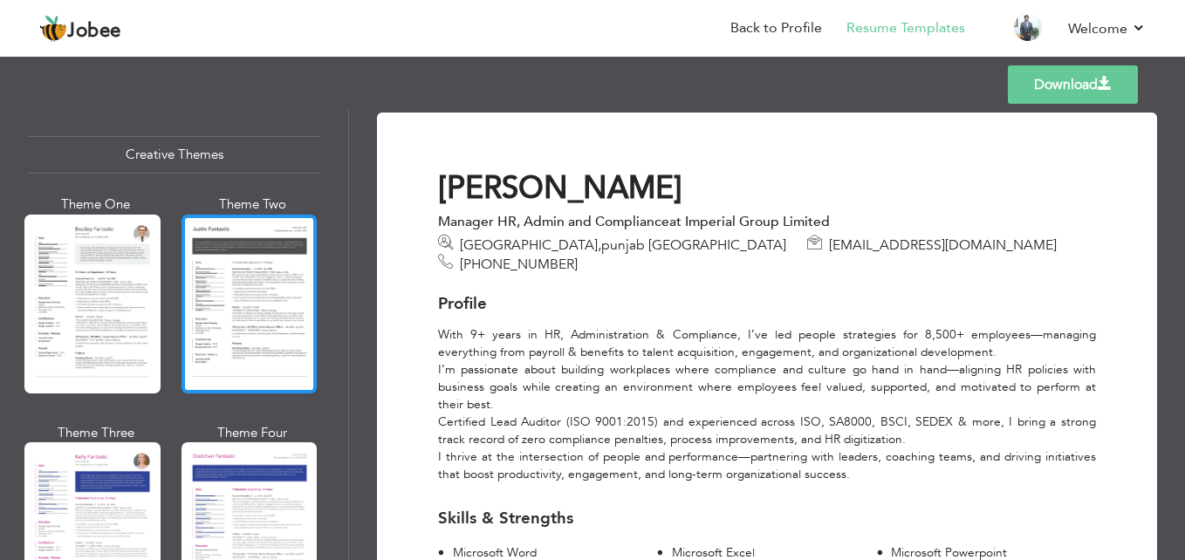
click at [243, 295] on div at bounding box center [250, 304] width 136 height 179
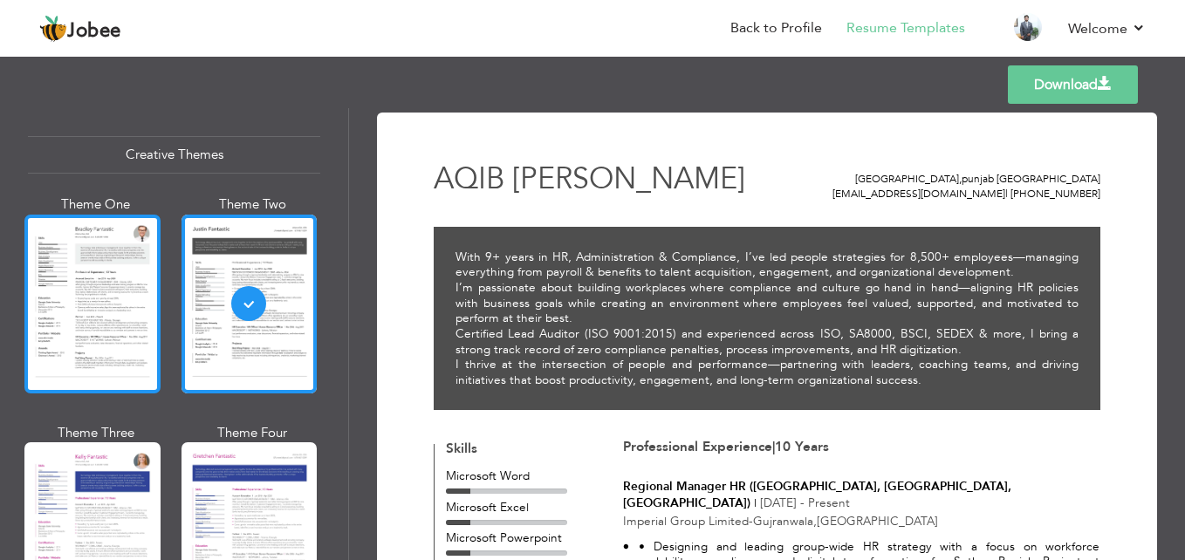
click at [137, 293] on div at bounding box center [92, 304] width 136 height 179
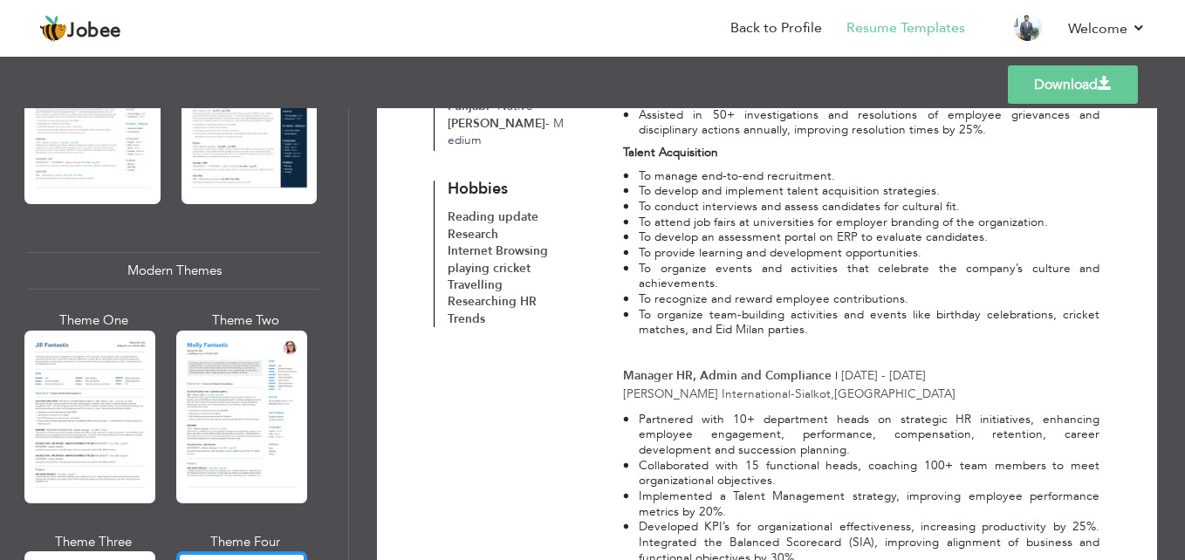
scroll to position [837, 0]
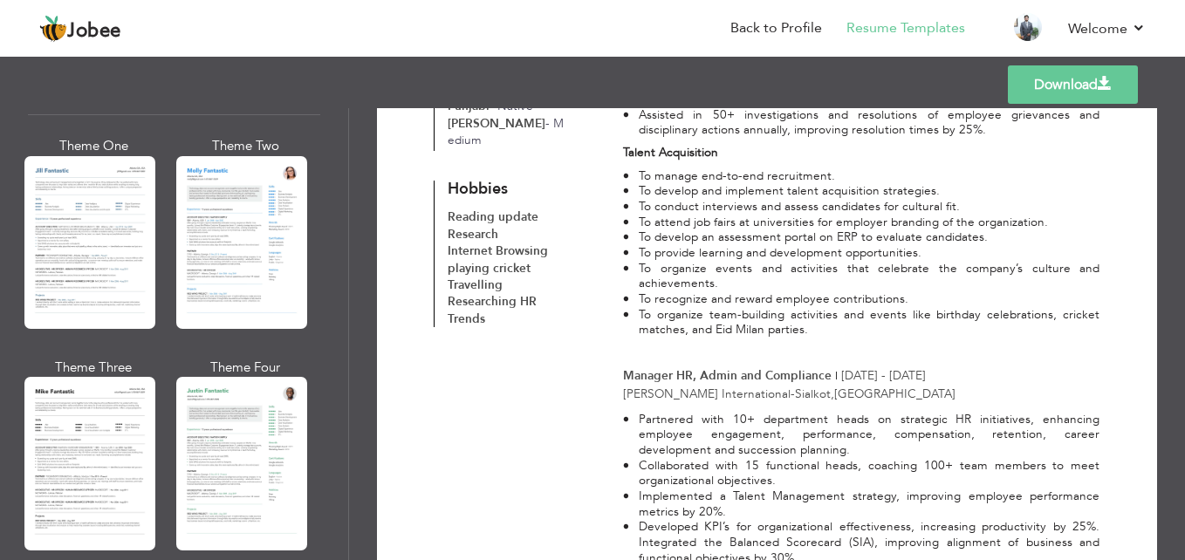
click at [142, 418] on div at bounding box center [89, 463] width 131 height 173
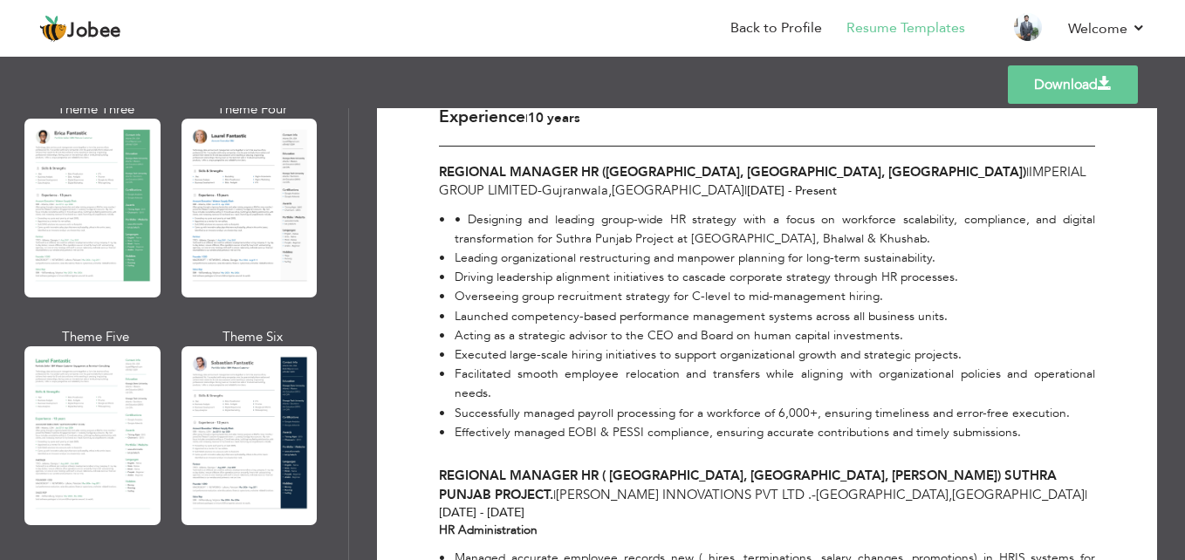
scroll to position [313, 0]
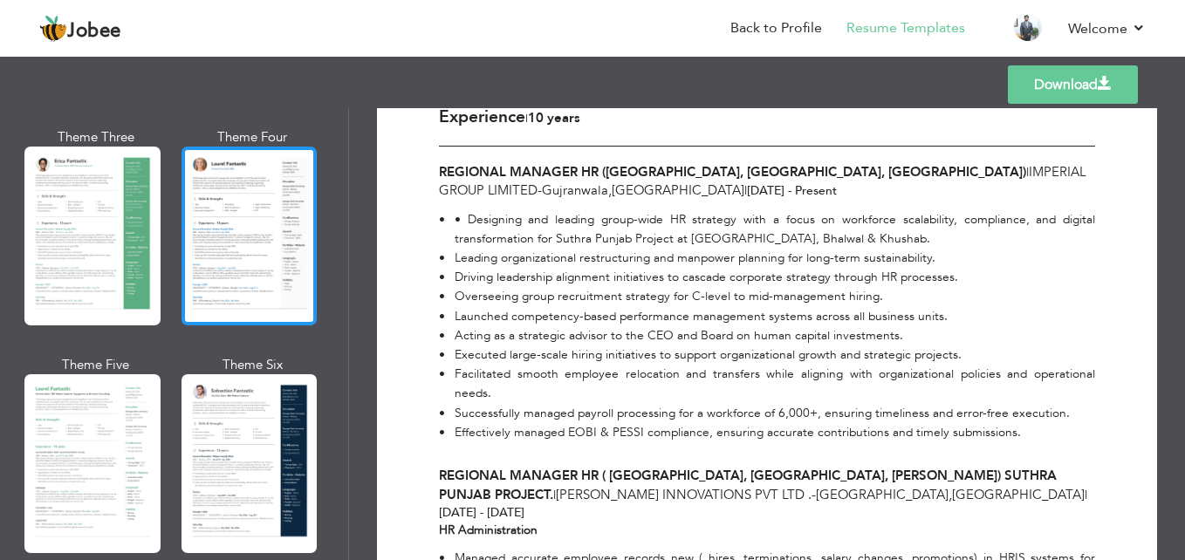
click at [251, 302] on div at bounding box center [250, 236] width 136 height 179
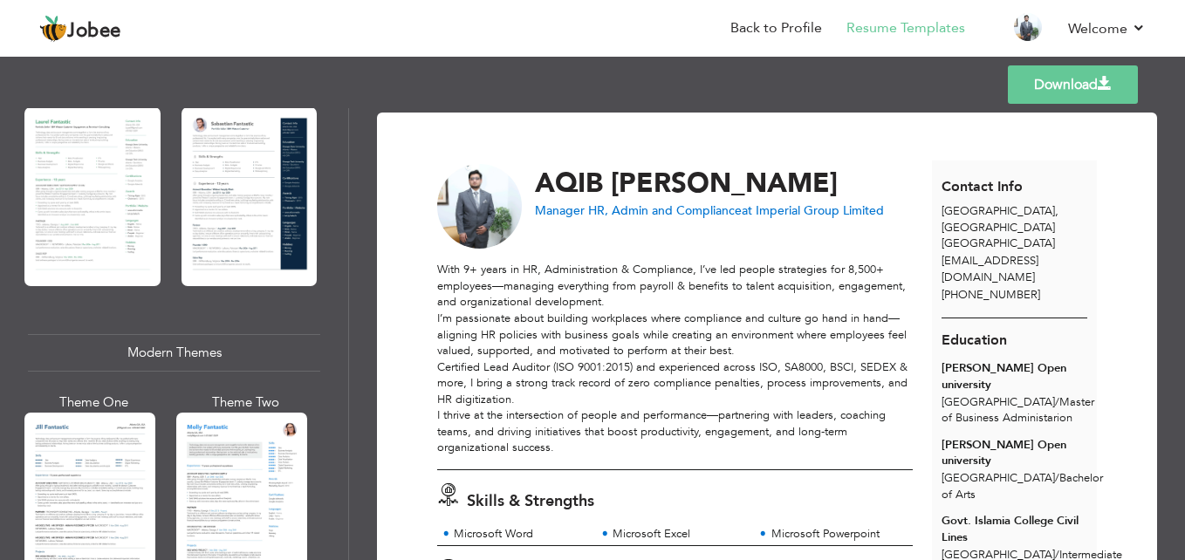
scroll to position [611, 0]
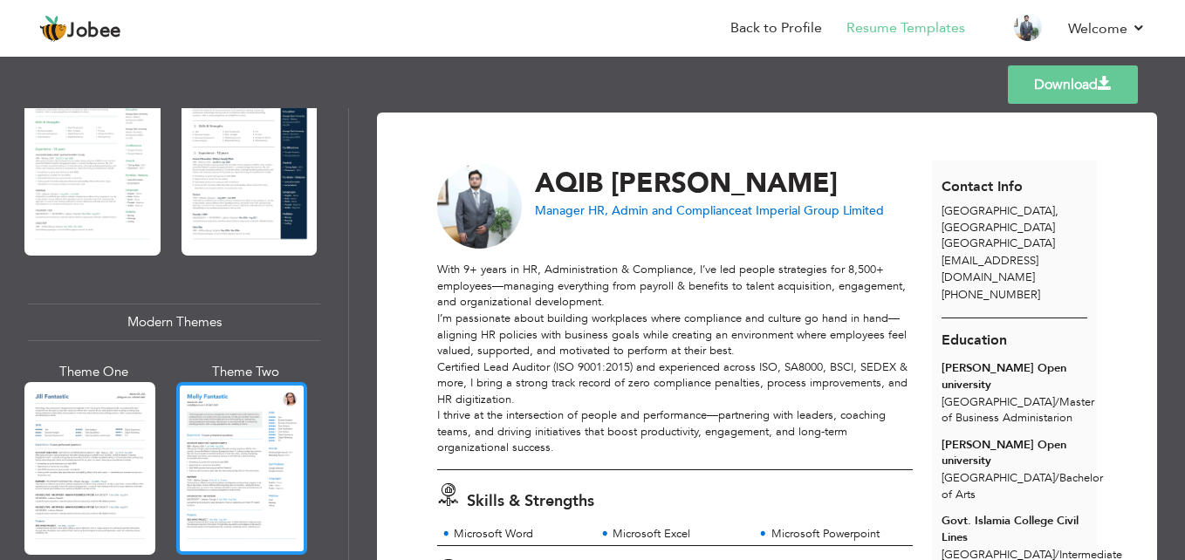
click at [203, 449] on div at bounding box center [241, 468] width 131 height 173
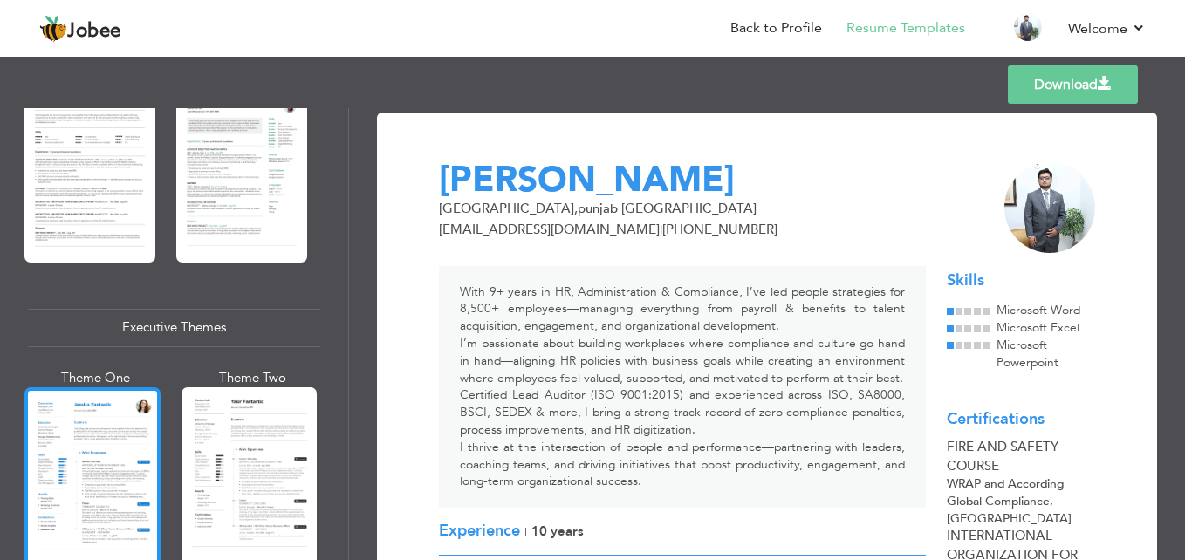
scroll to position [1134, 0]
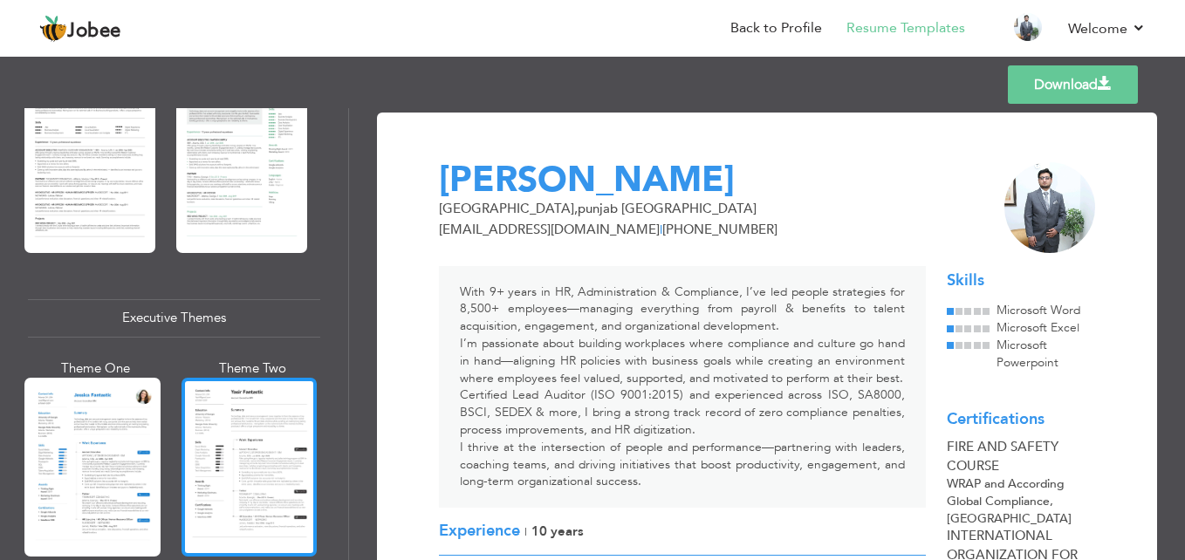
click at [194, 447] on div at bounding box center [250, 467] width 136 height 179
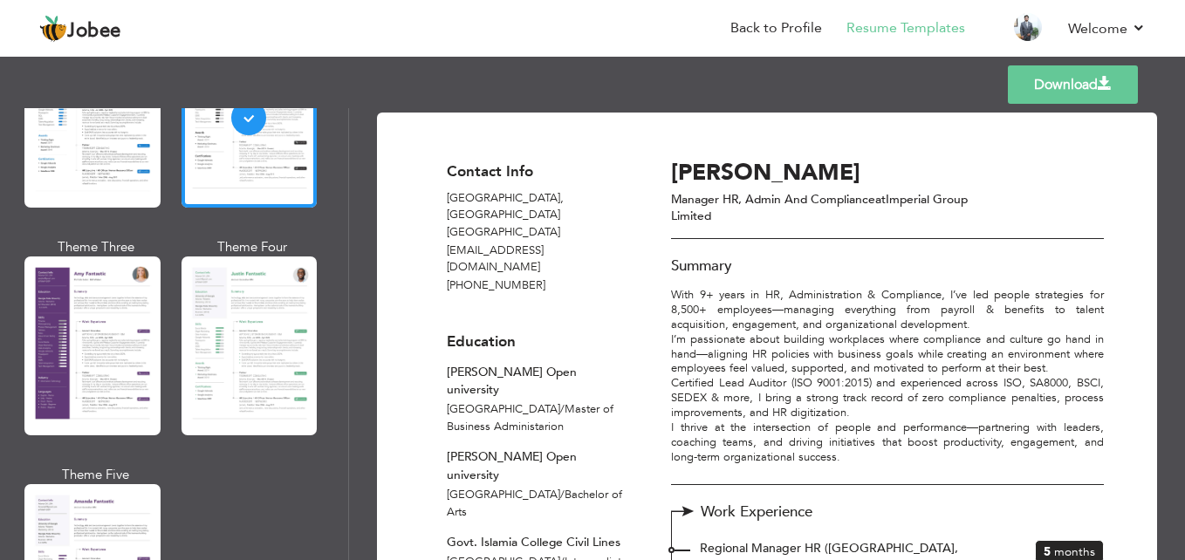
scroll to position [1658, 0]
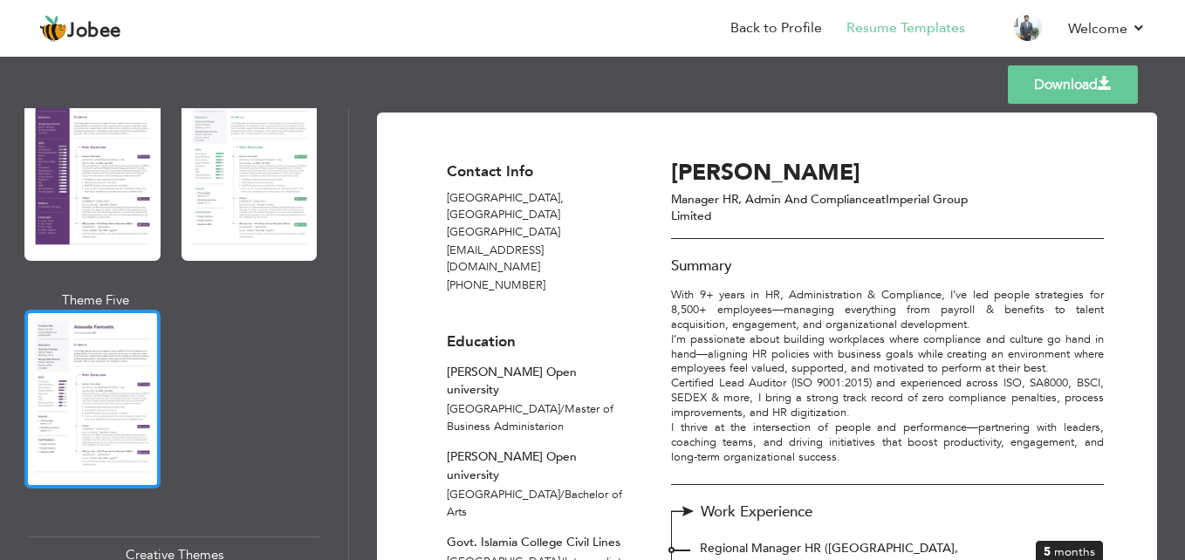
click at [122, 421] on div at bounding box center [92, 399] width 136 height 179
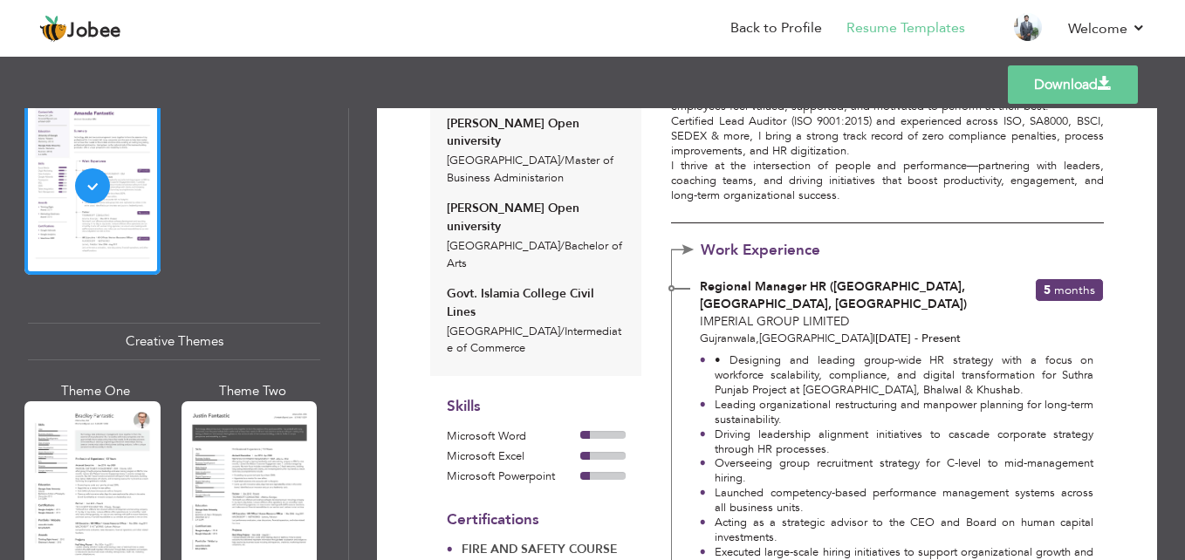
scroll to position [2007, 0]
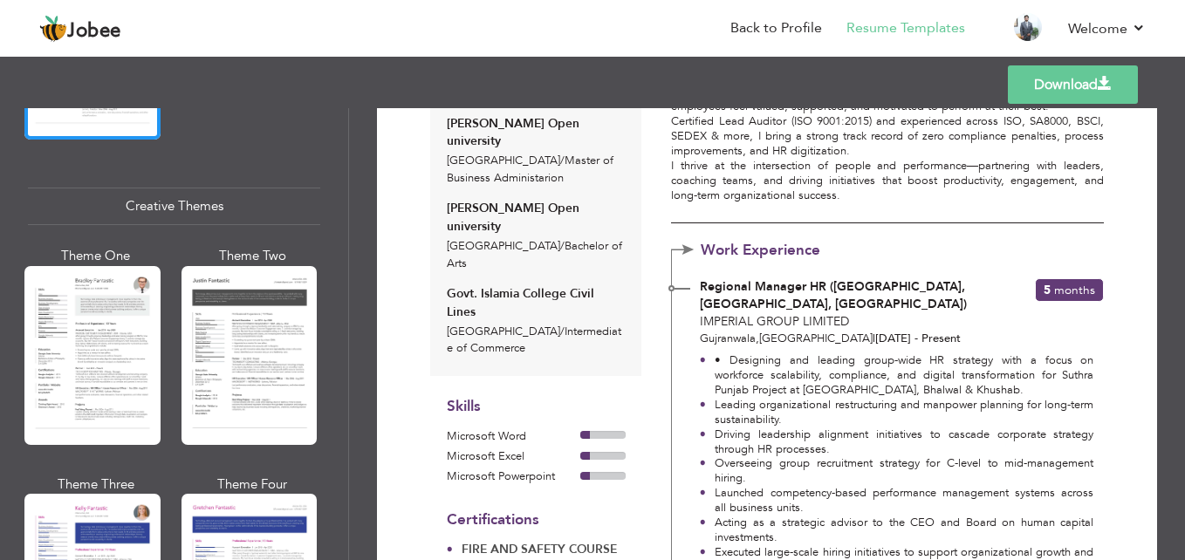
drag, startPoint x: 116, startPoint y: 343, endPoint x: 126, endPoint y: 346, distance: 9.9
click at [116, 345] on div at bounding box center [92, 355] width 136 height 179
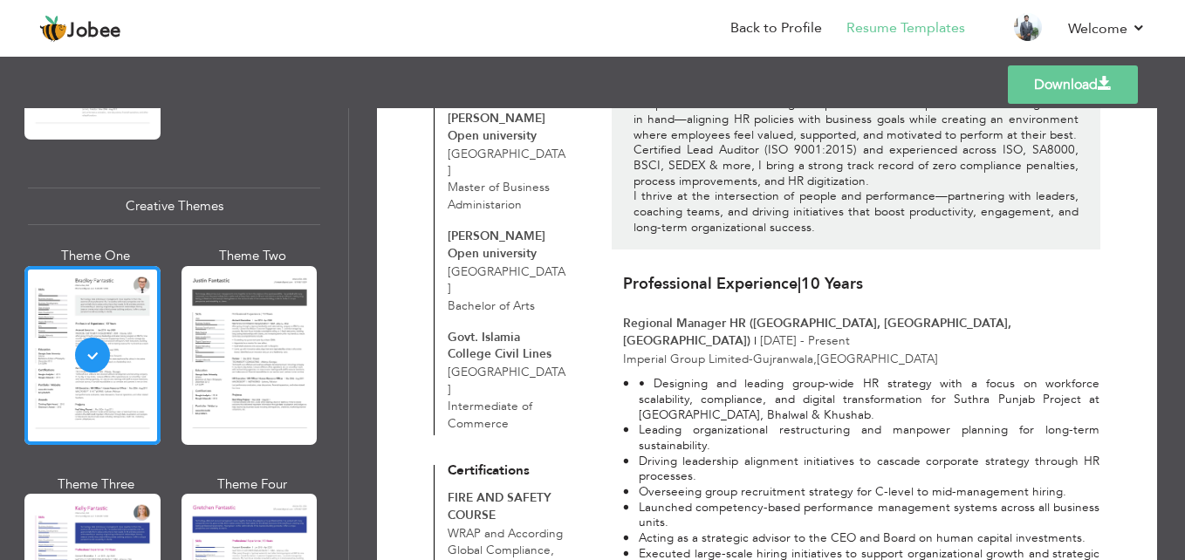
scroll to position [262, 0]
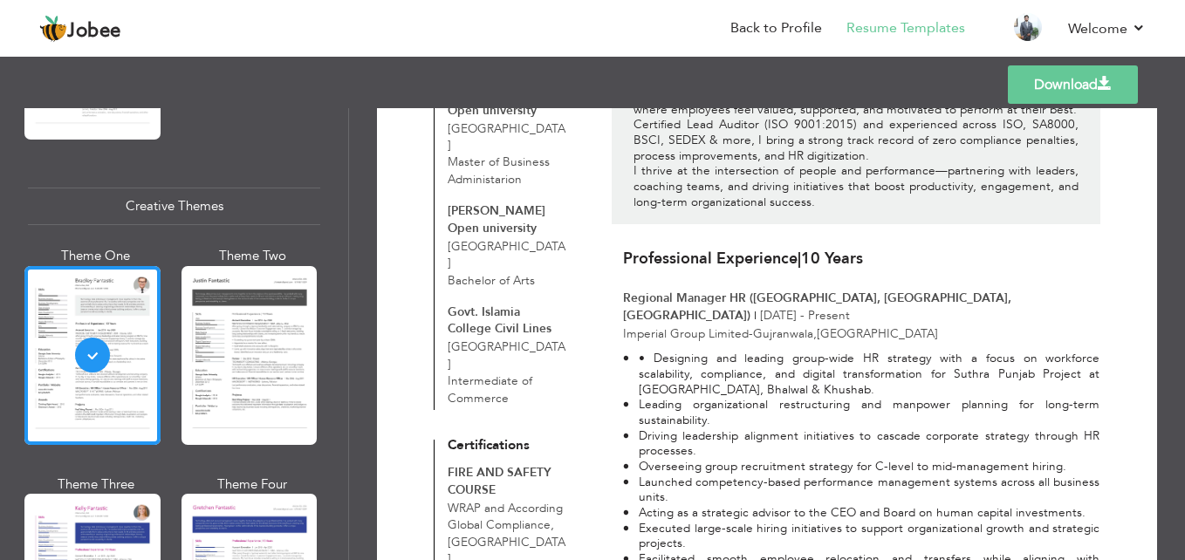
click at [1057, 93] on link "Download" at bounding box center [1073, 84] width 130 height 38
